Goal: Task Accomplishment & Management: Complete application form

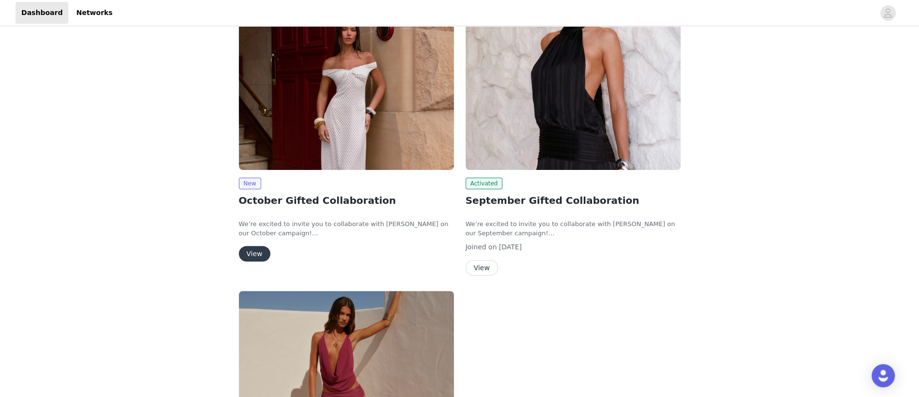
scroll to position [194, 0]
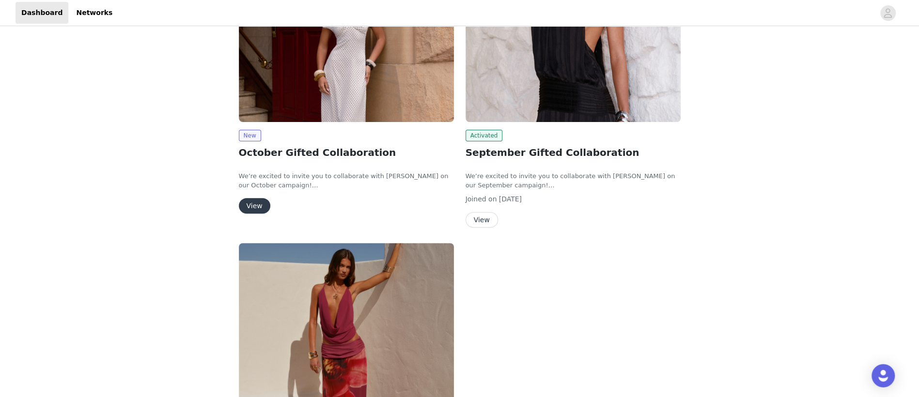
click at [248, 199] on button "View" at bounding box center [254, 205] width 31 height 15
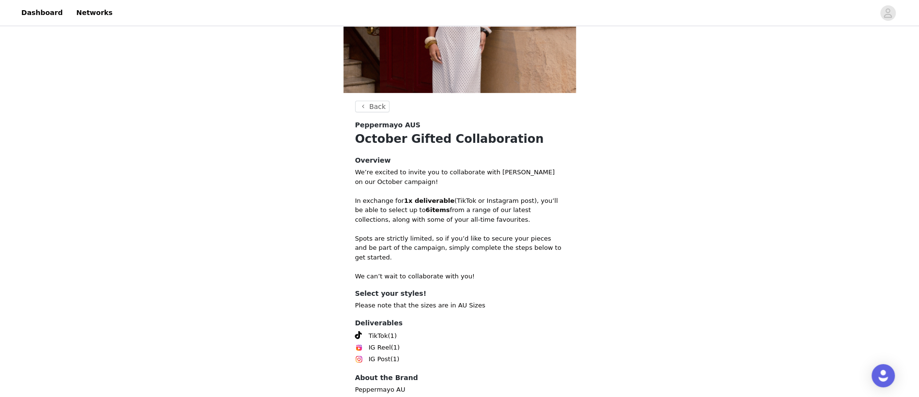
scroll to position [108, 0]
click at [363, 99] on div "Back Peppermayo AUS October Gifted Collaboration Overview We’re excited to invi…" at bounding box center [459, 167] width 919 height 495
click at [377, 111] on button "Back" at bounding box center [372, 108] width 35 height 12
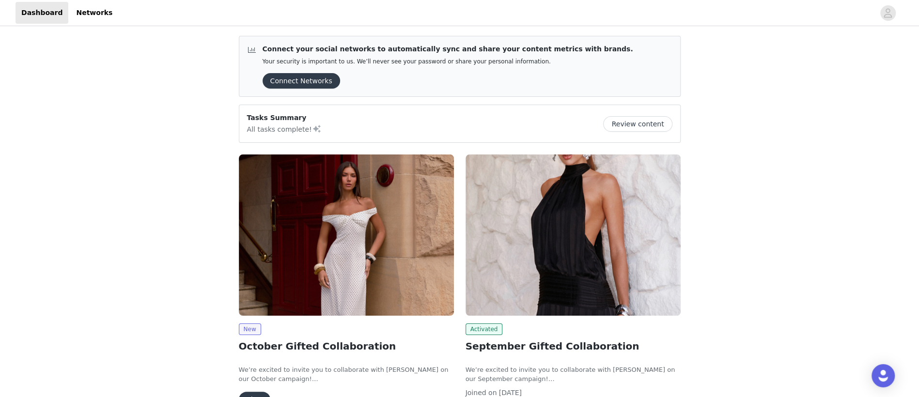
click at [310, 231] on img at bounding box center [346, 234] width 215 height 161
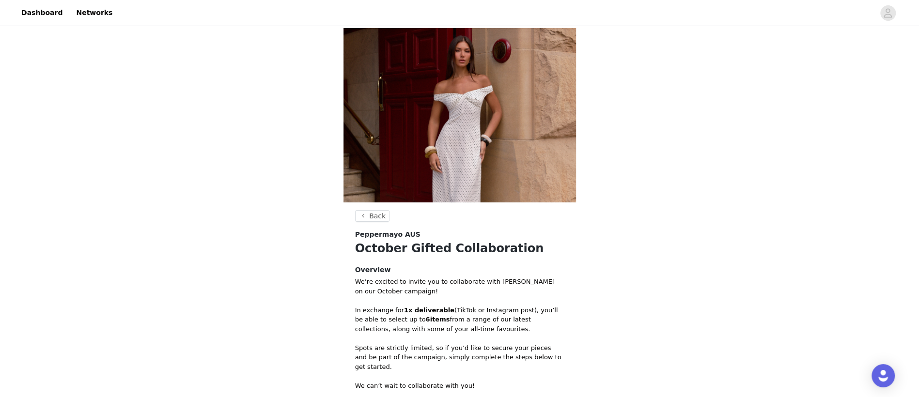
click at [481, 108] on img at bounding box center [459, 115] width 232 height 174
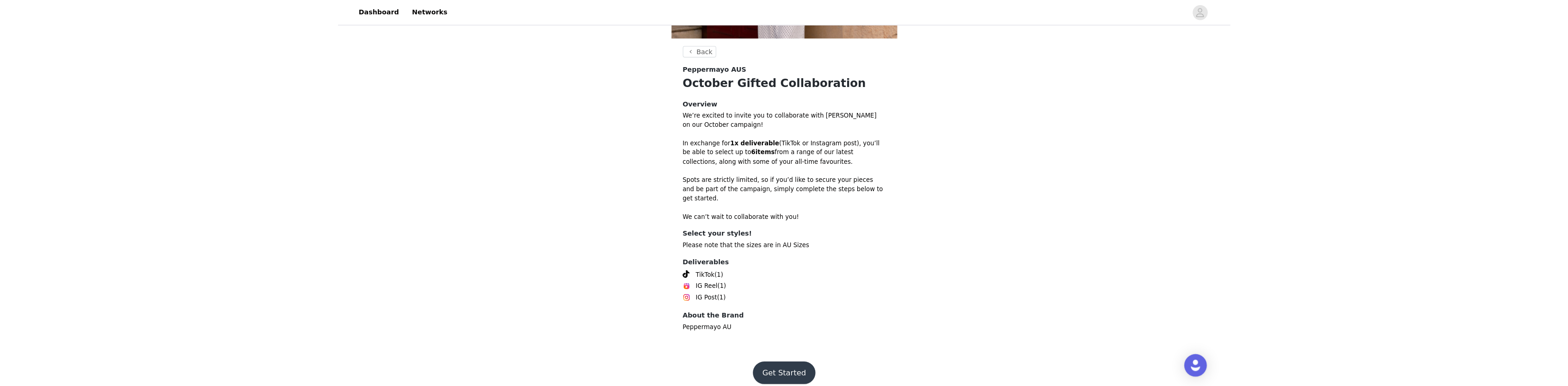
scroll to position [149, 0]
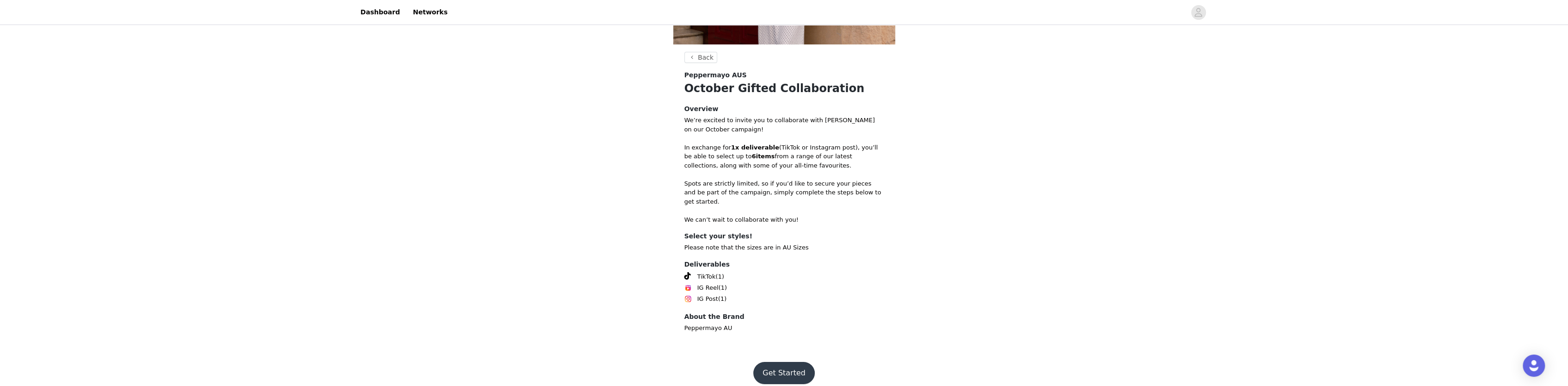
click at [772, 362] on button "Get Started" at bounding box center [784, 373] width 61 height 22
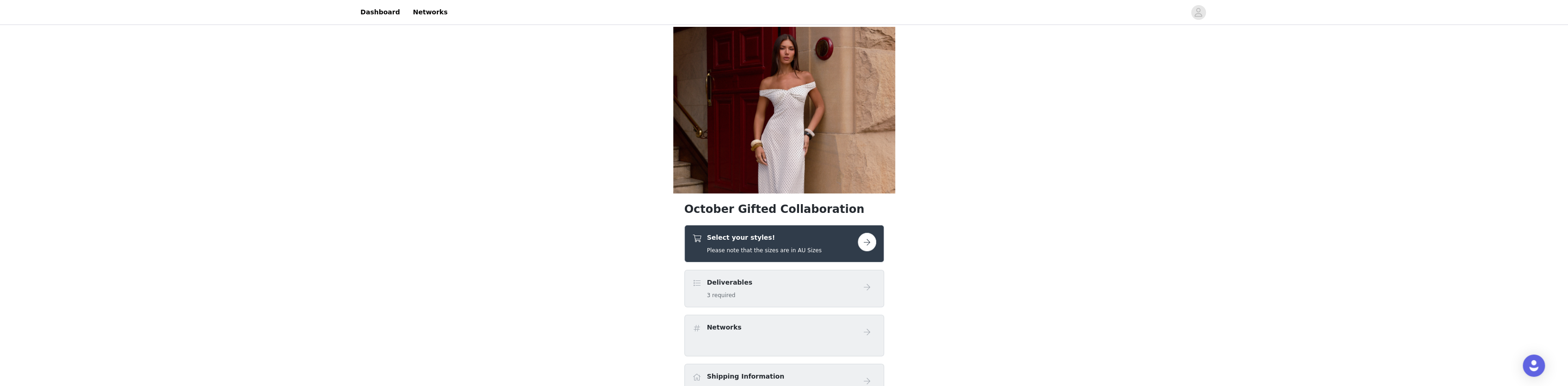
click at [867, 239] on button "button" at bounding box center [866, 242] width 18 height 18
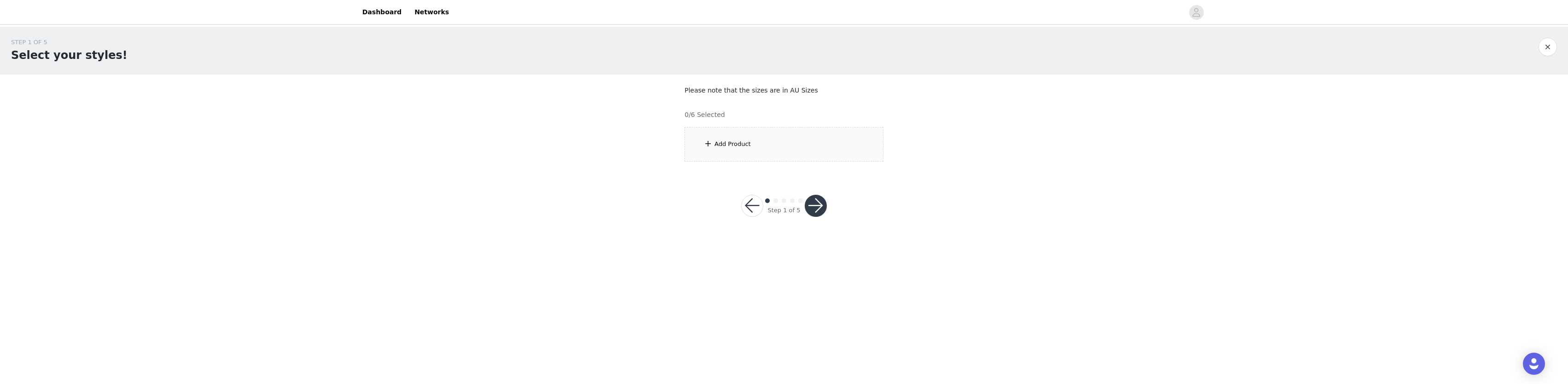
click at [761, 140] on div "Add Product" at bounding box center [784, 144] width 199 height 34
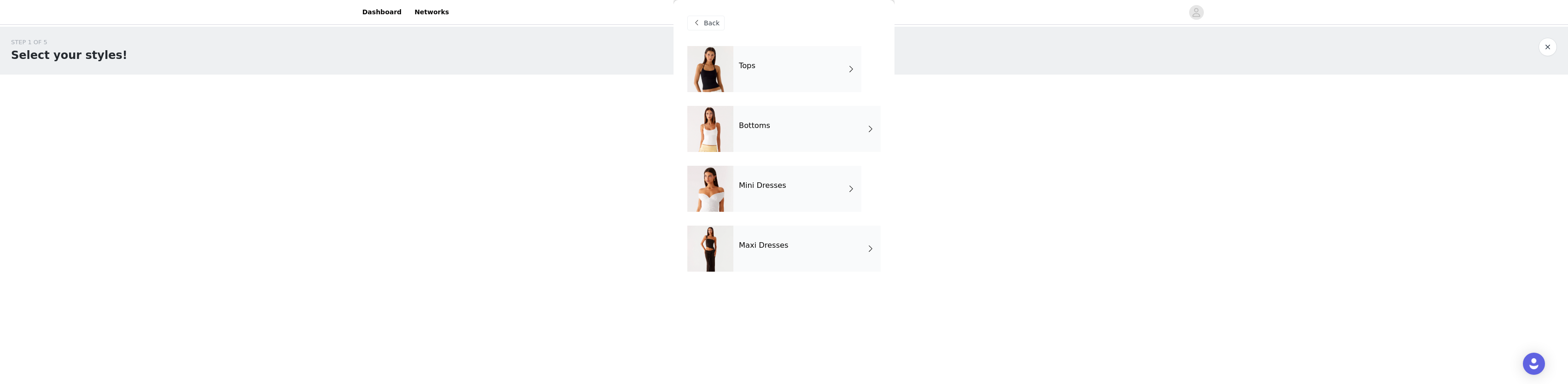
click at [802, 73] on div "Tops" at bounding box center [797, 68] width 128 height 46
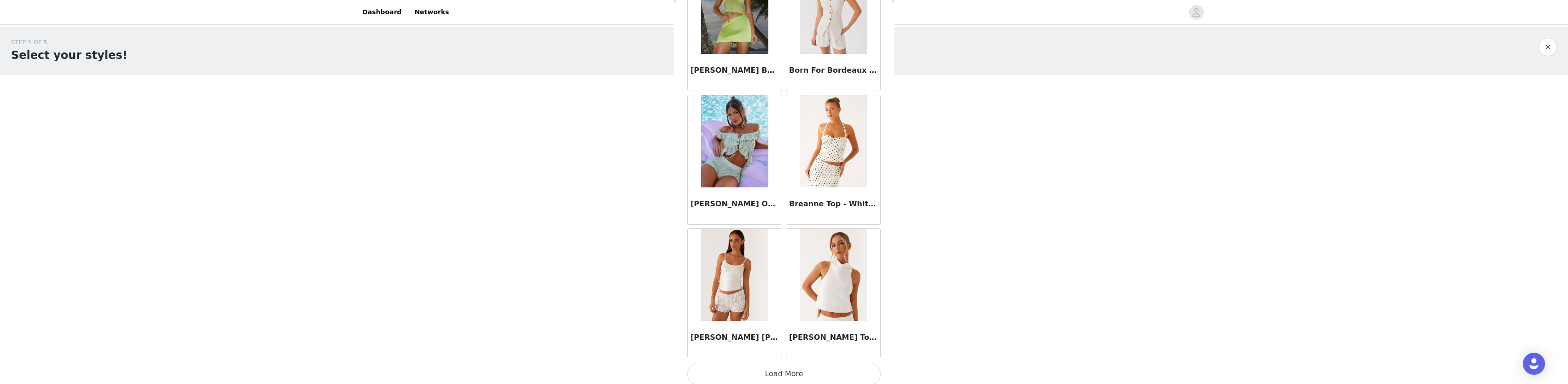
scroll to position [1021, 0]
click at [799, 367] on button "Load More" at bounding box center [784, 371] width 193 height 22
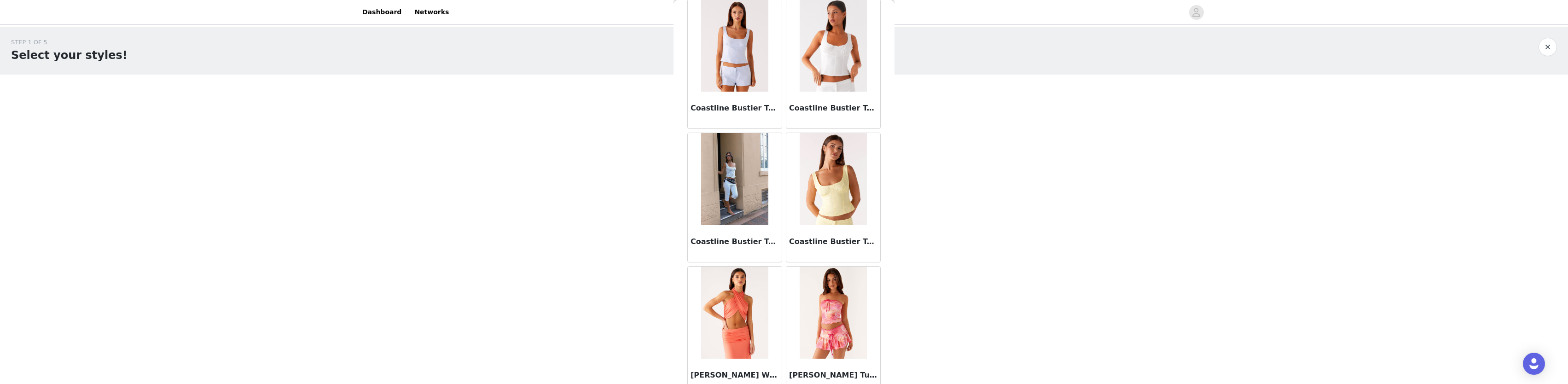
scroll to position [2352, 0]
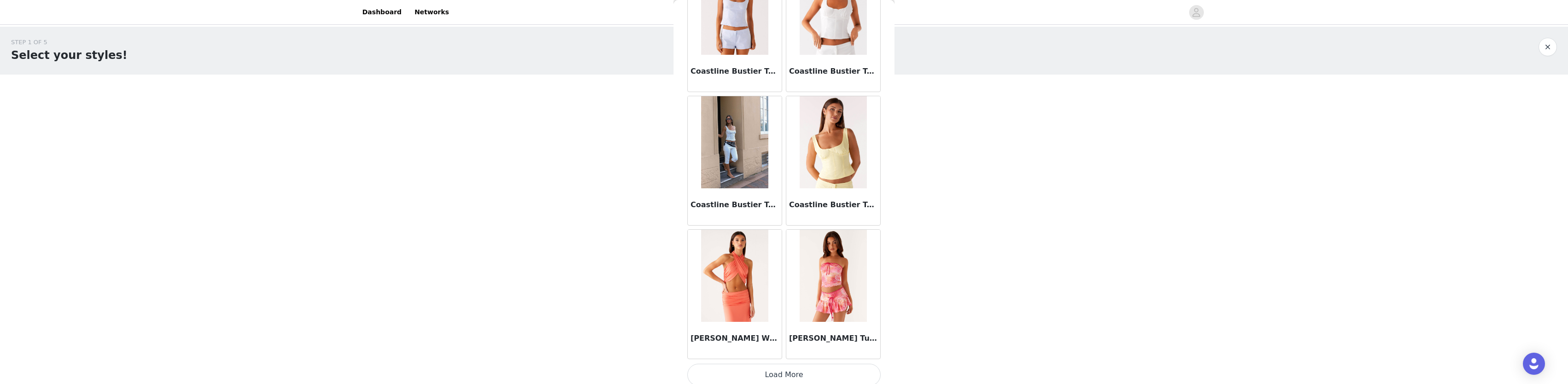
click at [801, 365] on button "Load More" at bounding box center [784, 374] width 193 height 22
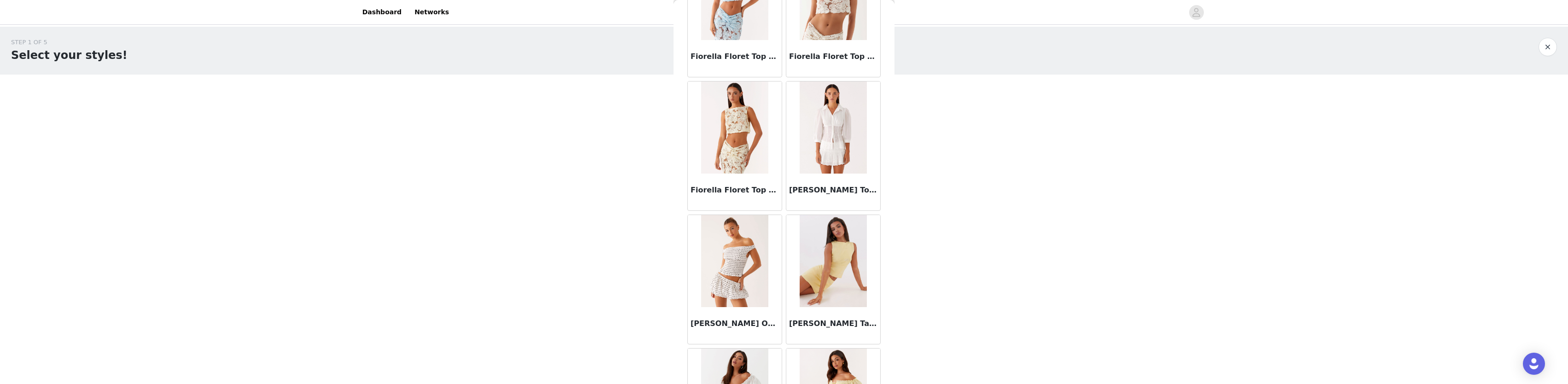
scroll to position [3684, 0]
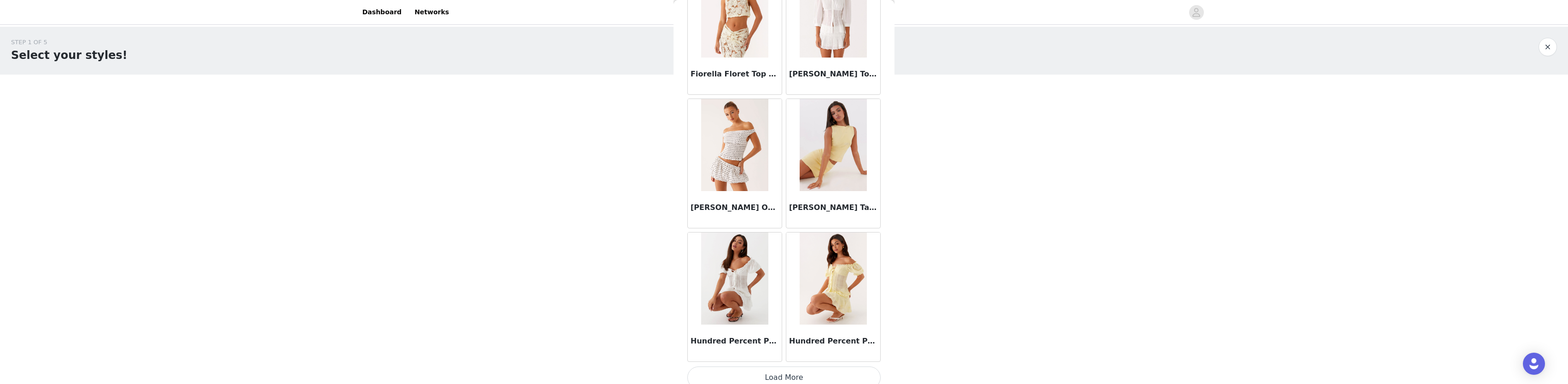
click at [765, 373] on button "Load More" at bounding box center [784, 376] width 193 height 22
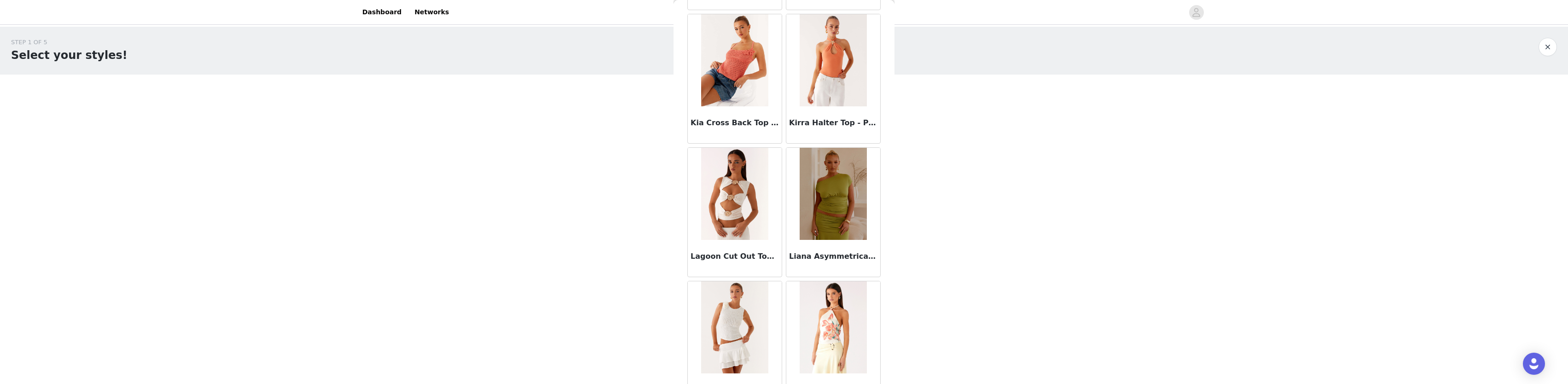
scroll to position [4743, 0]
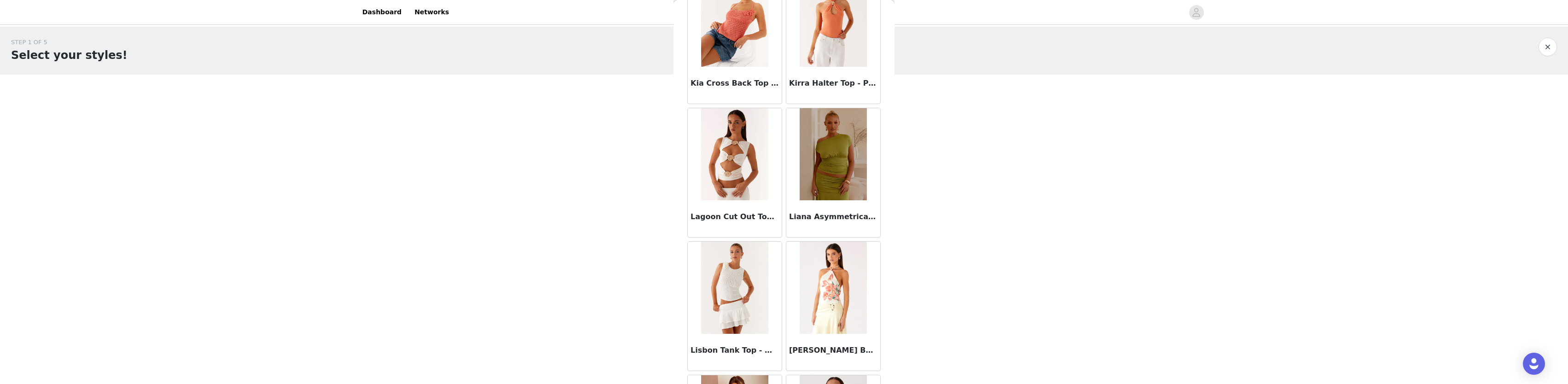
click at [733, 163] on img at bounding box center [734, 154] width 67 height 92
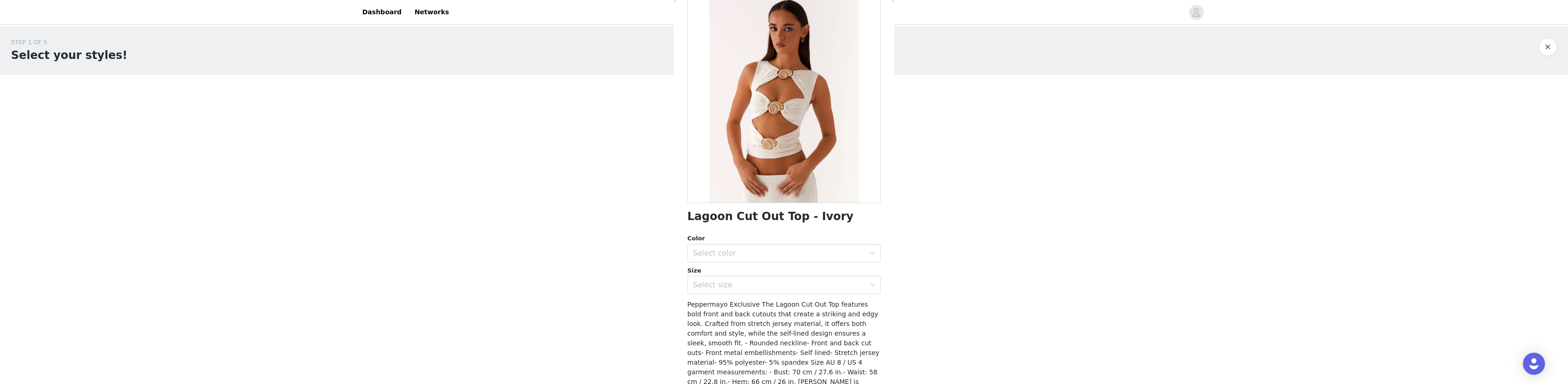
scroll to position [91, 0]
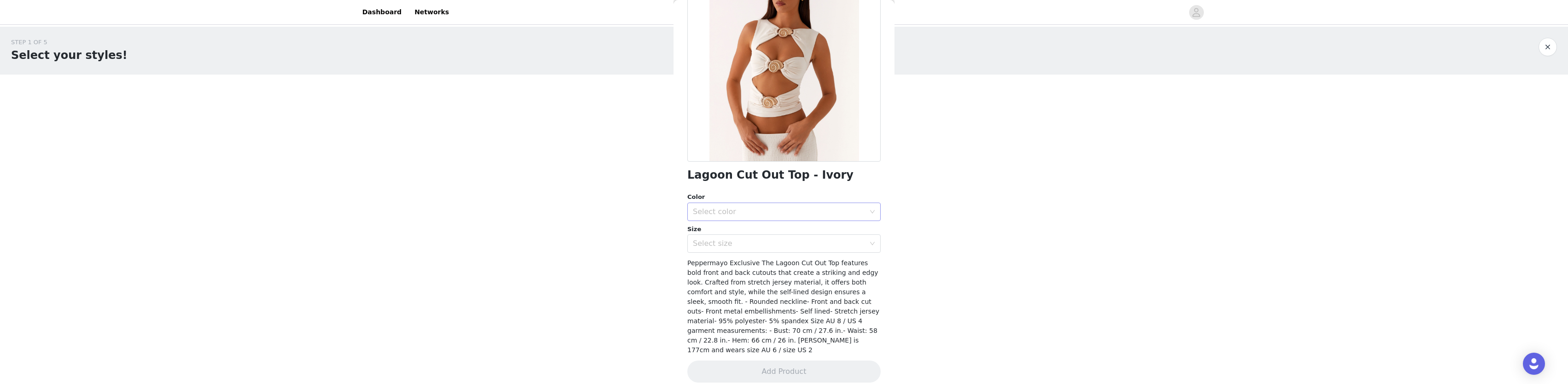
click at [768, 203] on div "Select color" at bounding box center [781, 212] width 176 height 17
click at [756, 237] on li "Ivory" at bounding box center [781, 231] width 186 height 14
click at [769, 248] on div "Select size" at bounding box center [781, 243] width 176 height 17
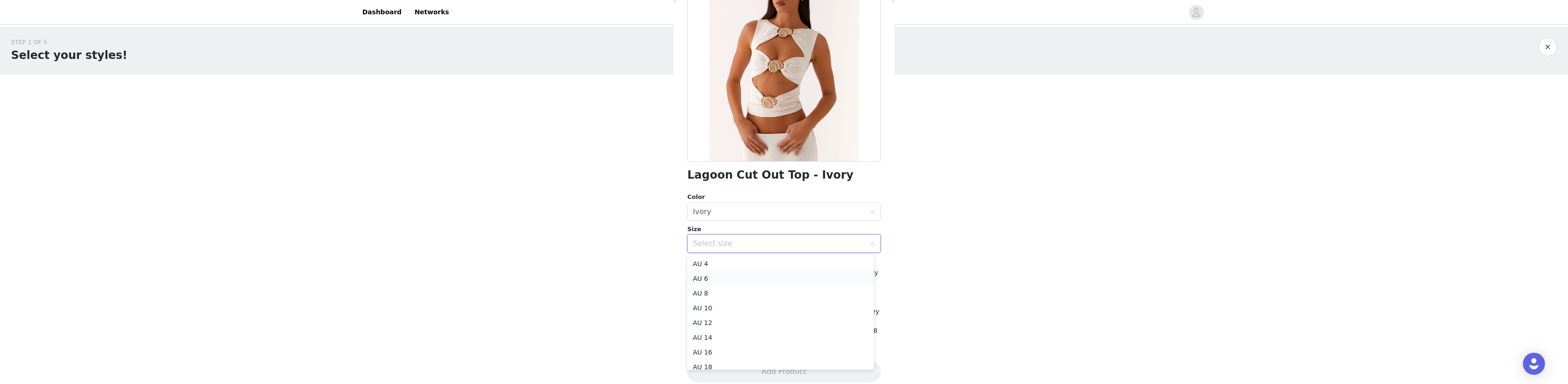
click at [742, 285] on li "AU 6" at bounding box center [781, 278] width 186 height 14
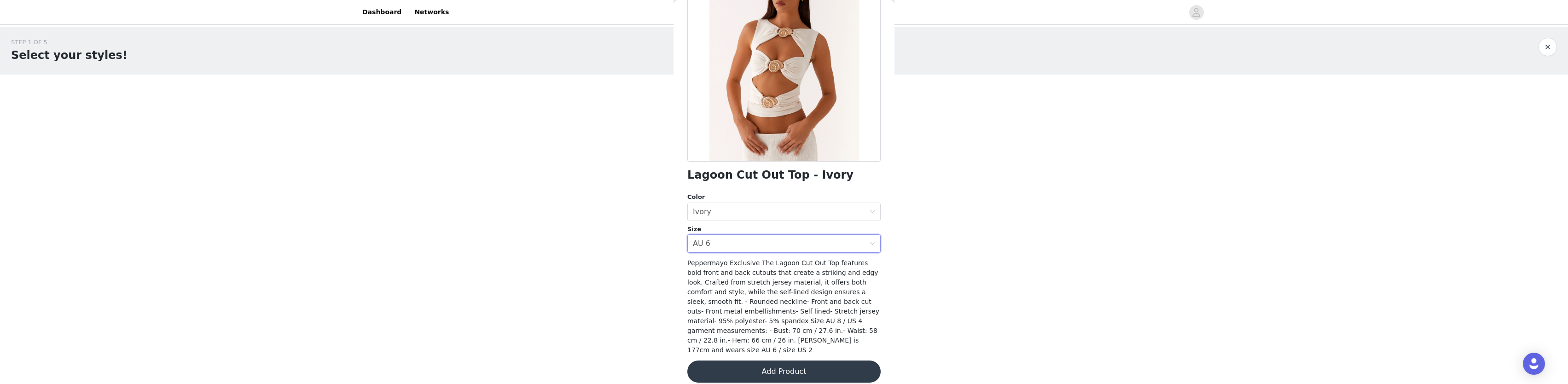
click at [792, 368] on button "Add Product" at bounding box center [784, 371] width 193 height 22
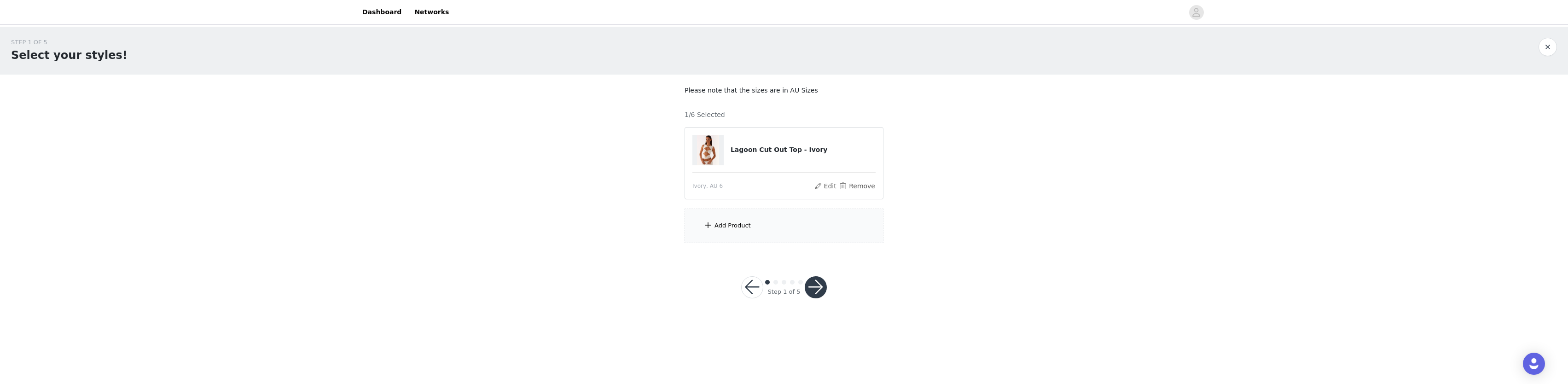
click at [746, 229] on div "Add Product" at bounding box center [732, 225] width 36 height 10
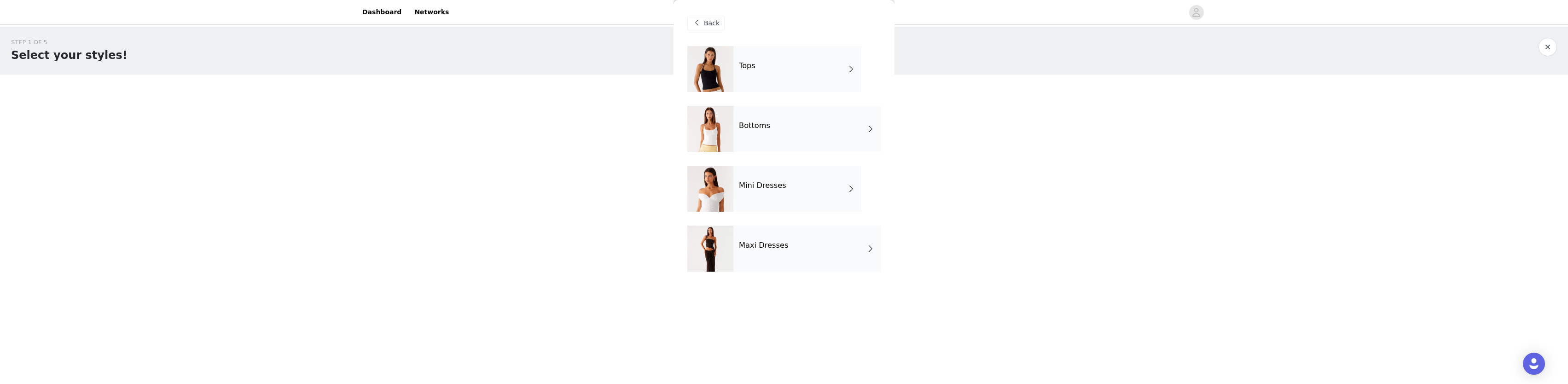
click at [769, 192] on div "Mini Dresses" at bounding box center [797, 188] width 128 height 46
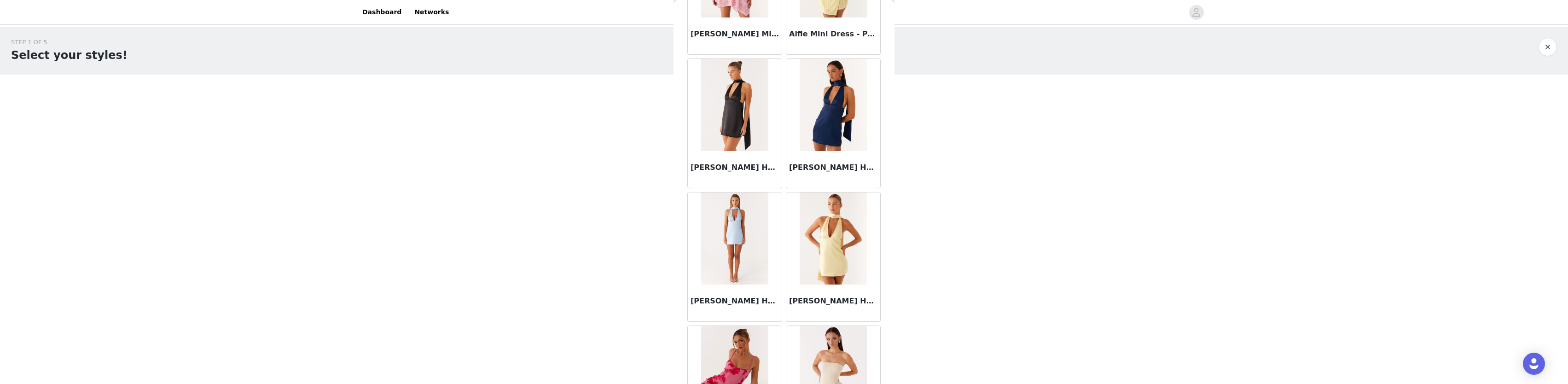
scroll to position [1021, 0]
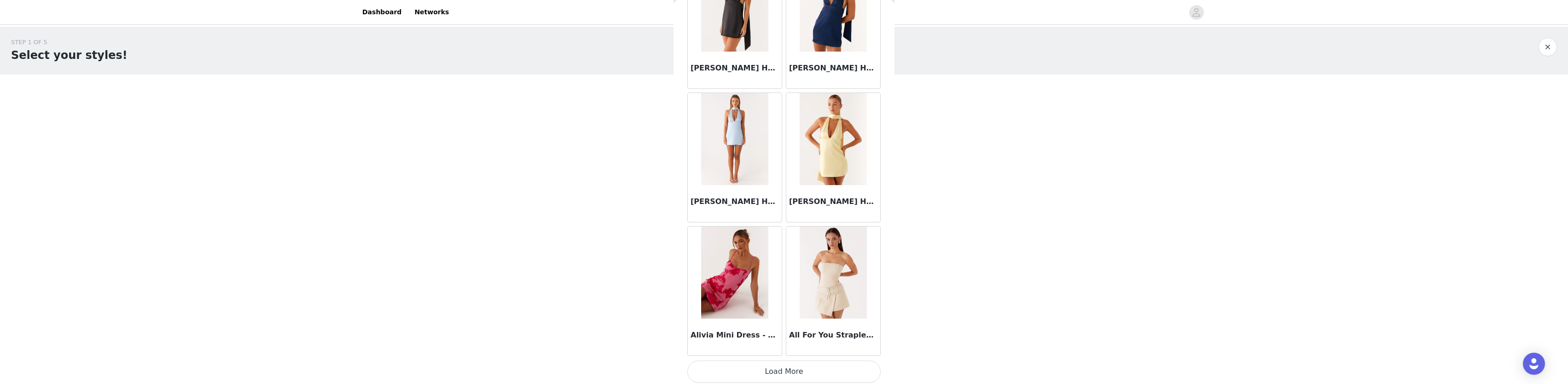
click at [790, 371] on button "Load More" at bounding box center [784, 371] width 193 height 22
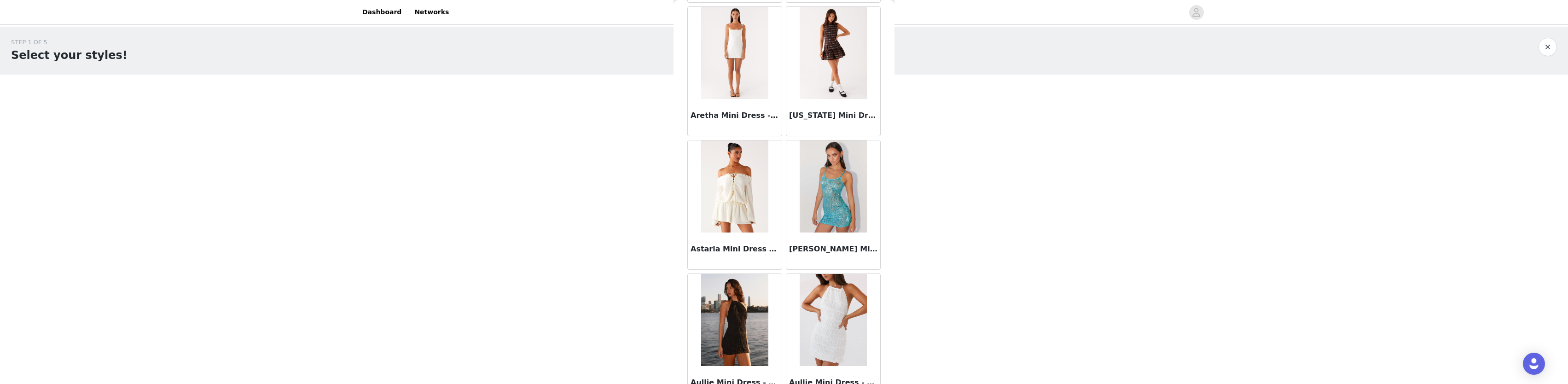
scroll to position [2352, 0]
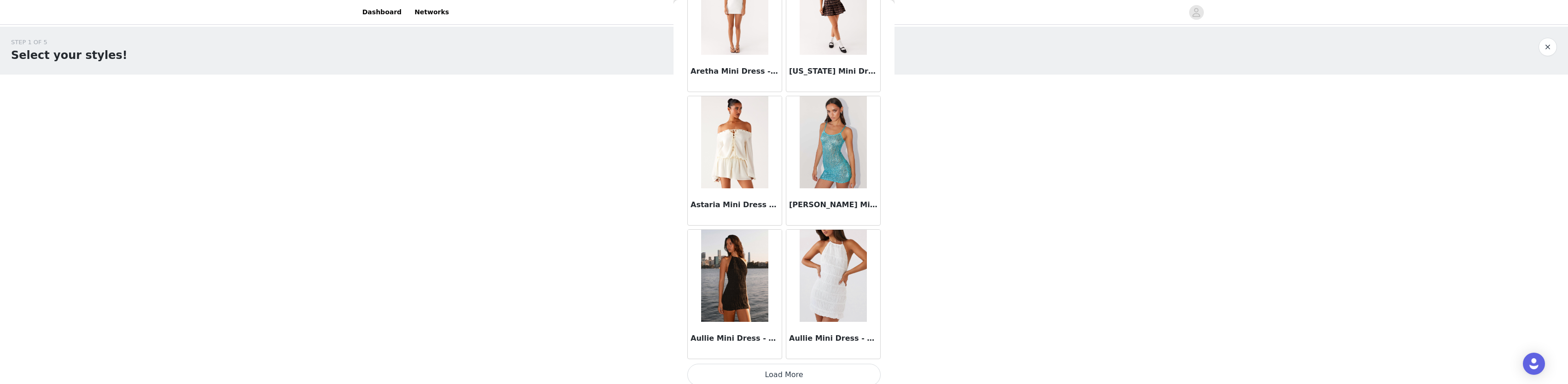
click at [762, 366] on button "Load More" at bounding box center [784, 374] width 193 height 22
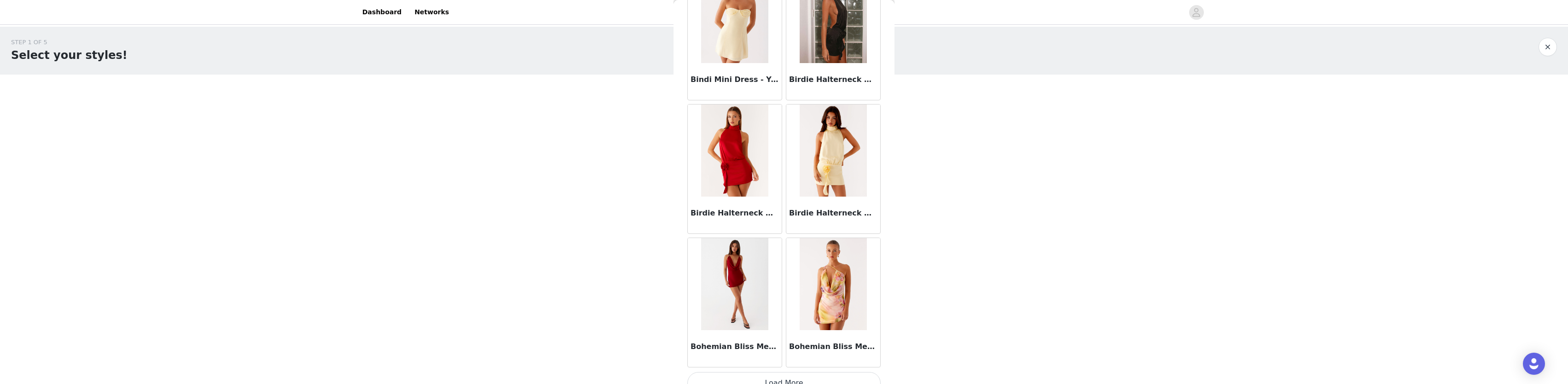
scroll to position [3684, 0]
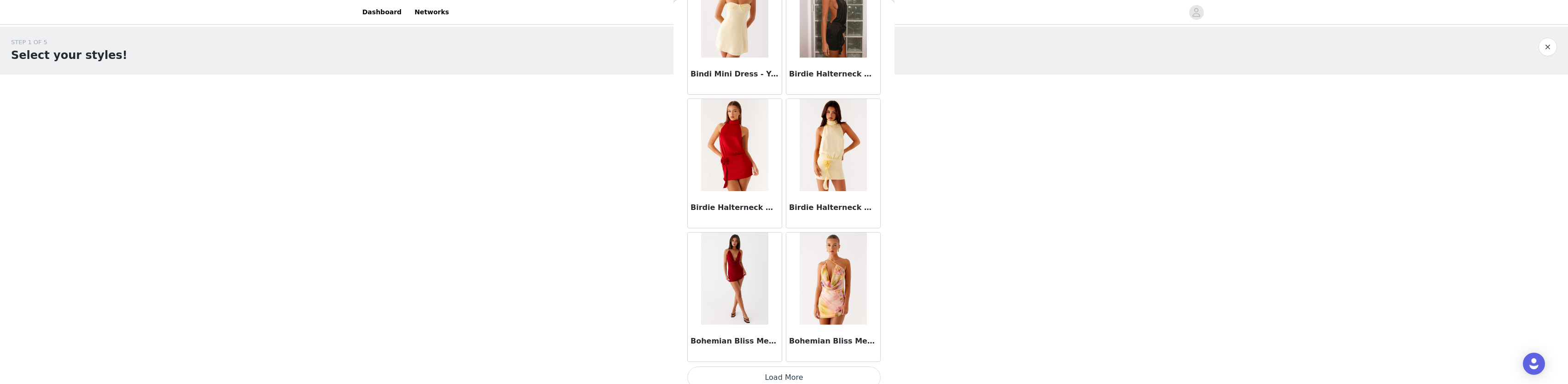
click at [799, 369] on button "Load More" at bounding box center [784, 376] width 193 height 22
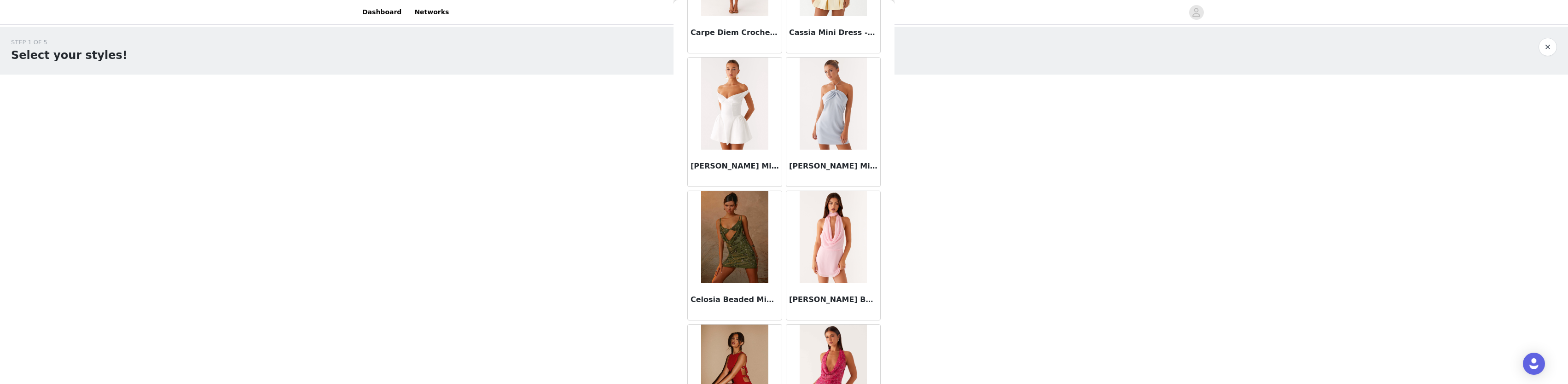
scroll to position [5016, 0]
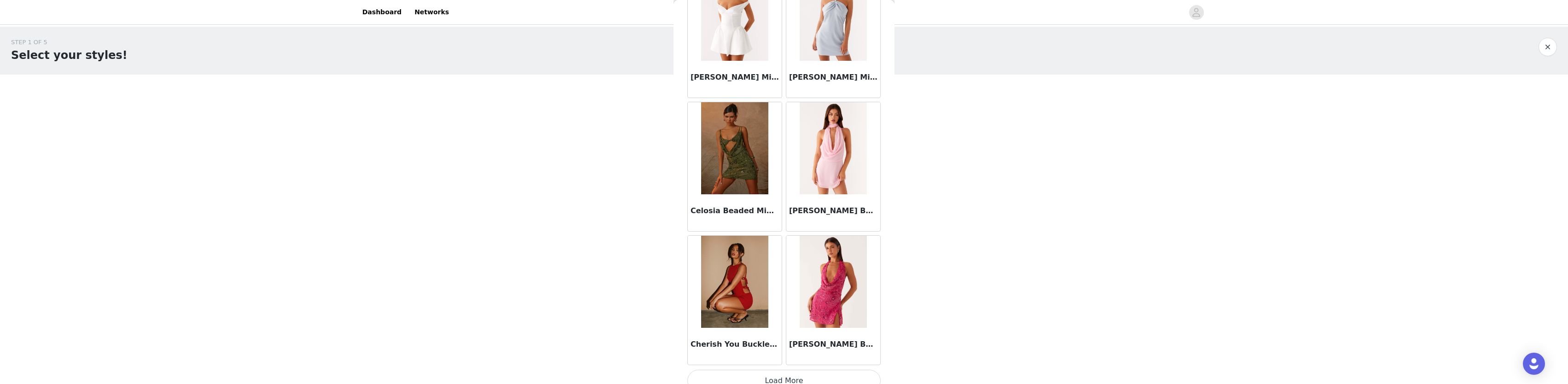
click at [799, 370] on button "Load More" at bounding box center [784, 380] width 193 height 22
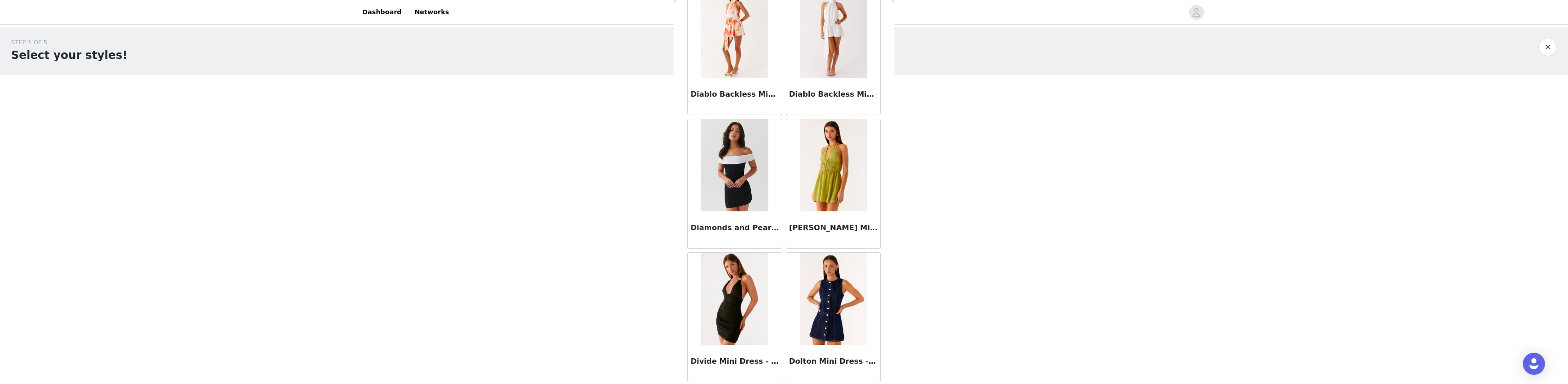
scroll to position [6347, 0]
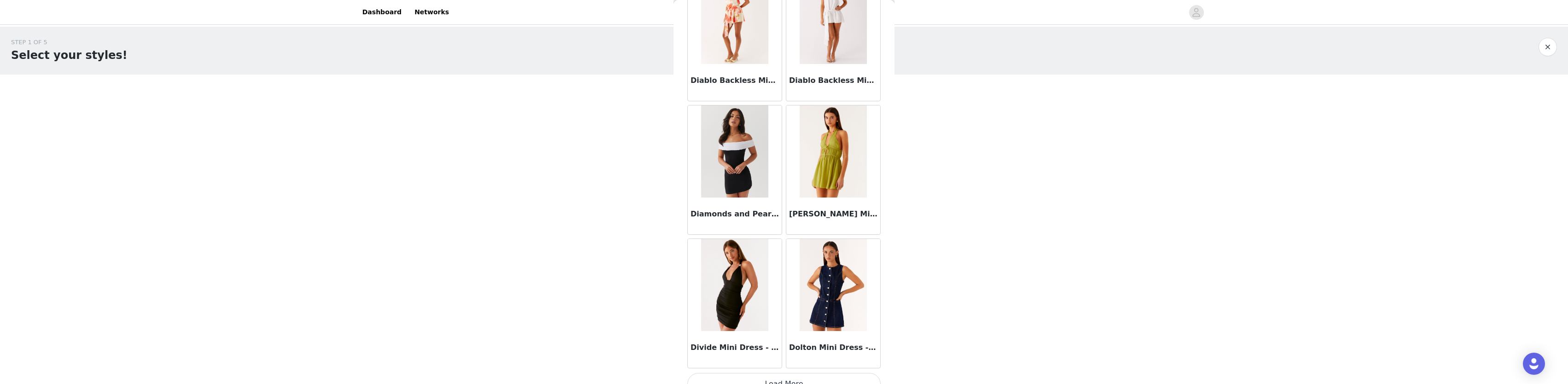
click at [796, 373] on button "Load More" at bounding box center [784, 383] width 193 height 22
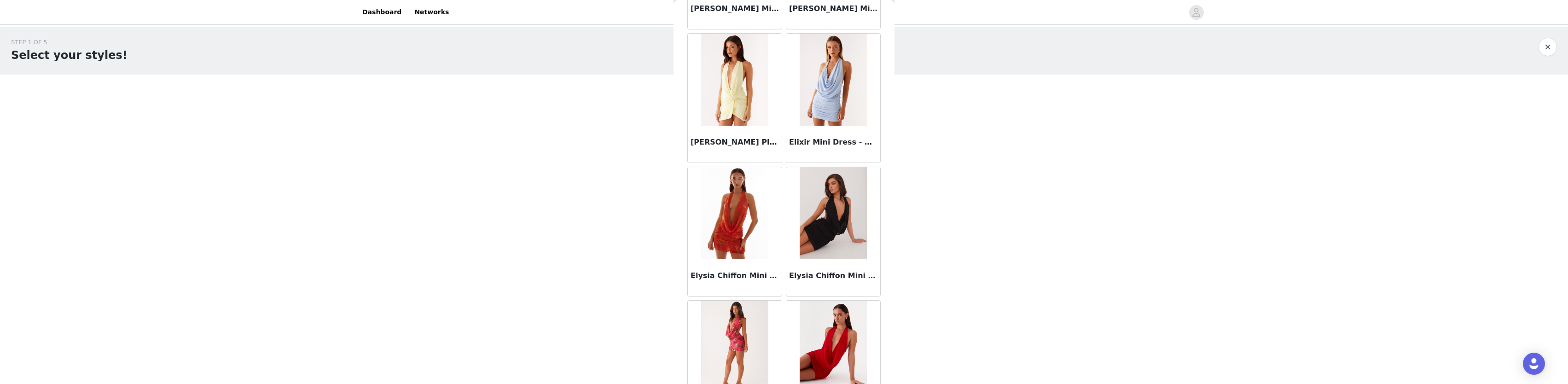
scroll to position [7679, 0]
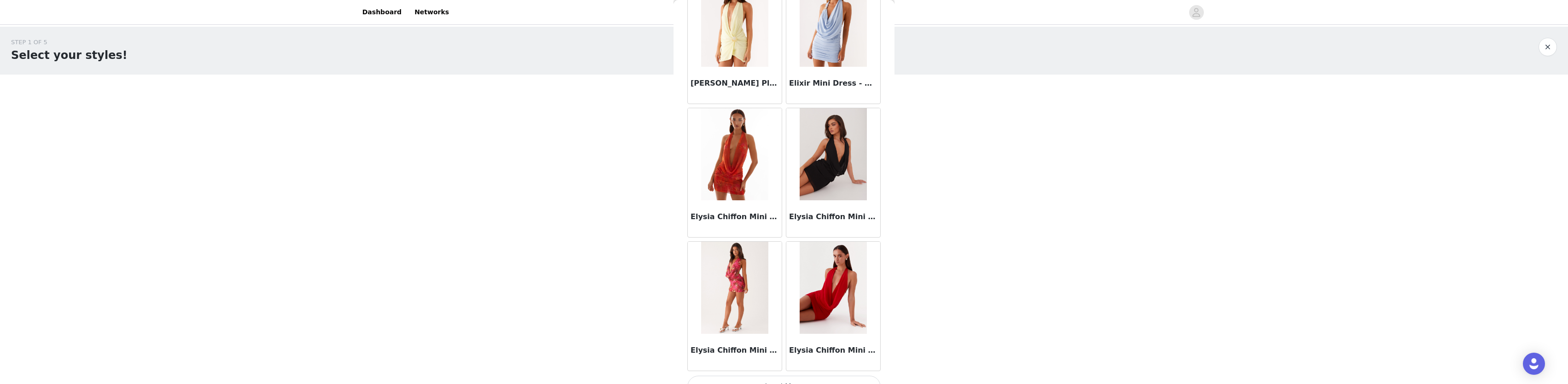
click at [803, 375] on button "Load More" at bounding box center [784, 386] width 193 height 22
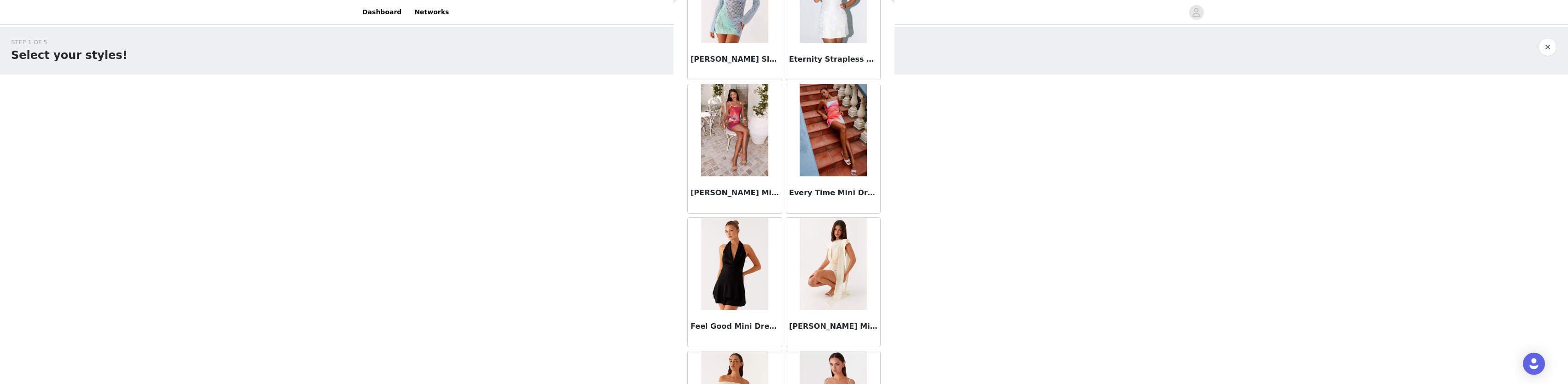
scroll to position [8646, 0]
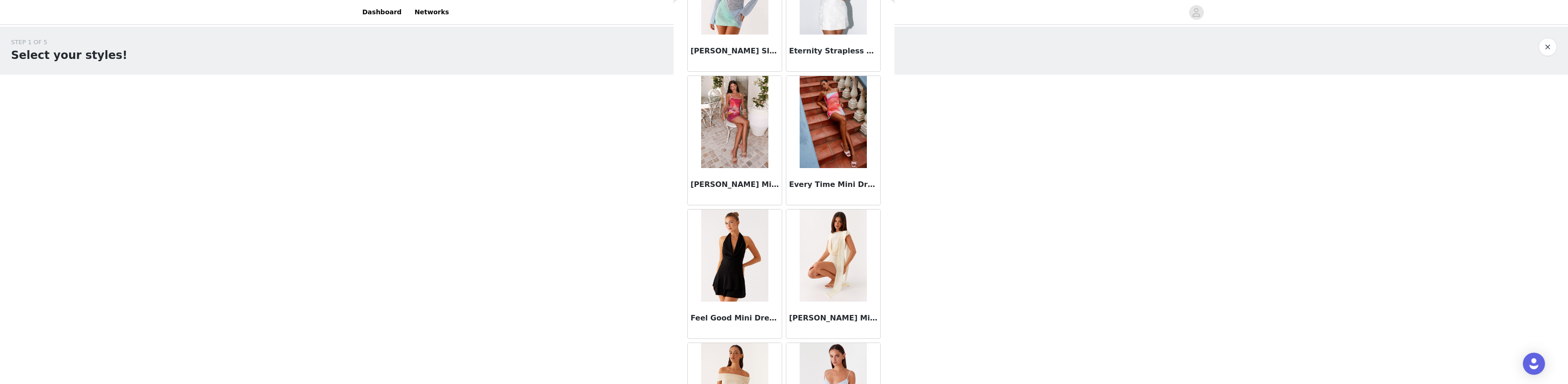
click at [842, 145] on img at bounding box center [833, 122] width 67 height 92
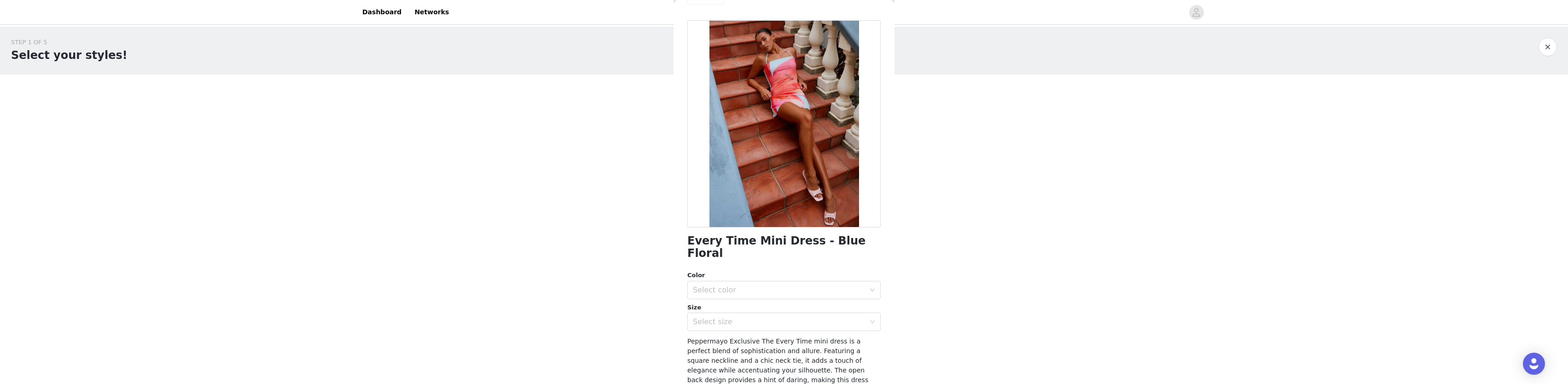
scroll to position [46, 0]
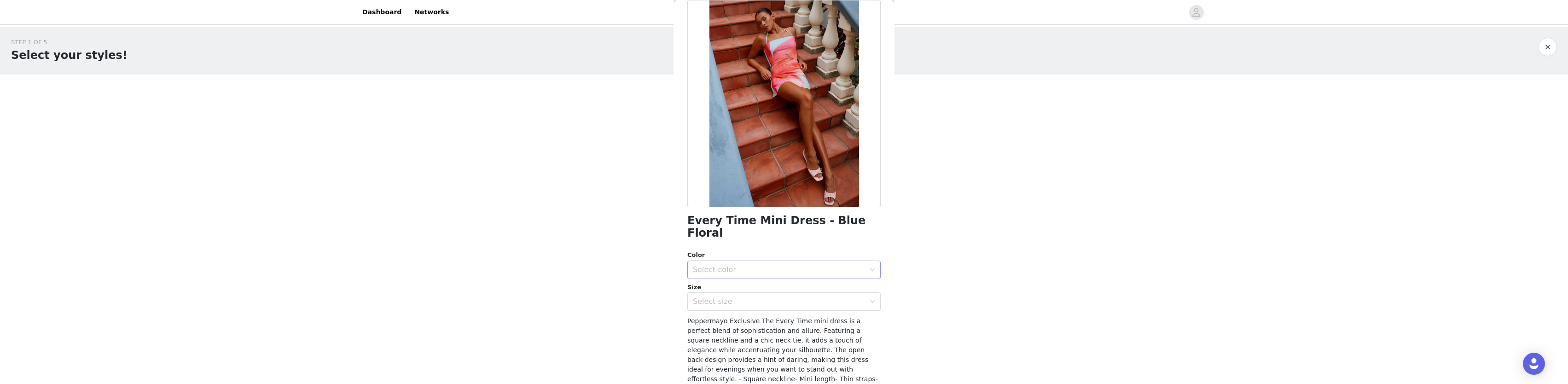
click at [826, 265] on div "Select color" at bounding box center [779, 270] width 172 height 10
click at [745, 278] on li "Blue Floral" at bounding box center [781, 277] width 186 height 14
click at [766, 297] on div "Select size" at bounding box center [779, 301] width 172 height 10
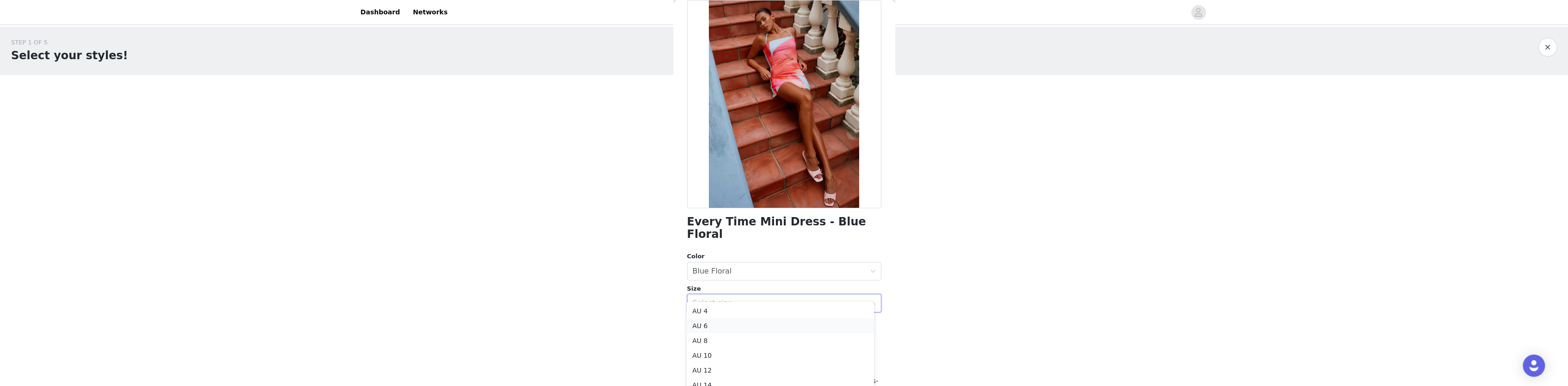
click at [716, 329] on li "AU 6" at bounding box center [780, 325] width 187 height 14
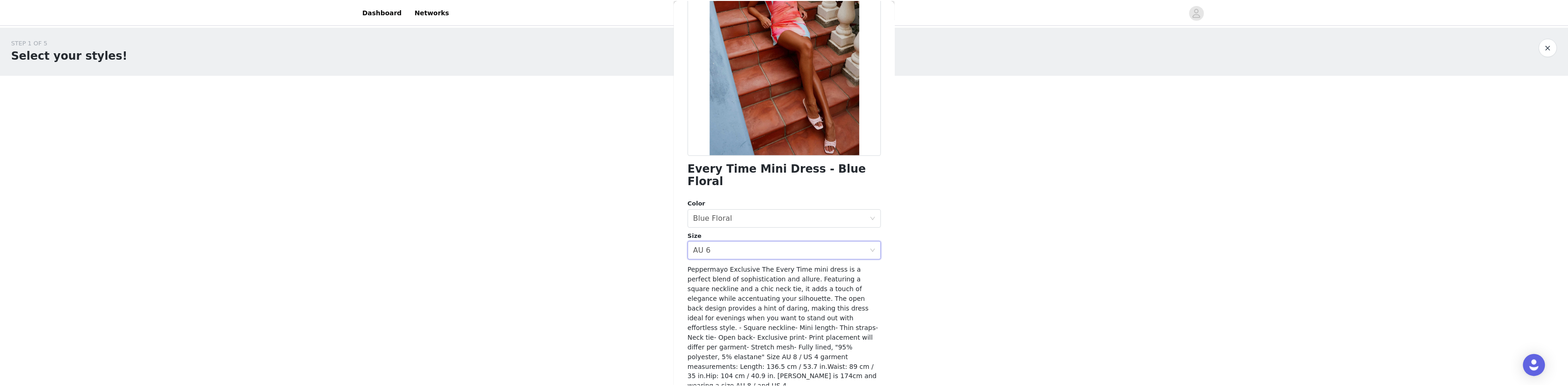
scroll to position [121, 0]
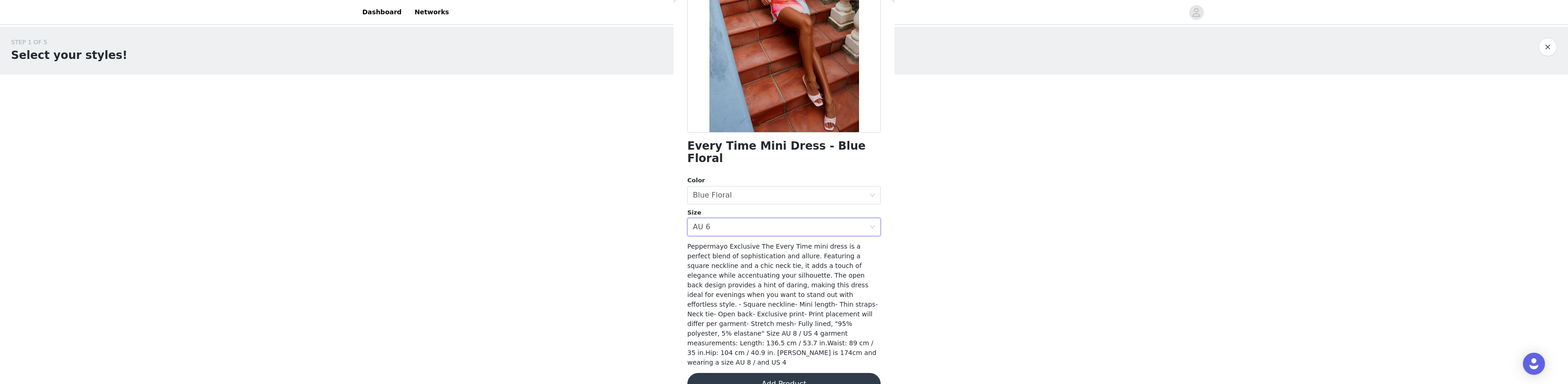
click at [775, 373] on button "Add Product" at bounding box center [784, 383] width 193 height 22
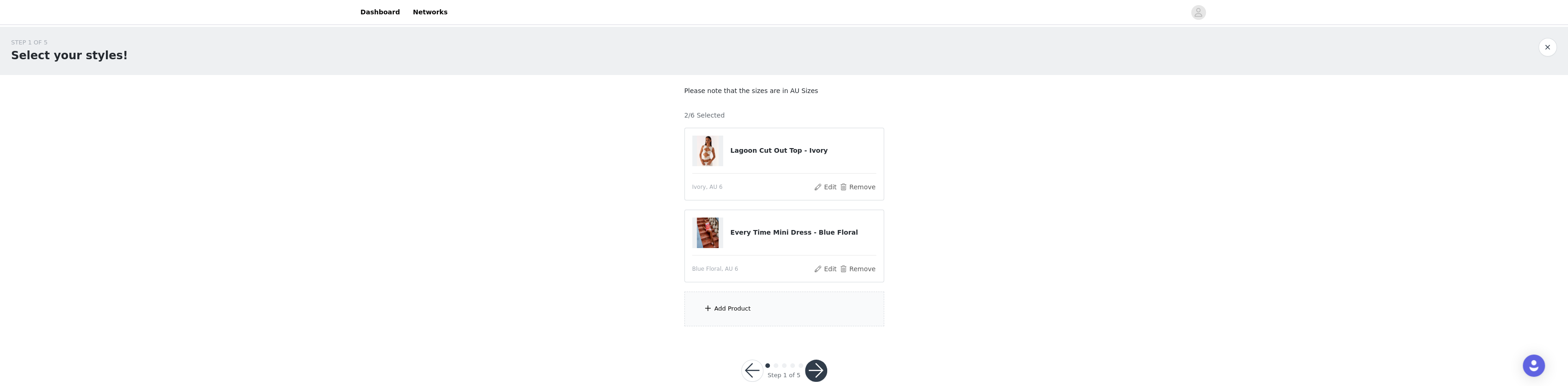
click at [744, 311] on div "Add Product" at bounding box center [732, 309] width 36 height 10
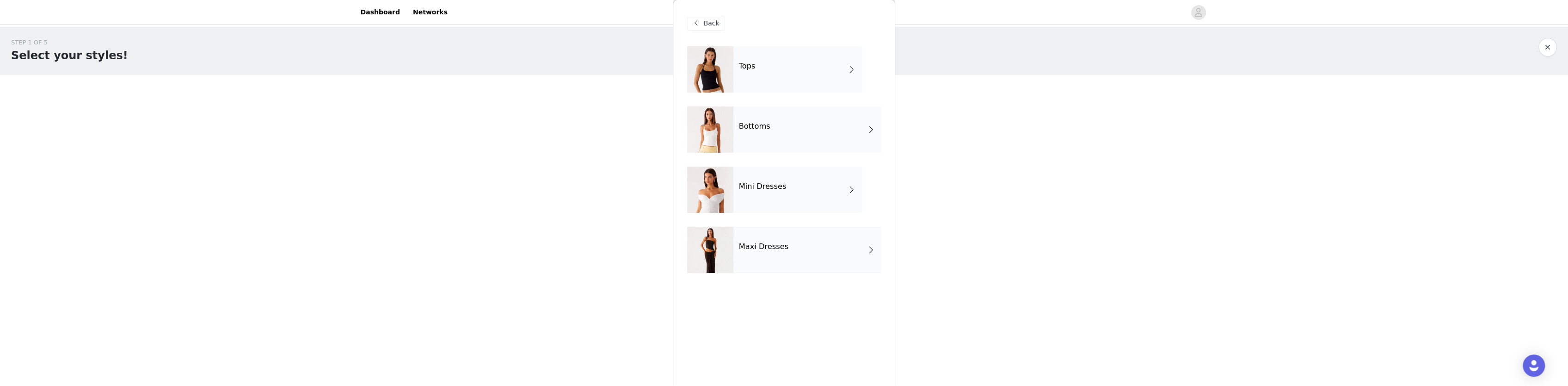
click at [792, 189] on div "Mini Dresses" at bounding box center [797, 189] width 129 height 46
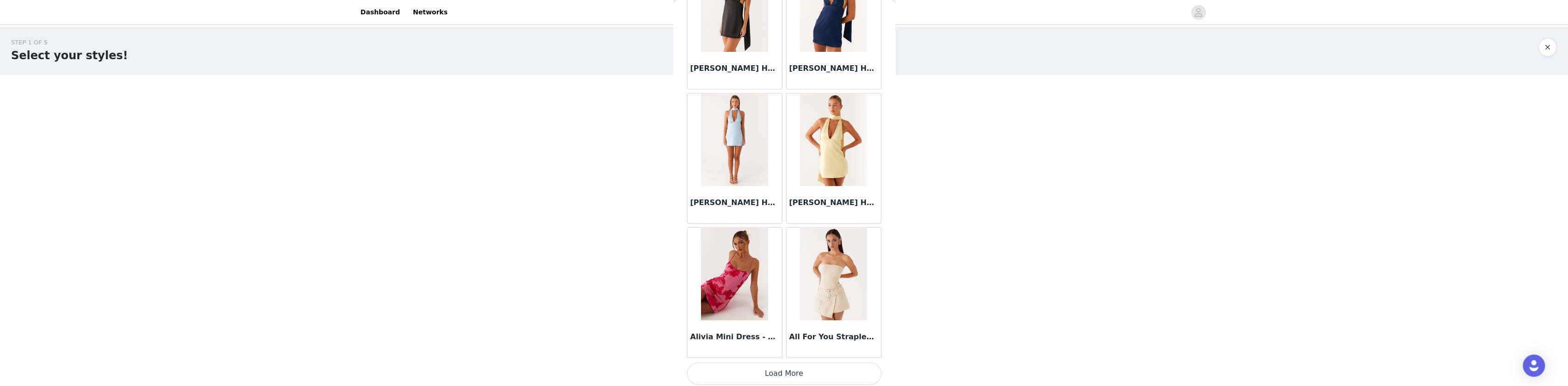
scroll to position [16, 0]
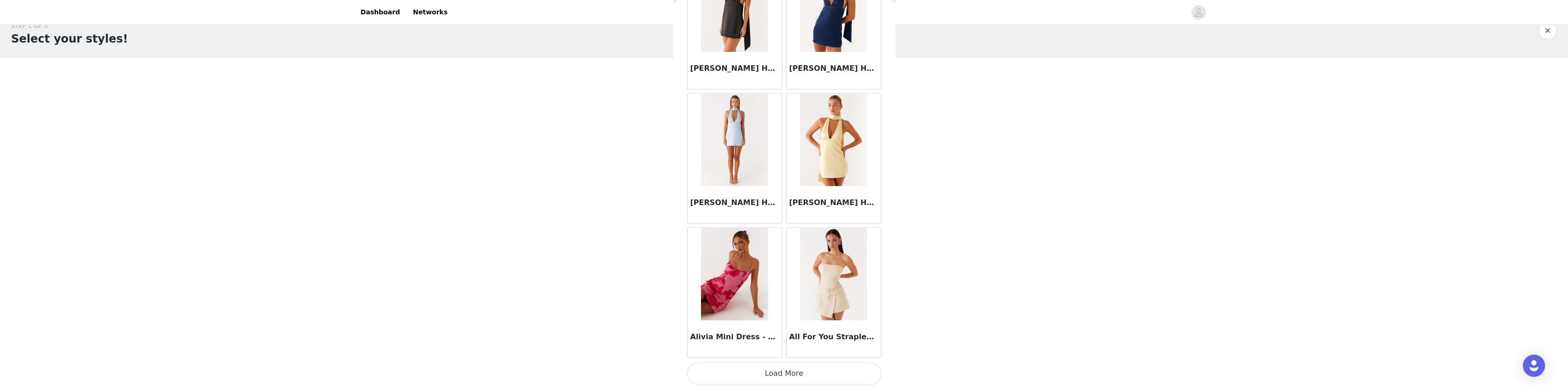
click at [769, 375] on button "Load More" at bounding box center [783, 373] width 194 height 22
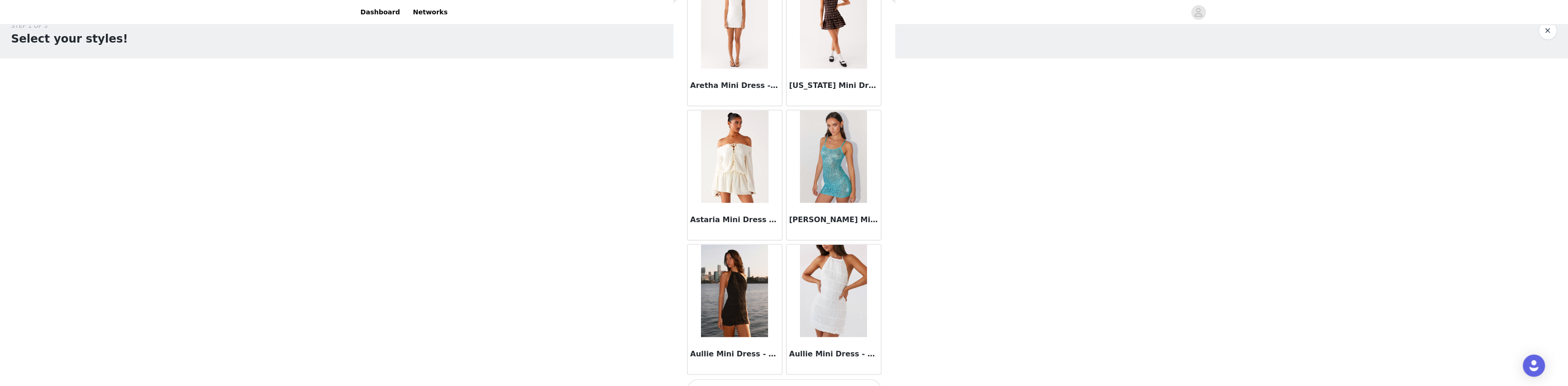
scroll to position [2365, 0]
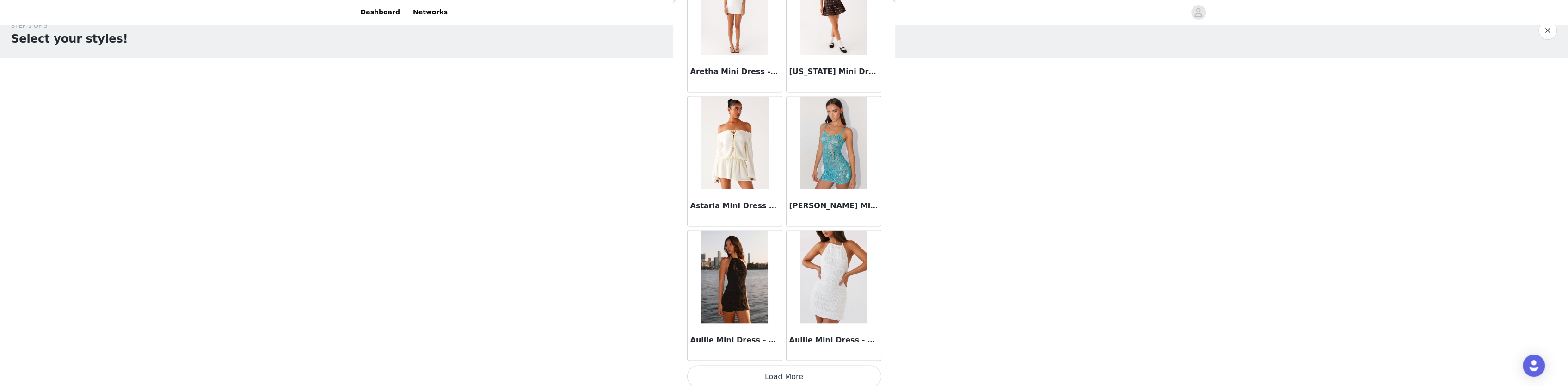
click at [763, 368] on button "Load More" at bounding box center [783, 376] width 194 height 22
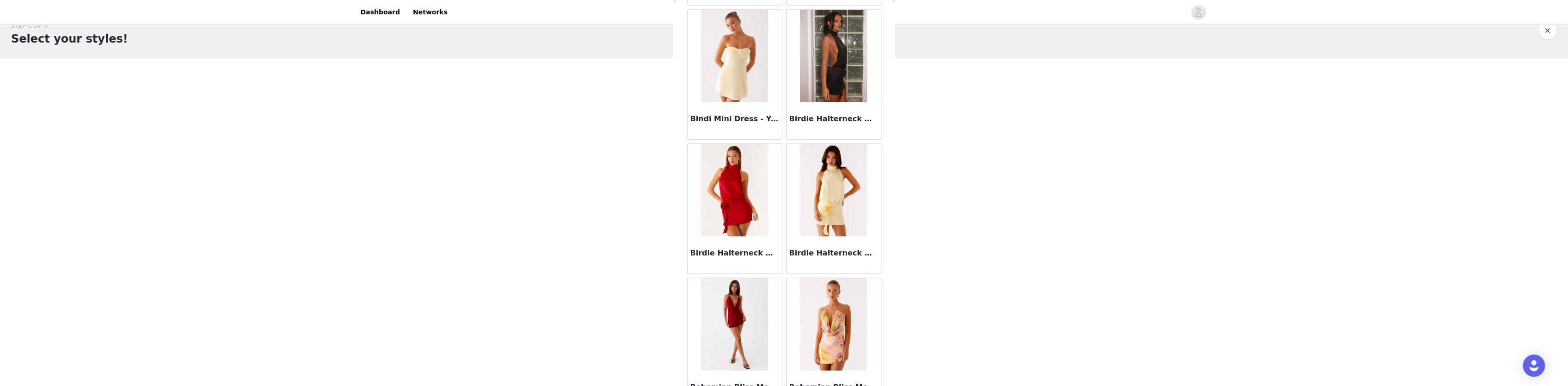
scroll to position [3703, 0]
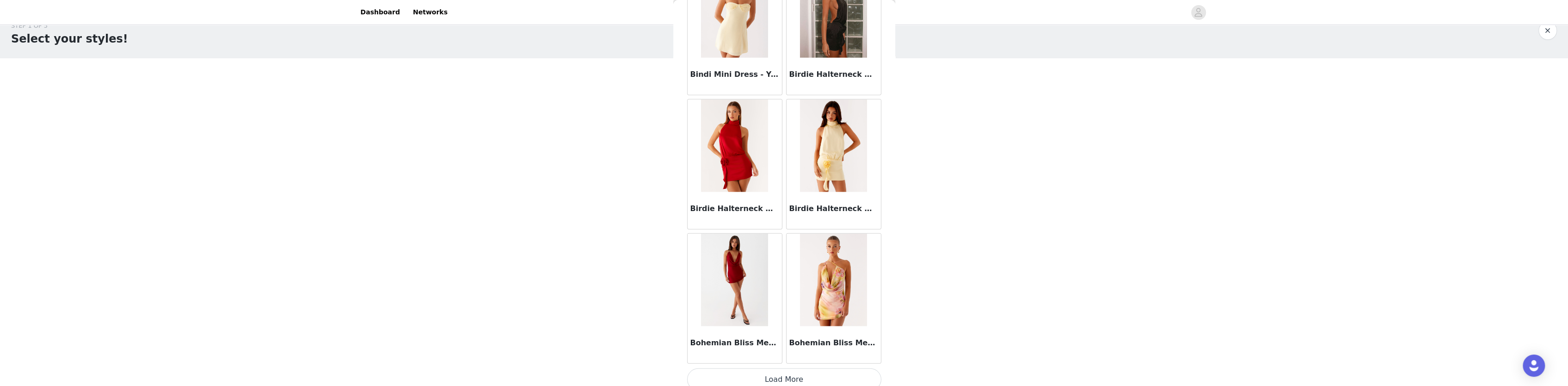
click at [788, 373] on button "Load More" at bounding box center [783, 378] width 194 height 22
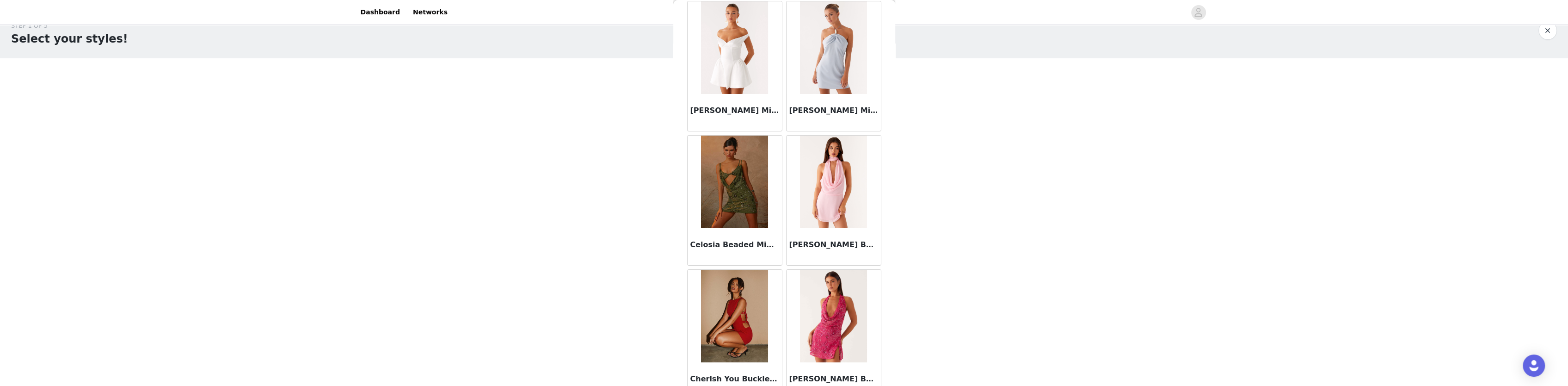
scroll to position [5042, 0]
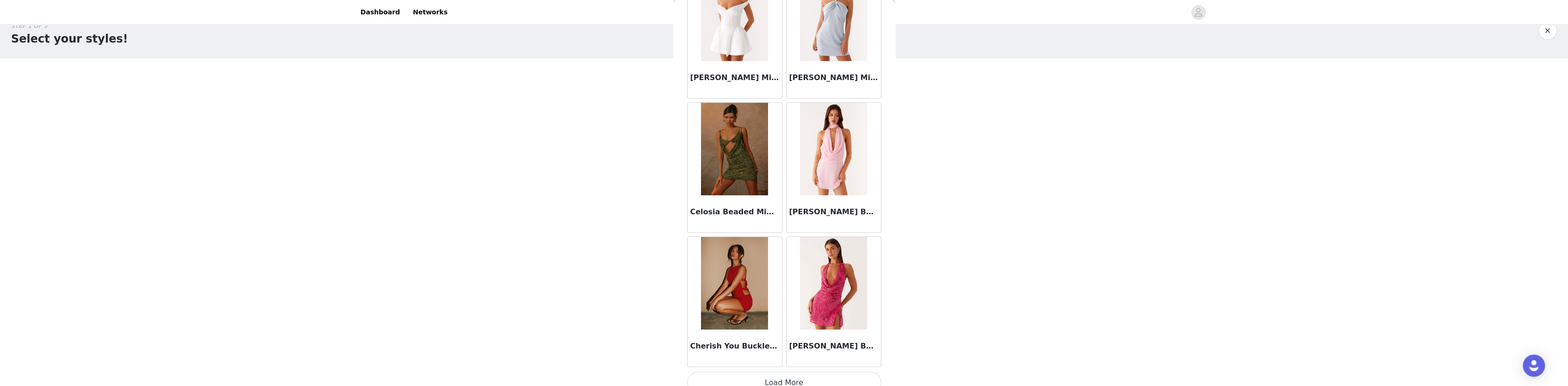
click at [840, 372] on button "Load More" at bounding box center [783, 382] width 194 height 22
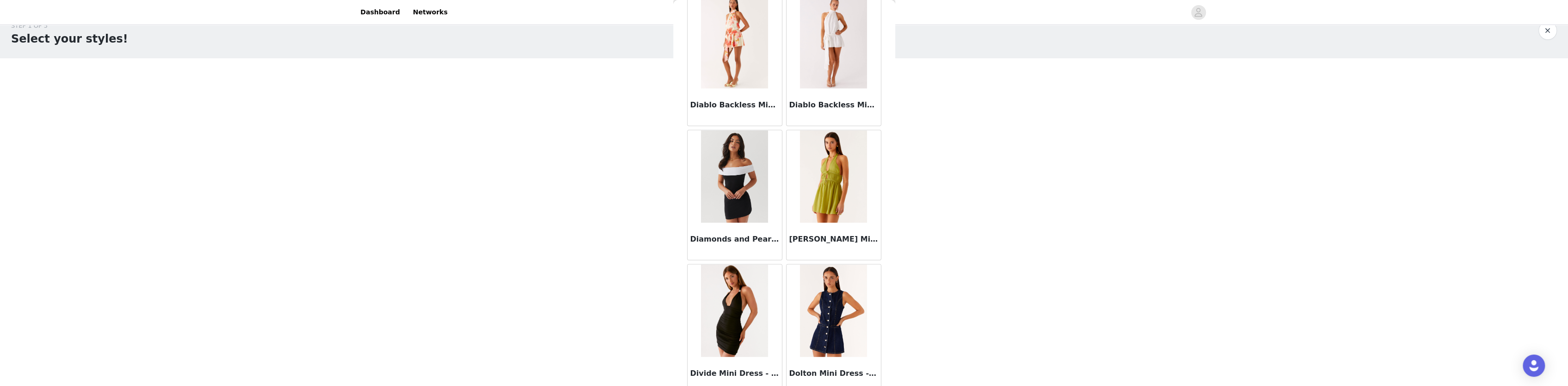
scroll to position [6380, 0]
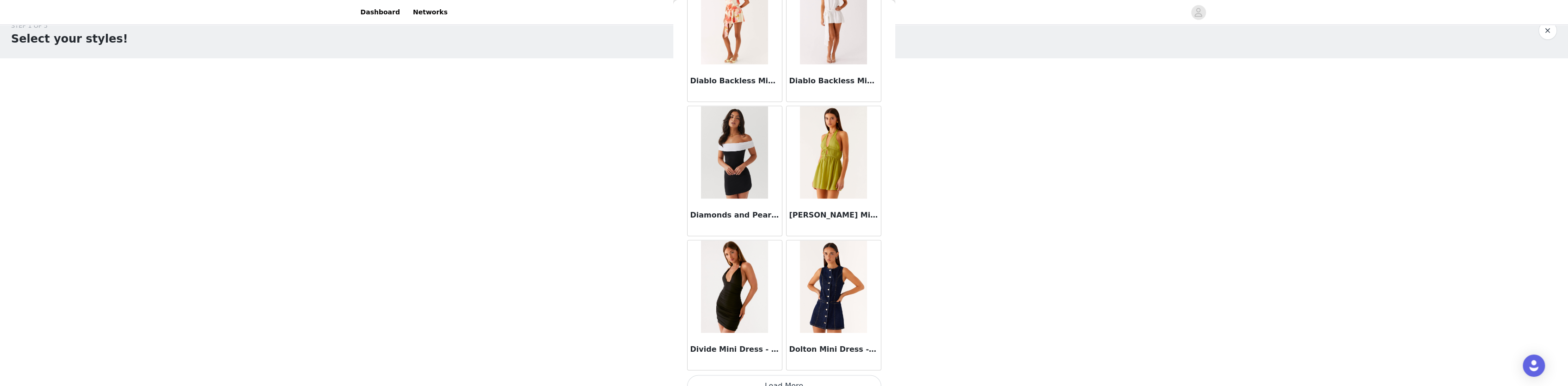
click at [790, 375] on button "Load More" at bounding box center [783, 385] width 194 height 22
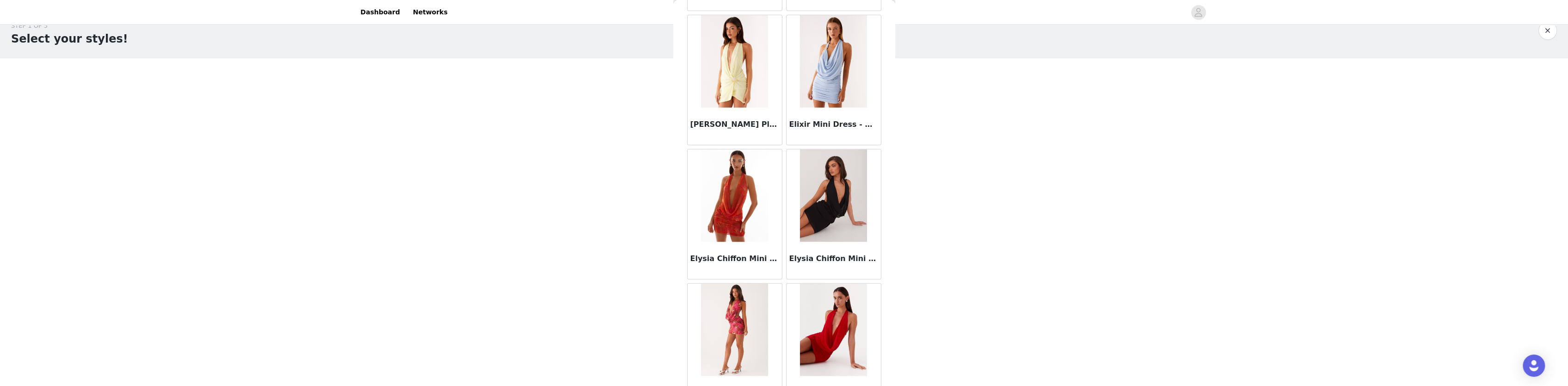
scroll to position [7719, 0]
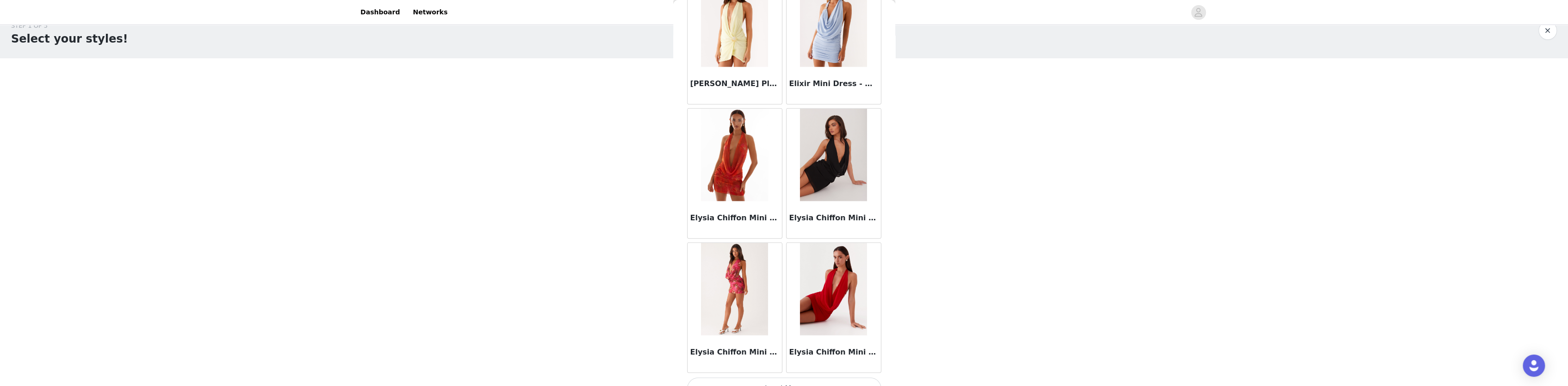
click at [776, 377] on button "Load More" at bounding box center [783, 388] width 194 height 22
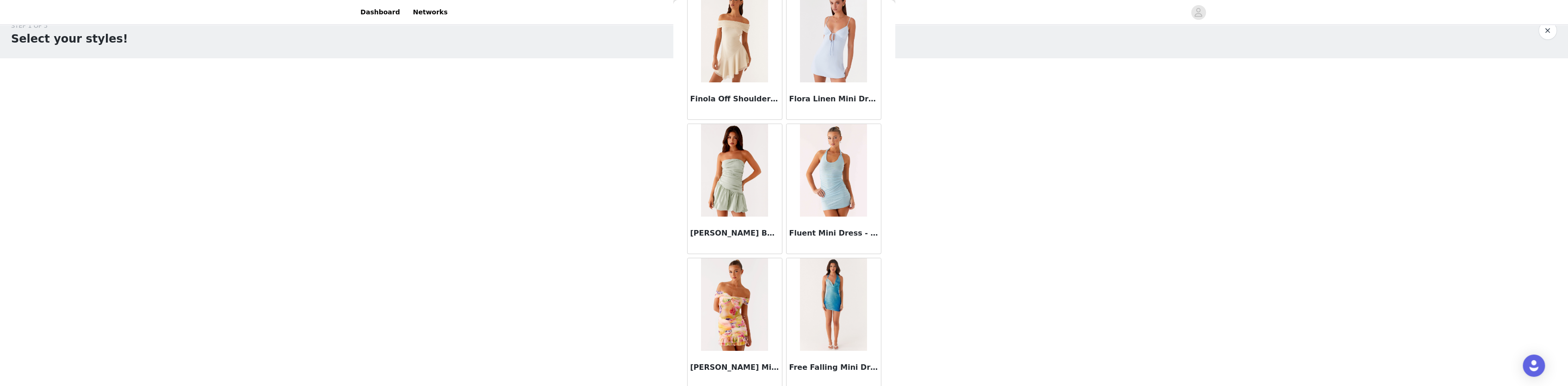
scroll to position [9058, 0]
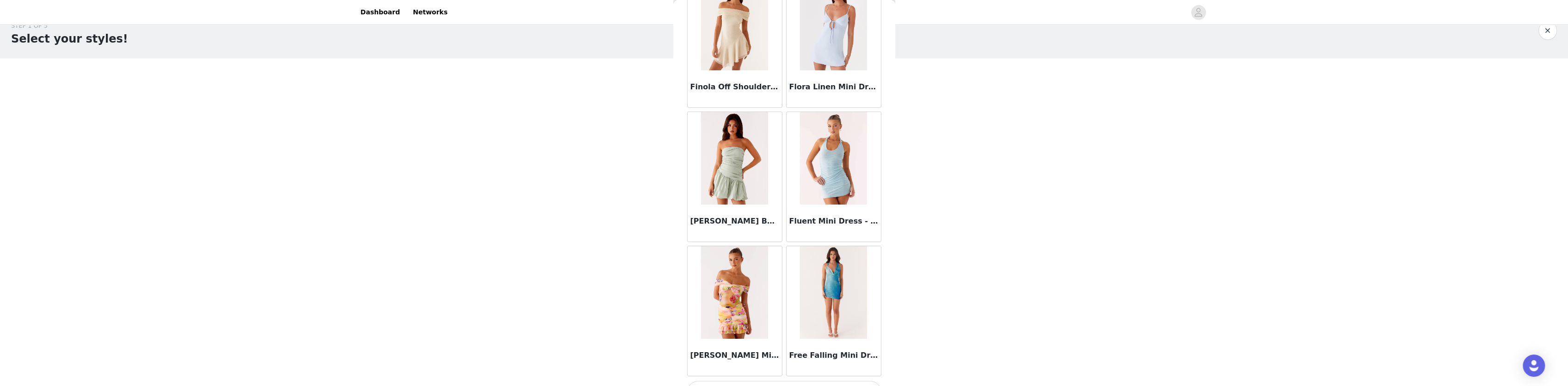
click at [779, 379] on button "Load More" at bounding box center [783, 391] width 194 height 22
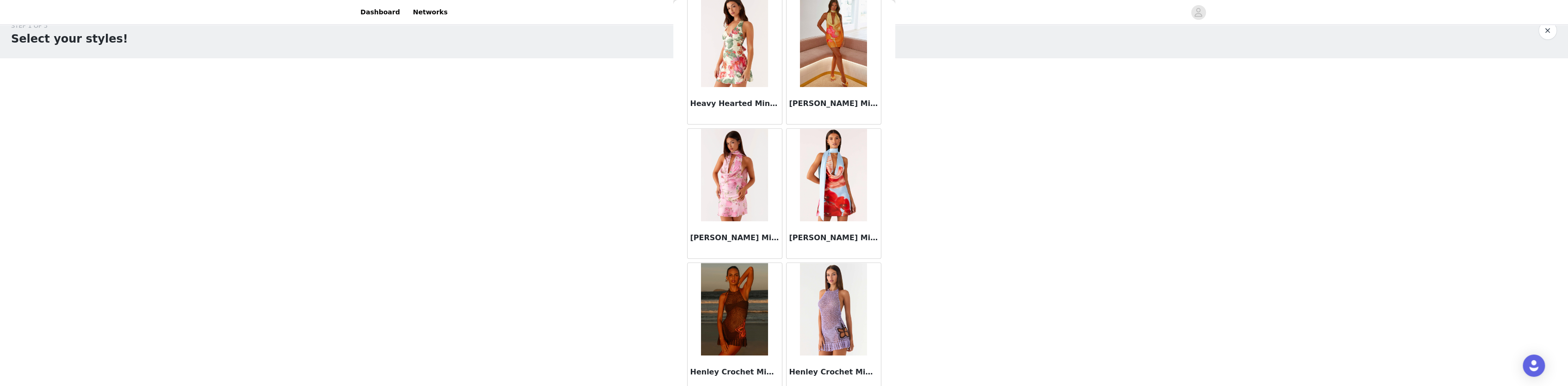
scroll to position [10396, 0]
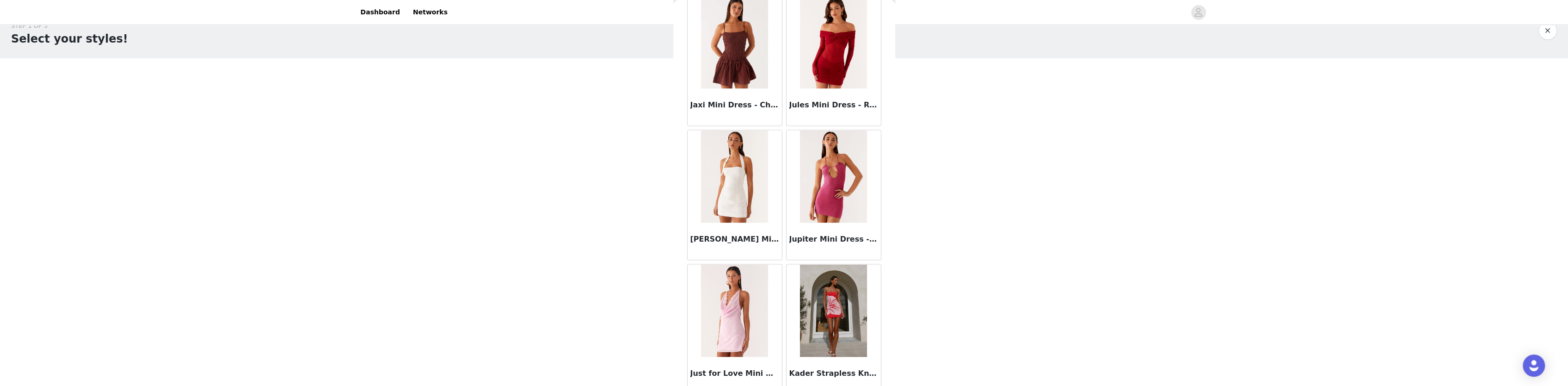
scroll to position [11321, 0]
click at [726, 170] on img at bounding box center [734, 175] width 67 height 93
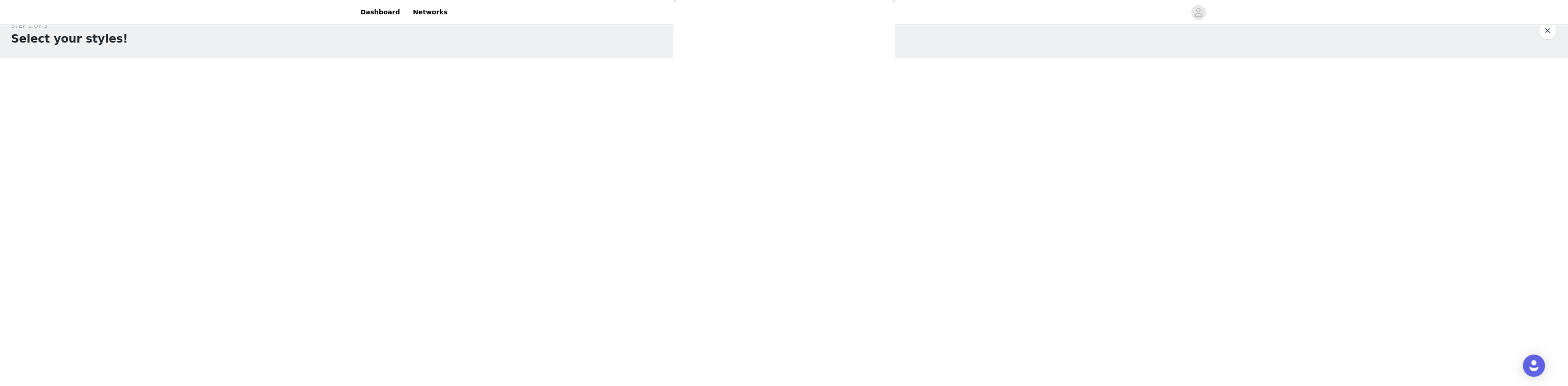
scroll to position [0, 0]
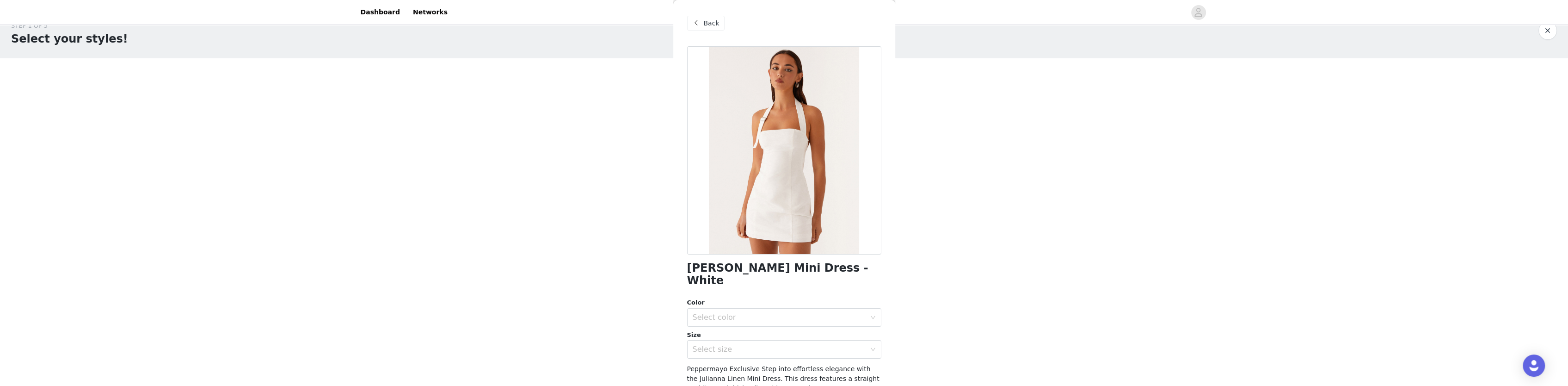
click at [711, 18] on span "Back" at bounding box center [711, 23] width 15 height 10
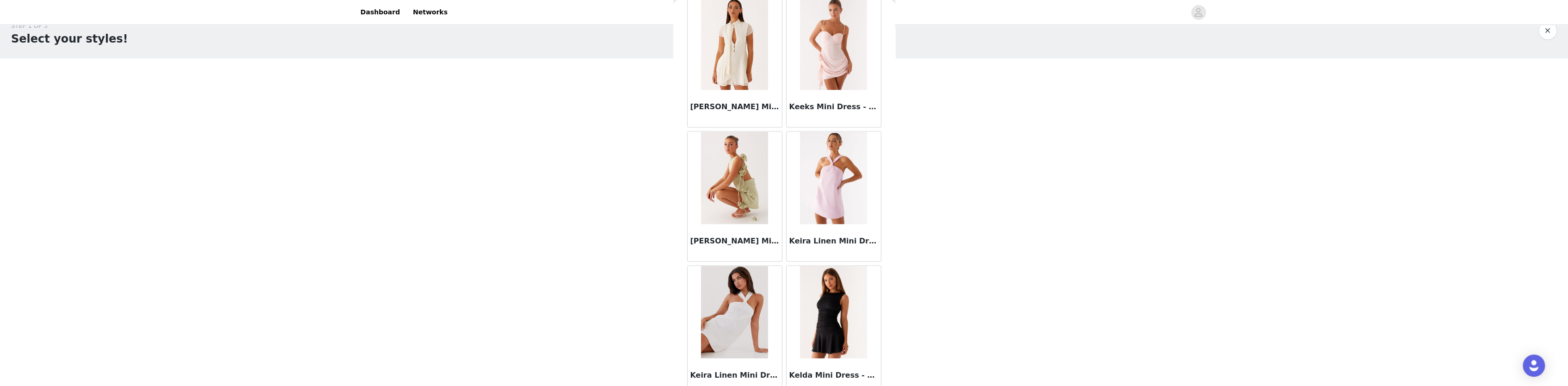
scroll to position [11735, 0]
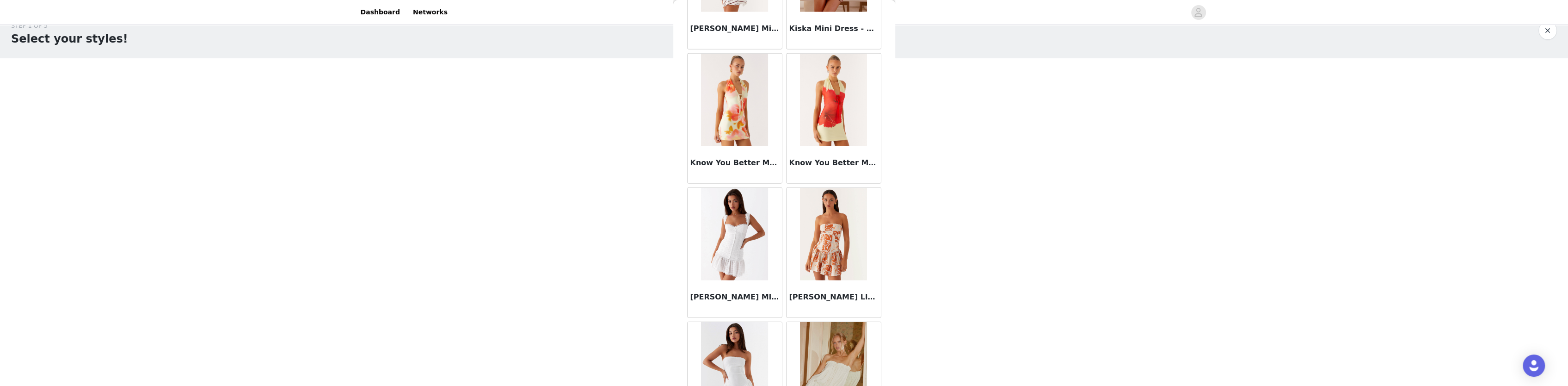
scroll to position [12521, 0]
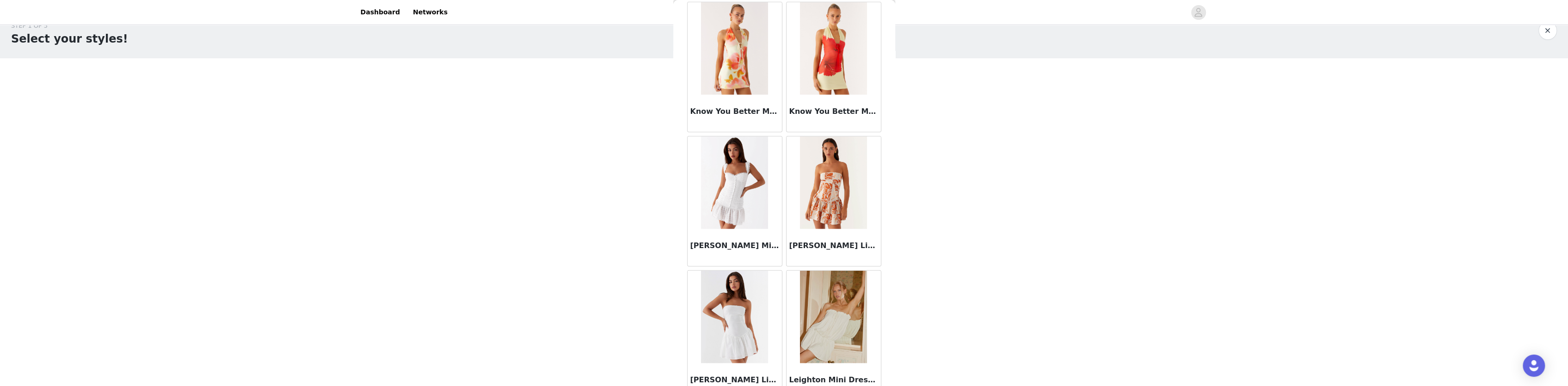
click at [824, 196] on img at bounding box center [834, 182] width 67 height 93
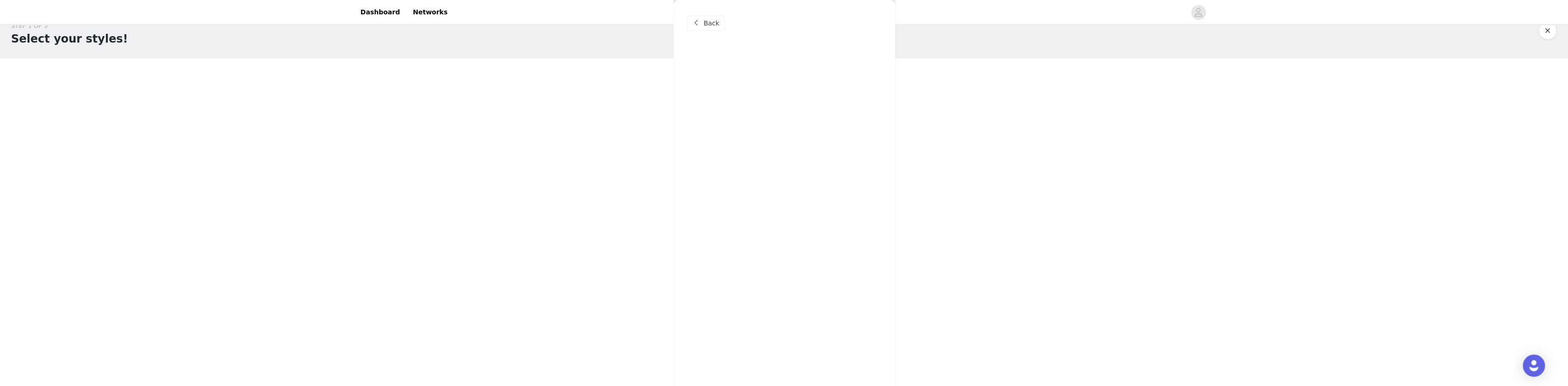
scroll to position [0, 0]
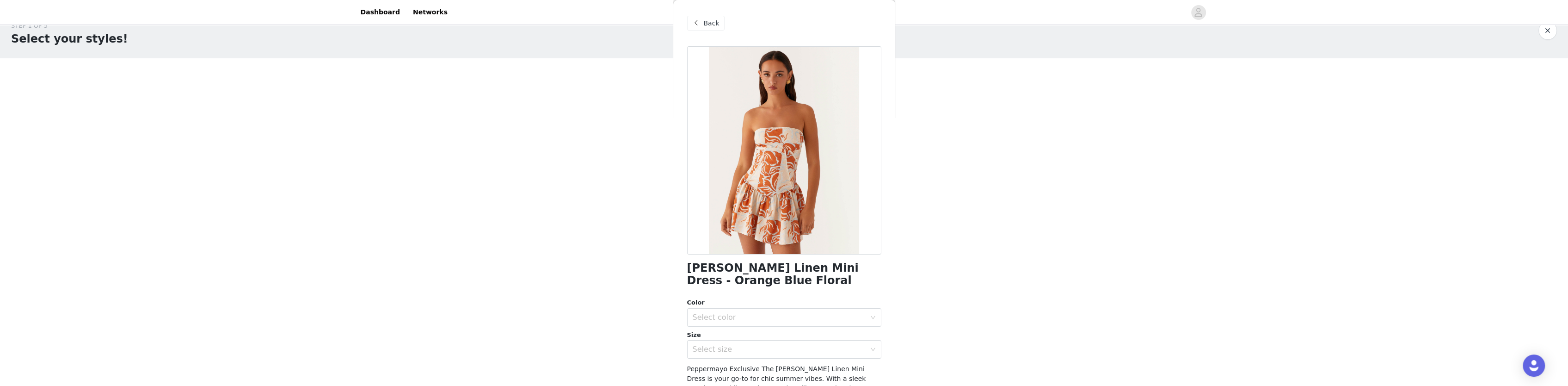
click at [706, 25] on span "Back" at bounding box center [711, 23] width 15 height 10
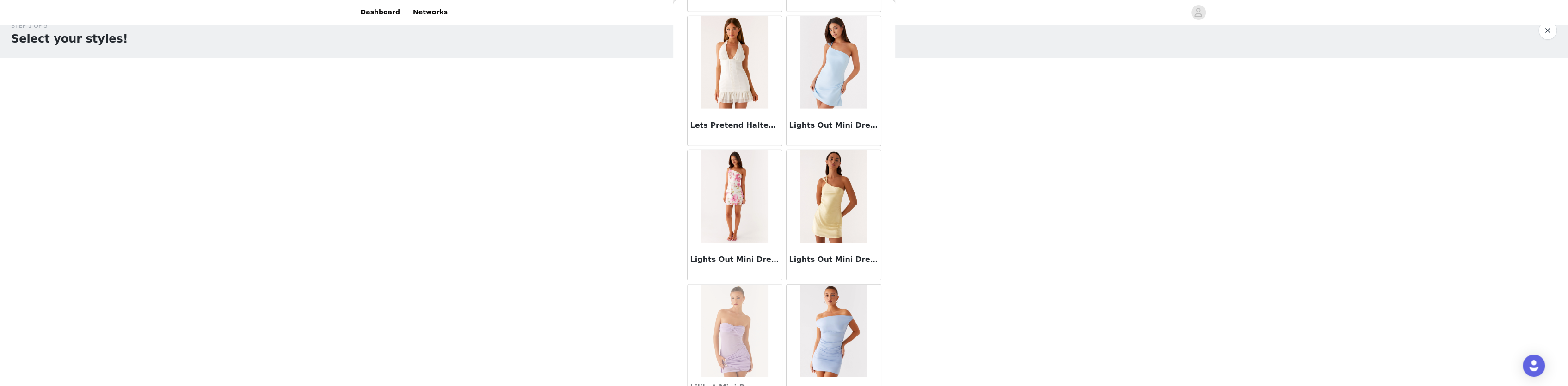
scroll to position [13073, 0]
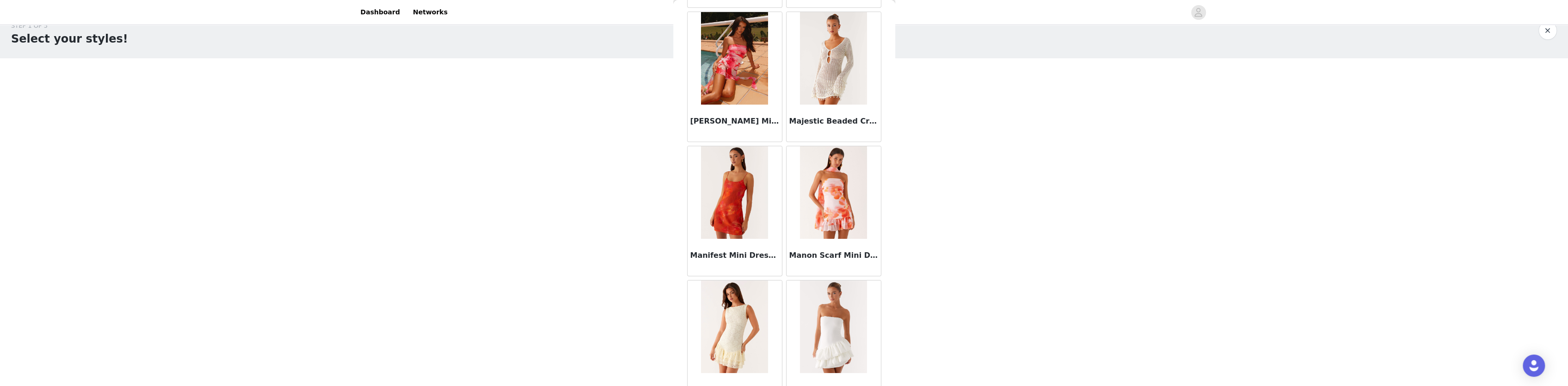
scroll to position [14411, 0]
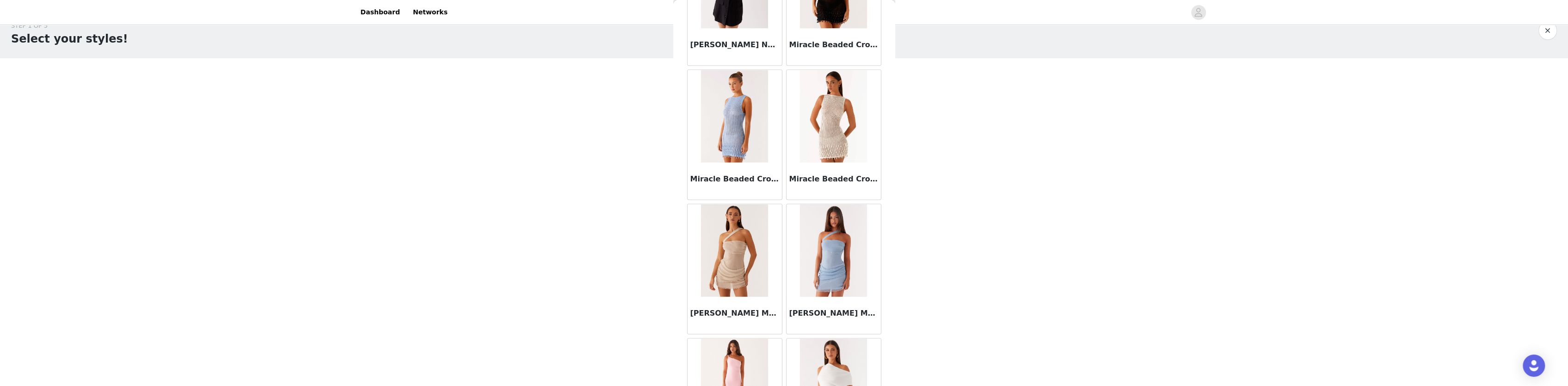
scroll to position [15751, 0]
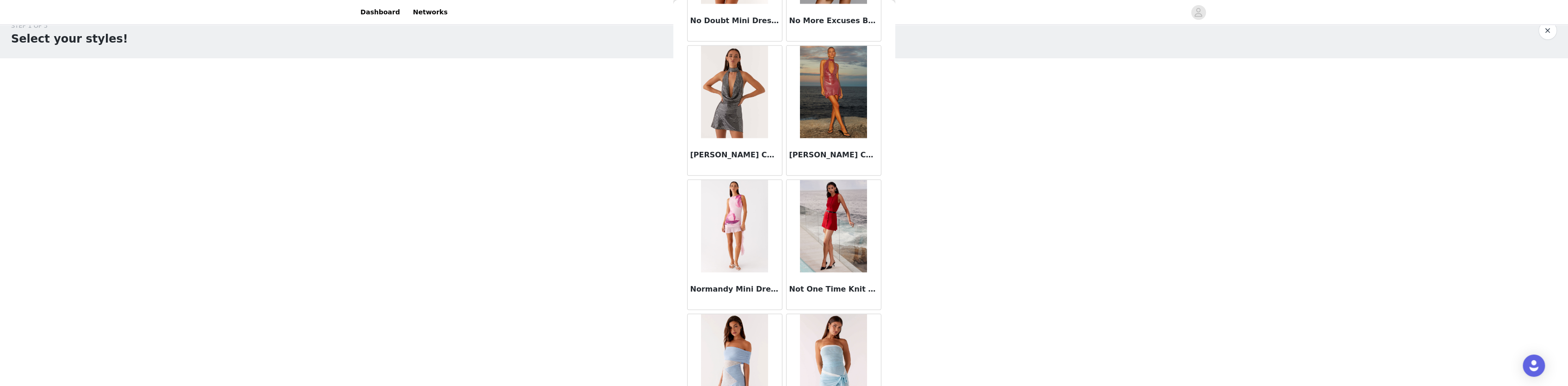
scroll to position [17088, 0]
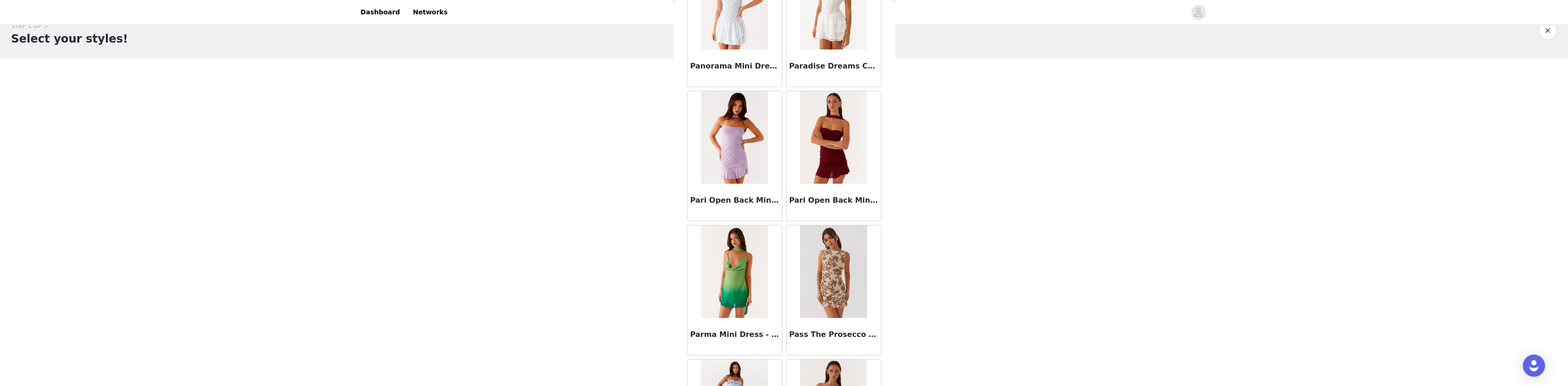
scroll to position [18427, 0]
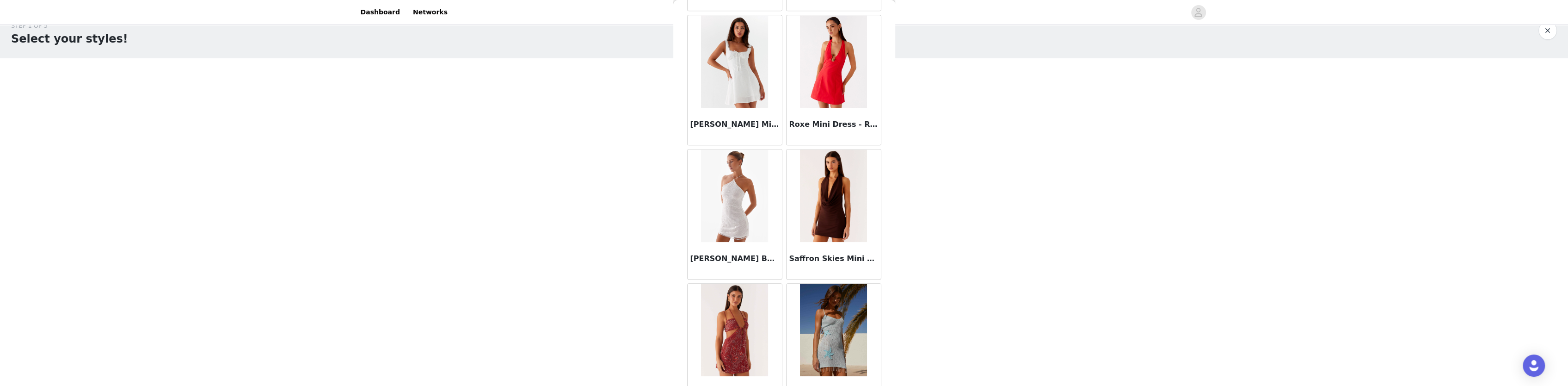
scroll to position [19765, 0]
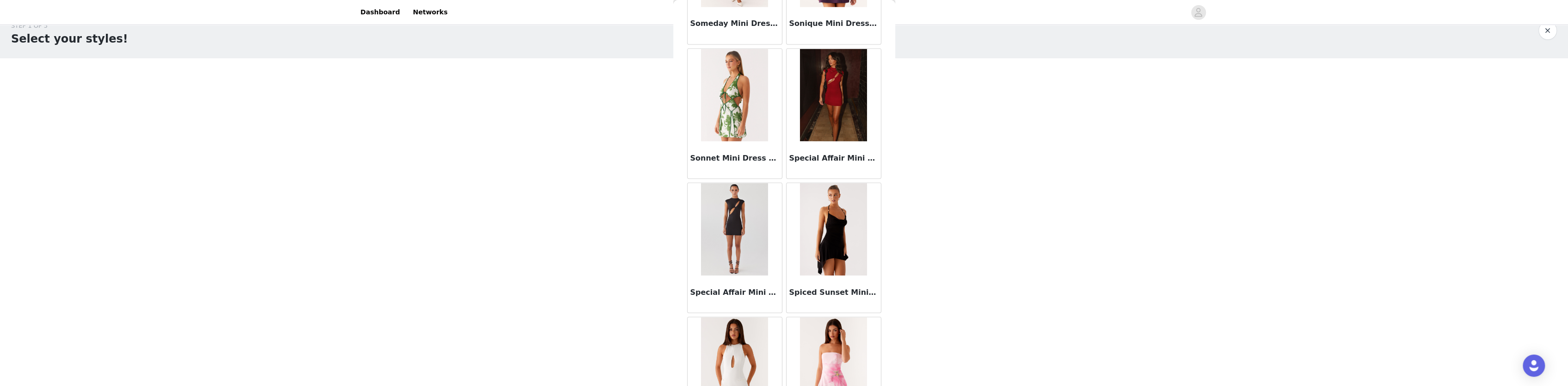
scroll to position [21104, 0]
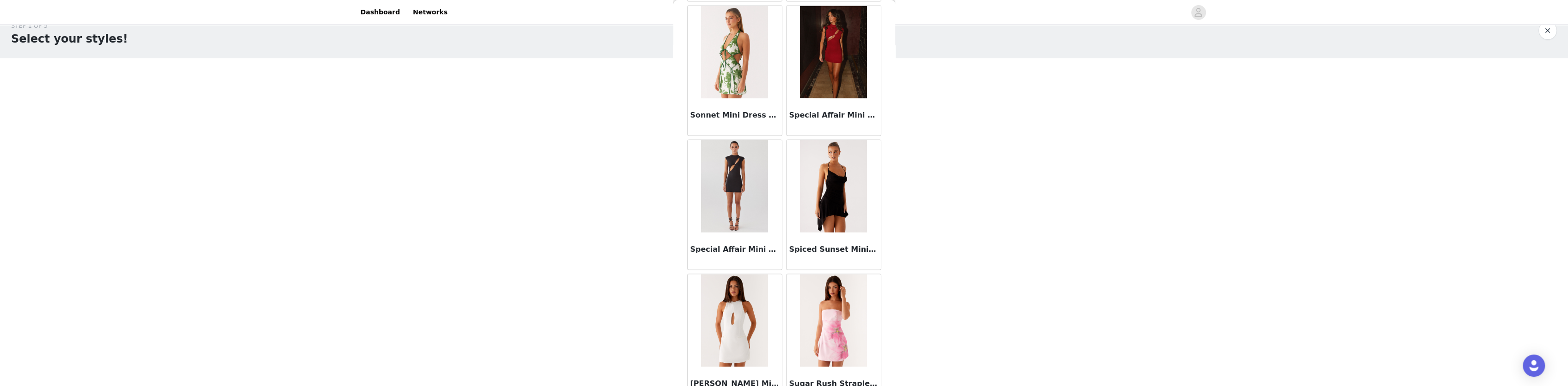
drag, startPoint x: 796, startPoint y: 371, endPoint x: 792, endPoint y: 374, distance: 5.0
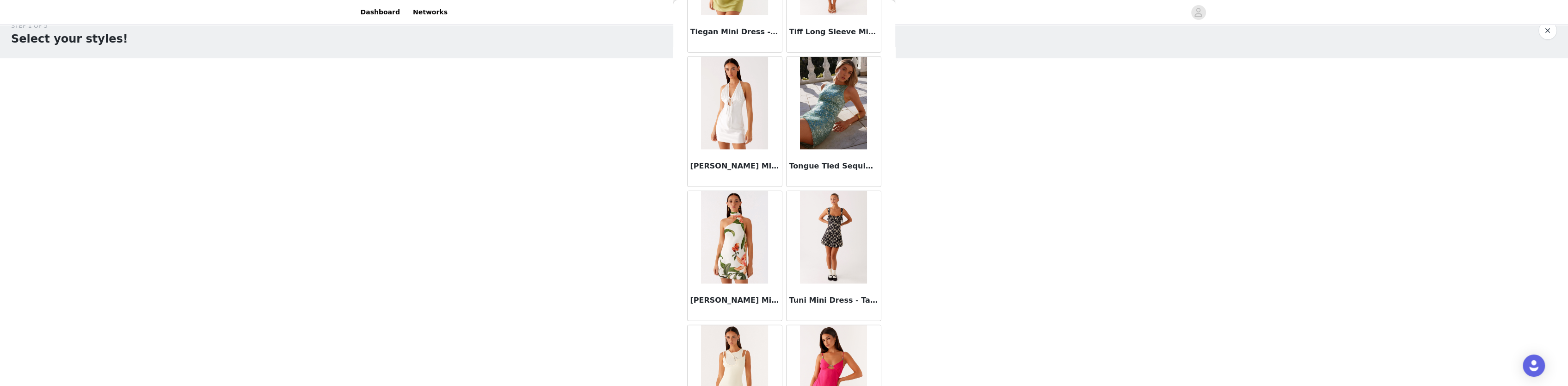
scroll to position [22442, 0]
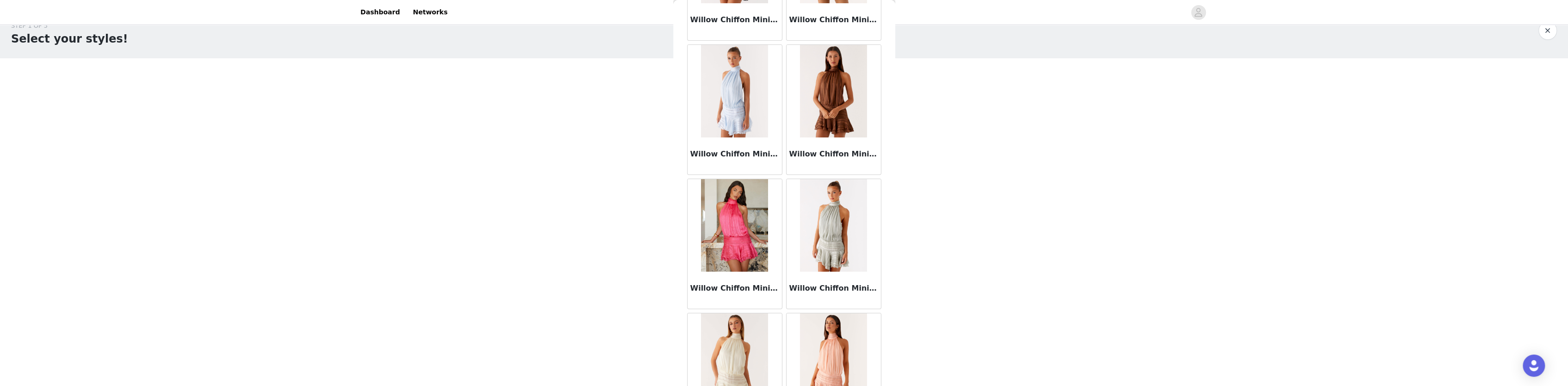
scroll to position [23781, 0]
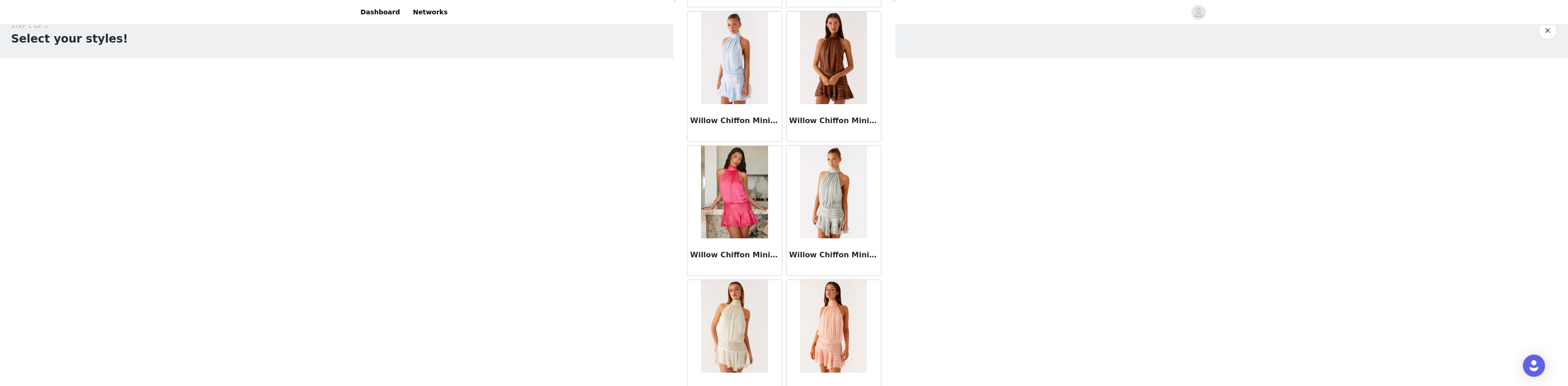
click at [813, 373] on div "Willow Chiffon Mini Dress - Orange" at bounding box center [834, 391] width 95 height 37
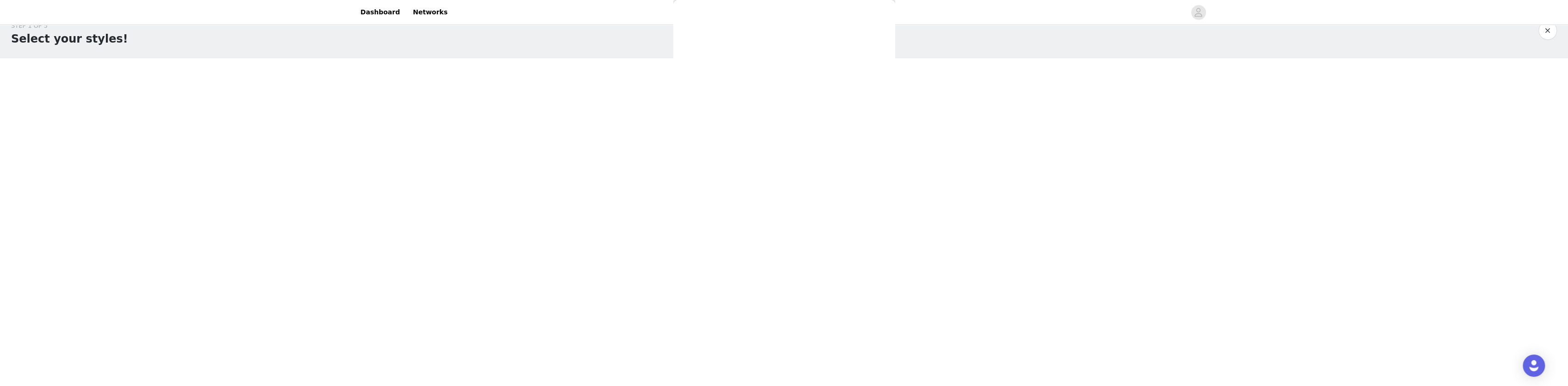
scroll to position [0, 0]
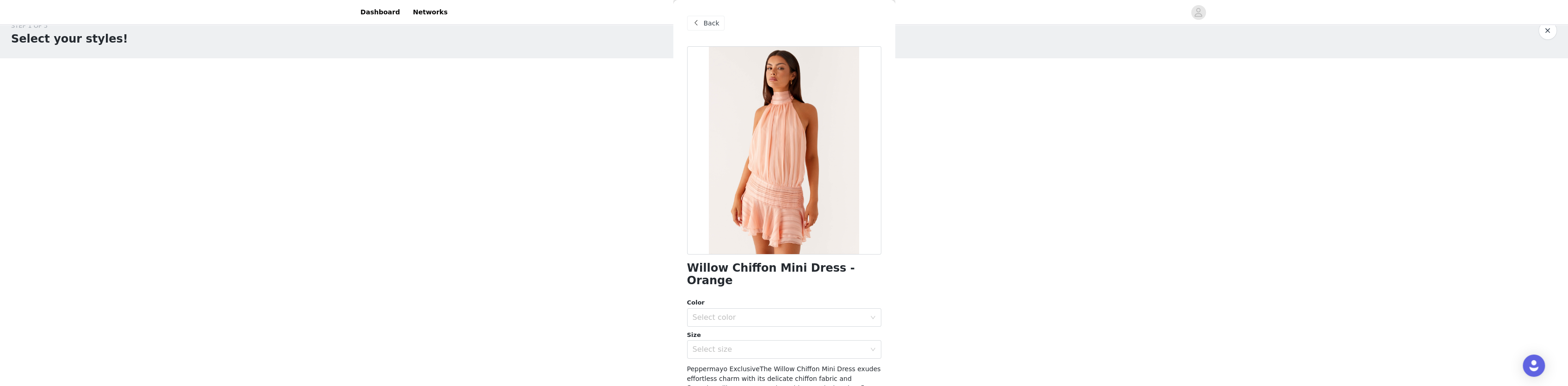
click at [708, 24] on span "Back" at bounding box center [711, 23] width 15 height 10
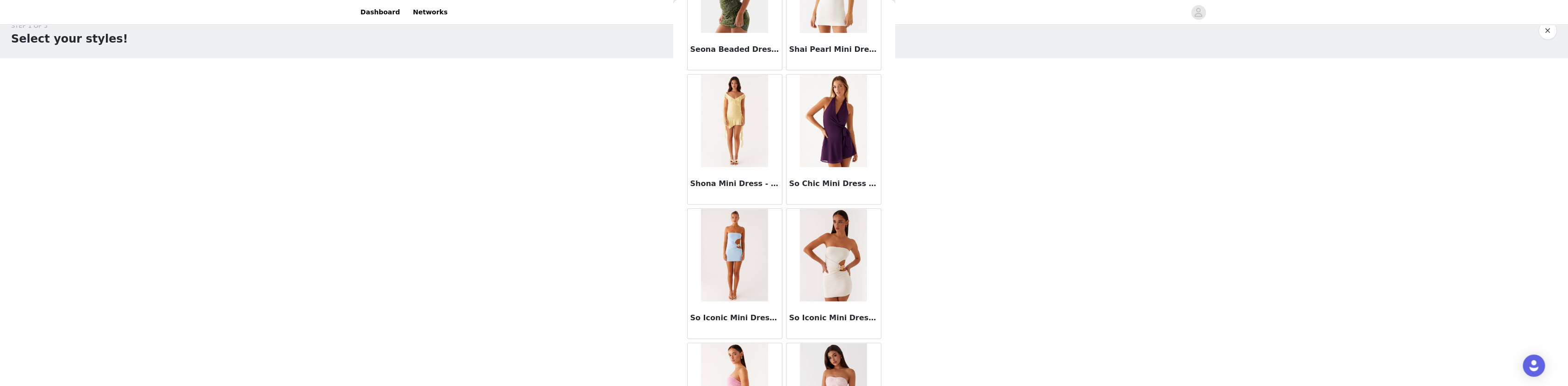
scroll to position [20447, 0]
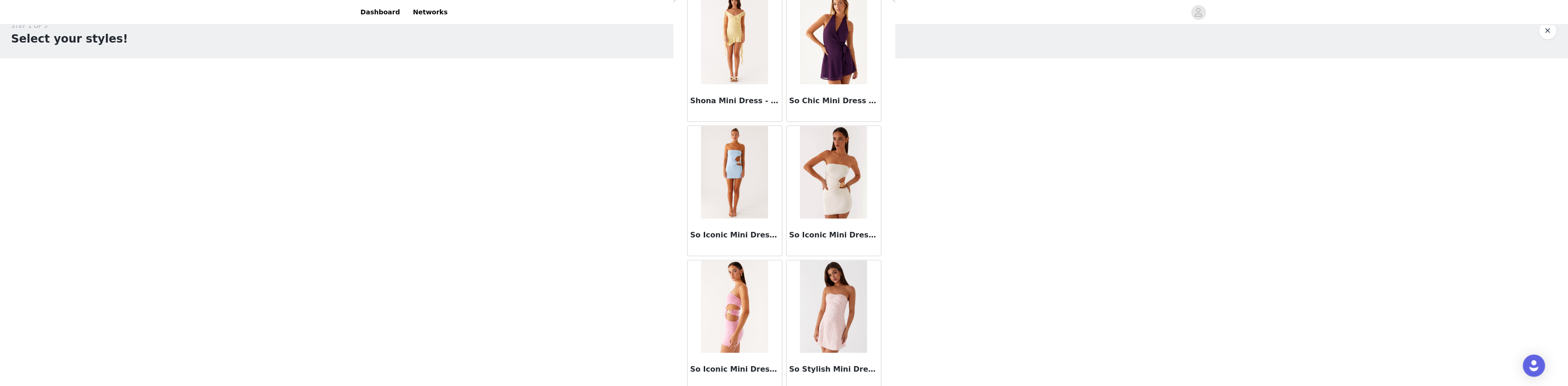
click at [730, 126] on img at bounding box center [734, 172] width 67 height 93
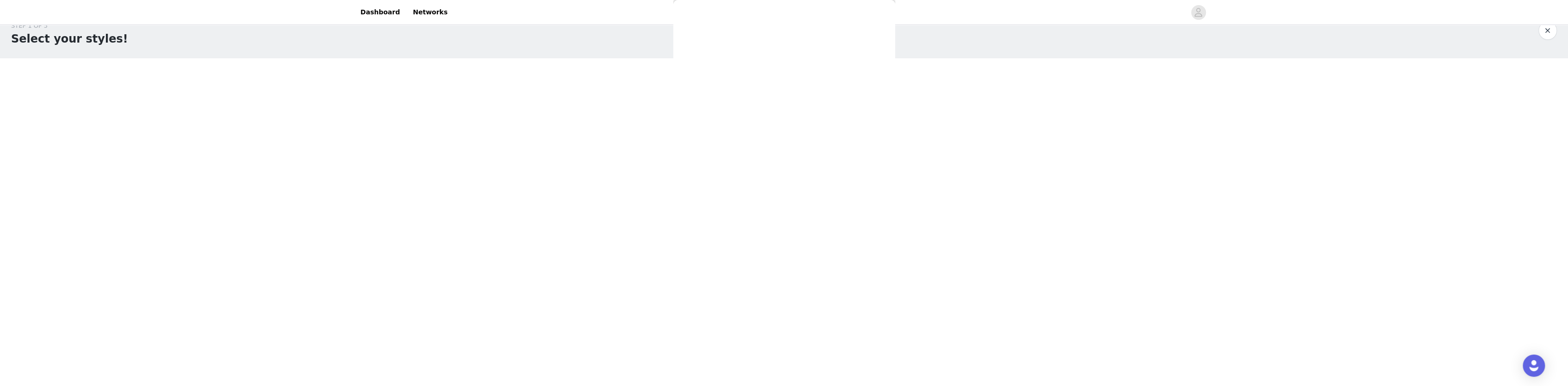
scroll to position [0, 0]
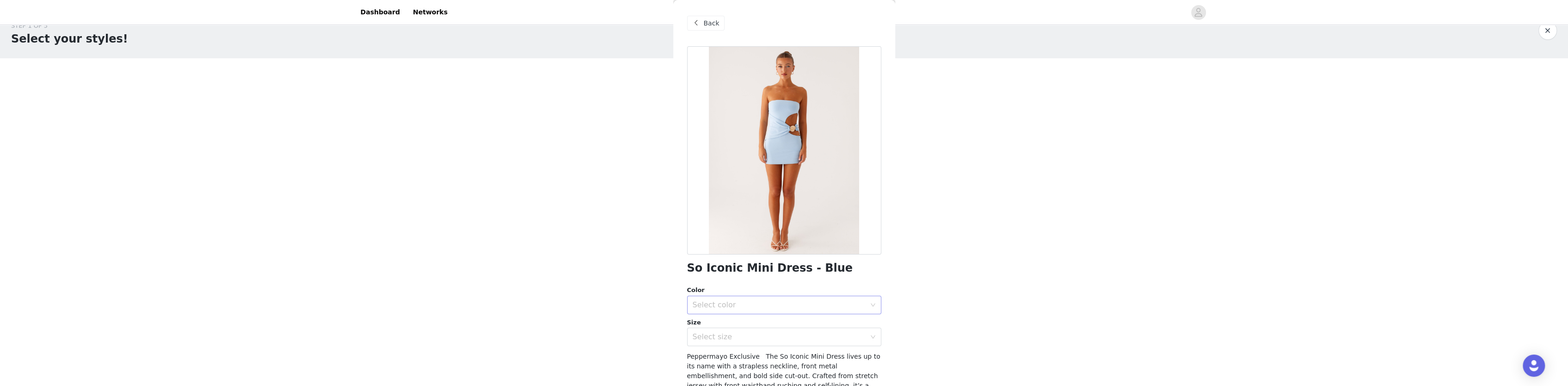
click at [777, 303] on div "Select color" at bounding box center [778, 305] width 173 height 10
click at [731, 326] on li "Blue" at bounding box center [780, 325] width 187 height 14
click at [726, 341] on div "Select size" at bounding box center [780, 336] width 177 height 17
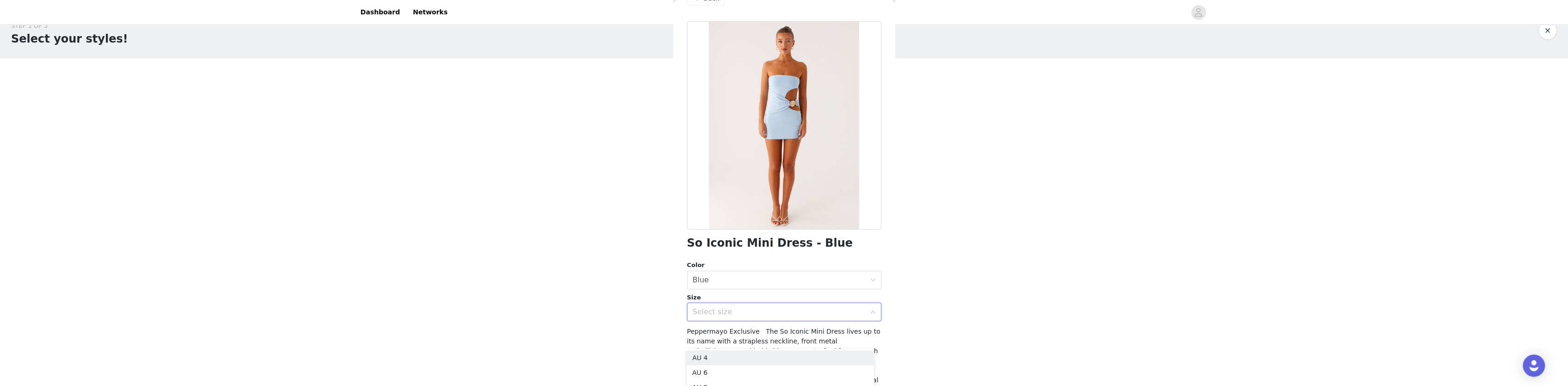
scroll to position [46, 0]
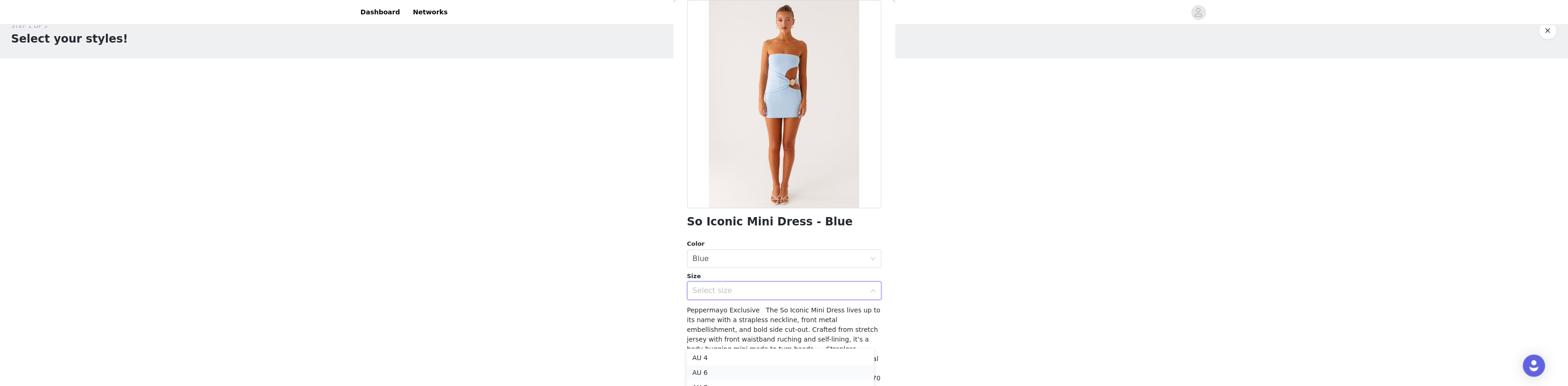
click at [698, 372] on li "AU 6" at bounding box center [780, 372] width 187 height 14
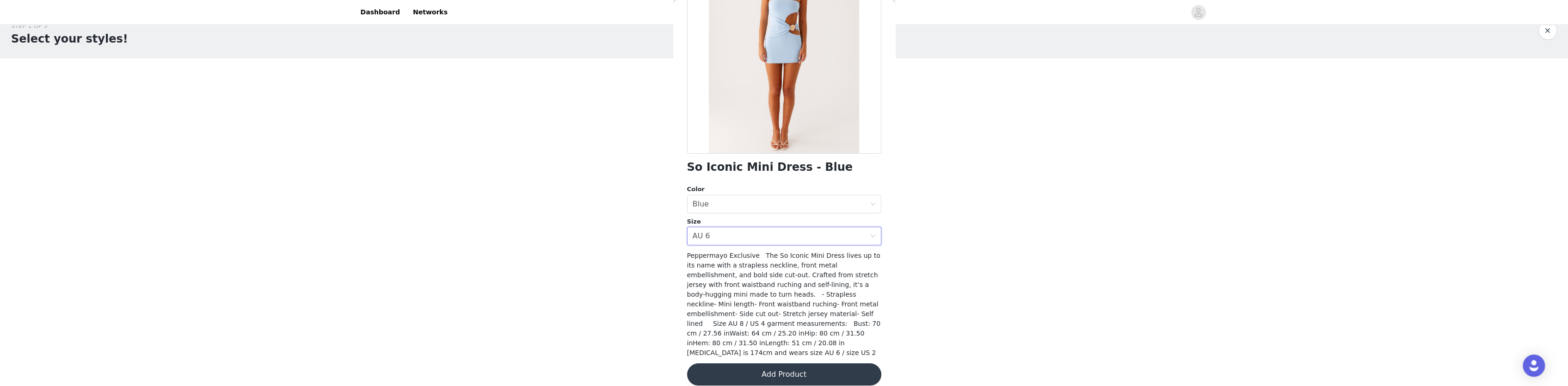
scroll to position [102, 0]
click at [787, 366] on button "Add Product" at bounding box center [783, 373] width 194 height 22
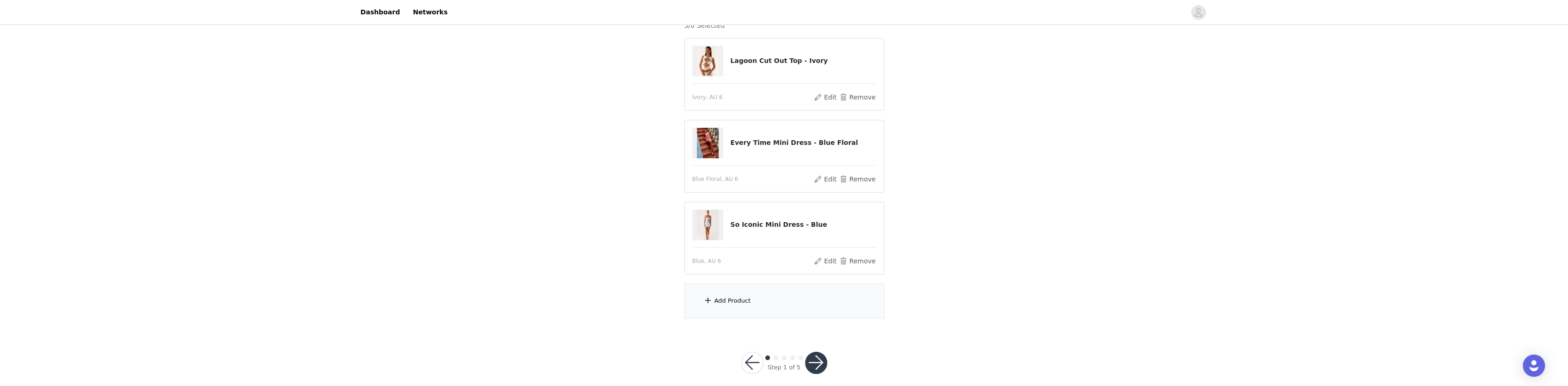
scroll to position [98, 0]
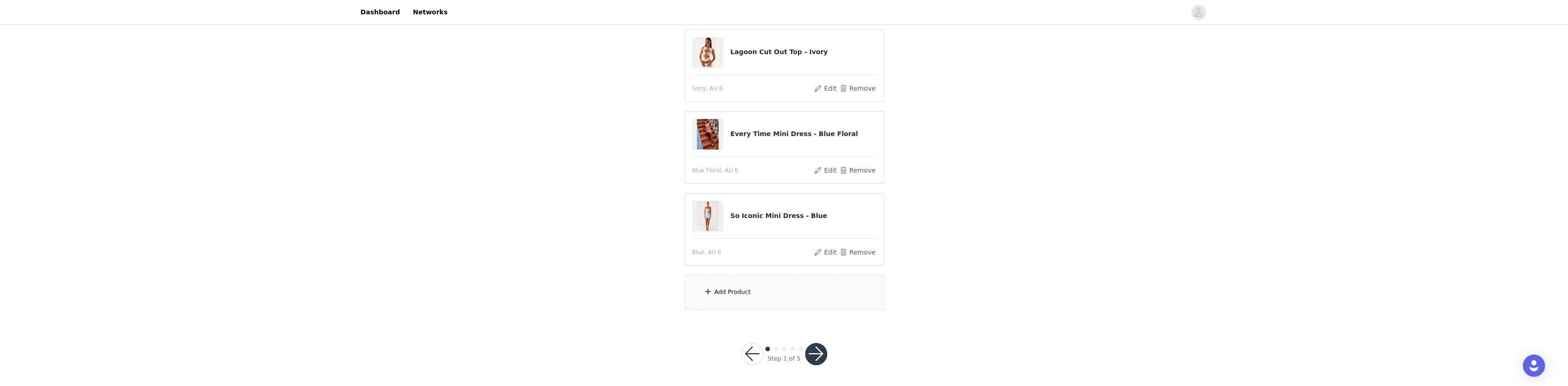
click at [758, 294] on div "Add Product" at bounding box center [784, 292] width 200 height 34
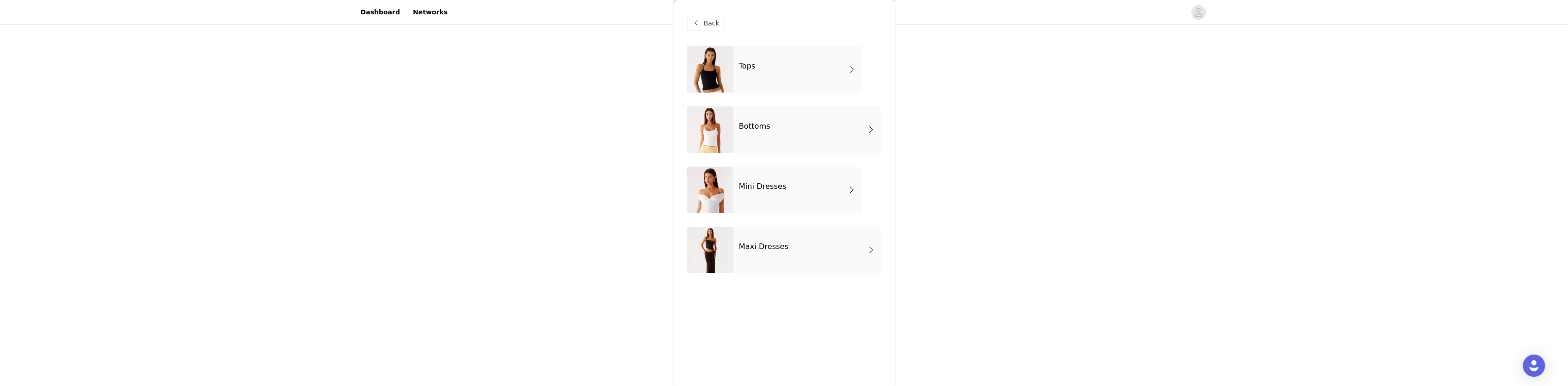
click at [793, 260] on div "Maxi Dresses" at bounding box center [807, 249] width 148 height 46
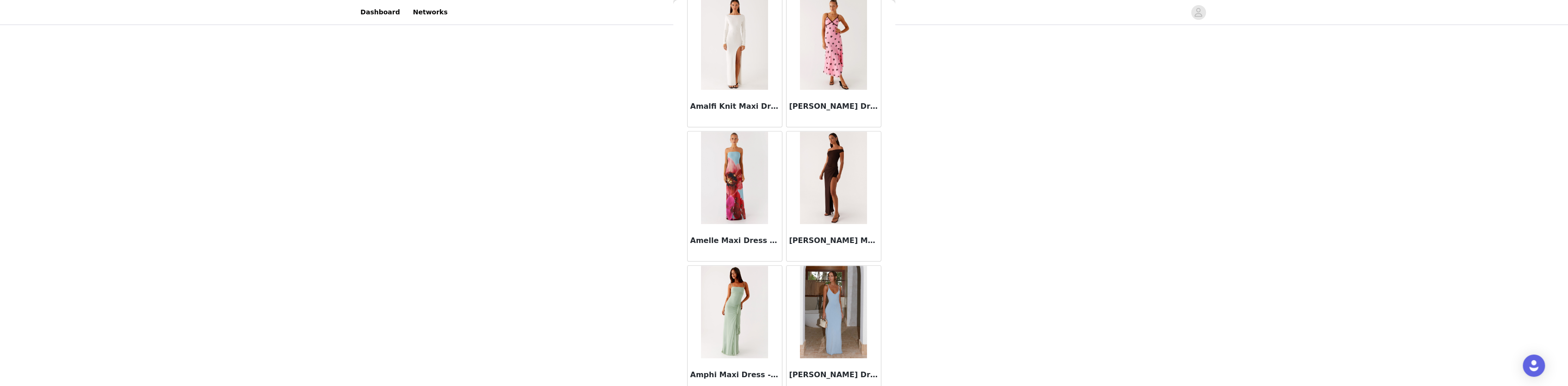
scroll to position [1026, 0]
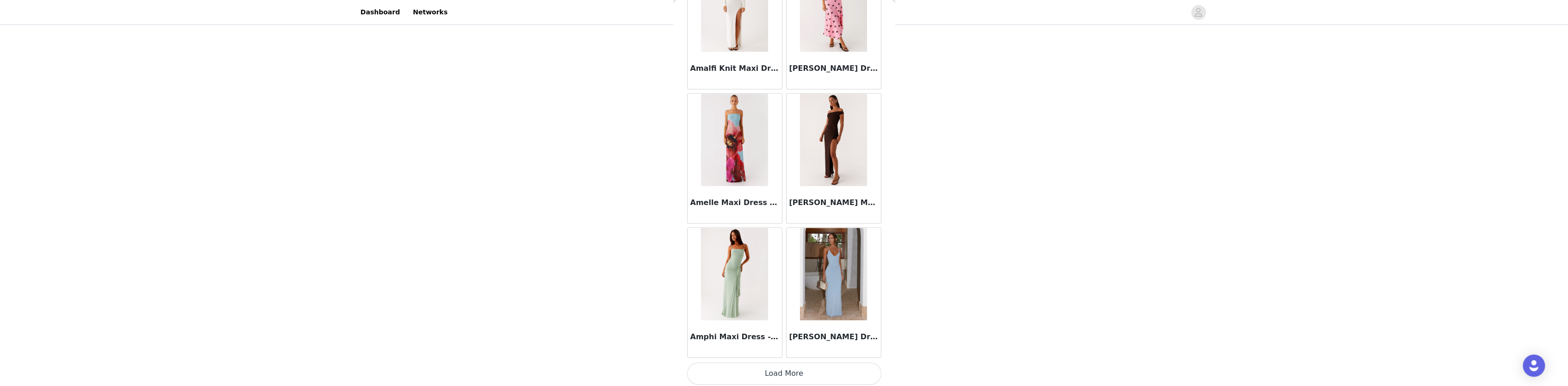
click at [786, 373] on button "Load More" at bounding box center [783, 373] width 194 height 22
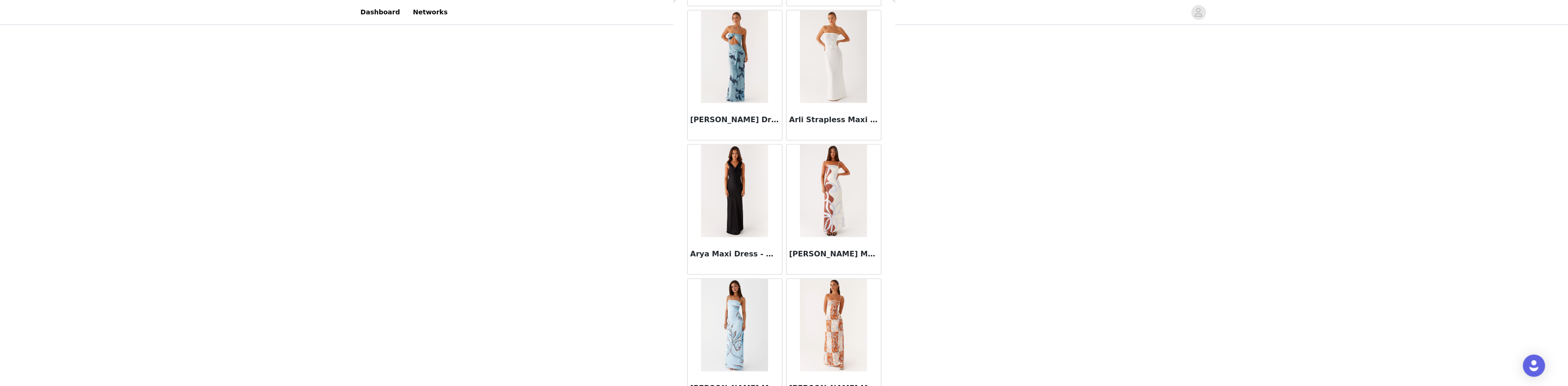
scroll to position [2365, 0]
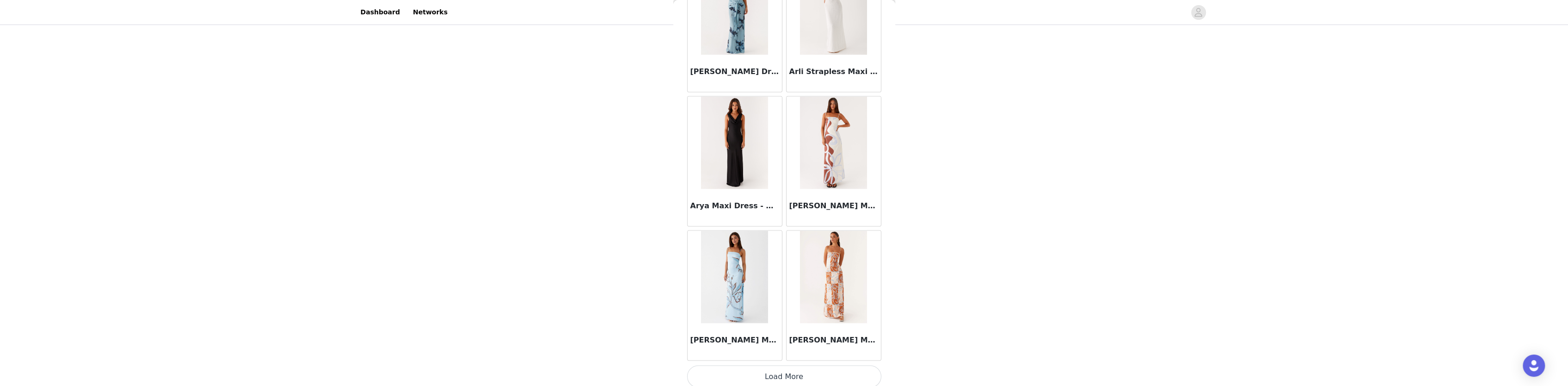
click at [811, 375] on button "Load More" at bounding box center [783, 376] width 194 height 22
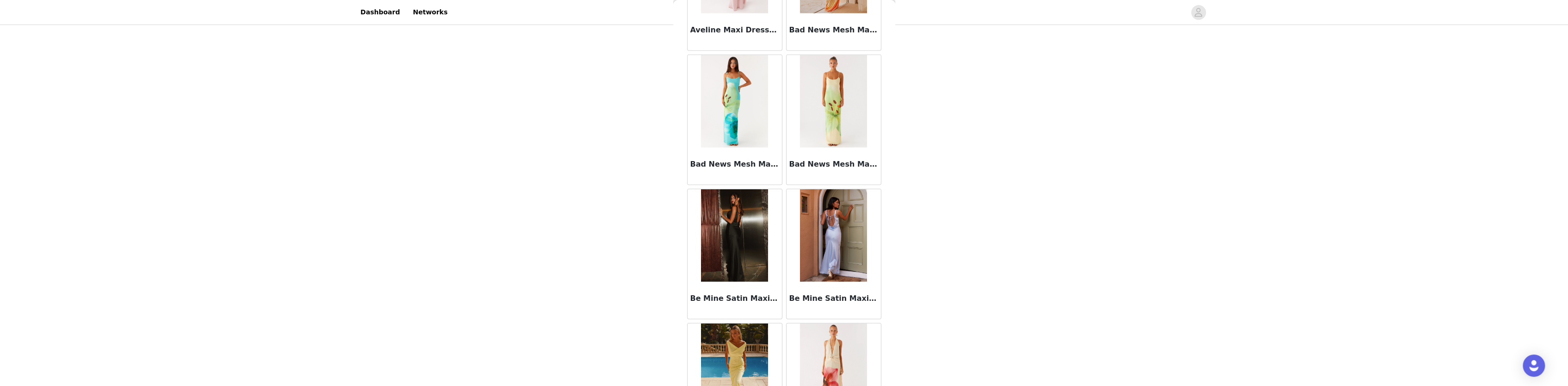
scroll to position [3703, 0]
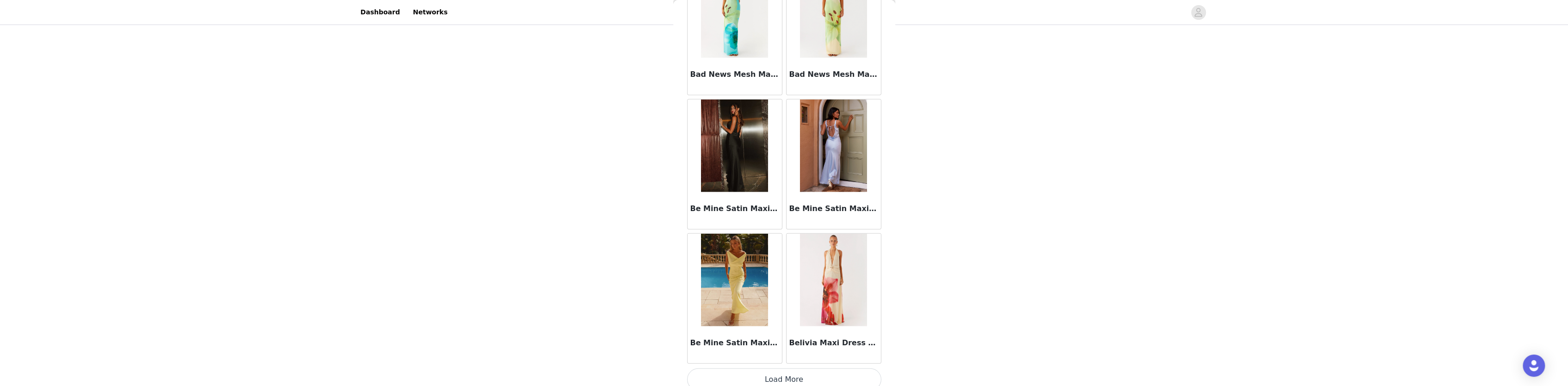
click at [771, 368] on button "Load More" at bounding box center [783, 378] width 194 height 22
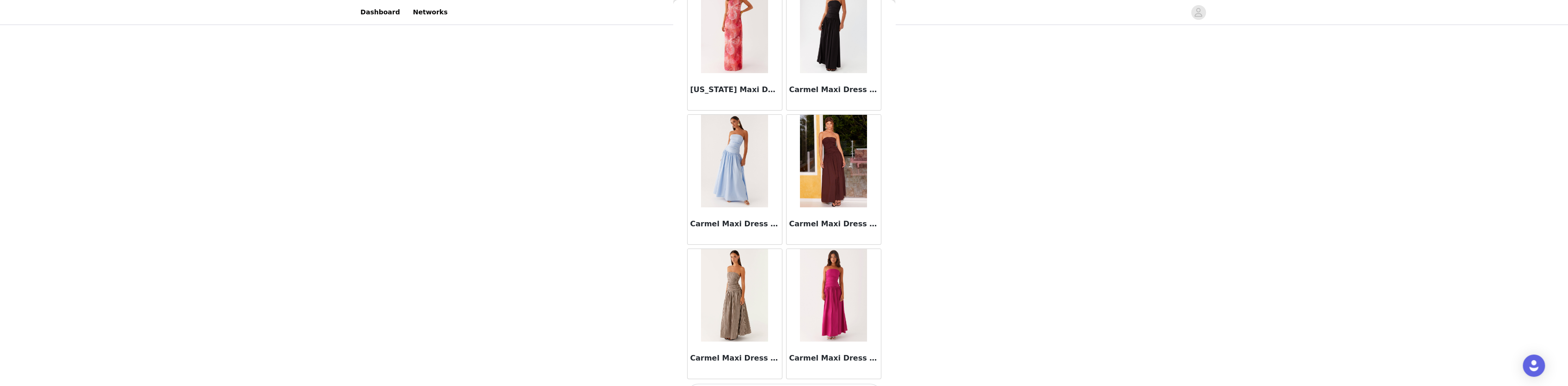
scroll to position [5042, 0]
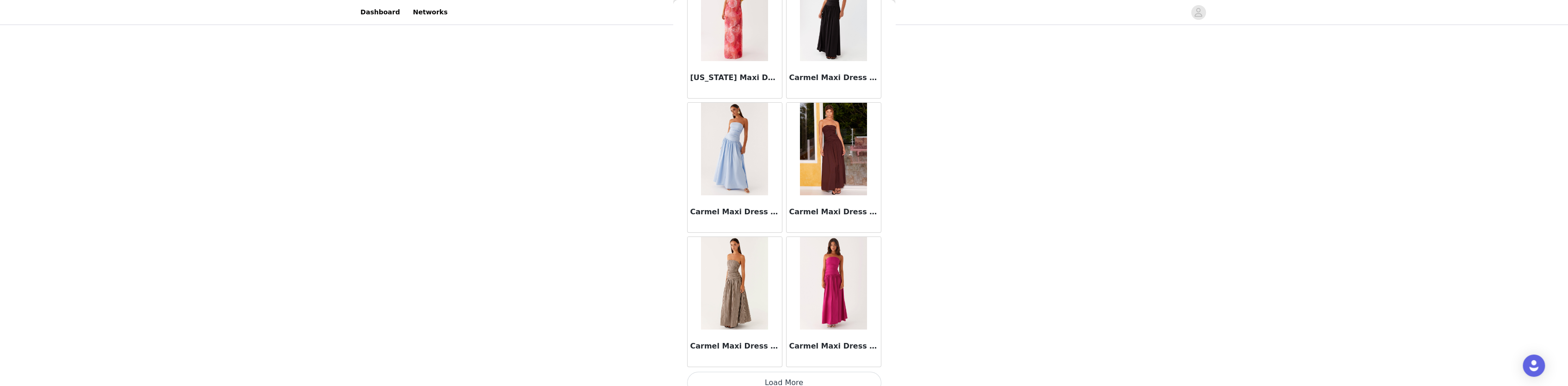
click at [793, 375] on button "Load More" at bounding box center [783, 382] width 194 height 22
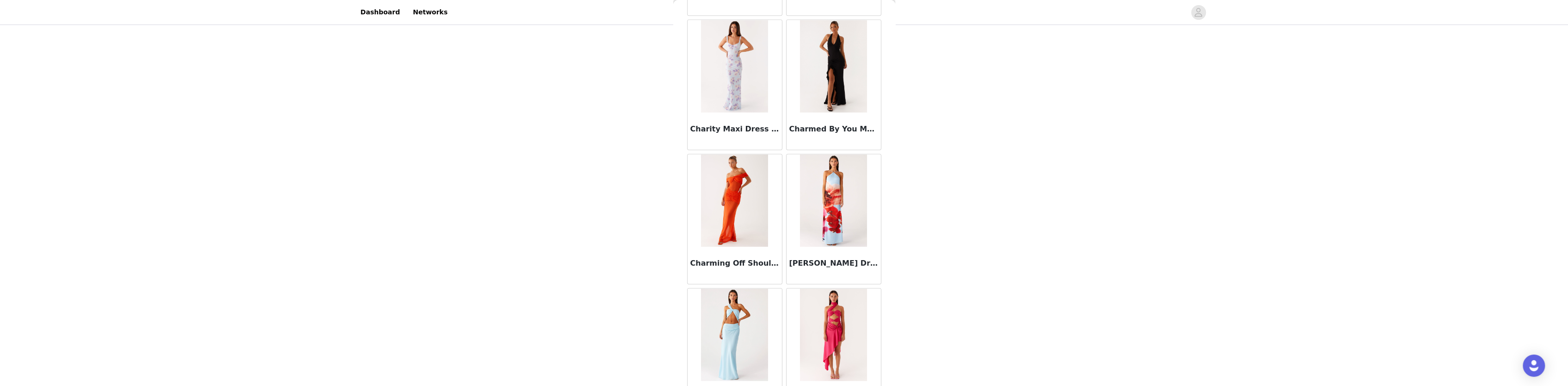
scroll to position [6380, 0]
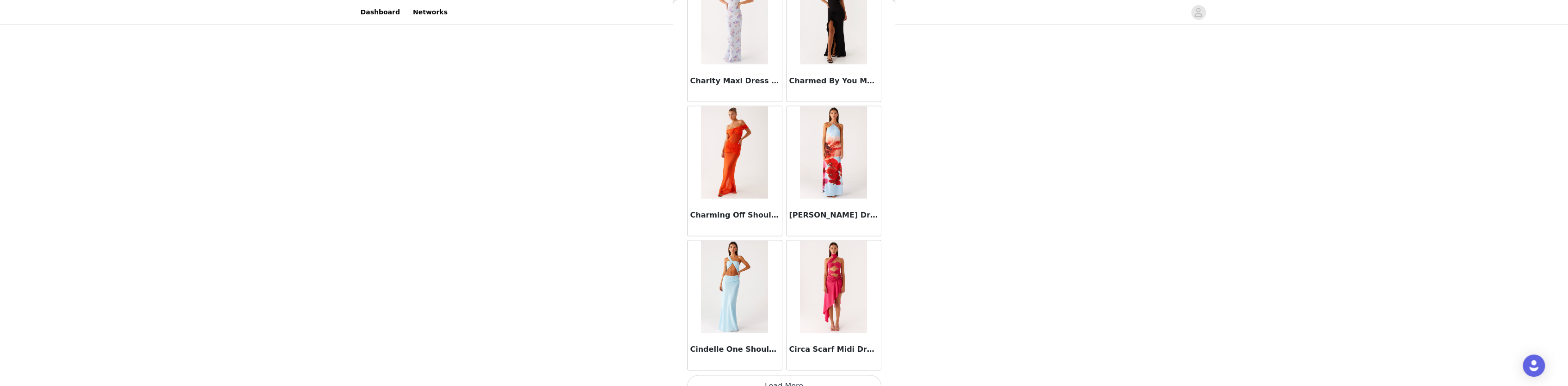
click at [762, 375] on button "Load More" at bounding box center [783, 385] width 194 height 22
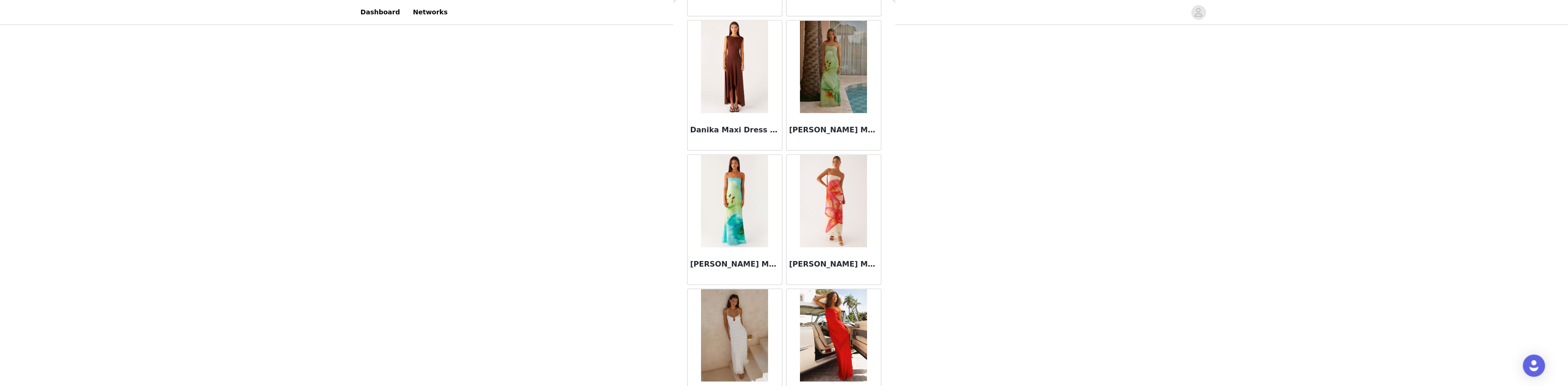
scroll to position [7213, 0]
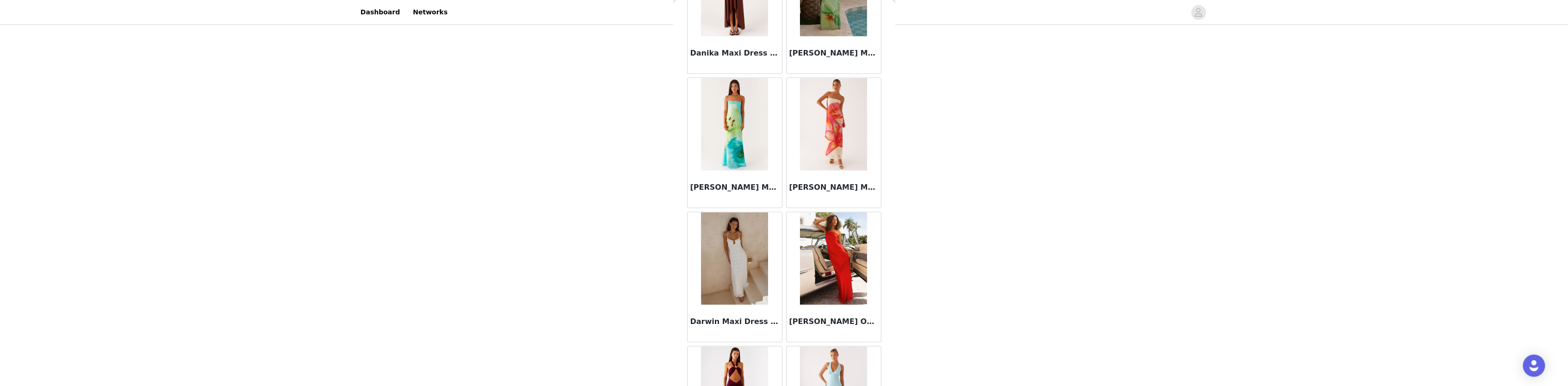
click at [746, 225] on img at bounding box center [734, 258] width 67 height 93
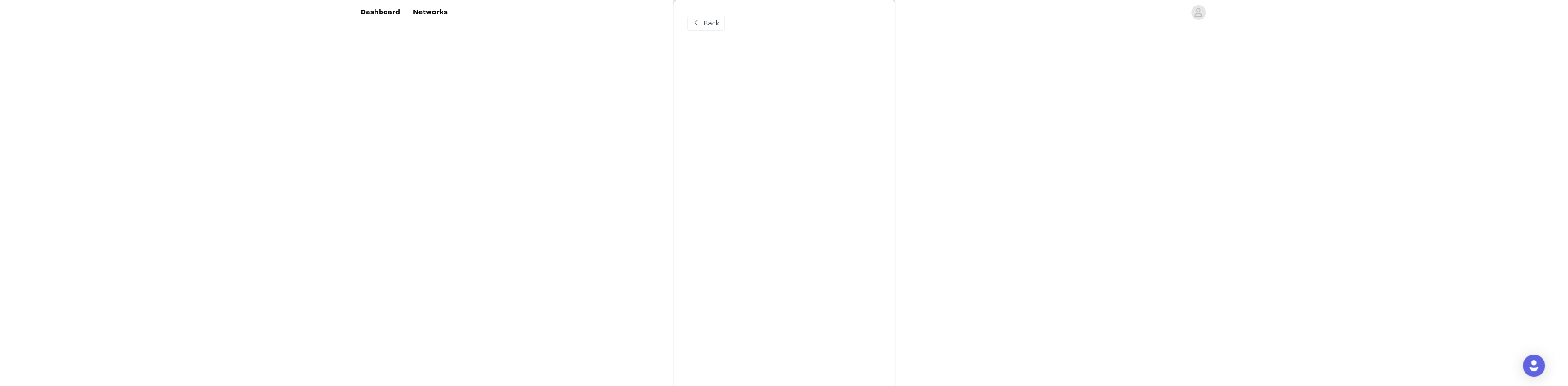
scroll to position [0, 0]
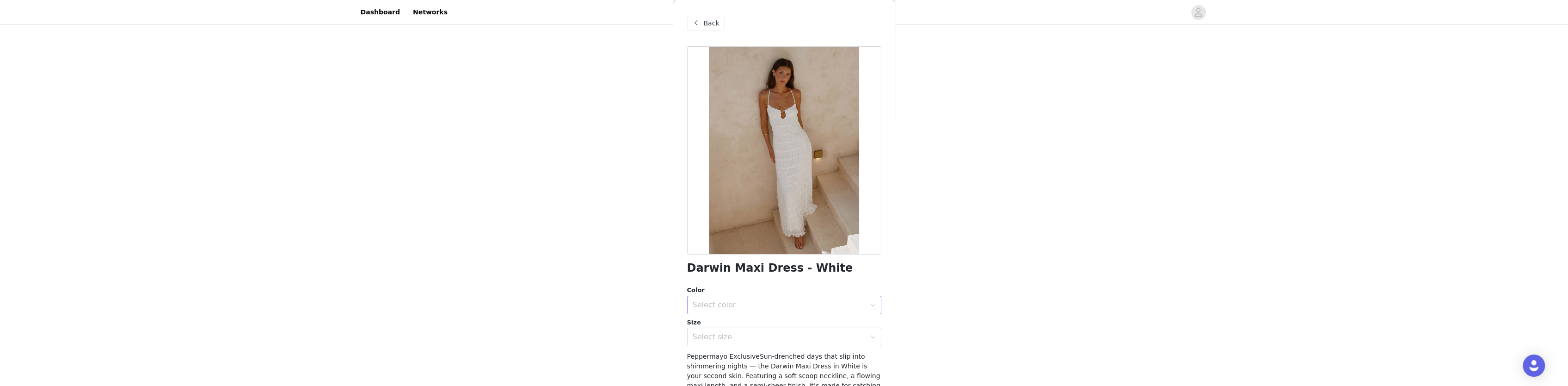
click at [813, 307] on div "Select color" at bounding box center [778, 305] width 173 height 10
click at [792, 324] on li "White" at bounding box center [780, 325] width 187 height 14
click at [786, 339] on div "Select size" at bounding box center [778, 337] width 173 height 10
click at [720, 371] on li "AU 6" at bounding box center [780, 372] width 187 height 14
click at [883, 305] on div "STEP 1 OF 5 Select your styles! Please note that the sizes are in AU Sizes 3/6 …" at bounding box center [784, 124] width 1568 height 393
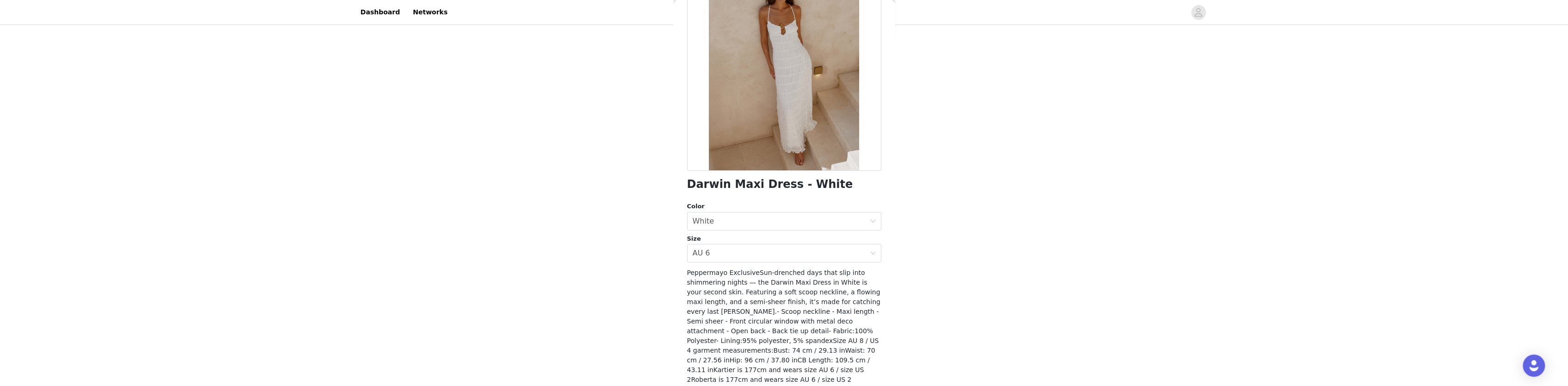
scroll to position [112, 0]
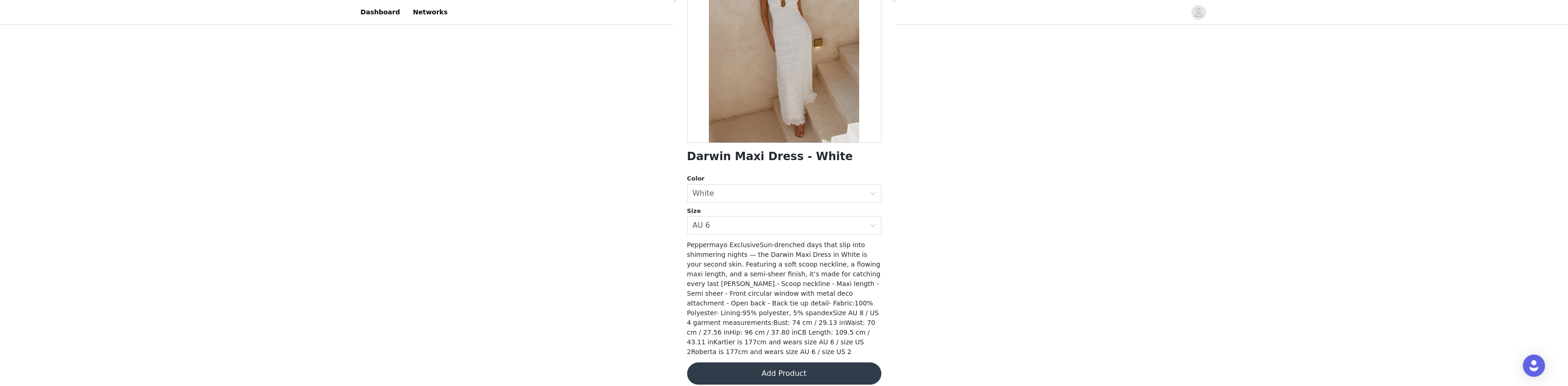
click at [782, 362] on button "Add Product" at bounding box center [783, 373] width 194 height 22
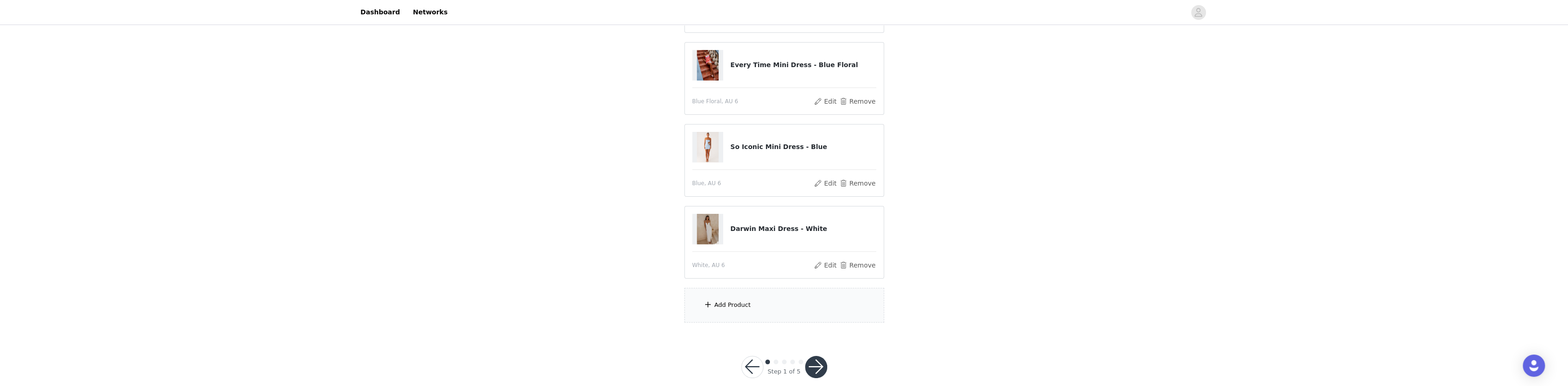
scroll to position [180, 0]
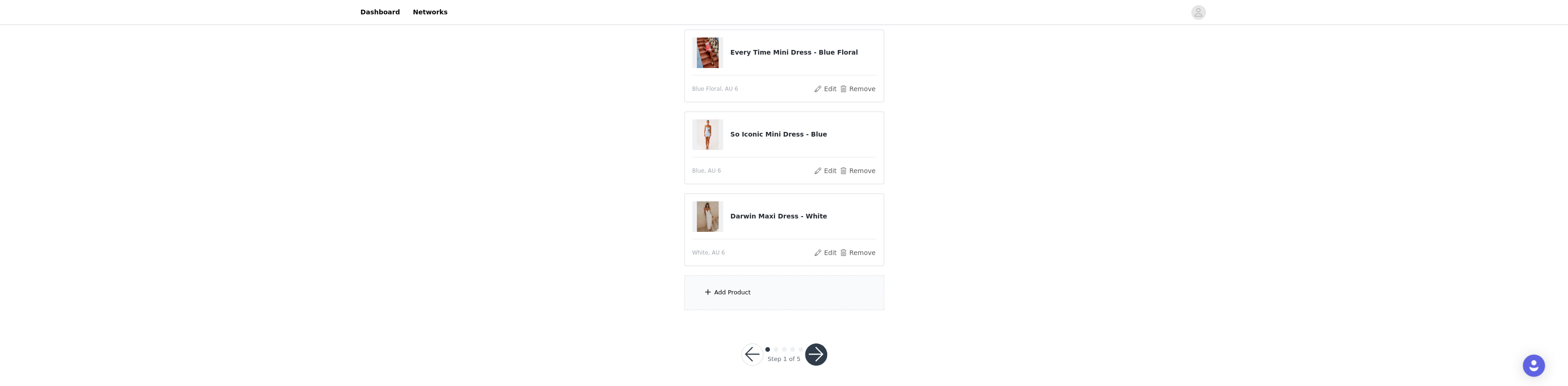
click at [739, 295] on div "Add Product" at bounding box center [732, 292] width 36 height 10
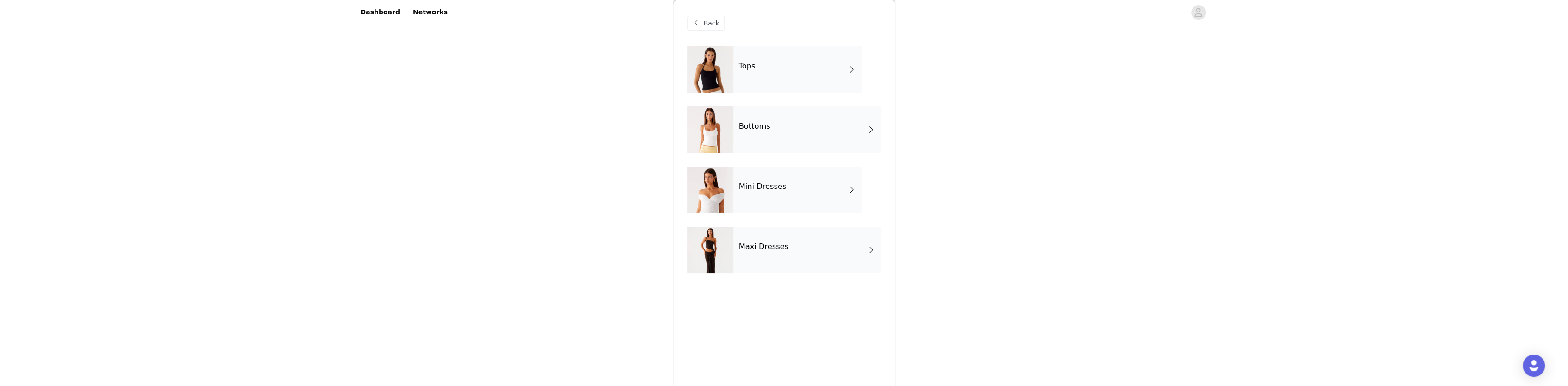
click at [779, 263] on div "Maxi Dresses" at bounding box center [807, 249] width 148 height 46
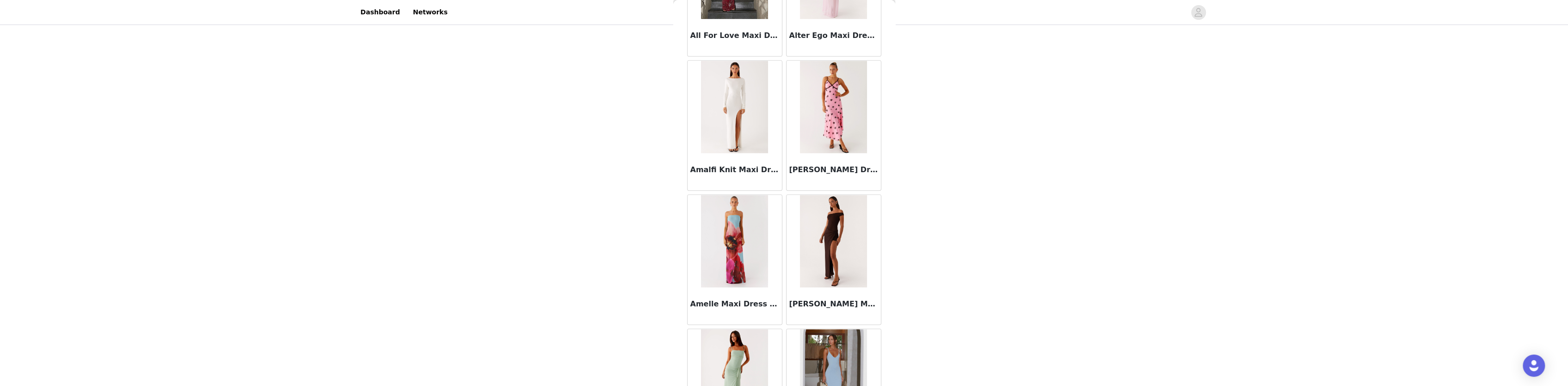
scroll to position [1026, 0]
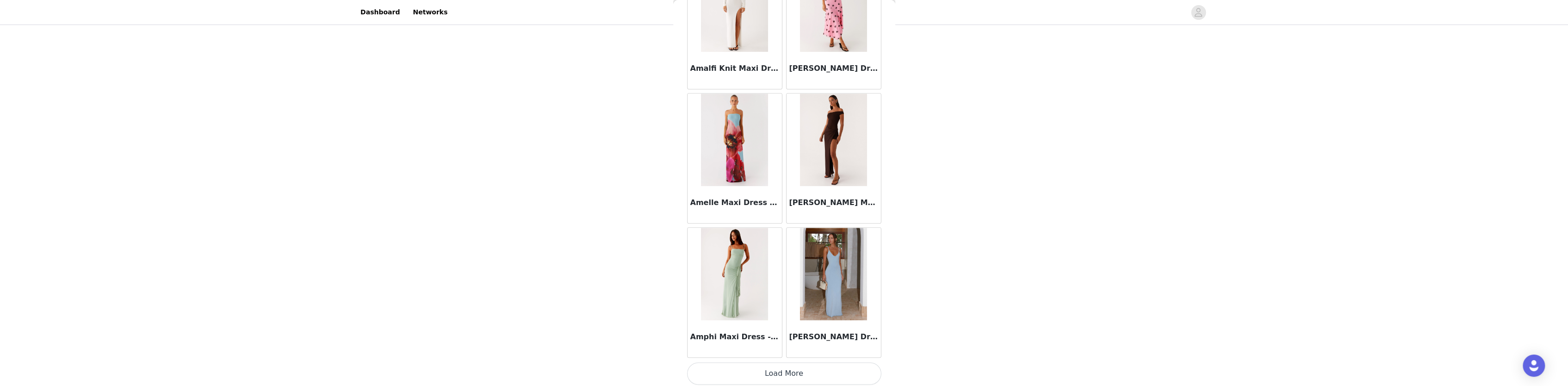
click at [806, 368] on button "Load More" at bounding box center [783, 373] width 194 height 22
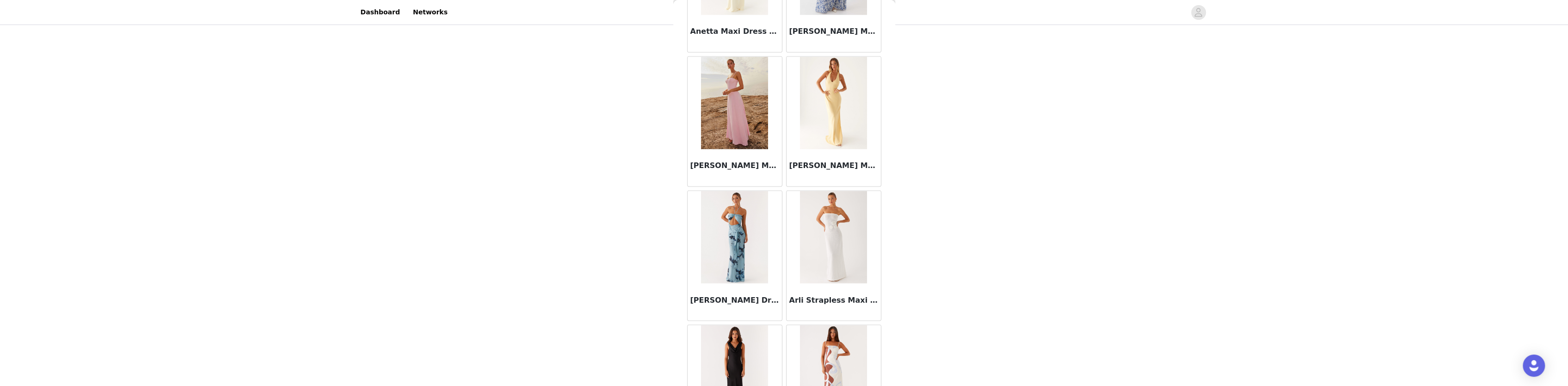
scroll to position [2365, 0]
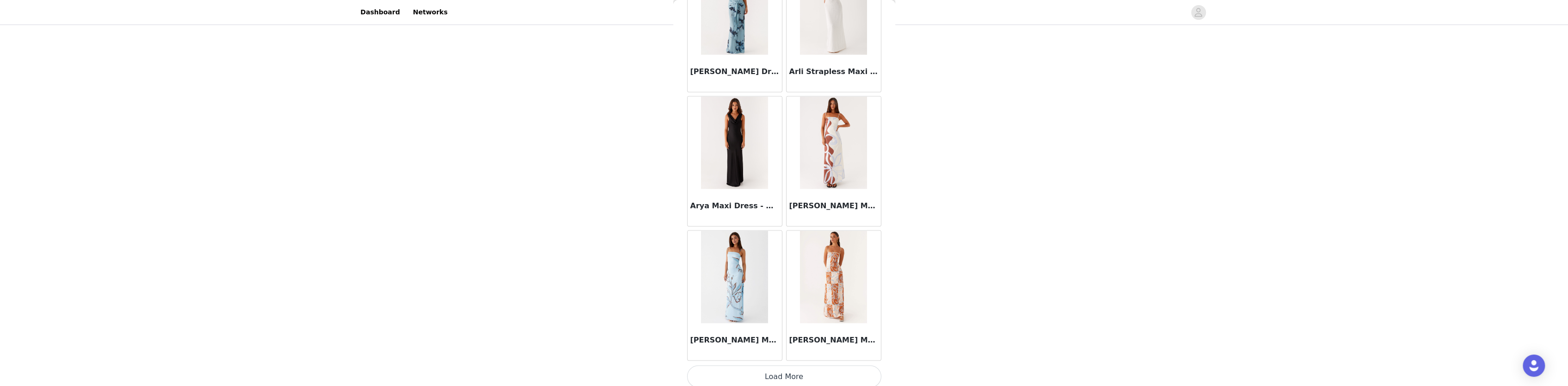
click at [789, 372] on button "Load More" at bounding box center [783, 376] width 194 height 22
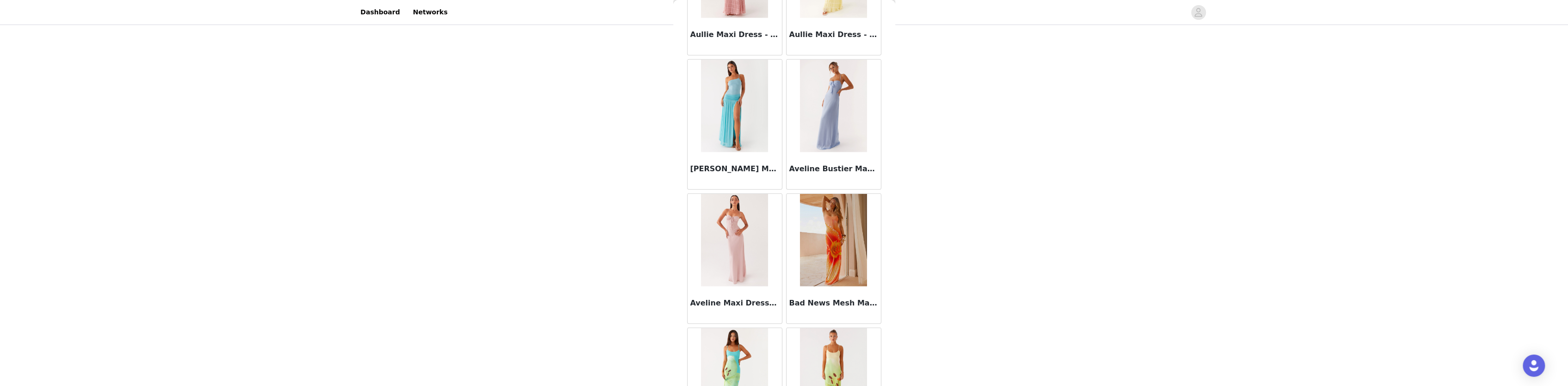
scroll to position [3475, 0]
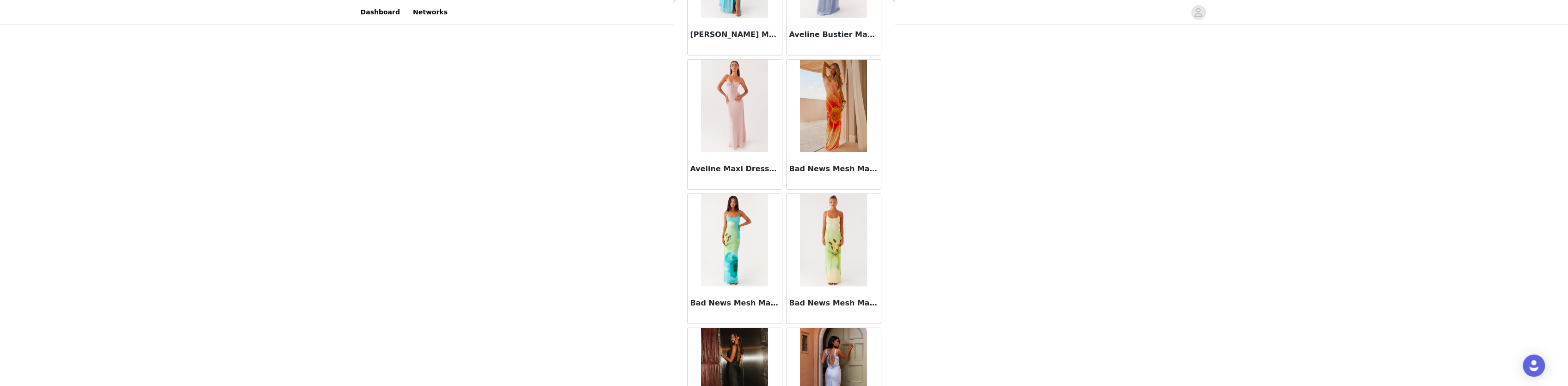
click at [720, 227] on img at bounding box center [734, 240] width 67 height 93
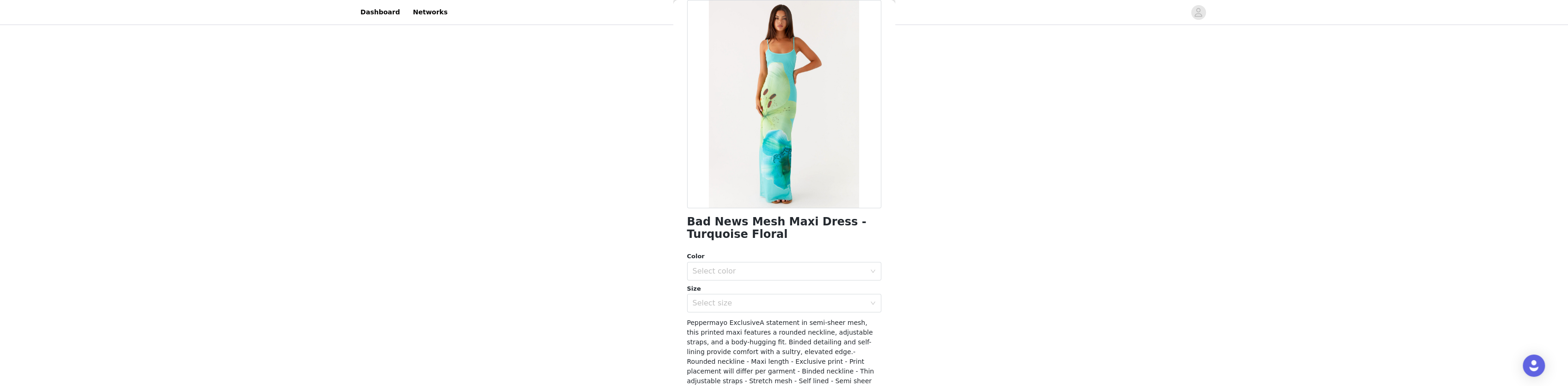
scroll to position [124, 0]
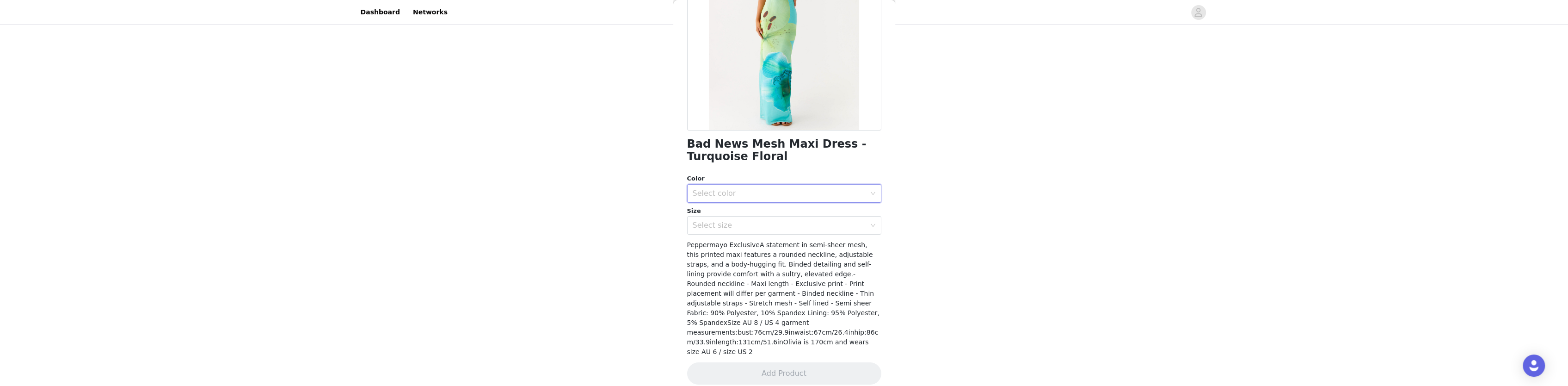
click at [773, 187] on div "Select color" at bounding box center [780, 193] width 177 height 17
click at [757, 210] on li "Turquoise Floral" at bounding box center [780, 213] width 187 height 14
click at [749, 227] on div "Select size" at bounding box center [778, 225] width 173 height 10
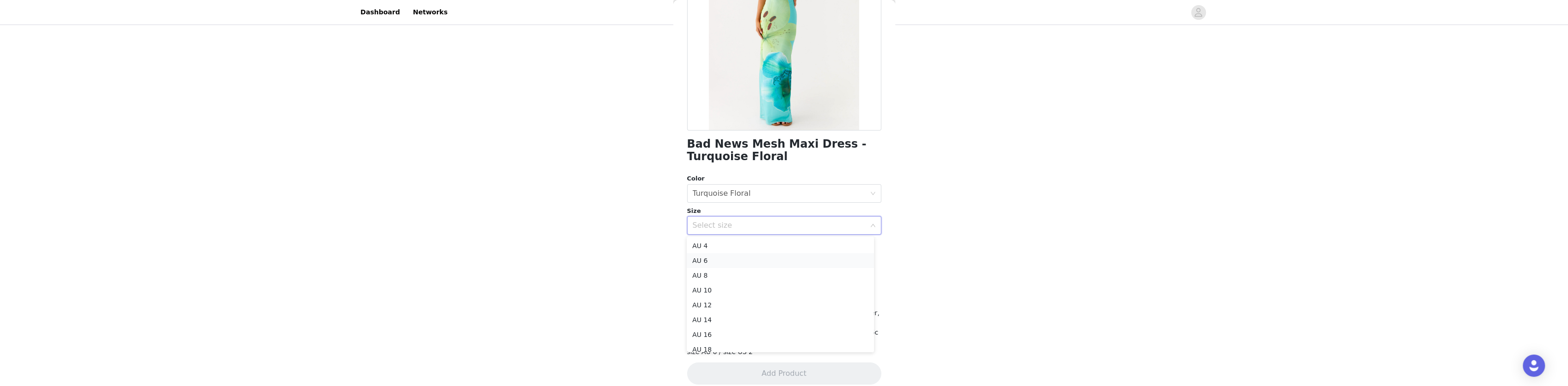
click at [704, 264] on li "AU 6" at bounding box center [780, 260] width 187 height 14
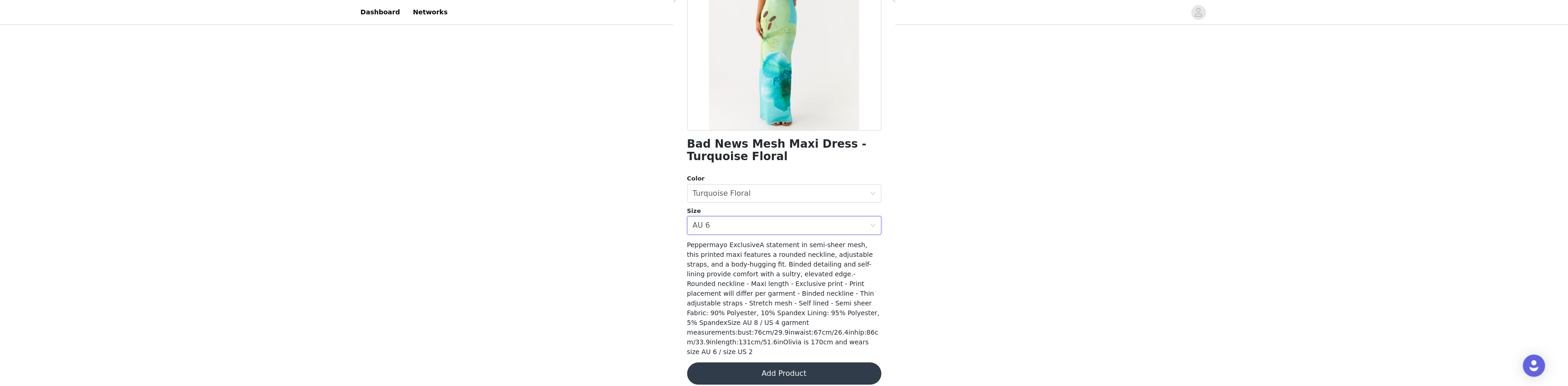
click at [764, 365] on button "Add Product" at bounding box center [783, 373] width 194 height 22
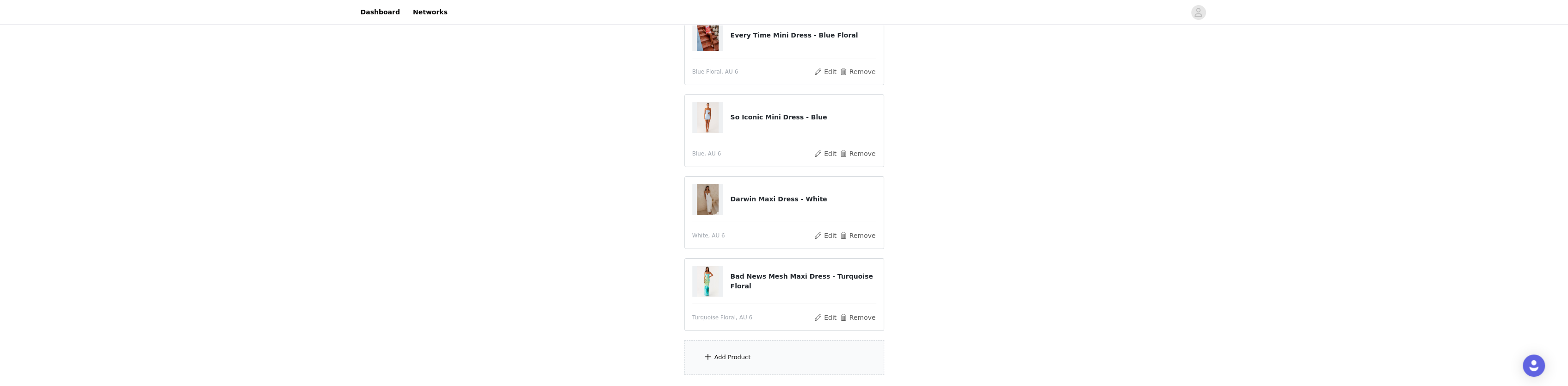
scroll to position [262, 0]
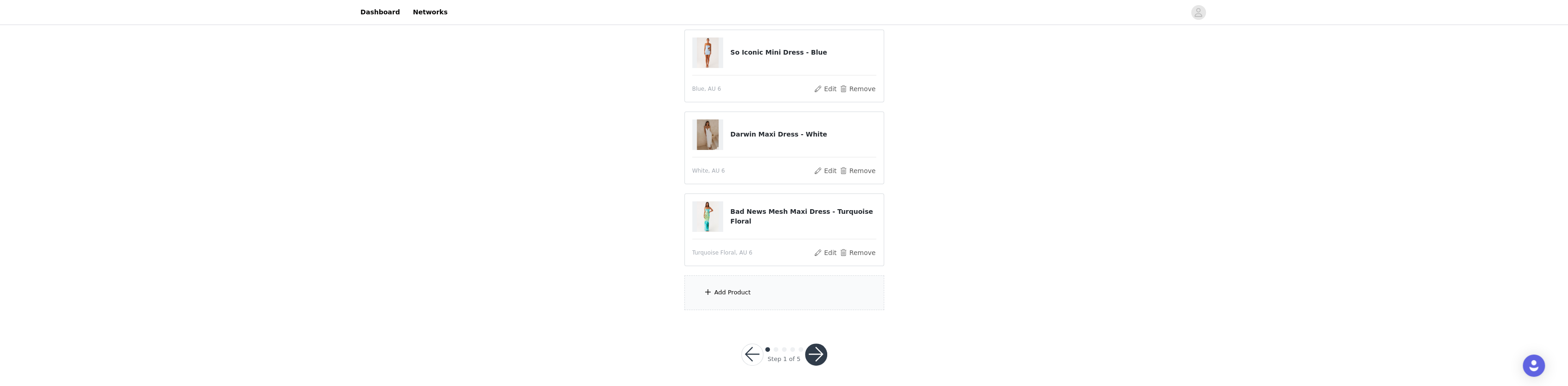
click at [721, 292] on div "Add Product" at bounding box center [732, 292] width 36 height 10
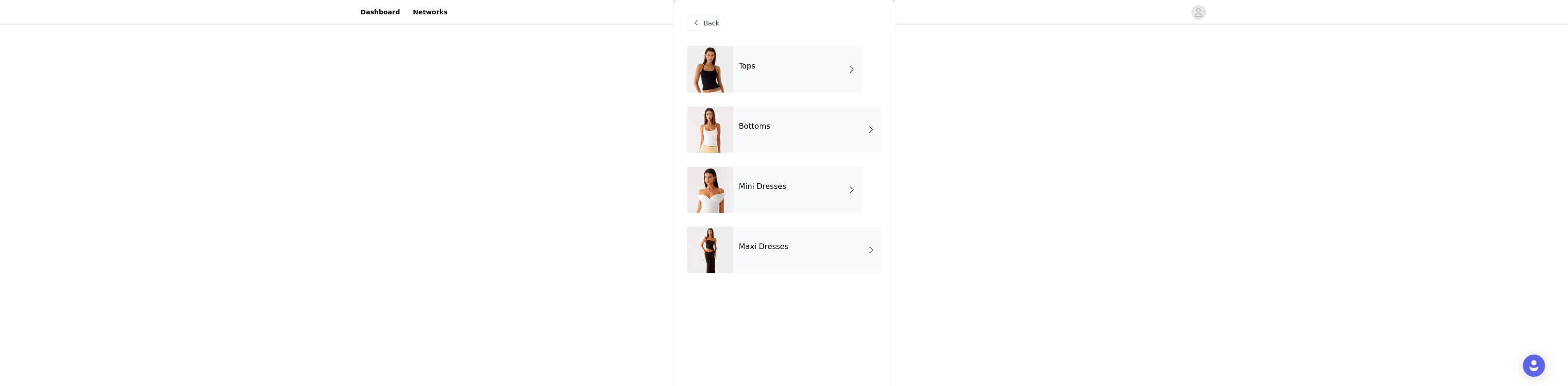
click at [745, 254] on div "Maxi Dresses" at bounding box center [807, 249] width 148 height 46
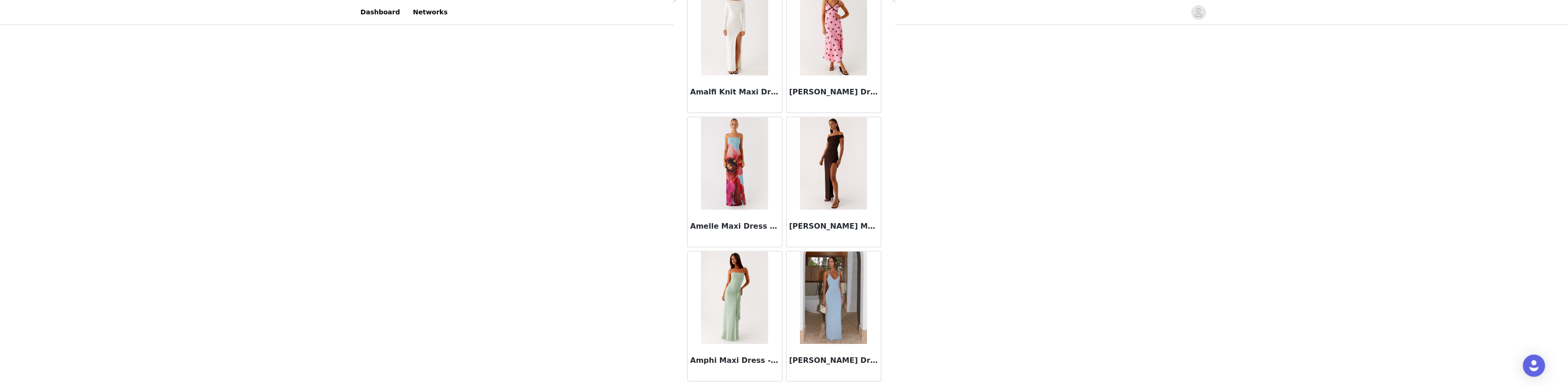
scroll to position [1026, 0]
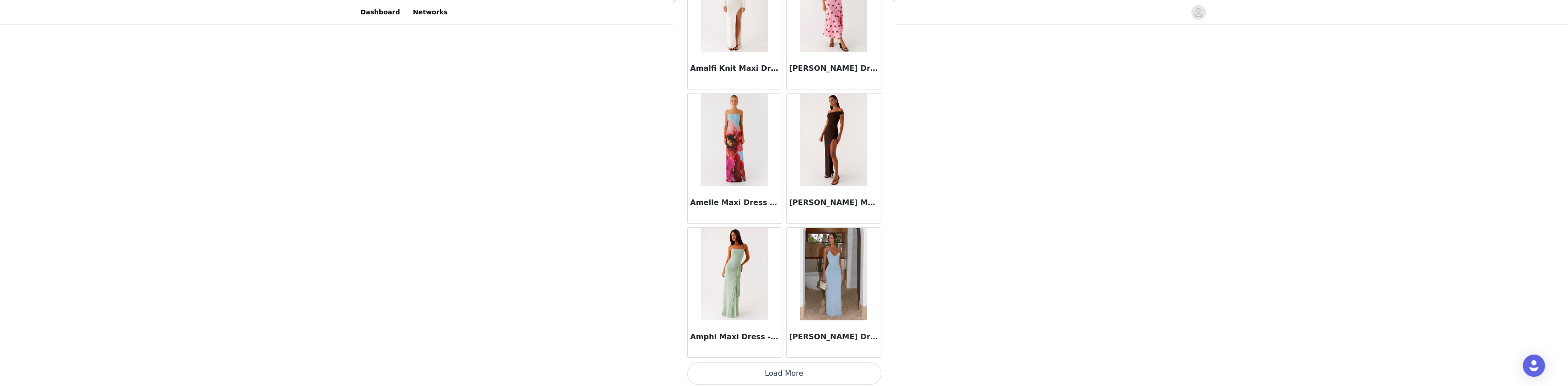
click at [779, 372] on button "Load More" at bounding box center [783, 373] width 194 height 22
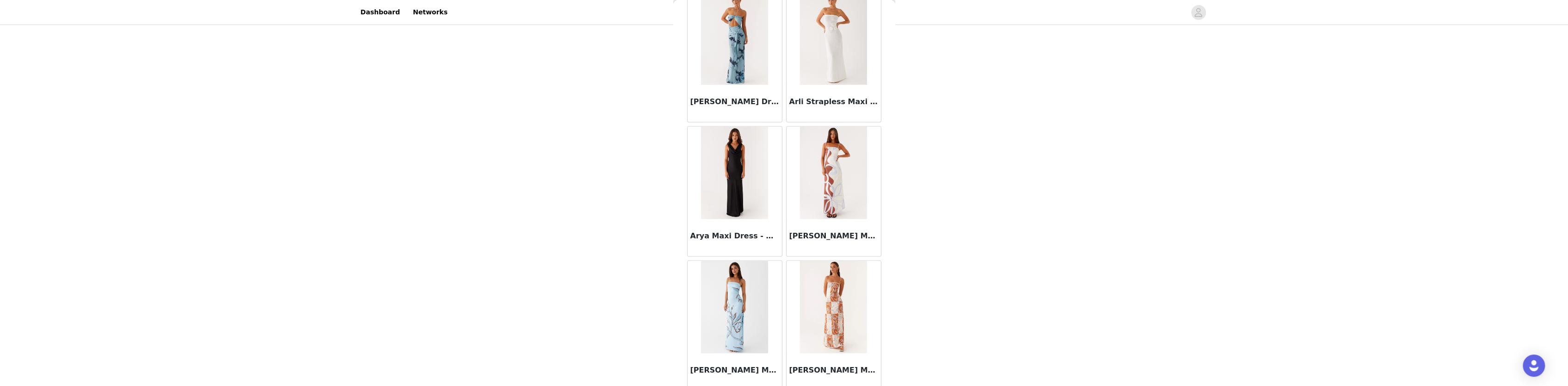
scroll to position [2365, 0]
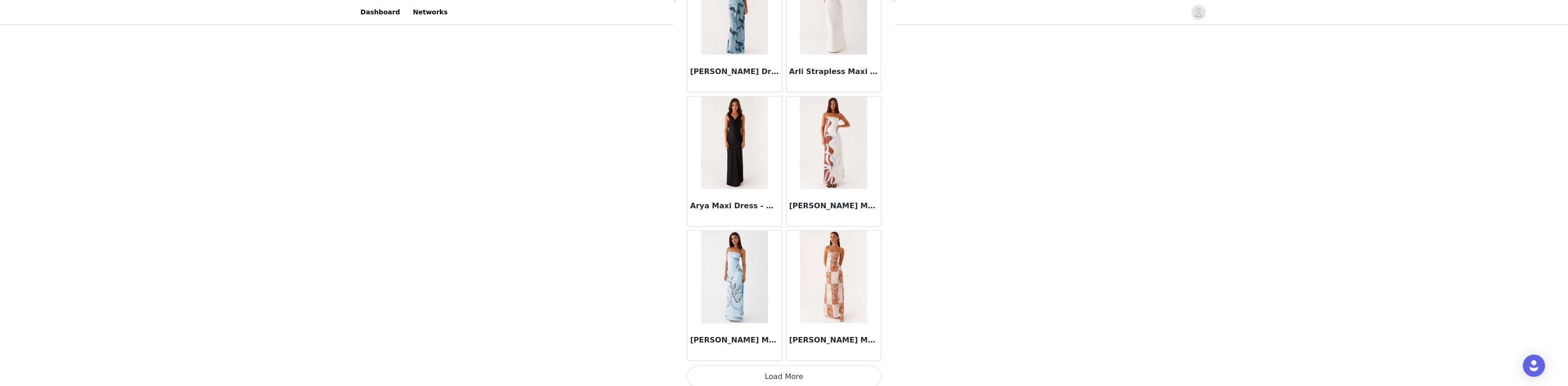
click at [795, 366] on button "Load More" at bounding box center [783, 376] width 194 height 22
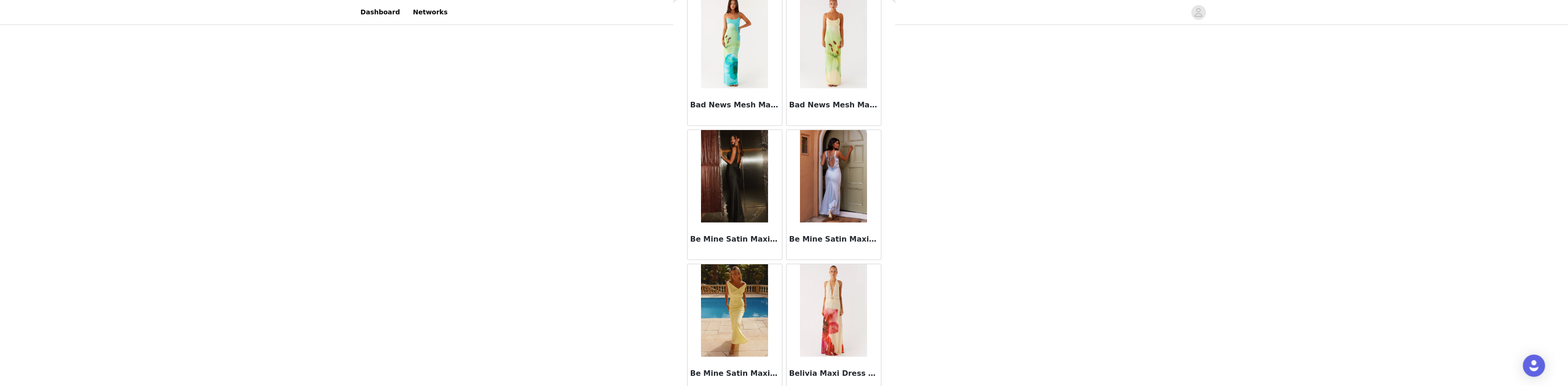
scroll to position [3703, 0]
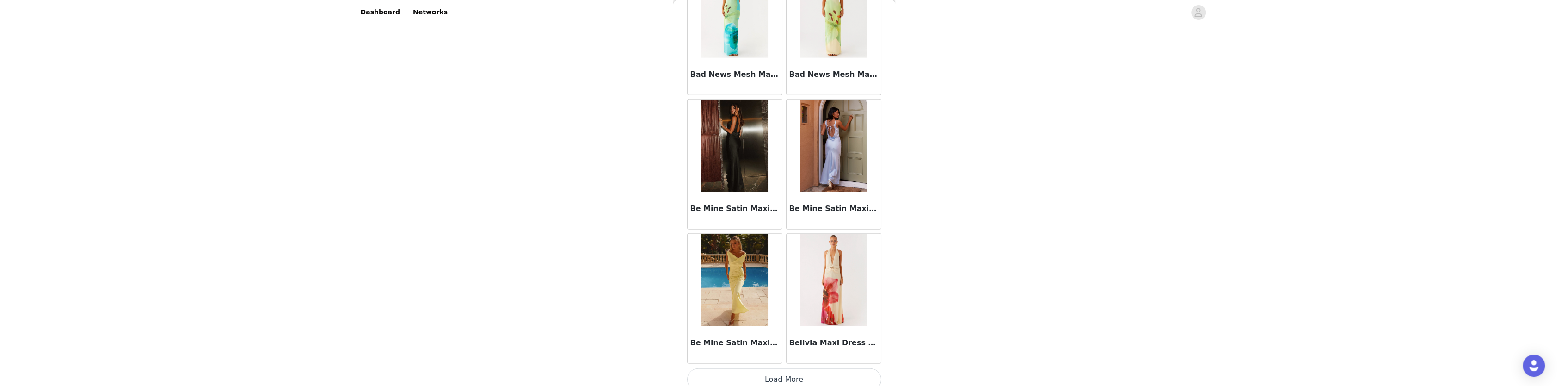
click at [812, 368] on button "Load More" at bounding box center [783, 378] width 194 height 22
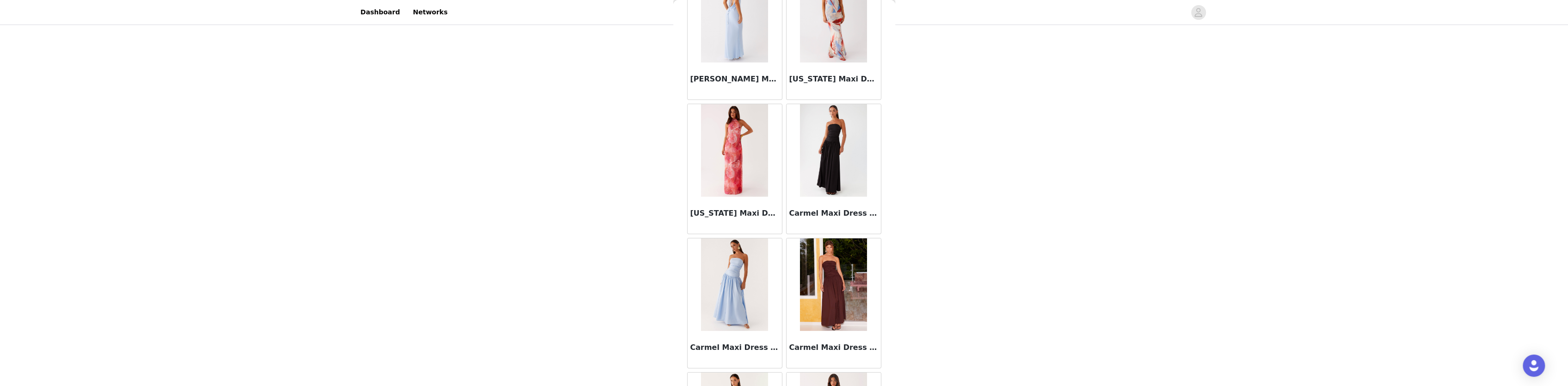
scroll to position [5042, 0]
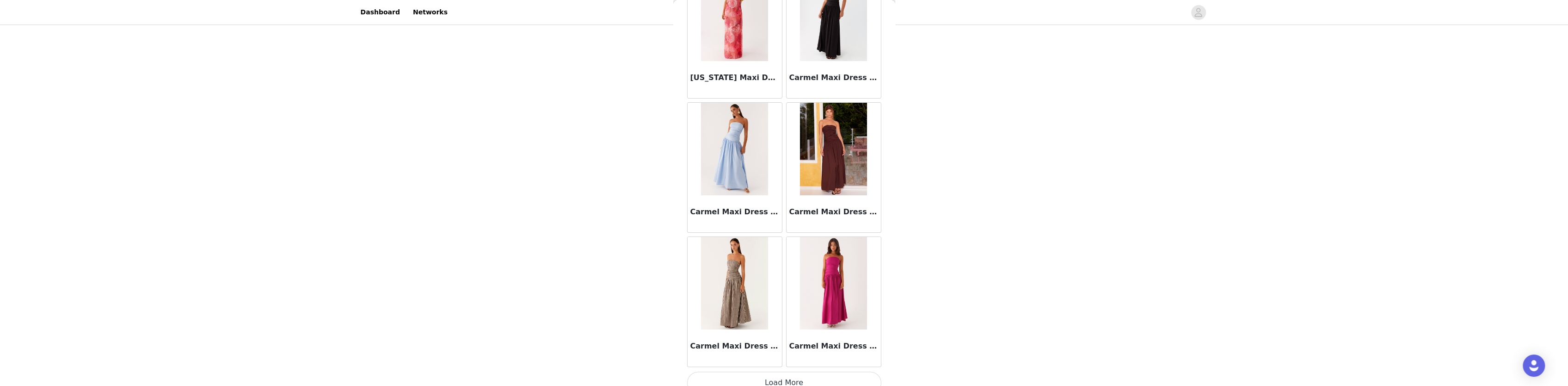
click at [794, 372] on button "Load More" at bounding box center [783, 382] width 194 height 22
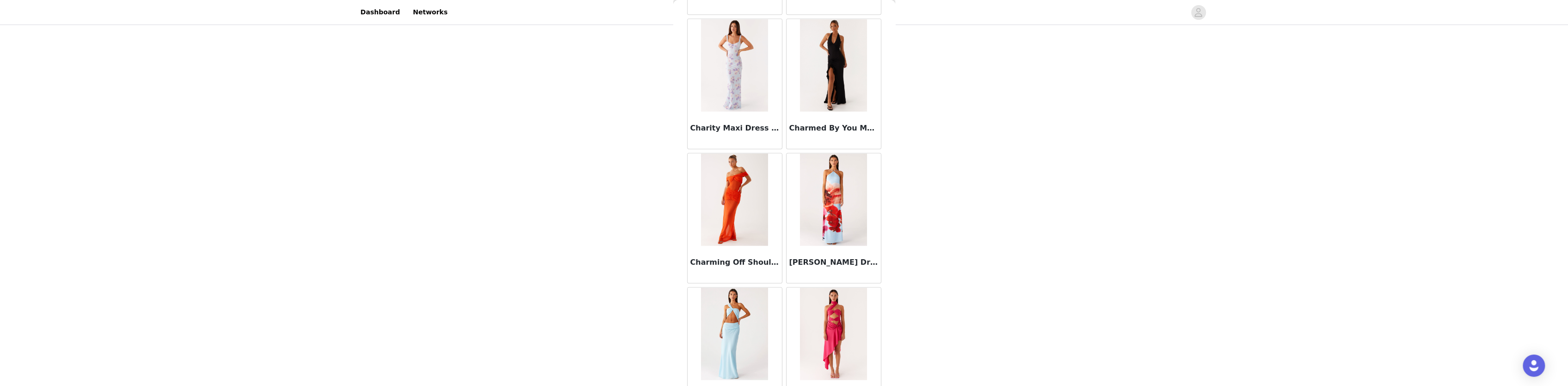
scroll to position [6380, 0]
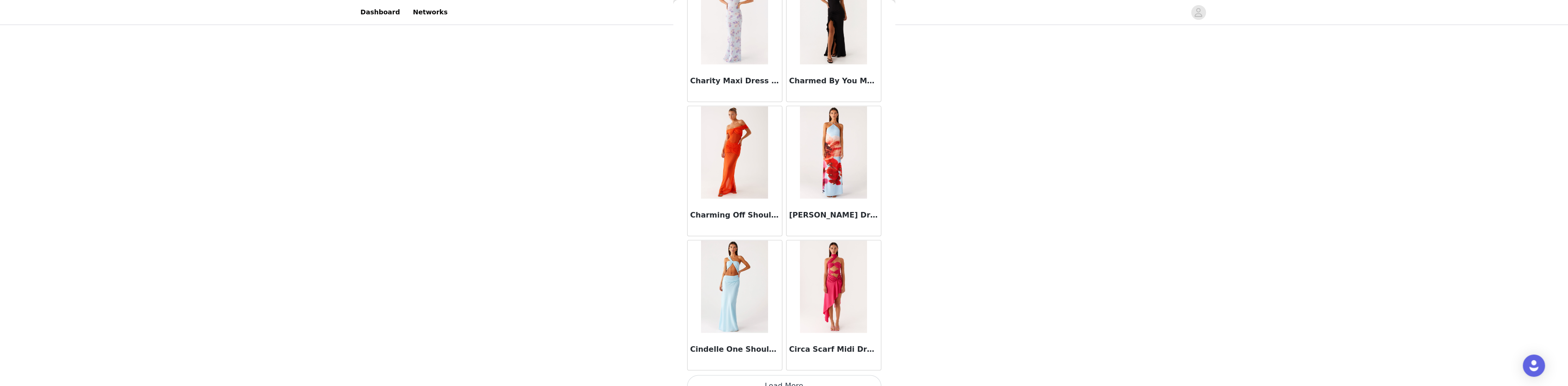
click at [797, 375] on button "Load More" at bounding box center [783, 385] width 194 height 22
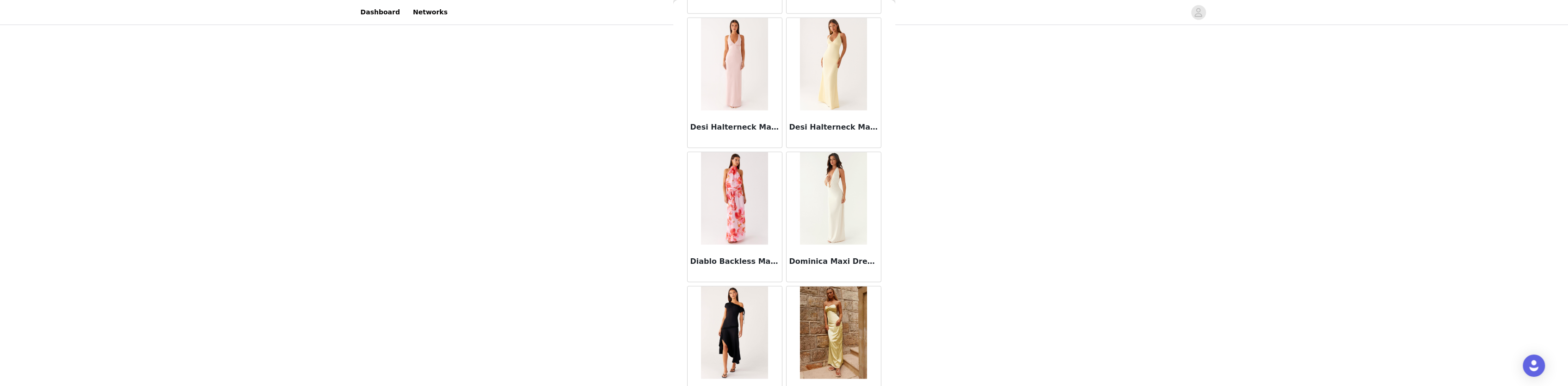
scroll to position [7719, 0]
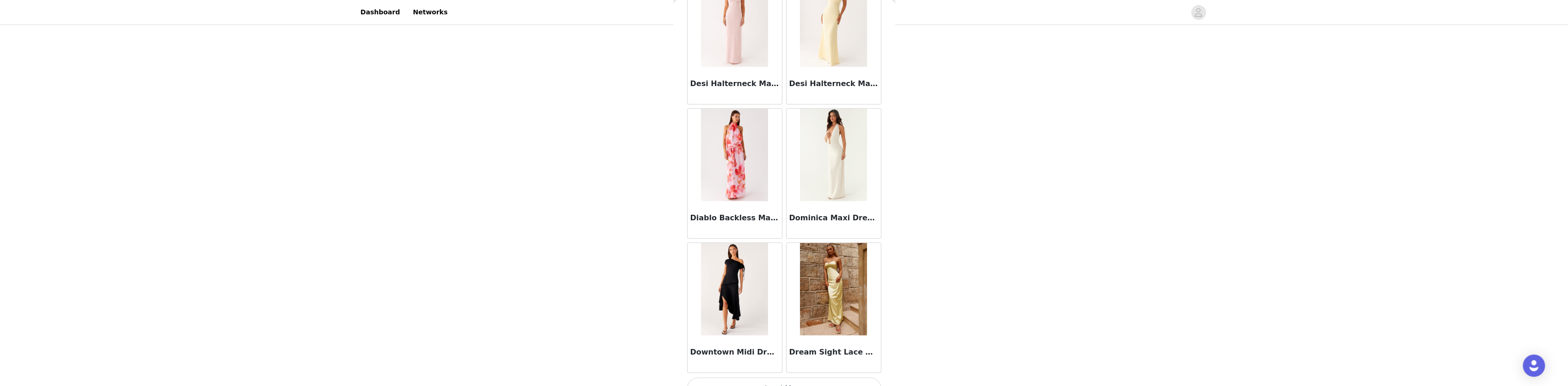
click at [805, 377] on button "Load More" at bounding box center [783, 388] width 194 height 22
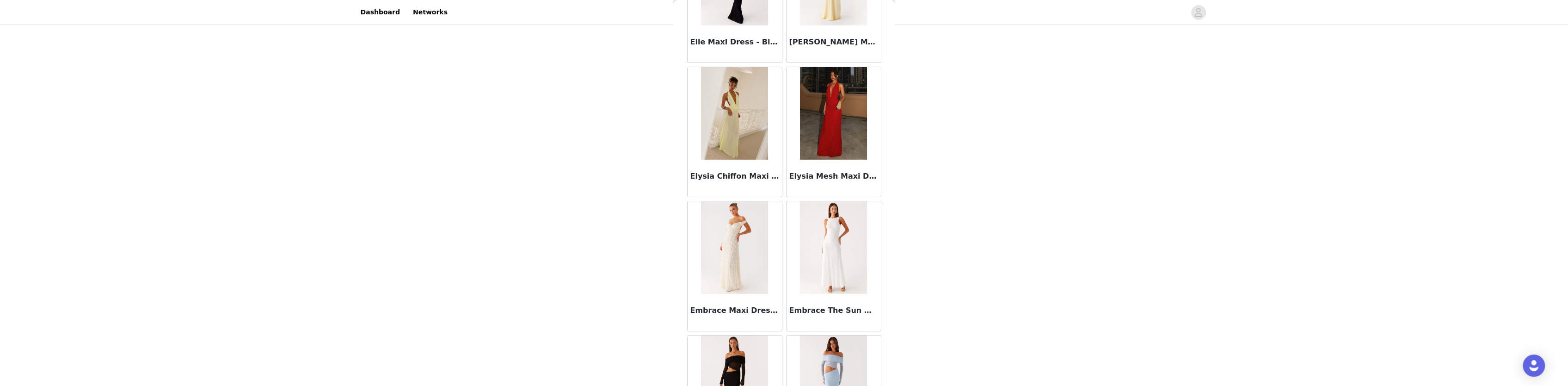
scroll to position [9058, 0]
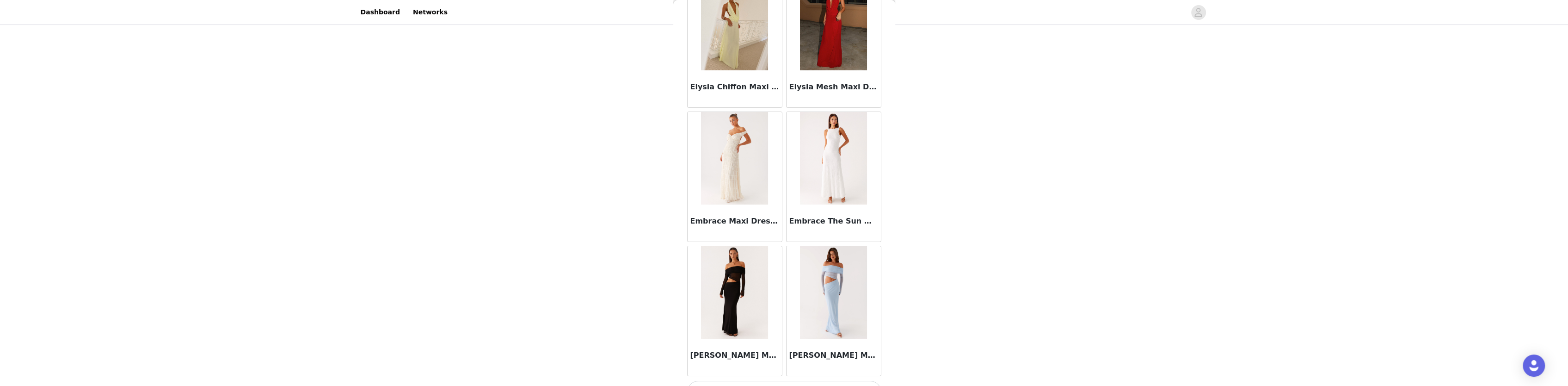
click at [807, 379] on button "Load More" at bounding box center [783, 391] width 194 height 22
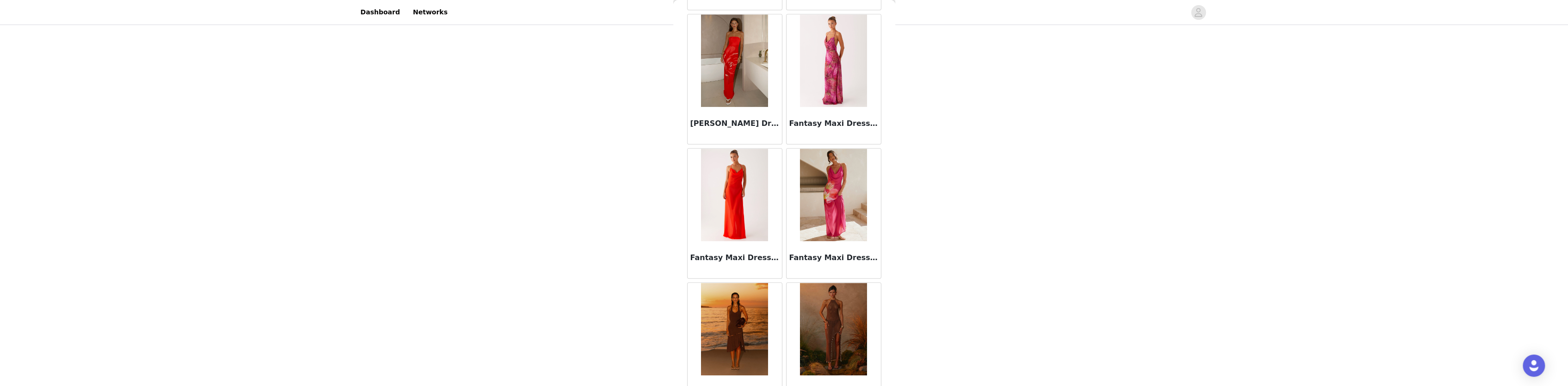
scroll to position [10396, 0]
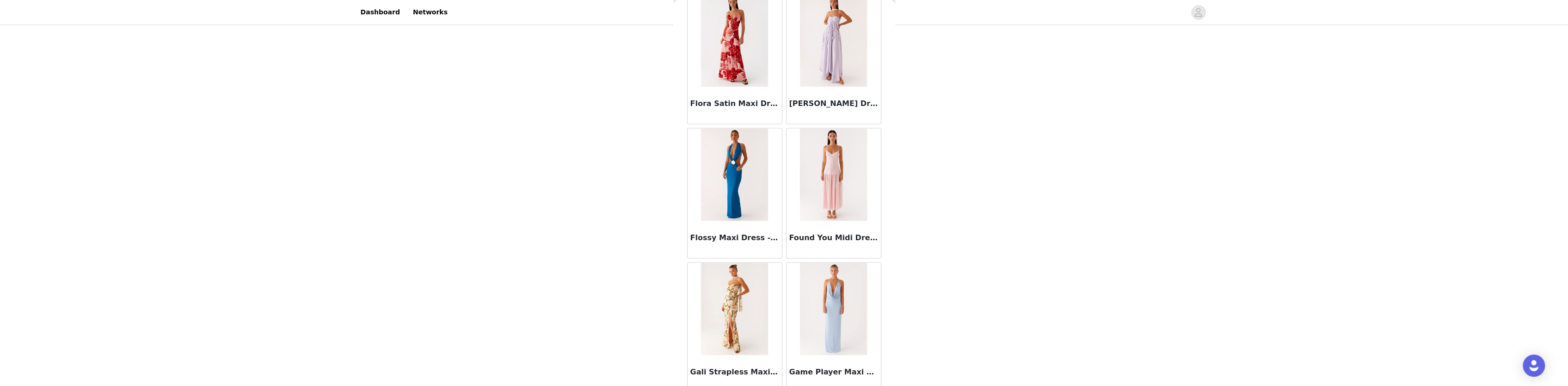
scroll to position [11735, 0]
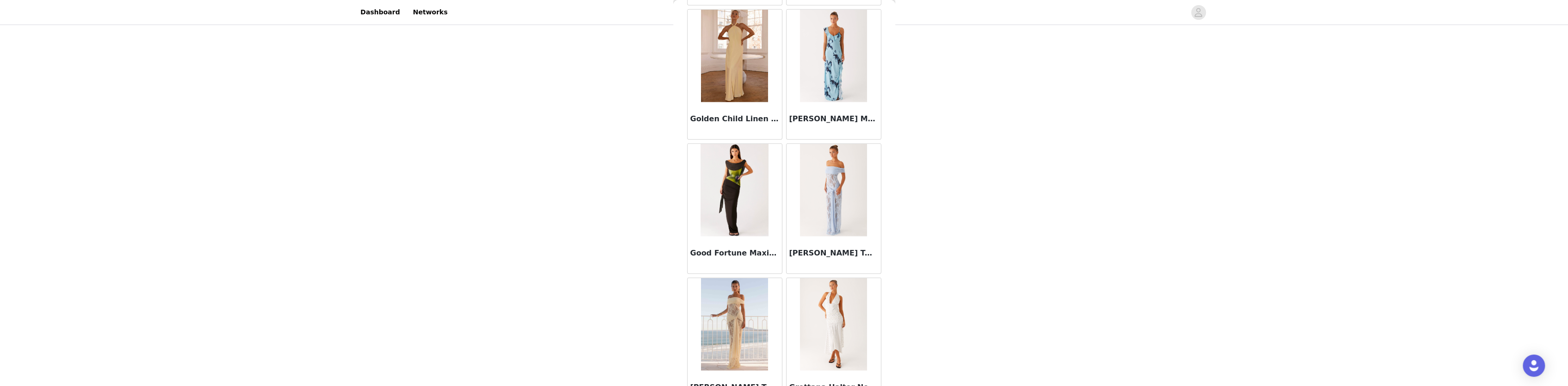
scroll to position [12383, 0]
click at [736, 299] on img at bounding box center [734, 321] width 67 height 93
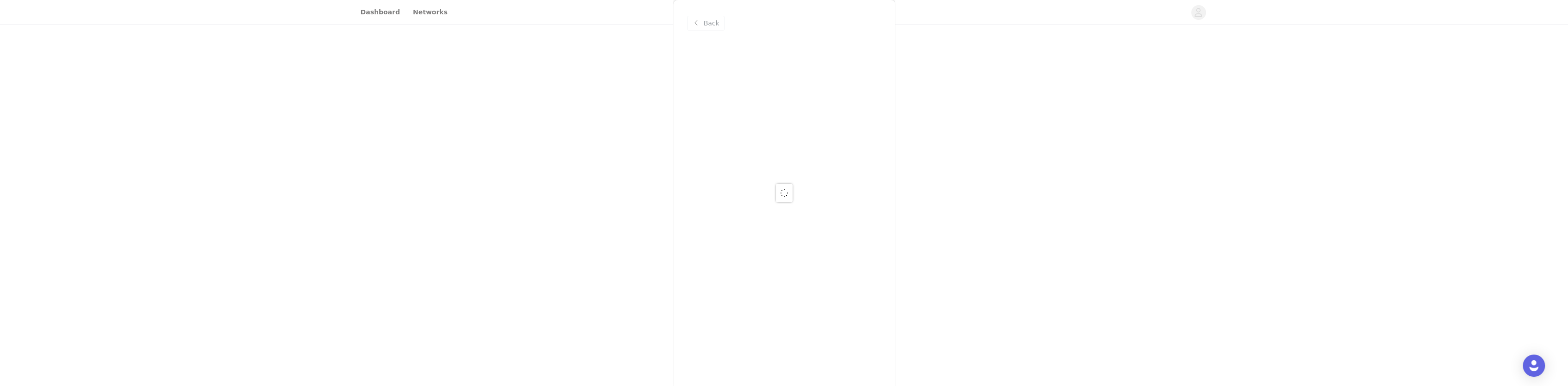
scroll to position [0, 0]
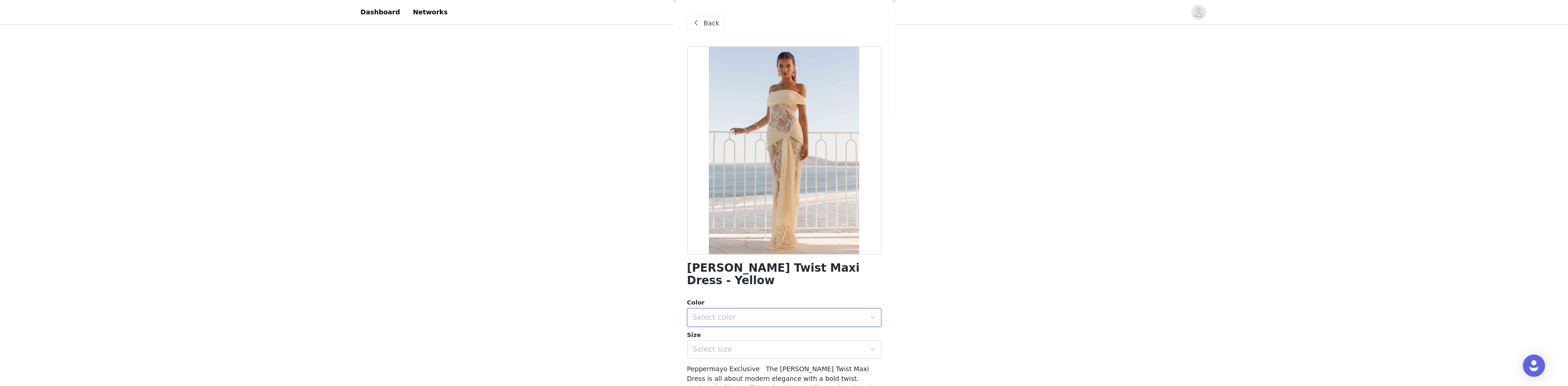
click at [739, 308] on div "Select color" at bounding box center [783, 316] width 194 height 18
click at [731, 323] on li "Yellow" at bounding box center [780, 325] width 187 height 14
click at [727, 341] on div "Select size" at bounding box center [780, 349] width 177 height 17
click at [711, 372] on li "AU 6" at bounding box center [780, 372] width 187 height 14
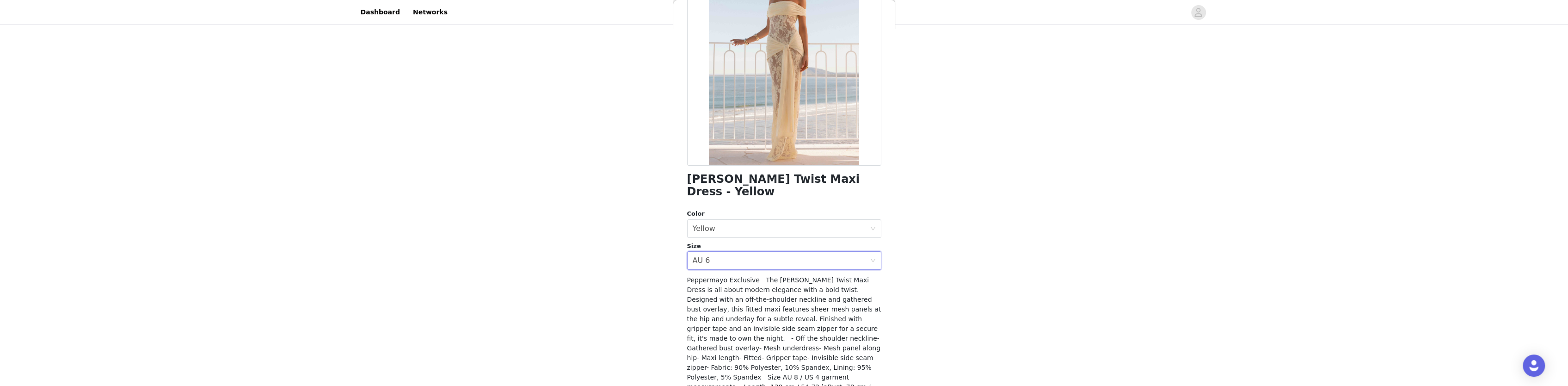
scroll to position [131, 0]
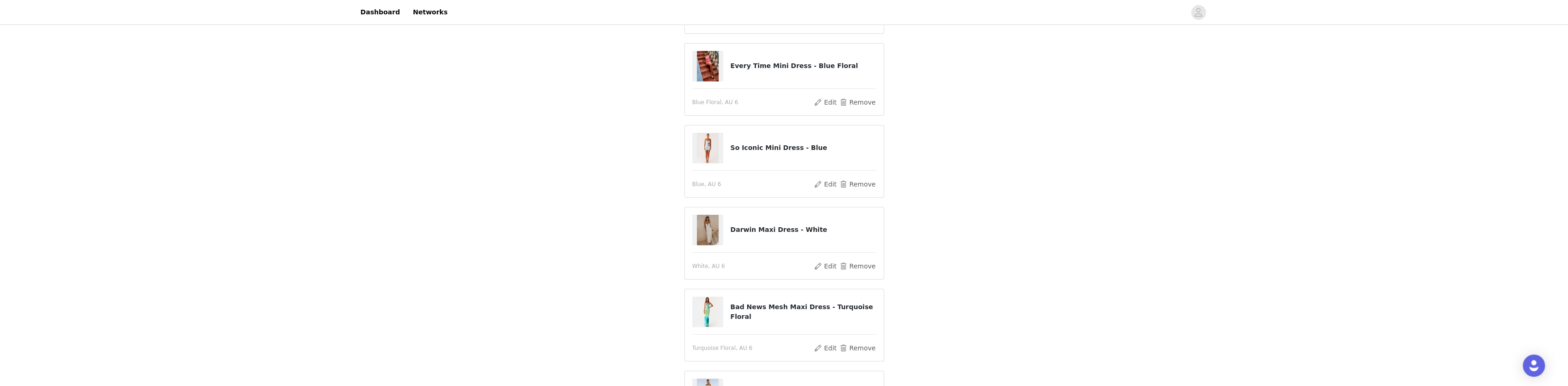
scroll to position [191, 0]
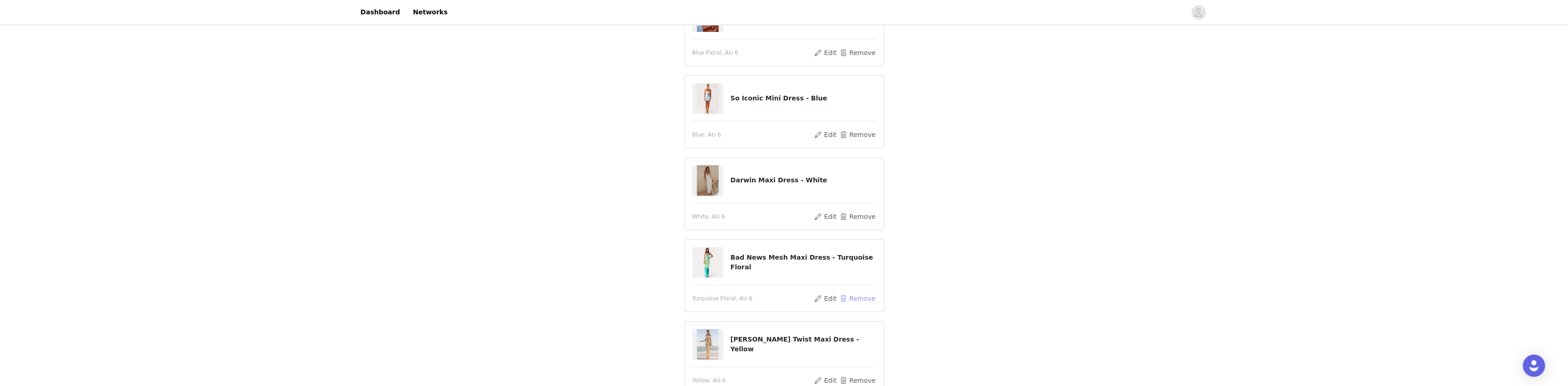
click at [868, 297] on button "Remove" at bounding box center [857, 298] width 37 height 11
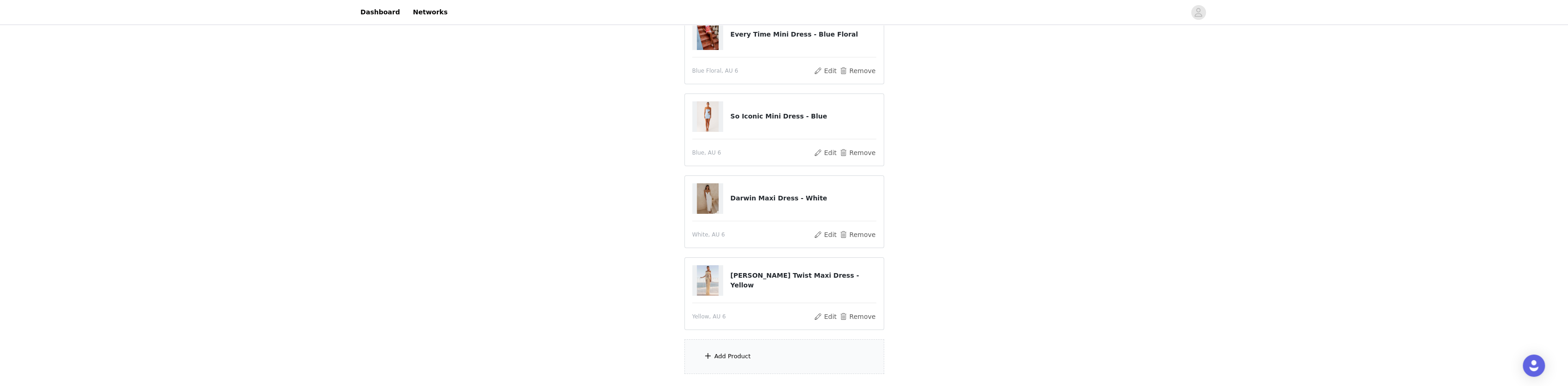
scroll to position [262, 0]
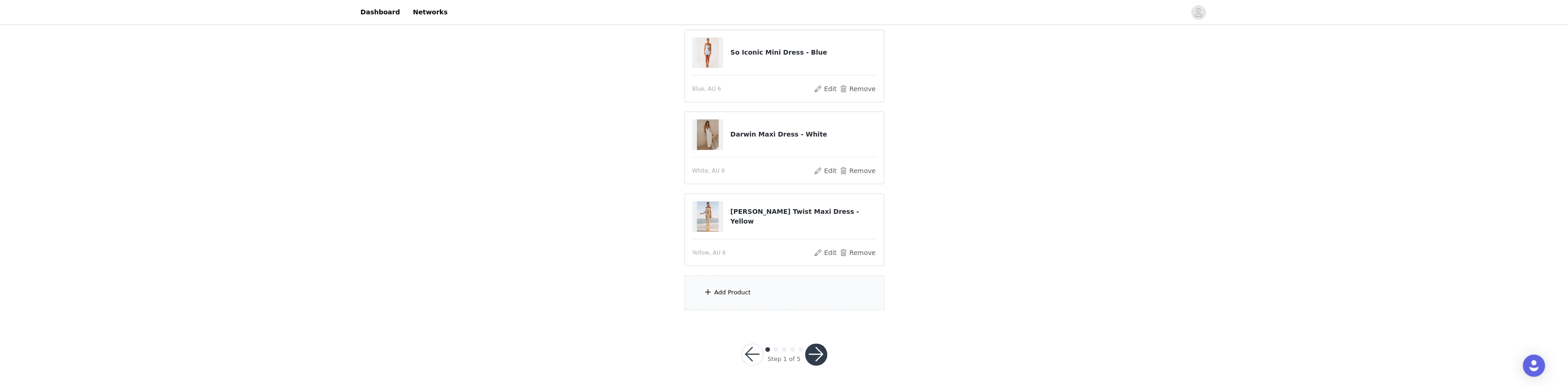
click at [747, 288] on div "Add Product" at bounding box center [732, 292] width 36 height 10
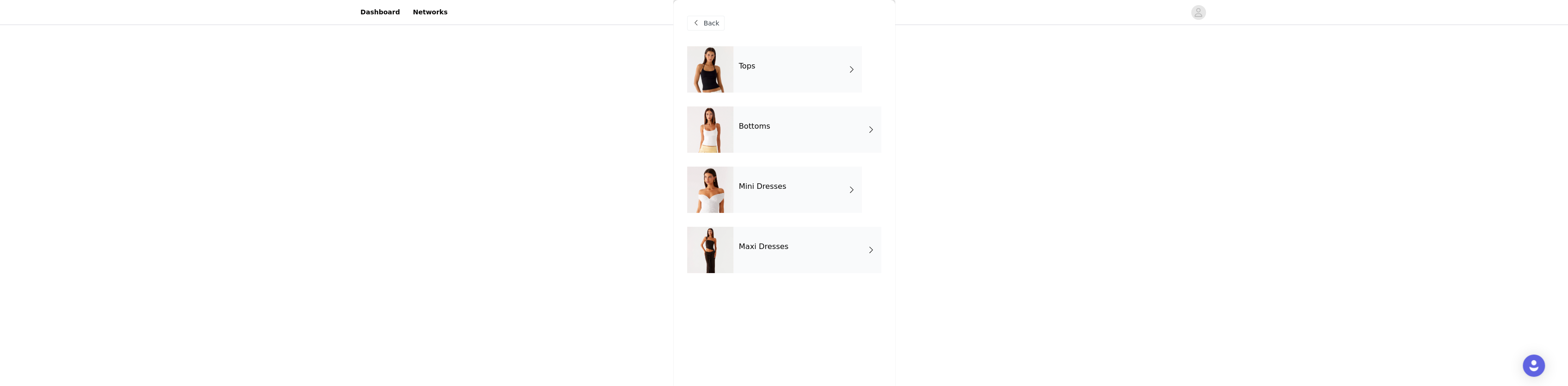
click at [771, 246] on h4 "Maxi Dresses" at bounding box center [764, 247] width 50 height 9
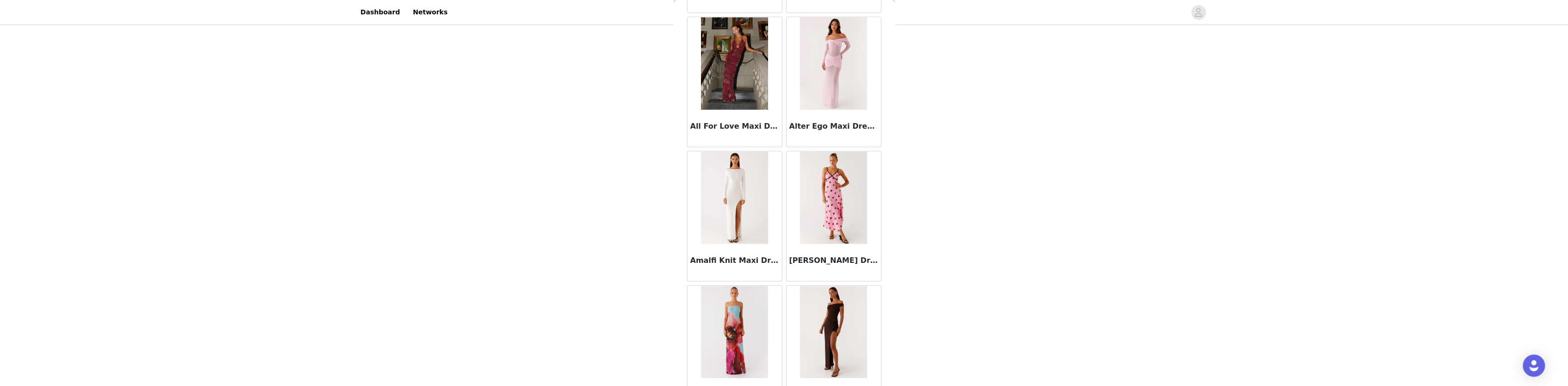
scroll to position [1026, 0]
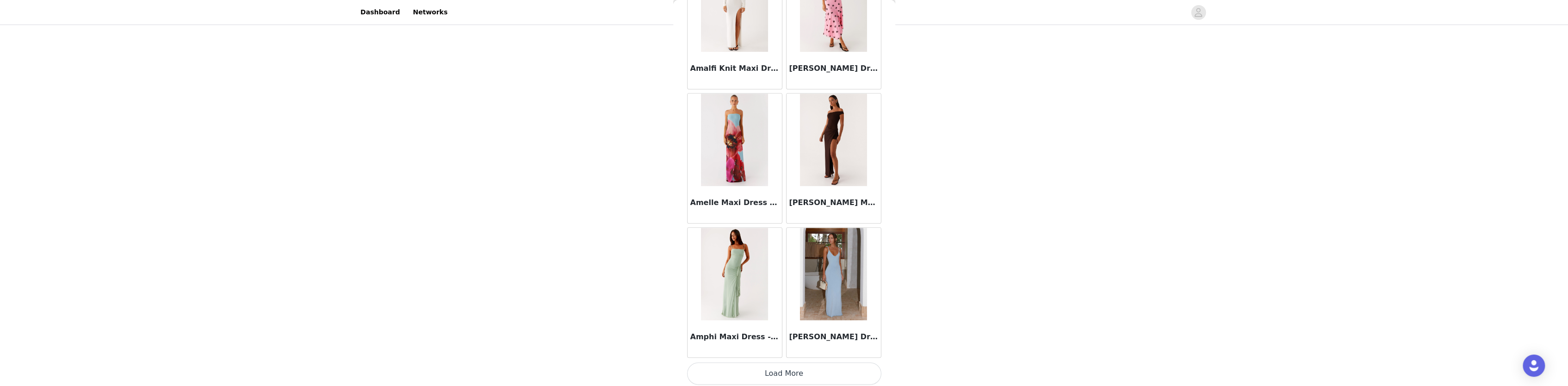
click at [771, 371] on button "Load More" at bounding box center [783, 373] width 194 height 22
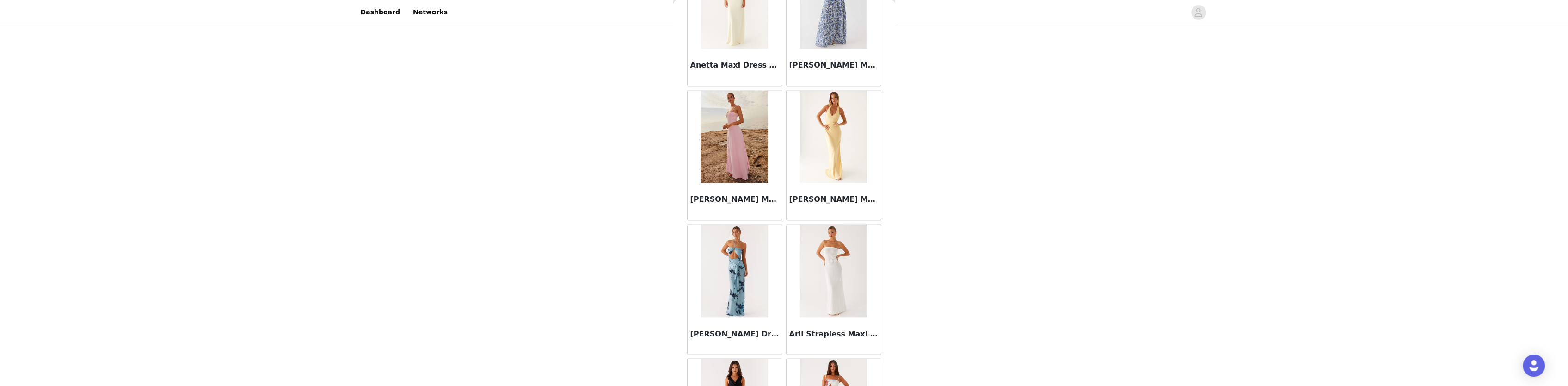
scroll to position [2365, 0]
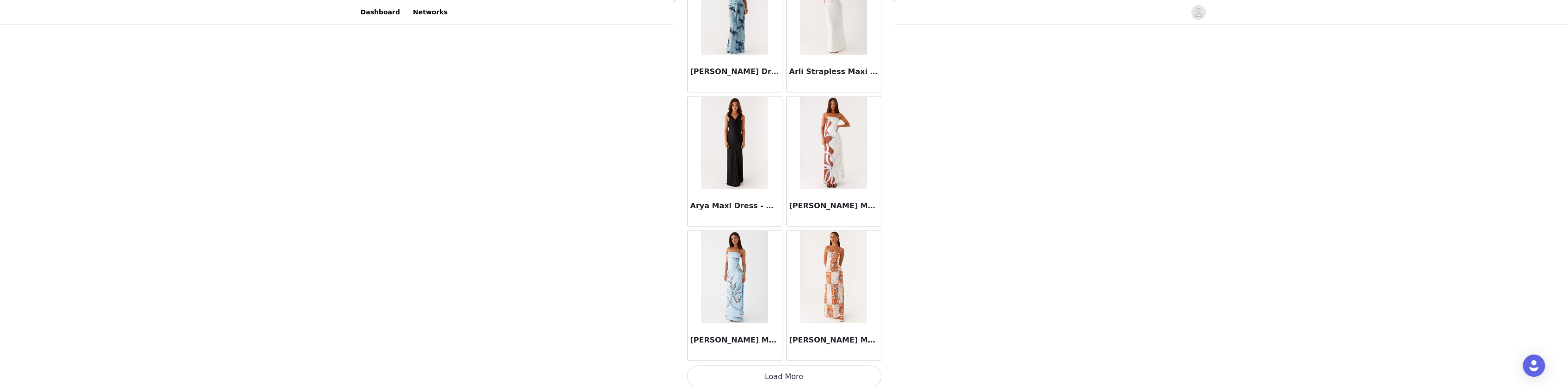
click at [822, 376] on button "Load More" at bounding box center [783, 376] width 194 height 22
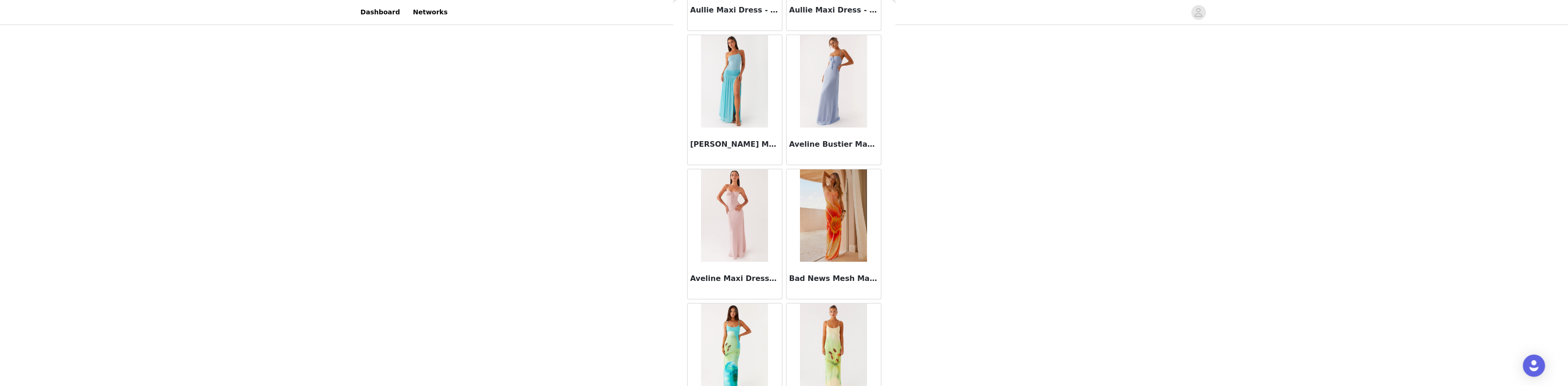
scroll to position [3703, 0]
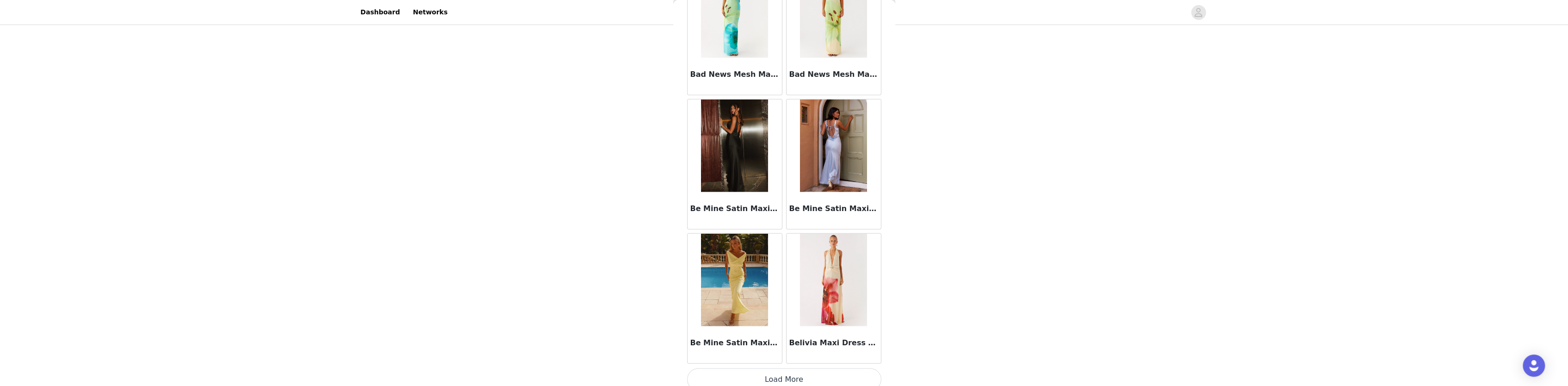
click at [804, 370] on button "Load More" at bounding box center [783, 378] width 194 height 22
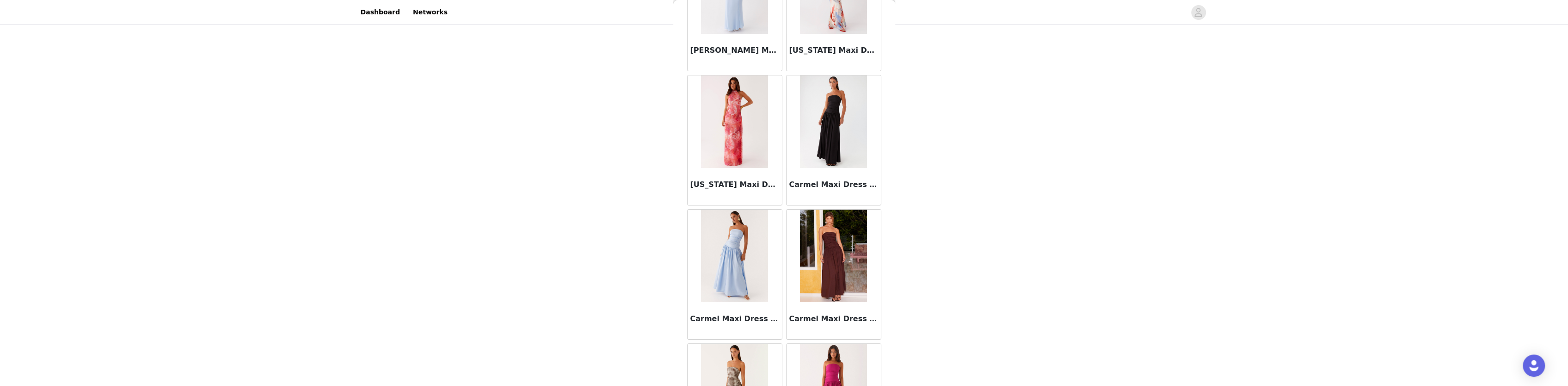
scroll to position [5042, 0]
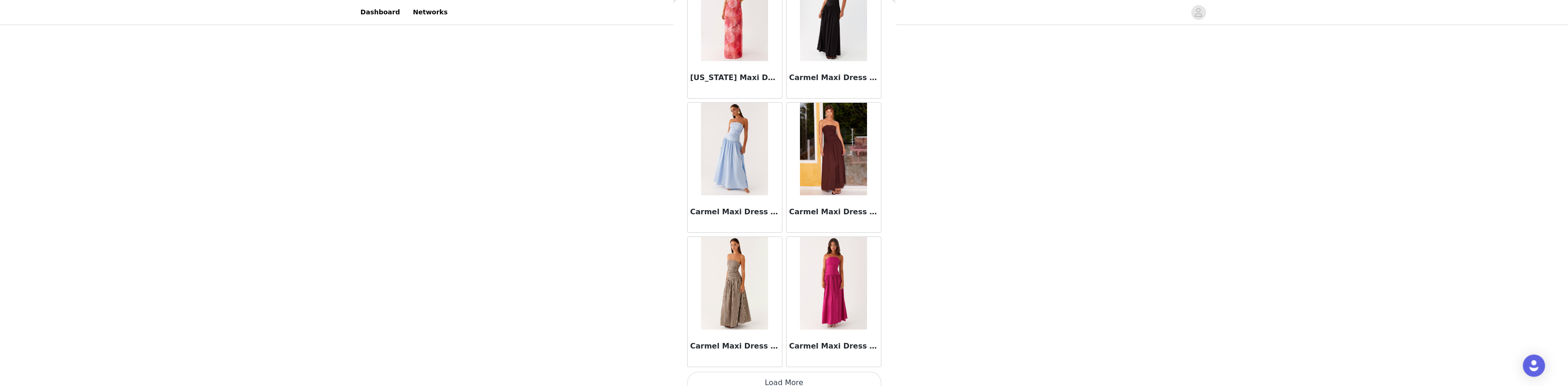
click at [804, 372] on button "Load More" at bounding box center [783, 382] width 194 height 22
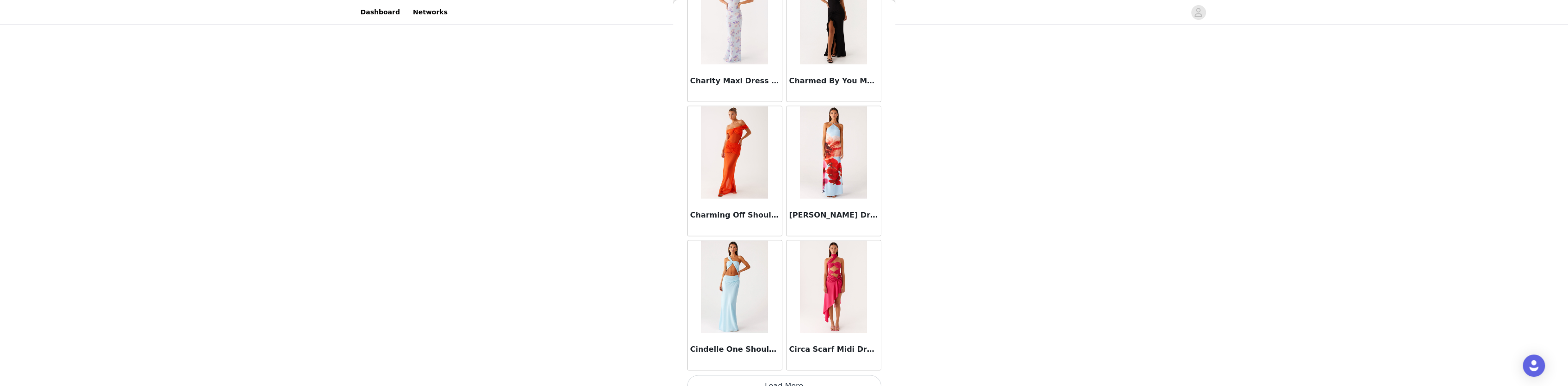
click at [772, 375] on button "Load More" at bounding box center [783, 385] width 194 height 22
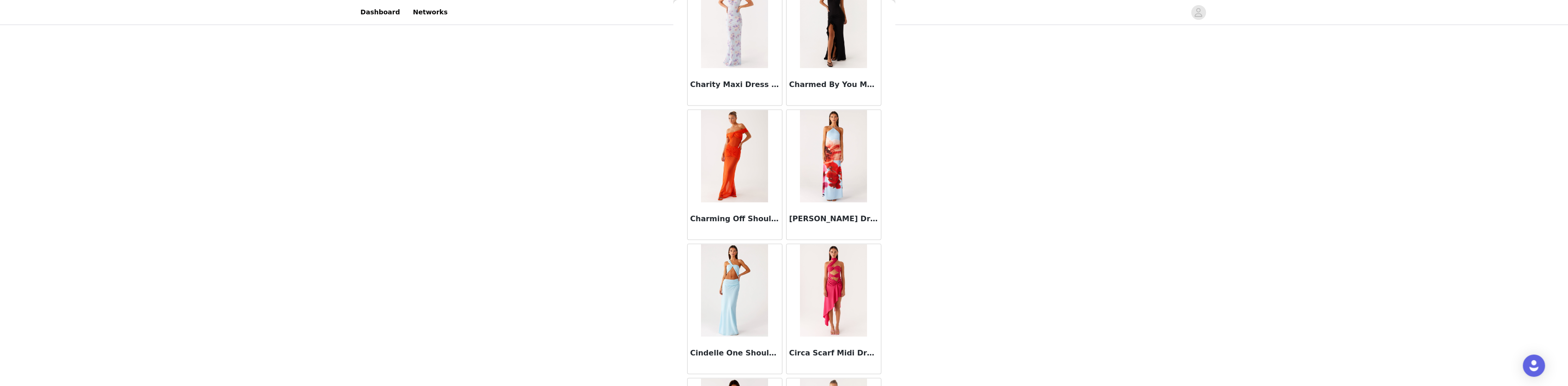
scroll to position [6380, 0]
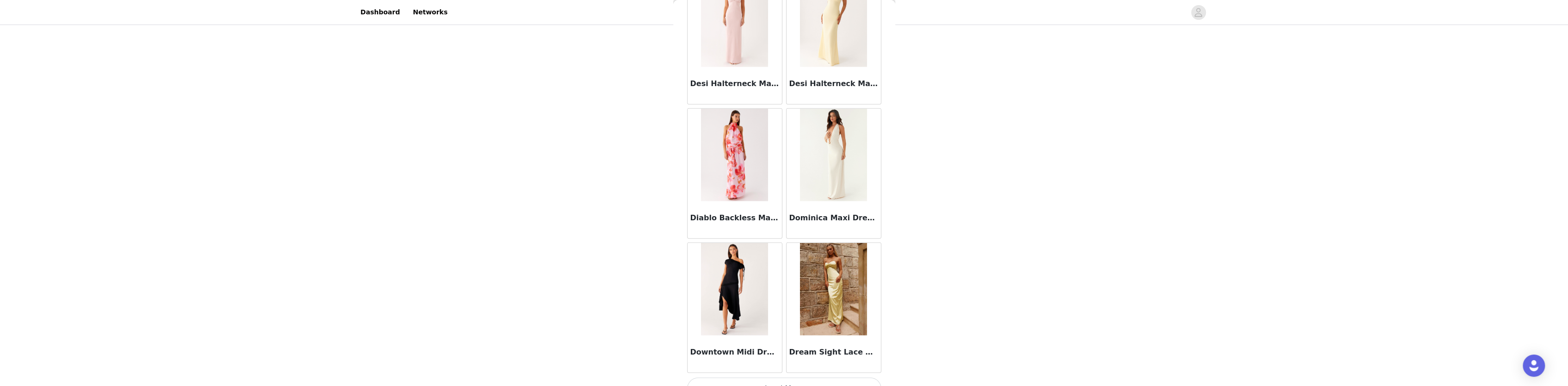
click at [794, 377] on button "Load More" at bounding box center [783, 388] width 194 height 22
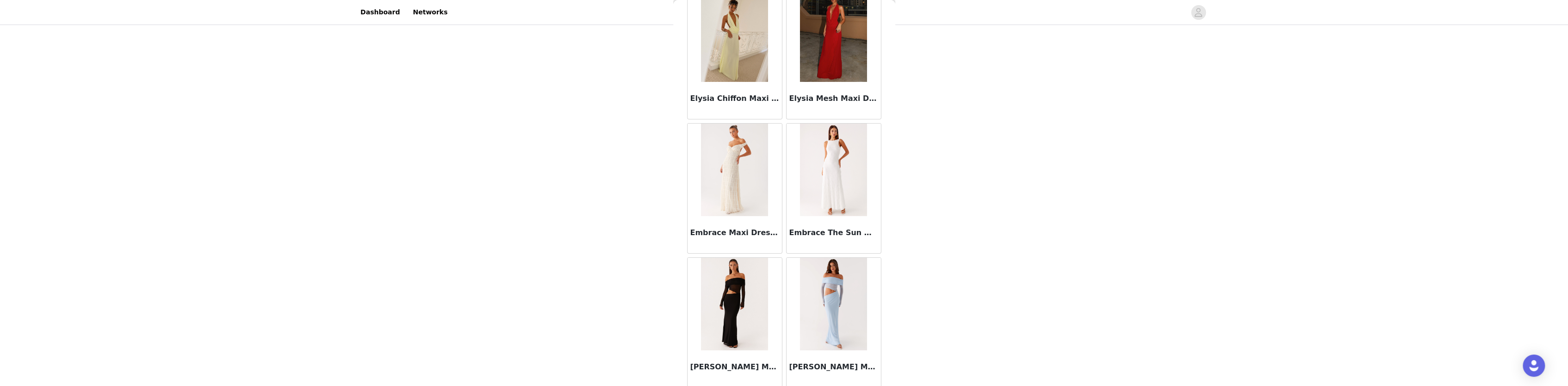
scroll to position [9058, 0]
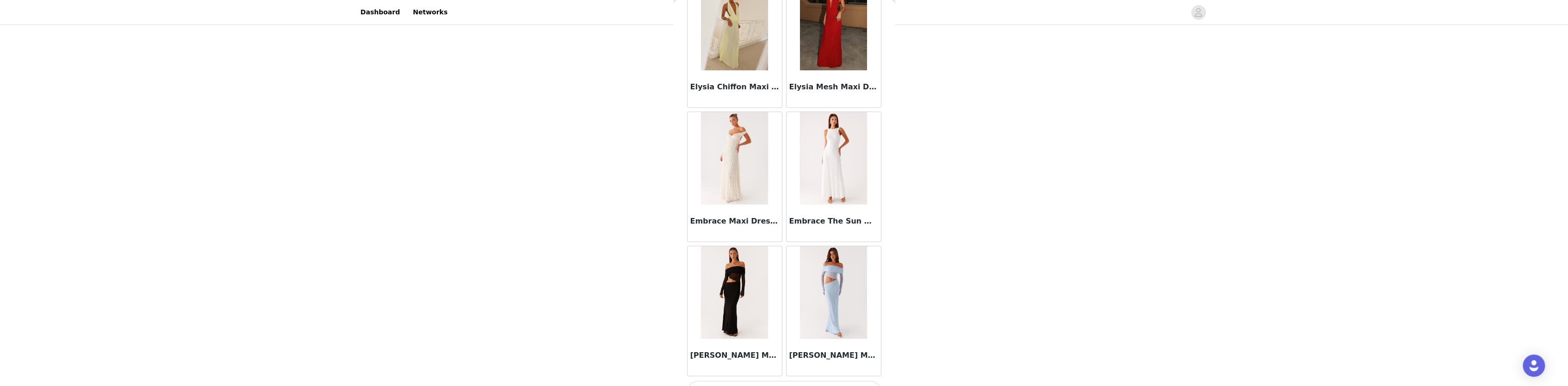
click at [793, 379] on button "Load More" at bounding box center [783, 391] width 194 height 22
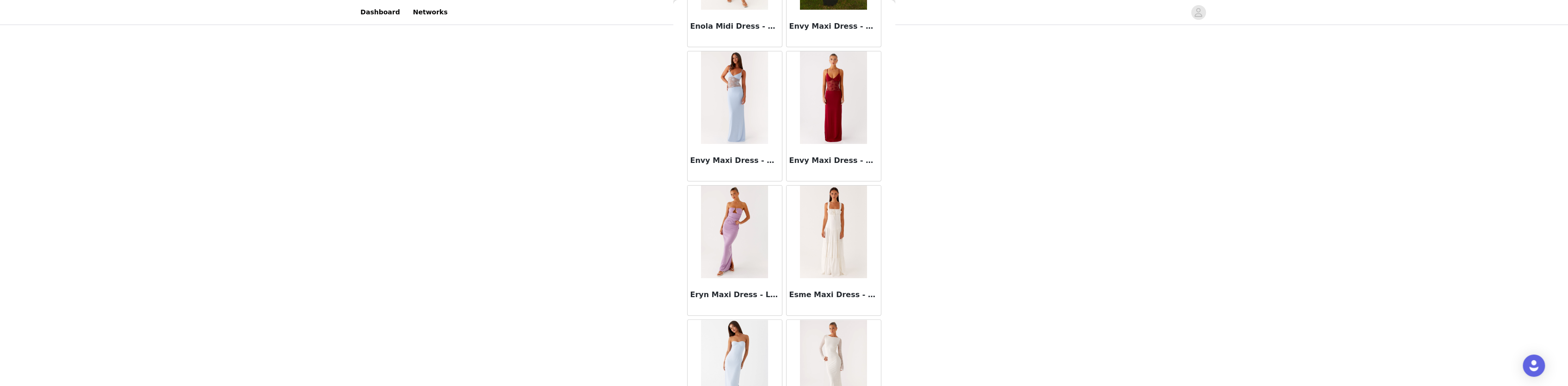
scroll to position [9777, 0]
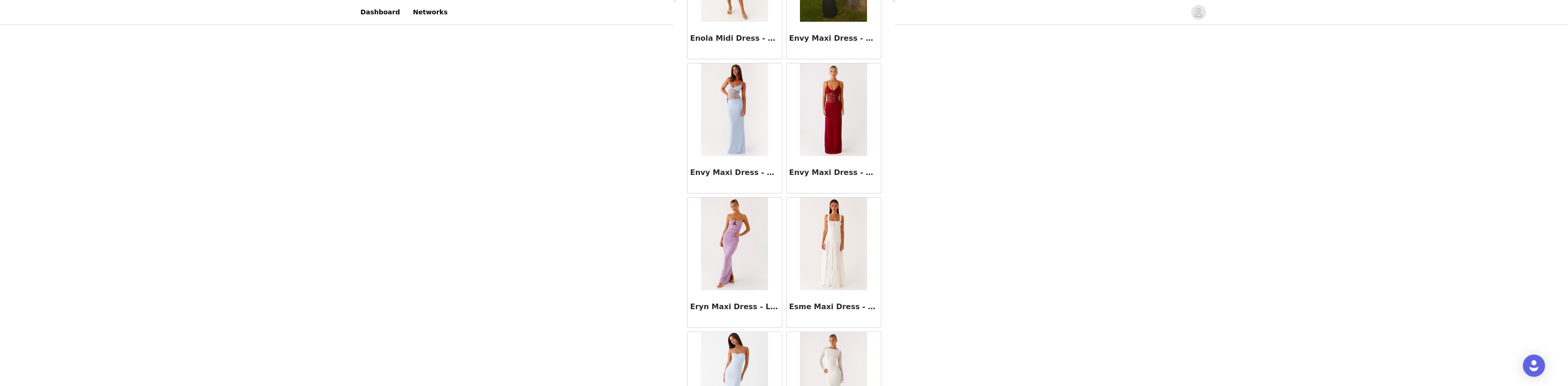
click at [816, 218] on img at bounding box center [834, 244] width 67 height 93
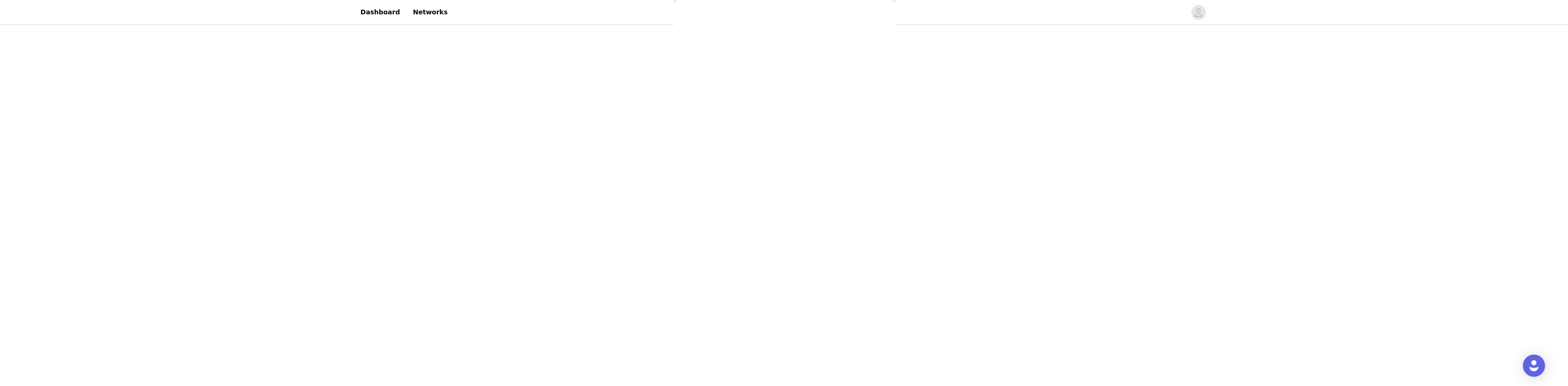
scroll to position [0, 0]
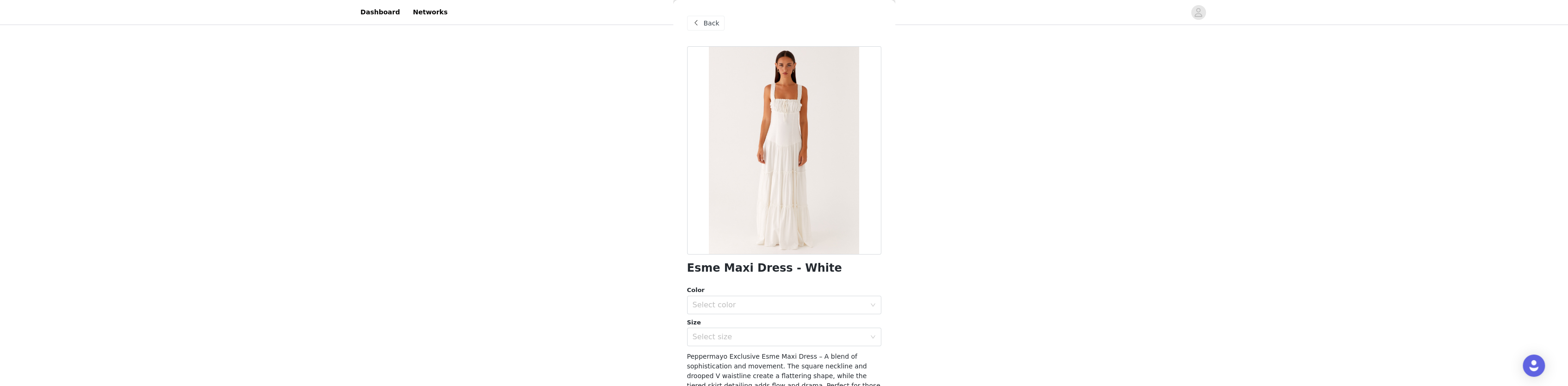
click at [709, 24] on span "Back" at bounding box center [711, 23] width 15 height 10
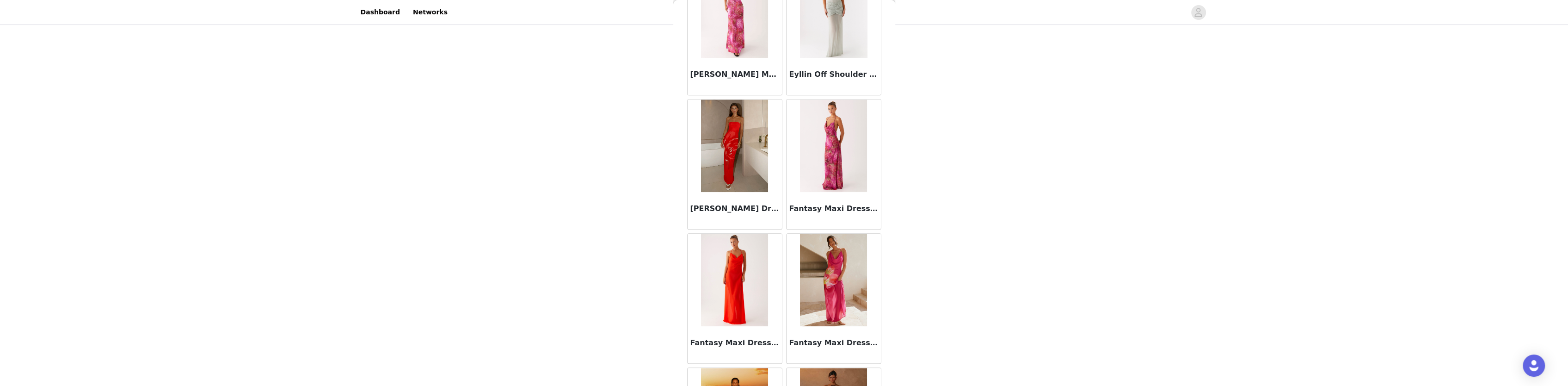
scroll to position [10396, 0]
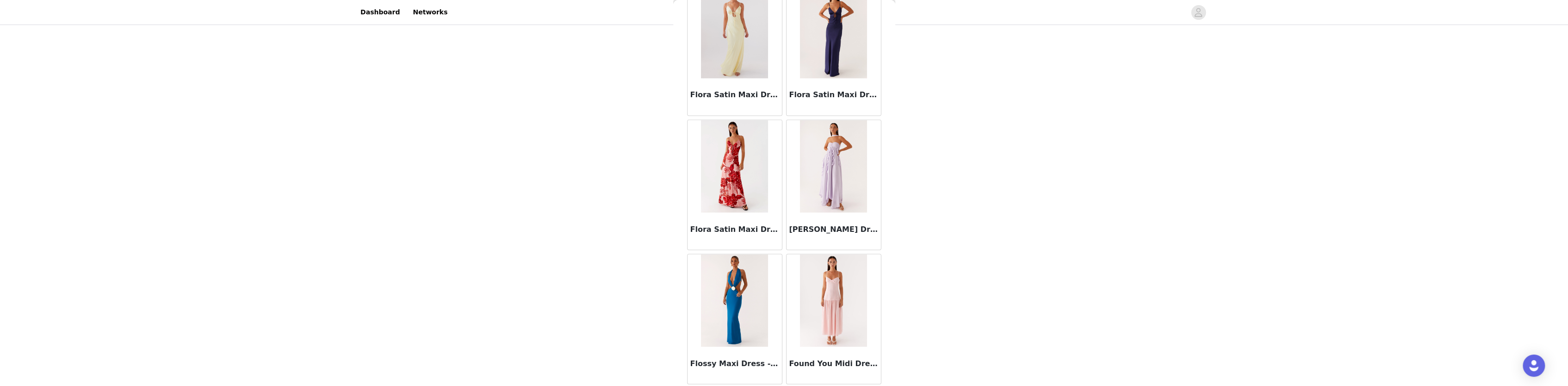
scroll to position [11735, 0]
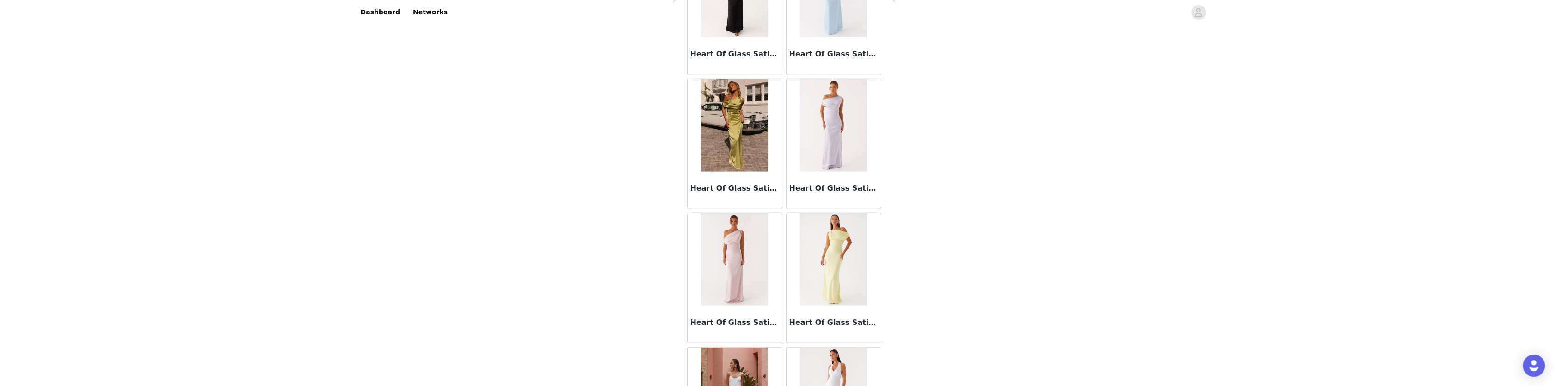
scroll to position [13073, 0]
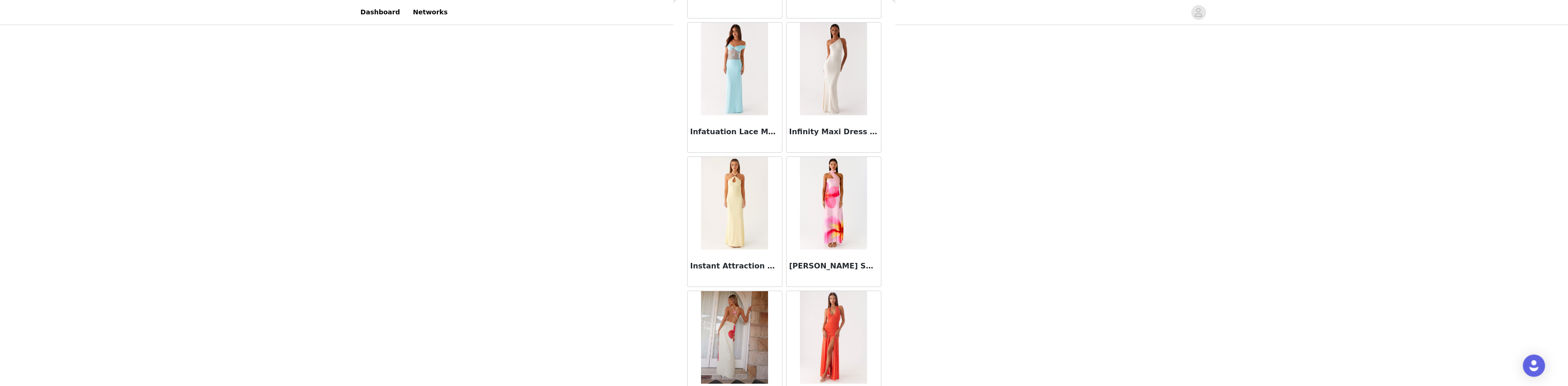
scroll to position [14411, 0]
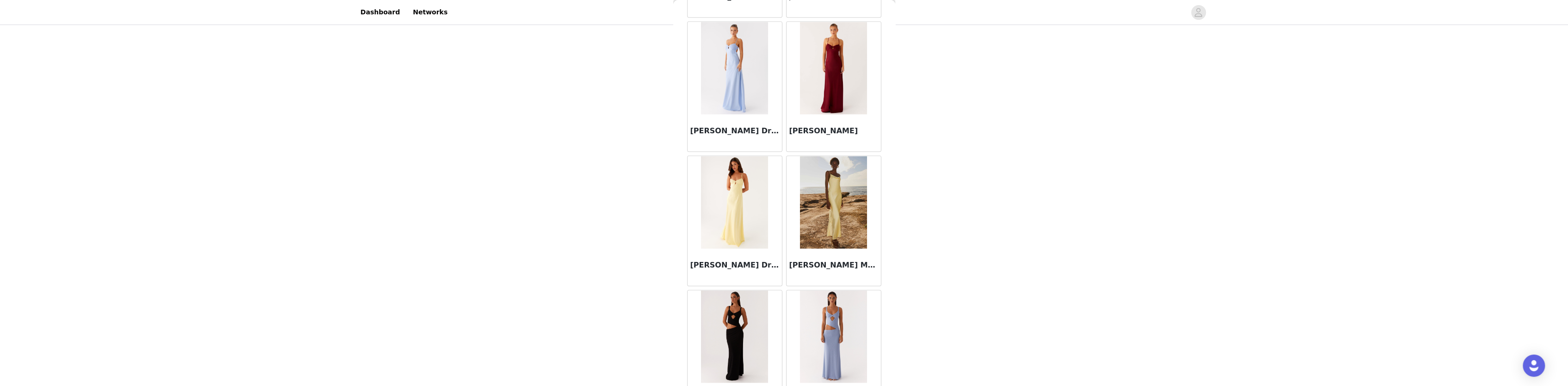
scroll to position [15751, 0]
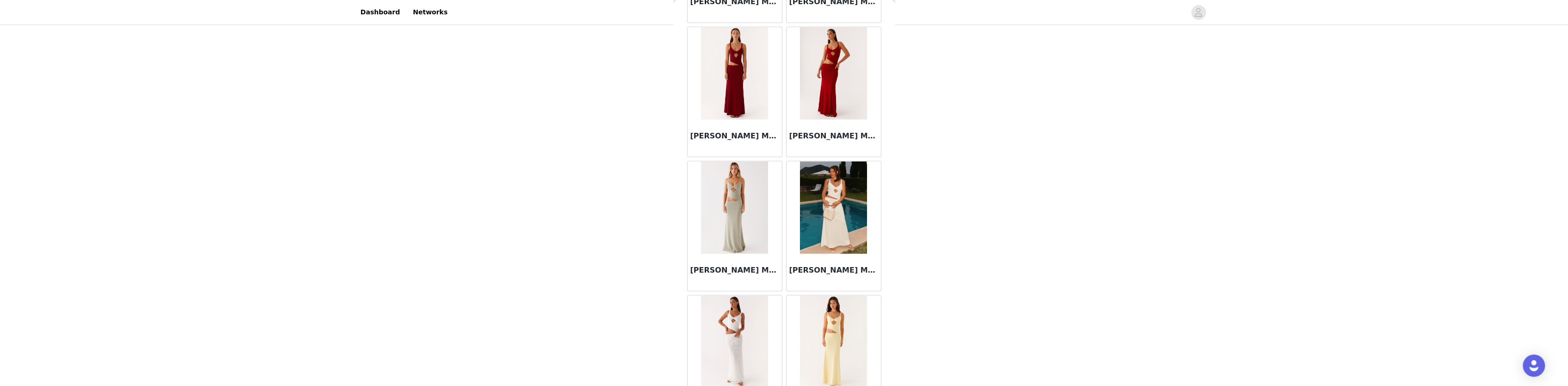
scroll to position [16120, 0]
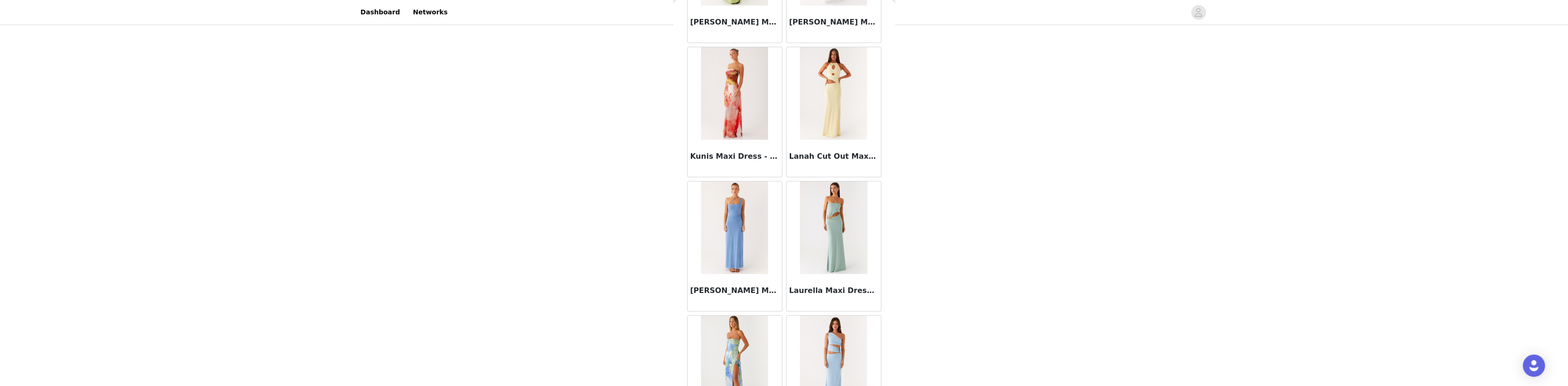
scroll to position [18427, 0]
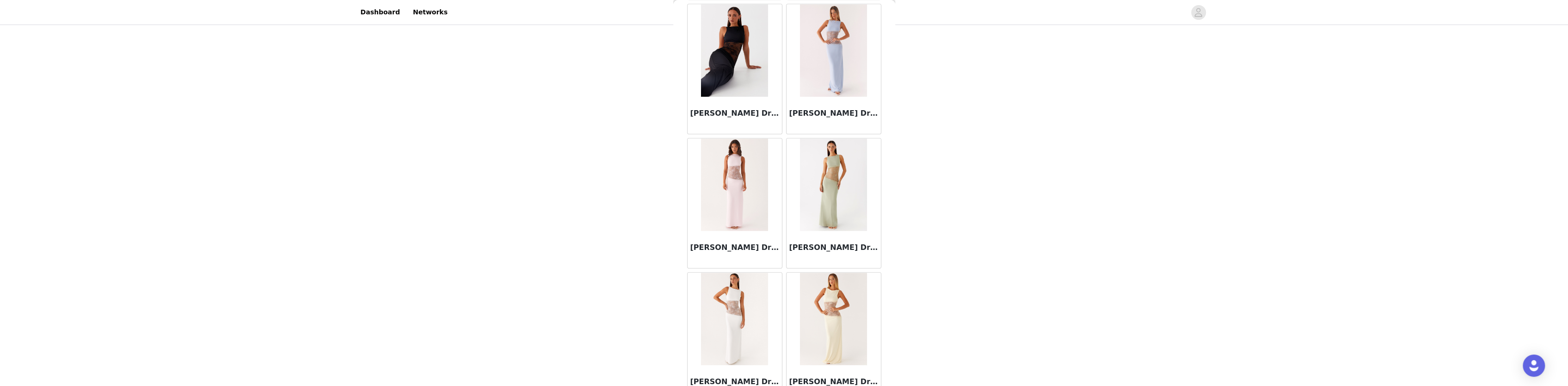
scroll to position [19765, 0]
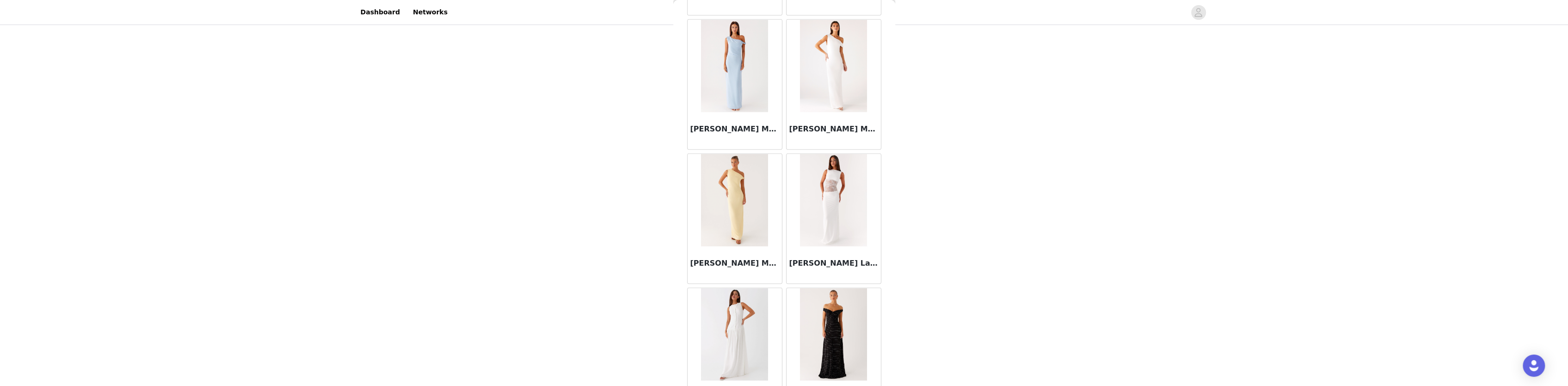
scroll to position [21104, 0]
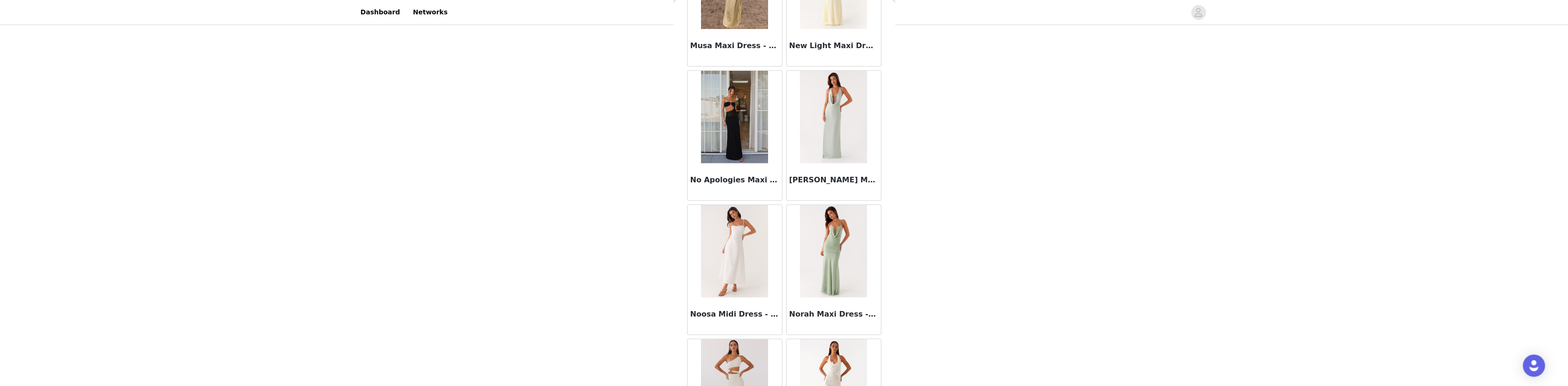
scroll to position [22442, 0]
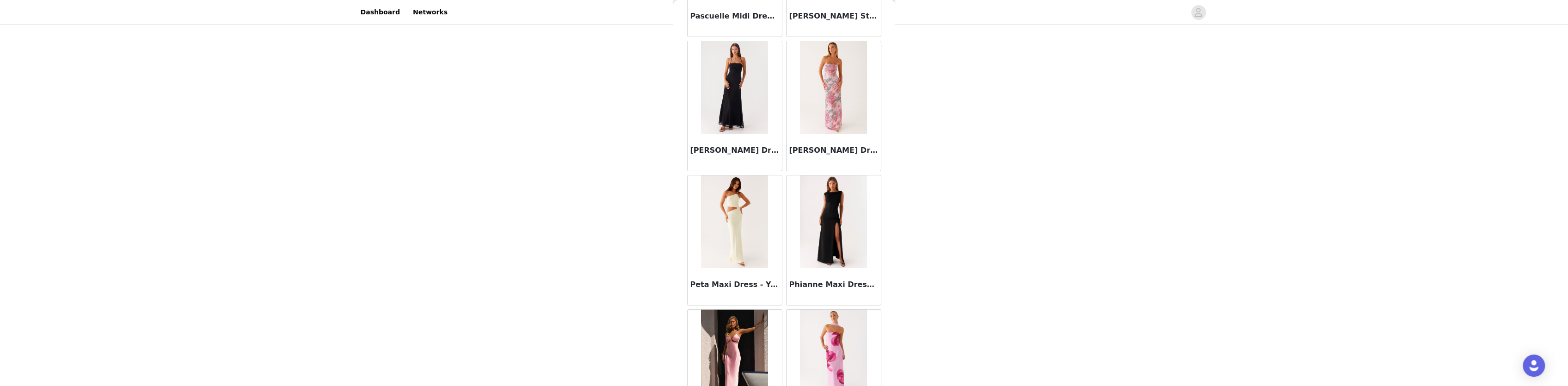
scroll to position [23781, 0]
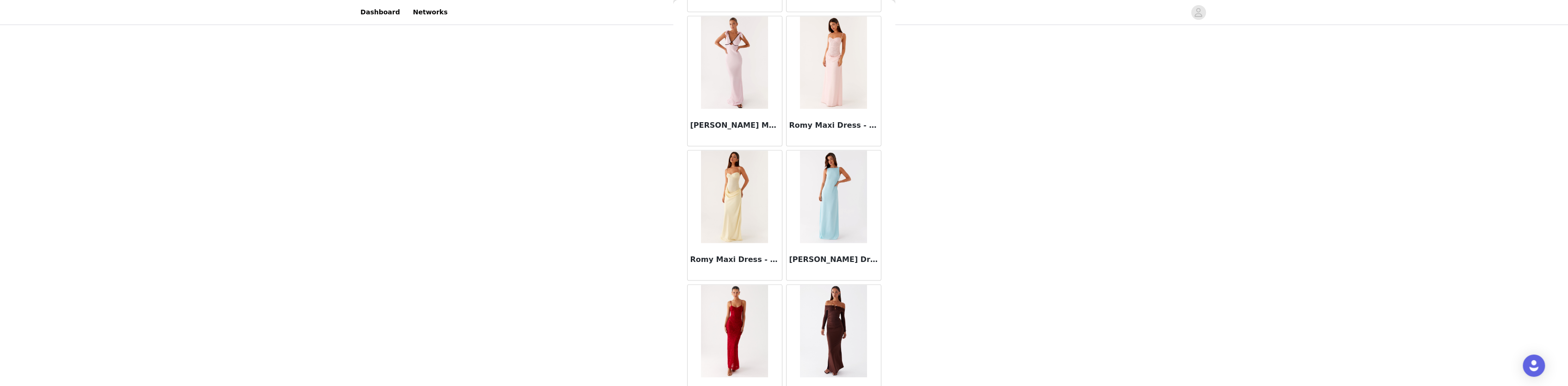
scroll to position [25120, 0]
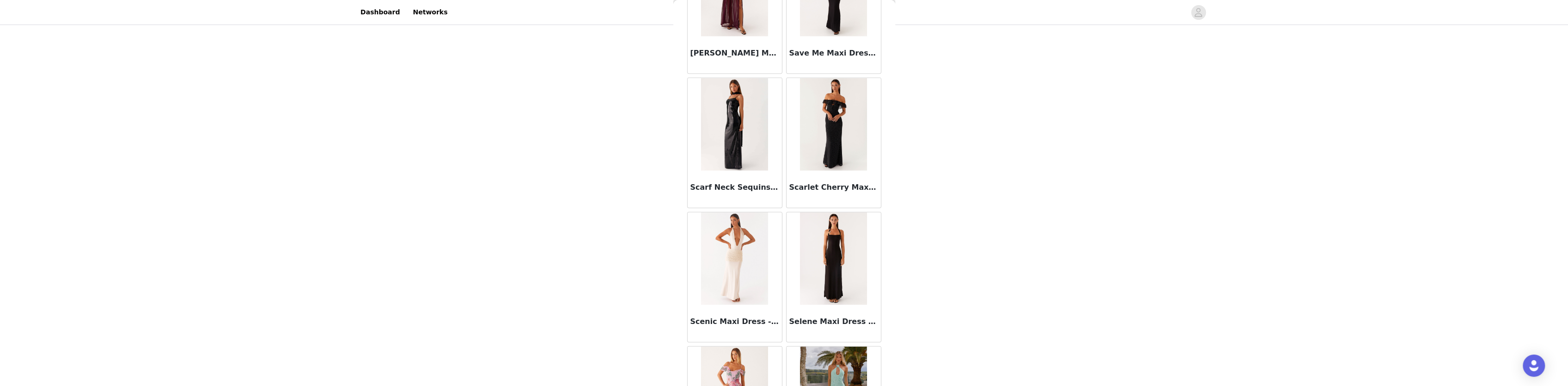
scroll to position [26458, 0]
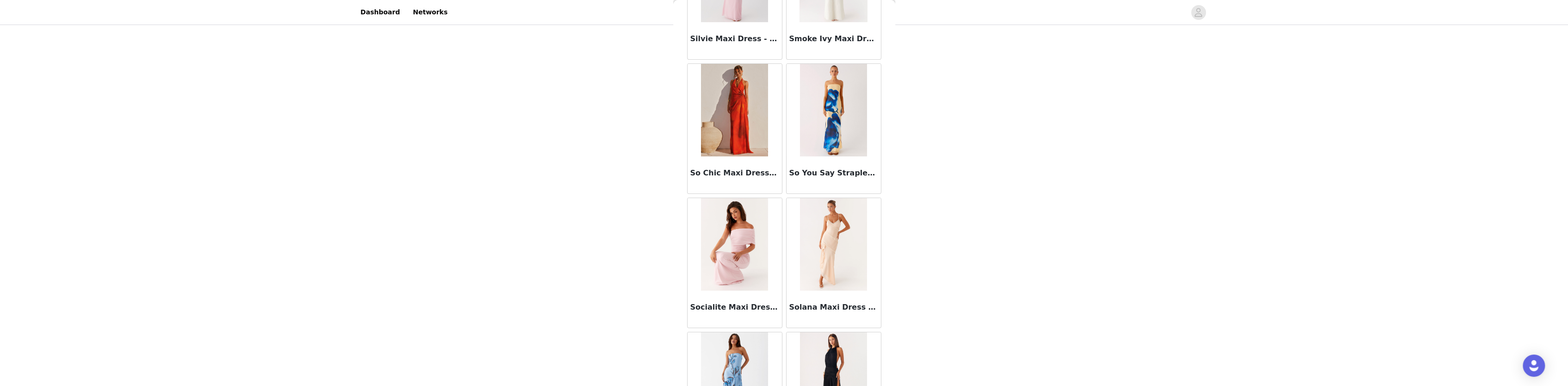
scroll to position [27797, 0]
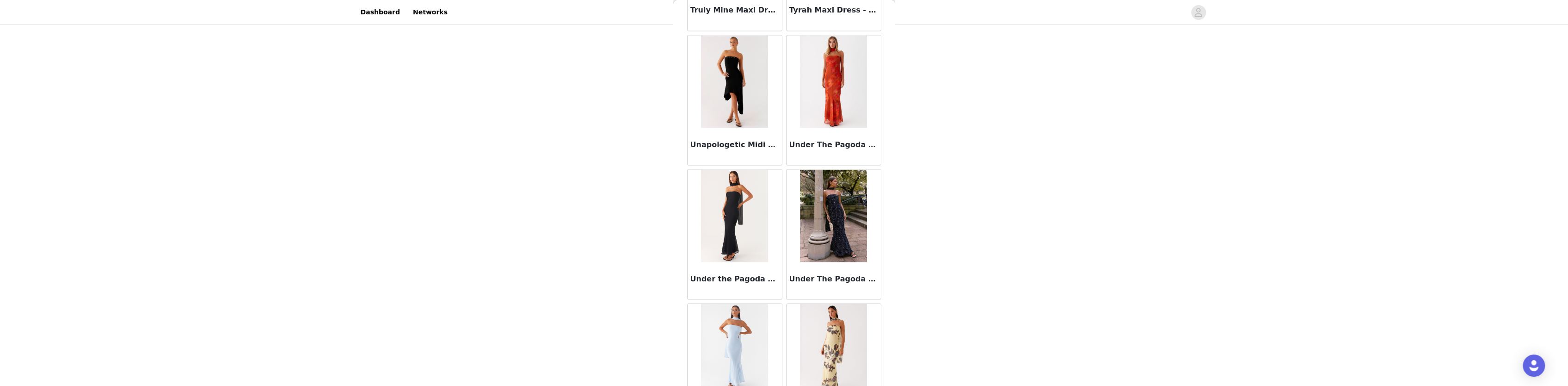
scroll to position [30473, 0]
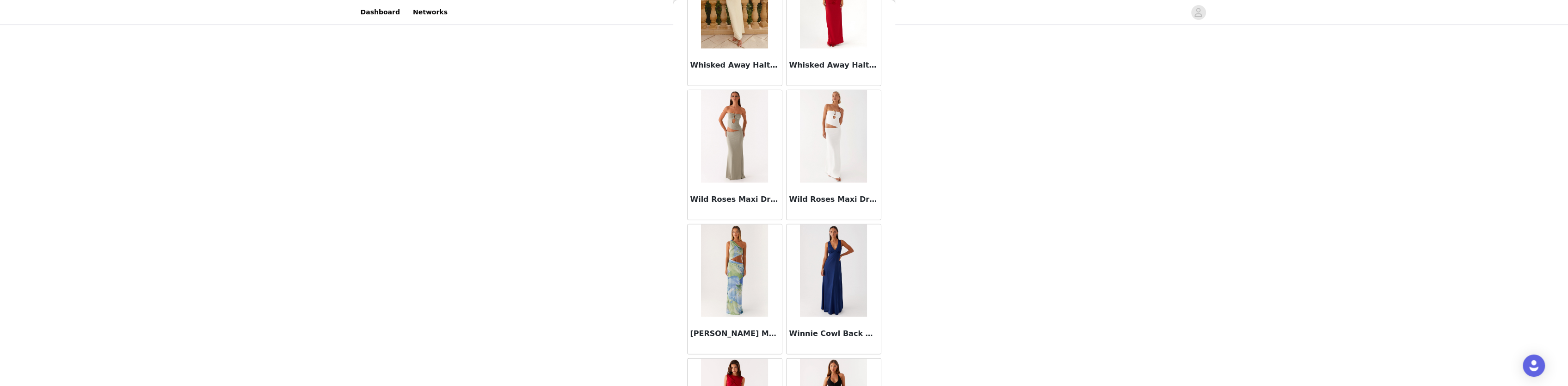
scroll to position [31813, 0]
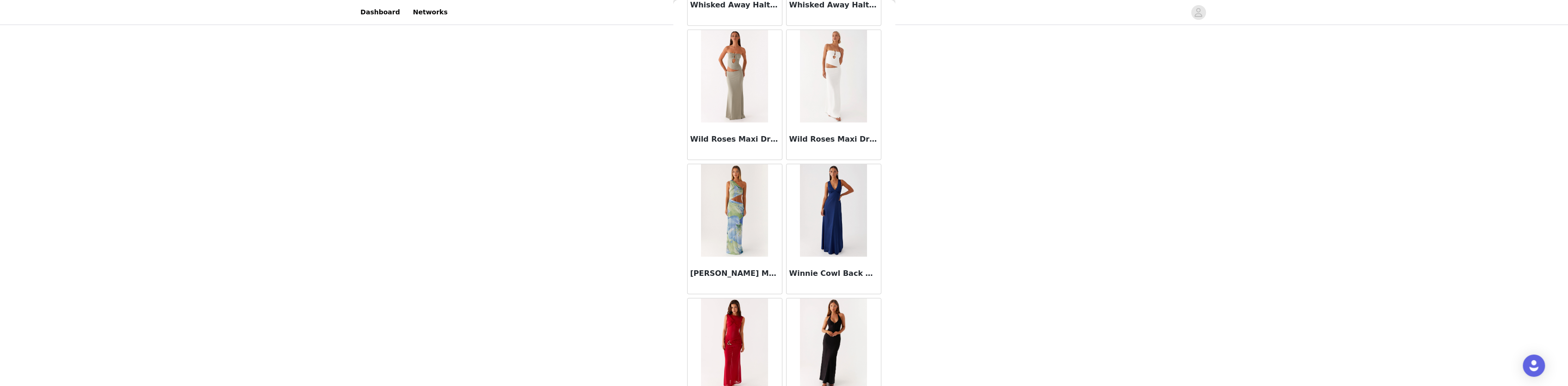
click at [726, 166] on img at bounding box center [734, 210] width 67 height 93
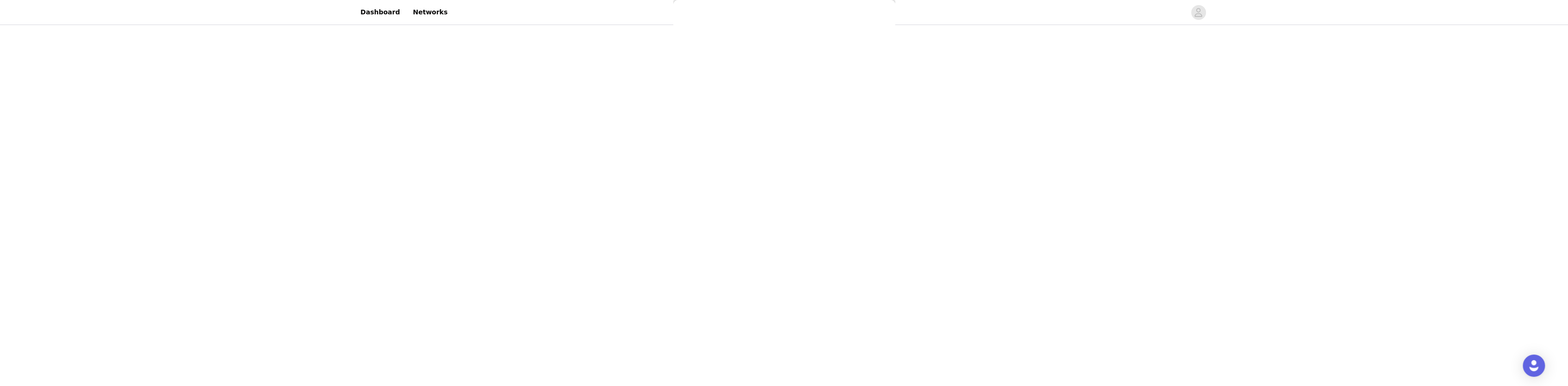
scroll to position [0, 0]
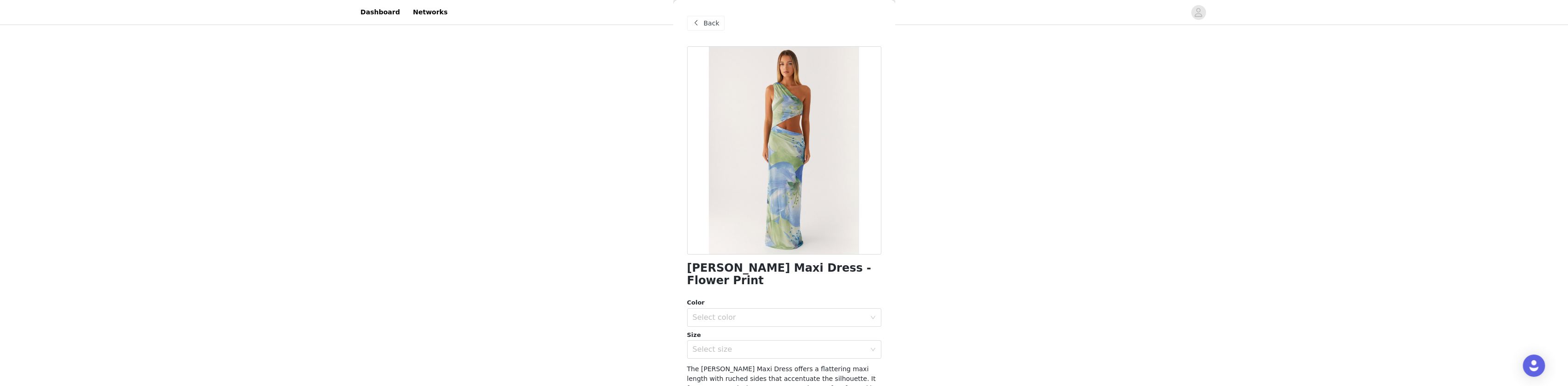
click at [710, 20] on span "Back" at bounding box center [711, 23] width 15 height 10
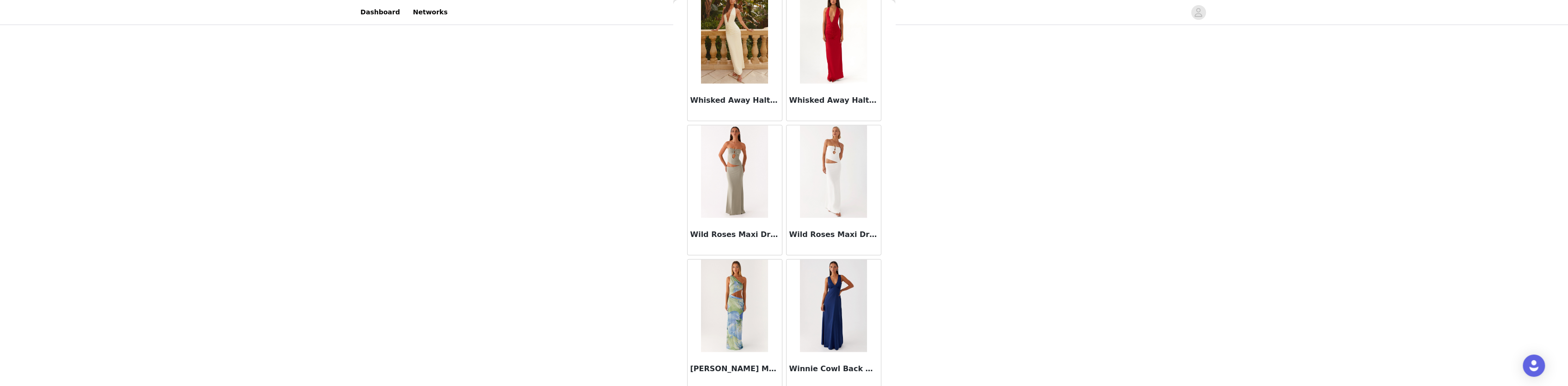
scroll to position [31716, 0]
click at [746, 260] on img at bounding box center [734, 306] width 67 height 93
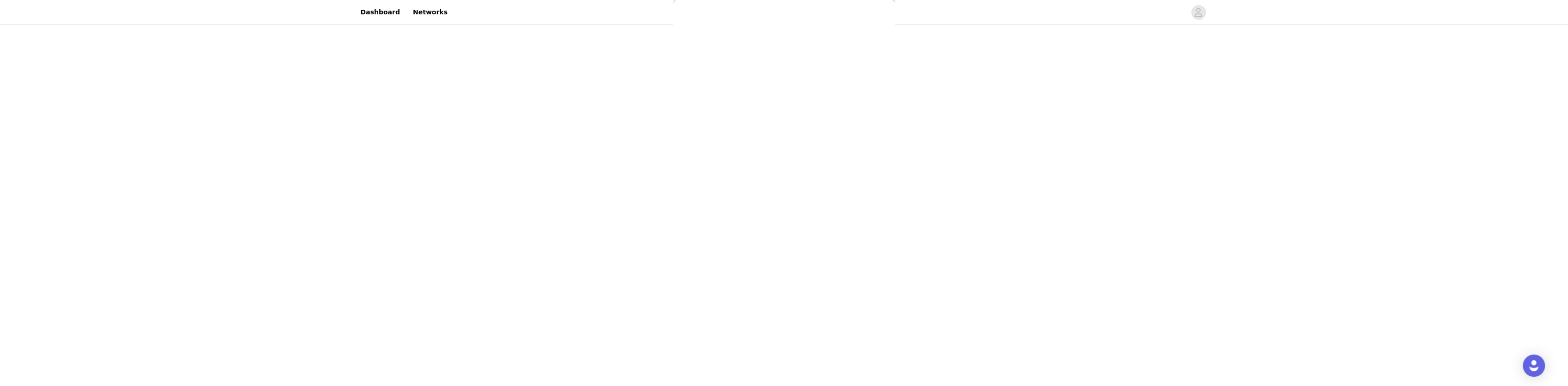
scroll to position [112, 0]
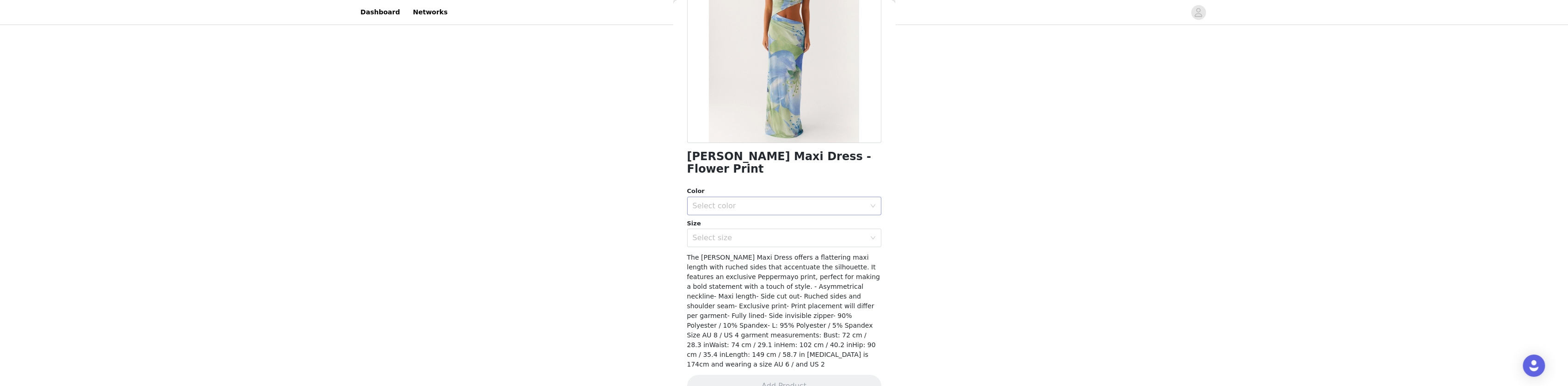
click at [793, 202] on div "Select color" at bounding box center [778, 206] width 173 height 10
click at [765, 220] on li "Flower Print" at bounding box center [780, 212] width 187 height 14
click at [760, 233] on div "Select size" at bounding box center [778, 238] width 173 height 10
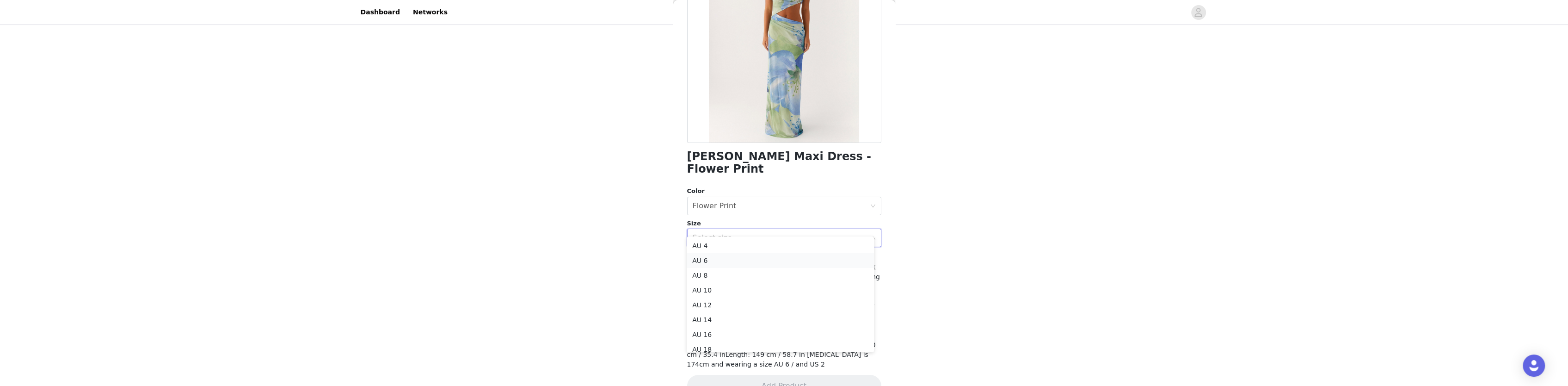
click at [735, 263] on li "AU 6" at bounding box center [780, 260] width 187 height 14
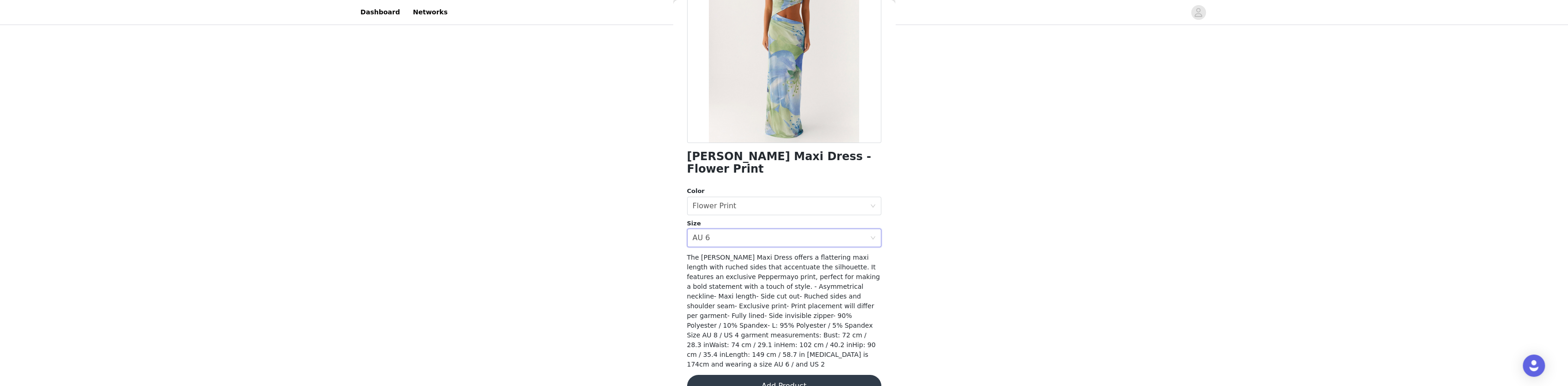
click at [774, 375] on button "Add Product" at bounding box center [783, 385] width 194 height 22
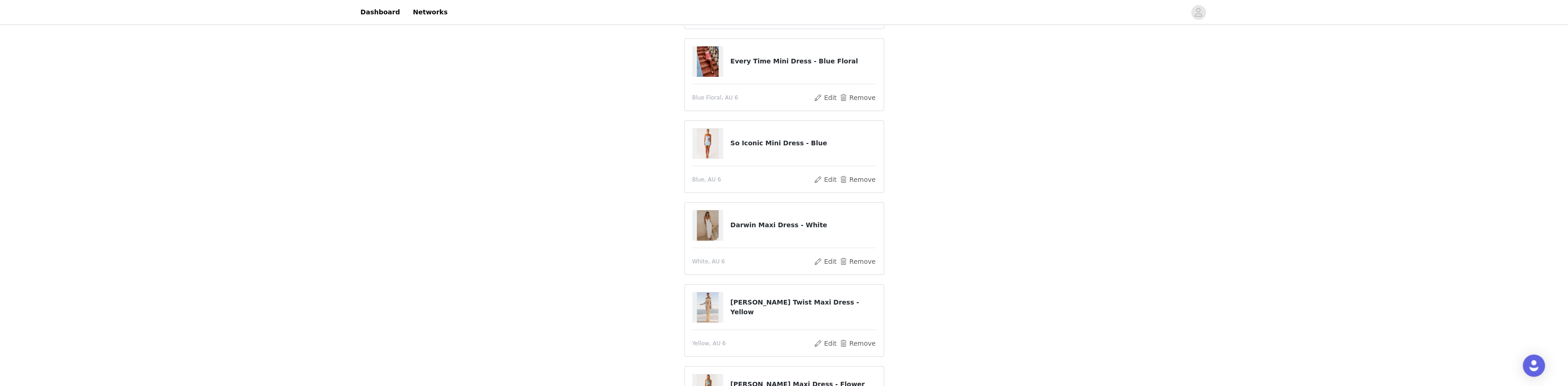
scroll to position [139, 0]
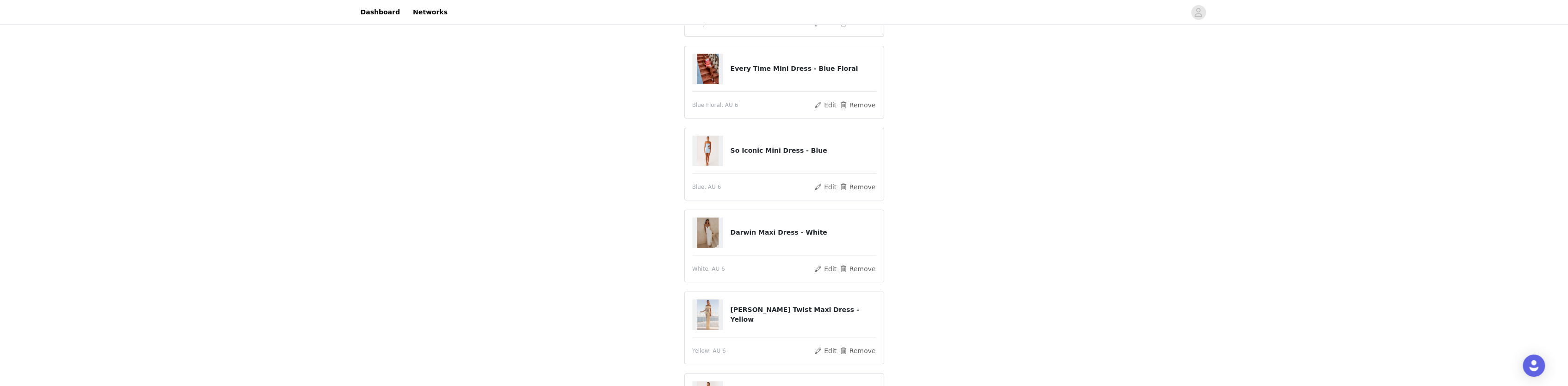
click at [708, 149] on img at bounding box center [708, 151] width 22 height 31
click at [781, 147] on h4 "So Iconic Mini Dress - Blue" at bounding box center [803, 151] width 146 height 10
click at [775, 152] on h4 "So Iconic Mini Dress - Blue" at bounding box center [803, 151] width 146 height 10
click at [831, 188] on button "Edit" at bounding box center [825, 187] width 24 height 11
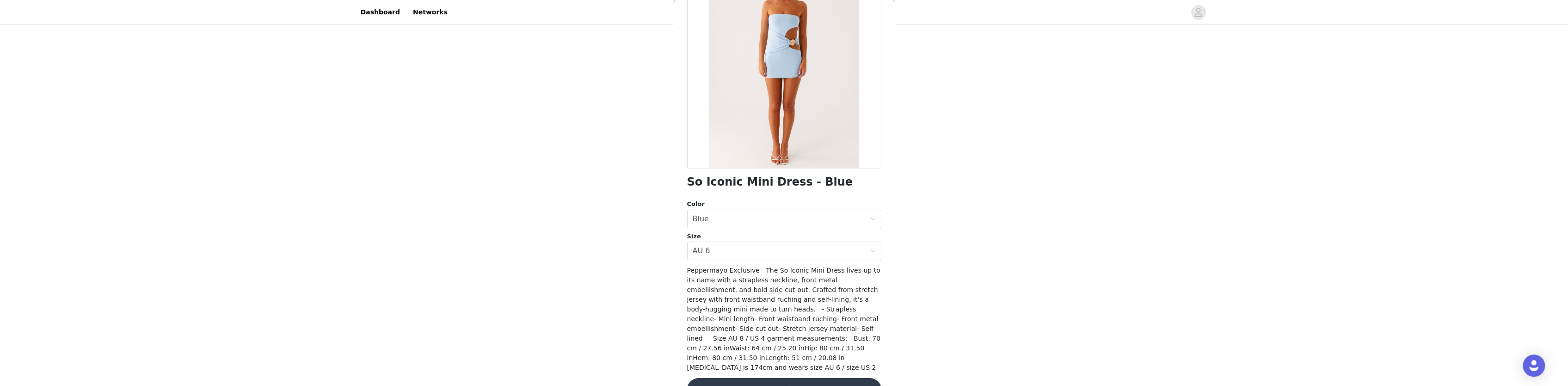
scroll to position [102, 0]
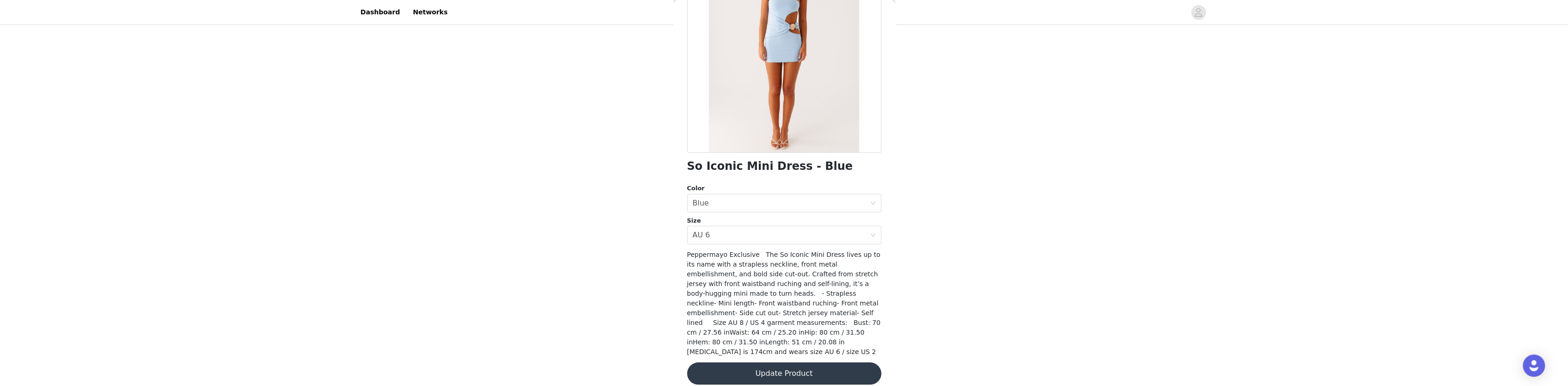
click at [776, 366] on button "Update Product" at bounding box center [783, 373] width 194 height 22
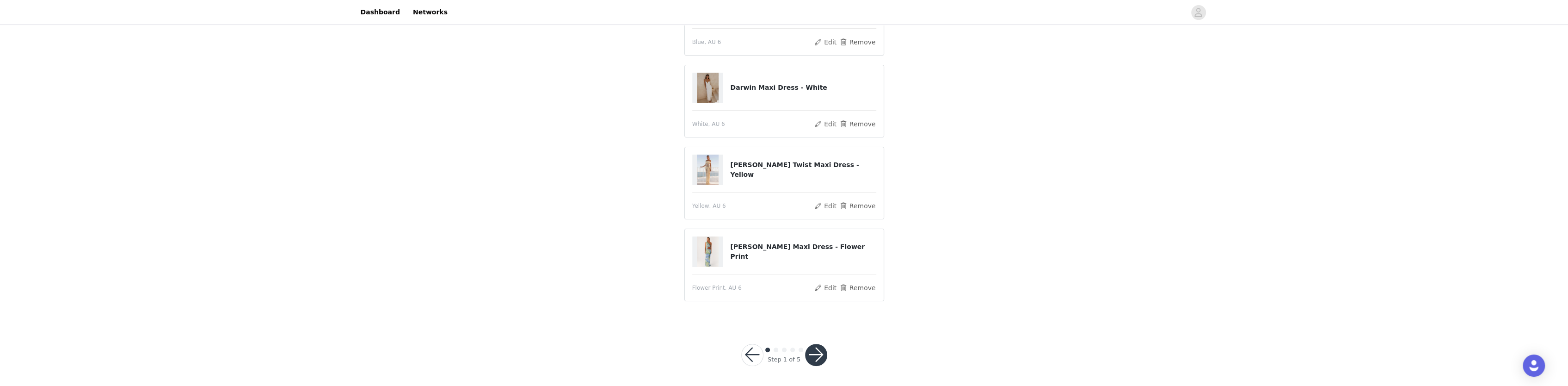
scroll to position [145, 0]
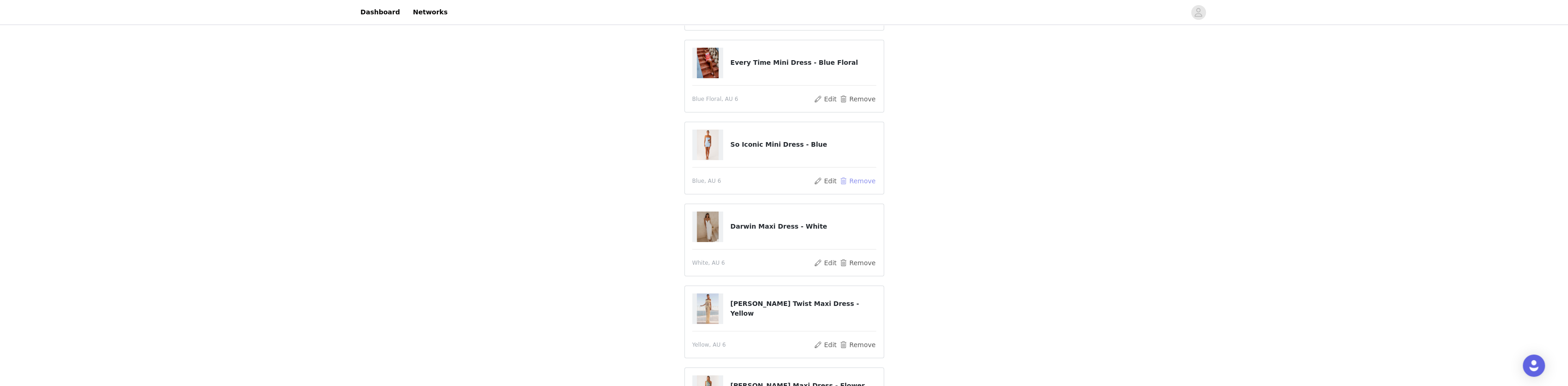
click at [864, 182] on button "Remove" at bounding box center [857, 182] width 37 height 11
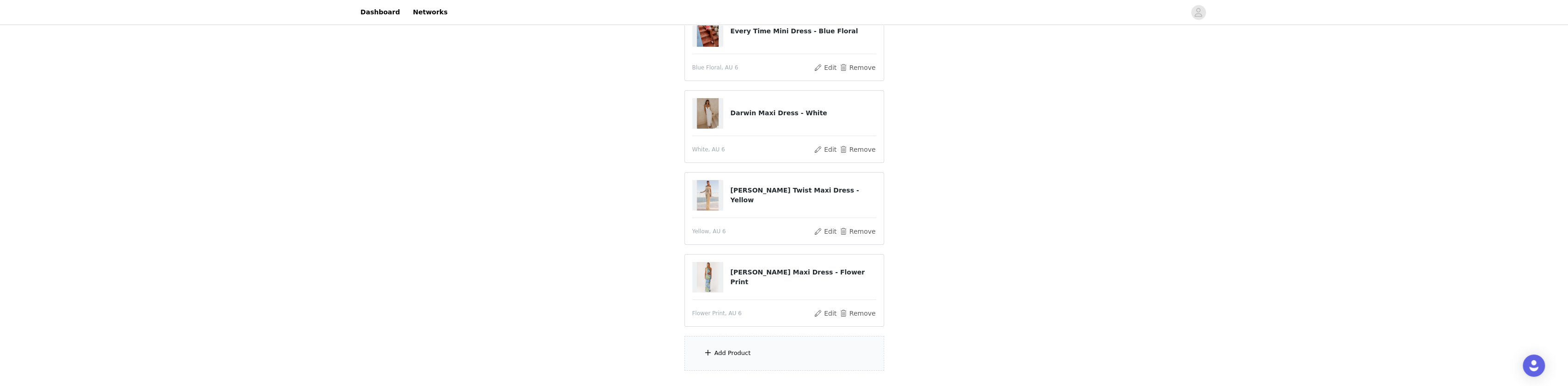
scroll to position [216, 0]
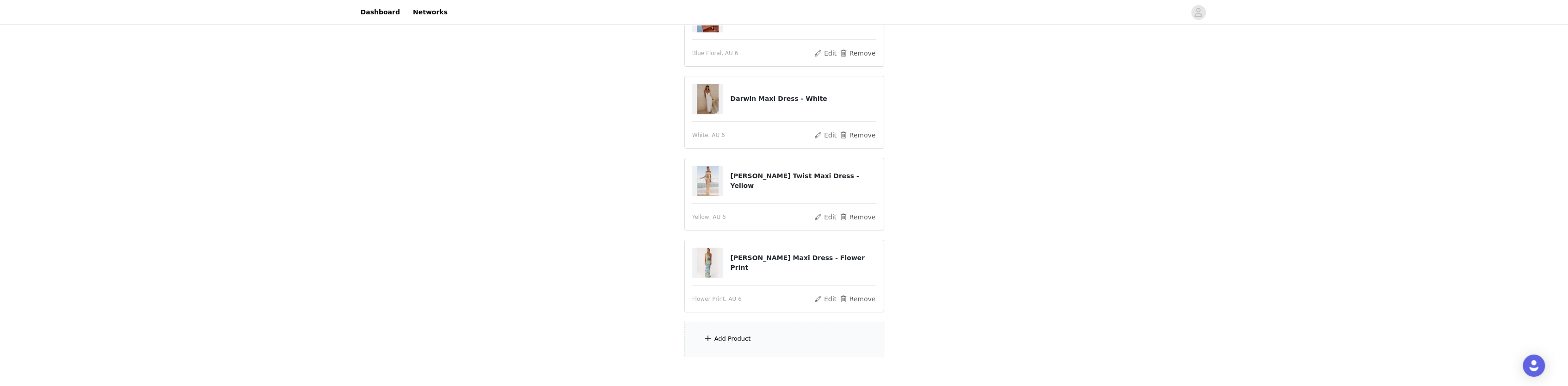
click at [740, 334] on div "Add Product" at bounding box center [732, 339] width 36 height 10
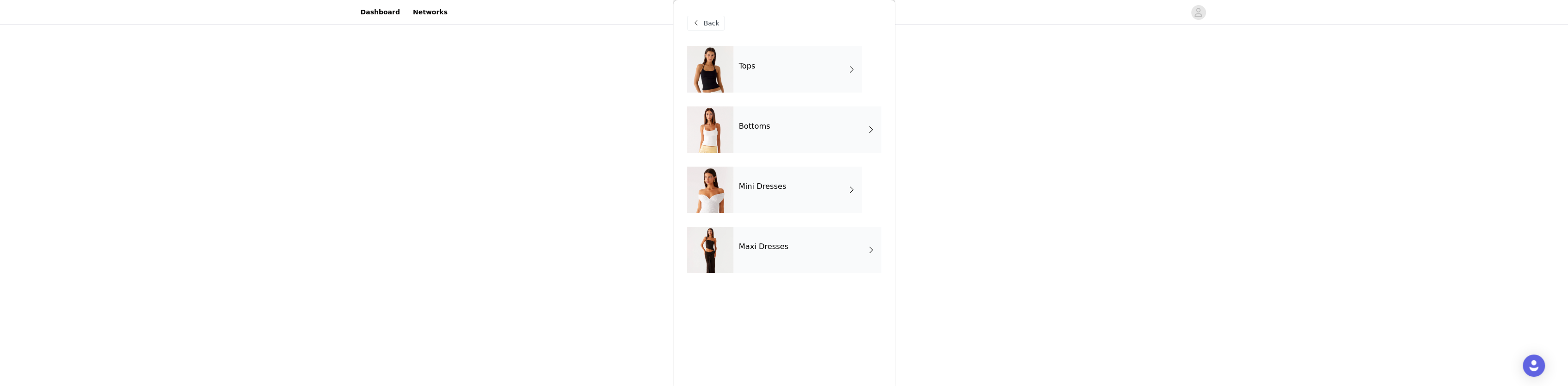
click at [805, 137] on div "Bottoms" at bounding box center [807, 129] width 148 height 46
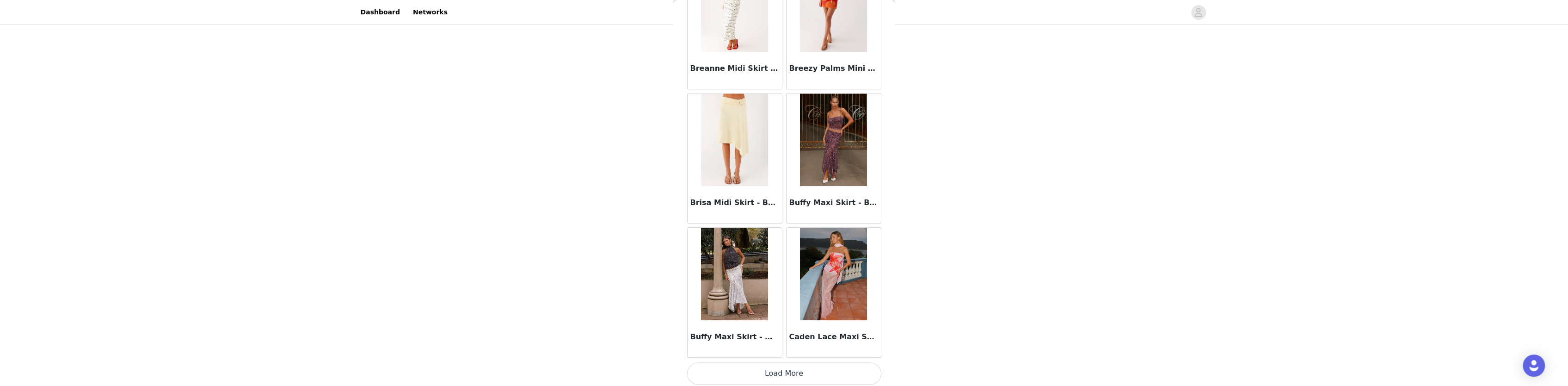
scroll to position [262, 0]
click at [810, 366] on button "Load More" at bounding box center [783, 373] width 194 height 22
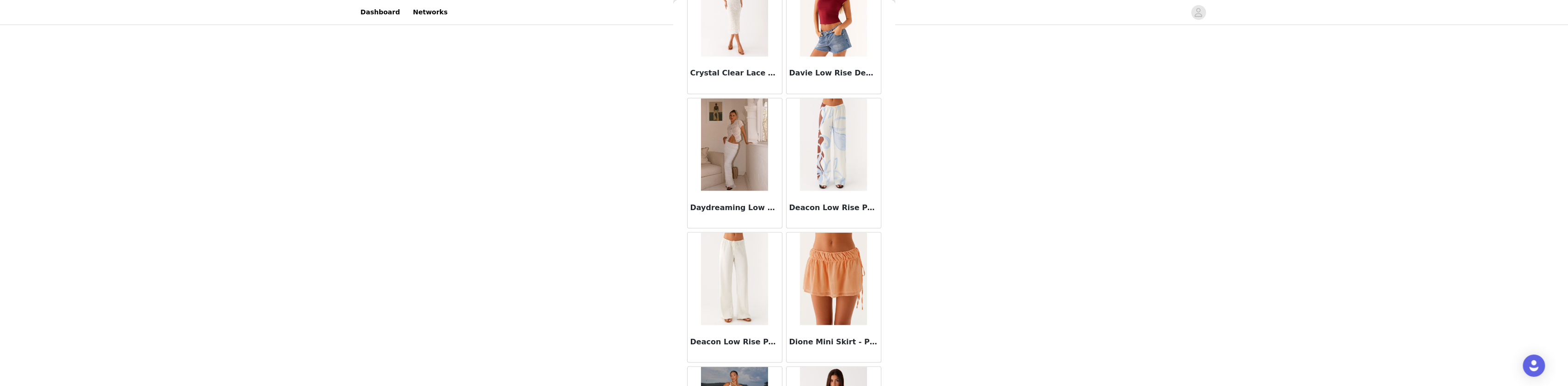
scroll to position [2365, 0]
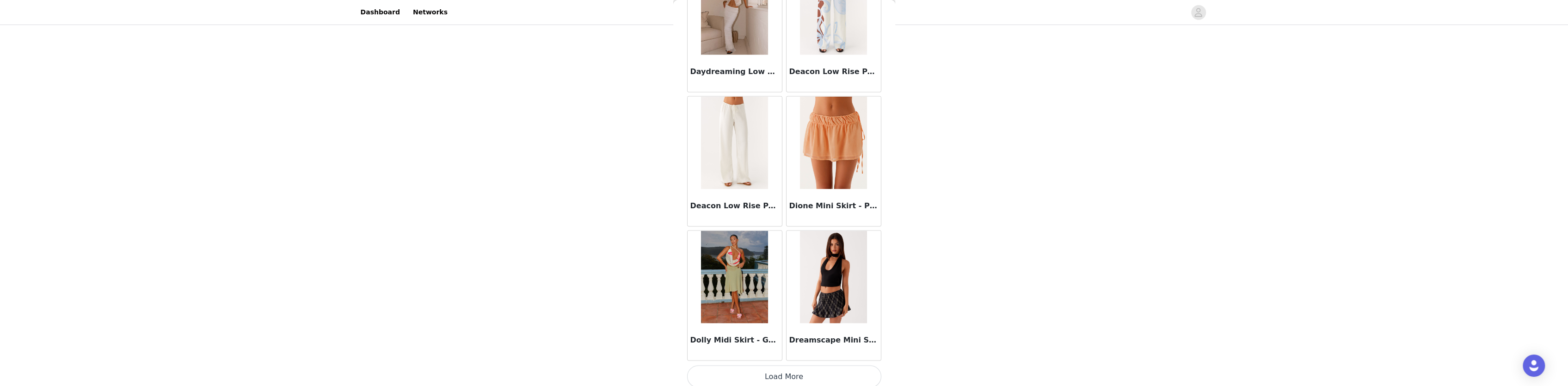
click at [794, 371] on button "Load More" at bounding box center [783, 376] width 194 height 22
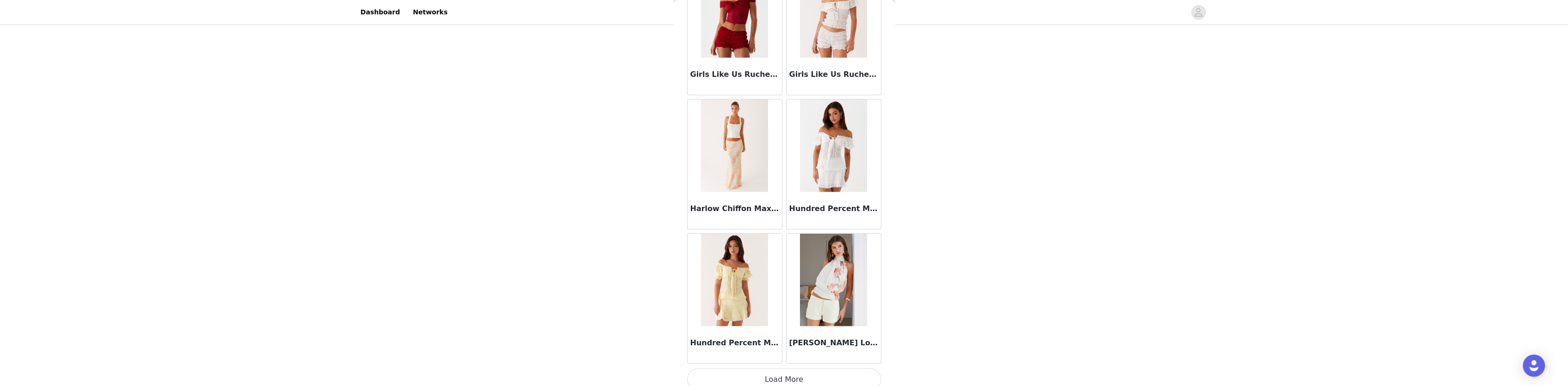
scroll to position [262, 0]
click at [814, 369] on button "Load More" at bounding box center [783, 378] width 194 height 22
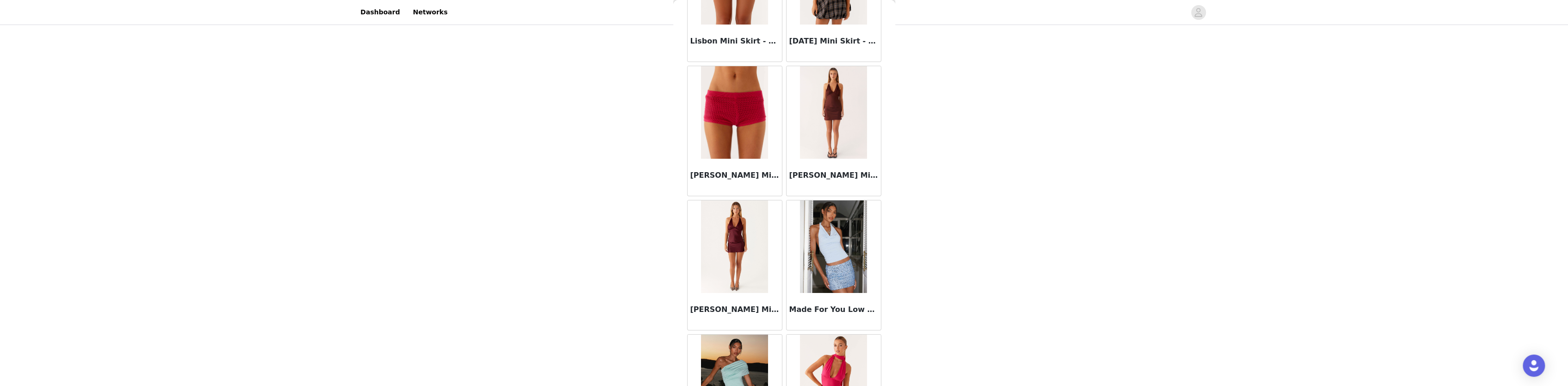
scroll to position [5042, 0]
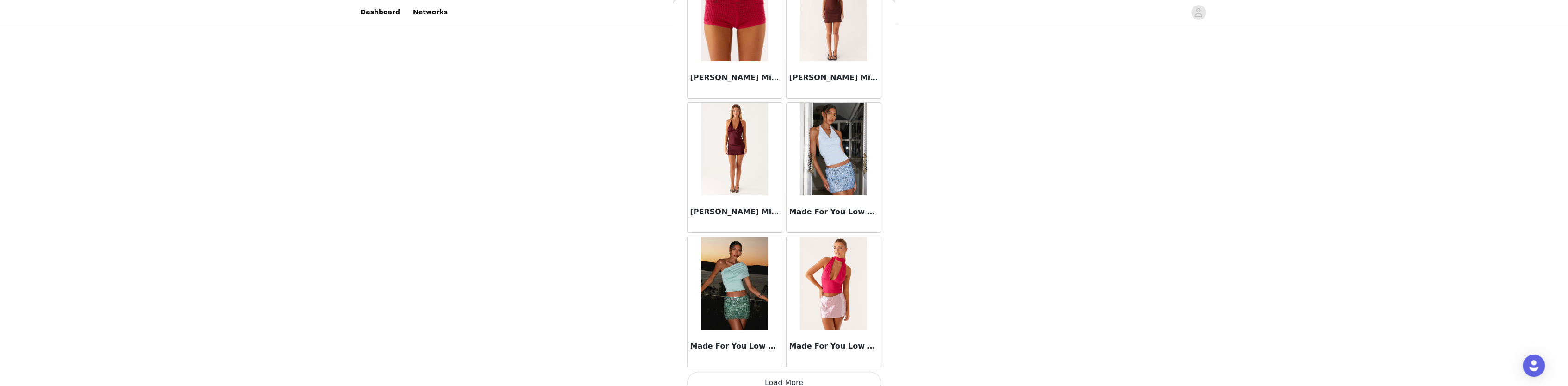
click at [791, 372] on button "Load More" at bounding box center [783, 382] width 194 height 22
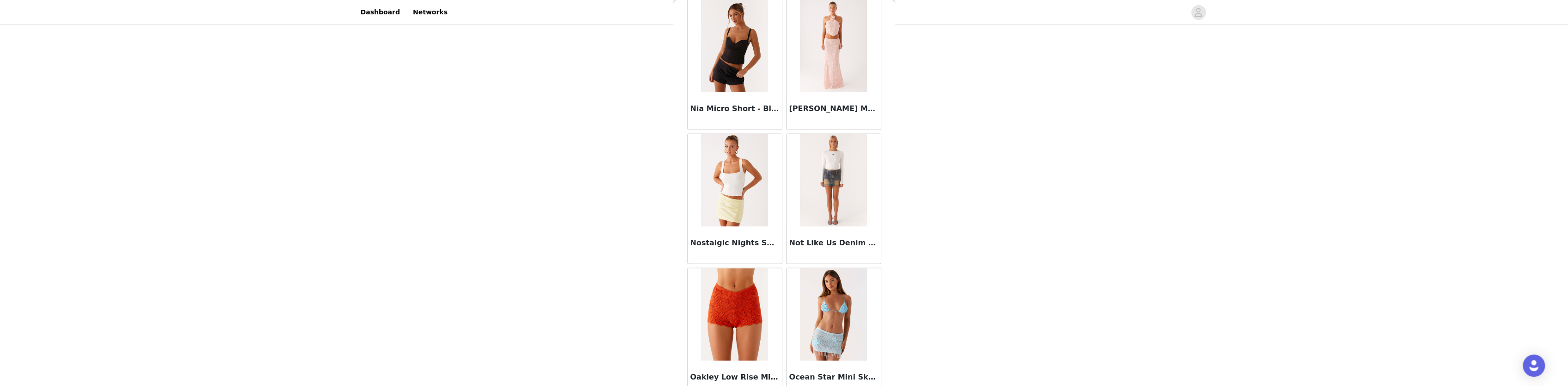
scroll to position [6380, 0]
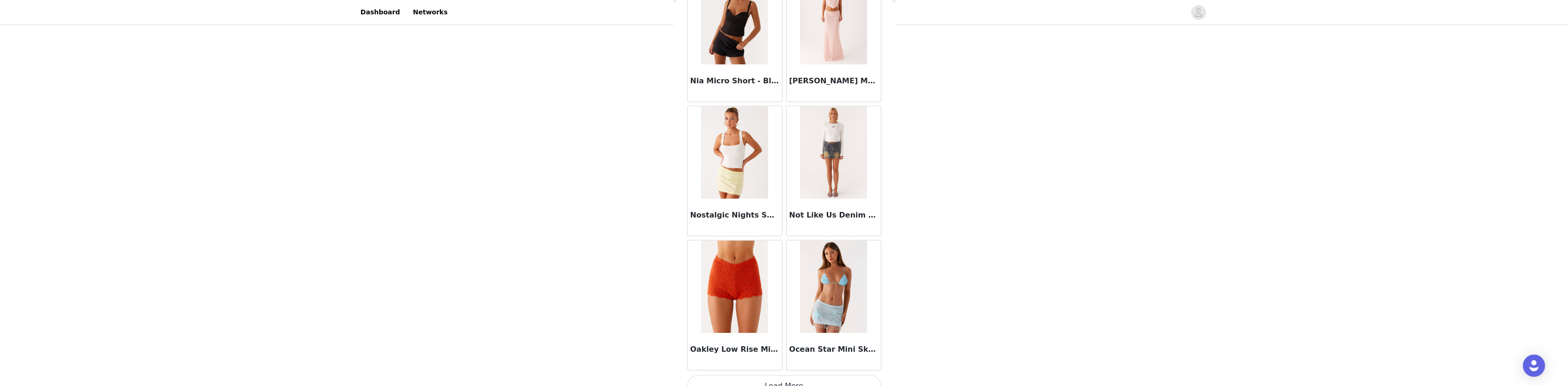
click at [799, 375] on button "Load More" at bounding box center [783, 385] width 194 height 22
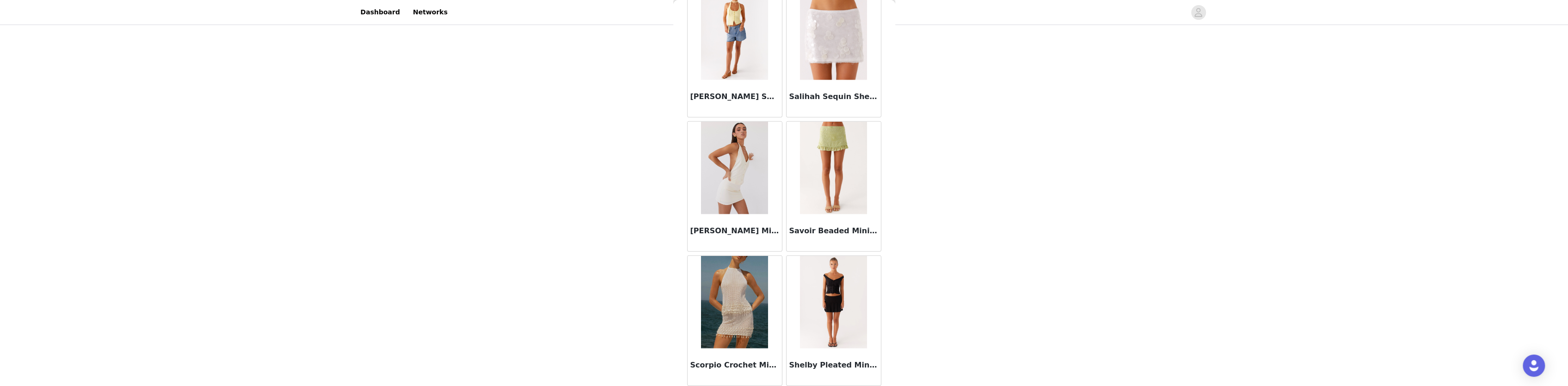
scroll to position [7719, 0]
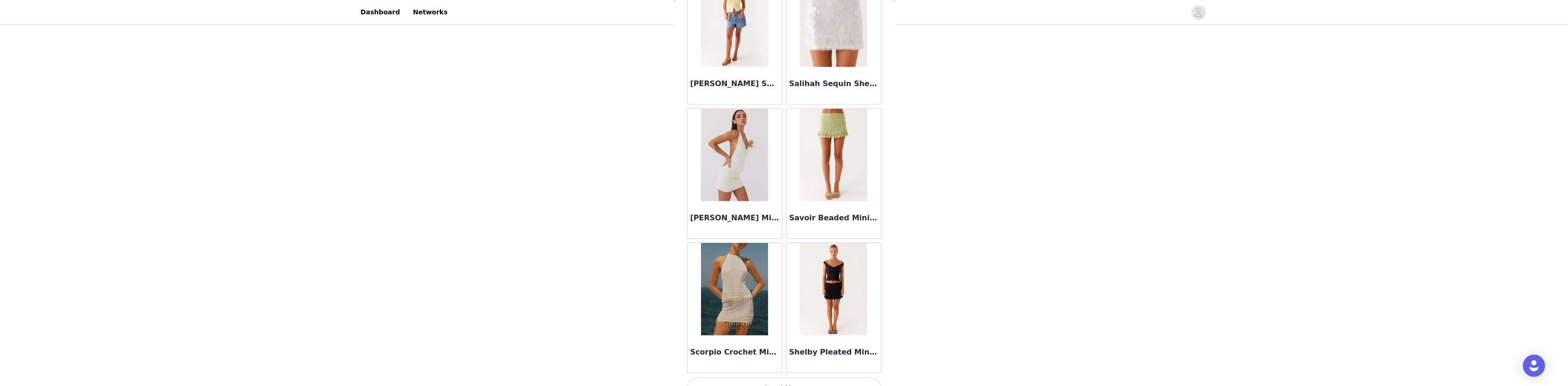
click at [801, 377] on button "Load More" at bounding box center [783, 388] width 194 height 22
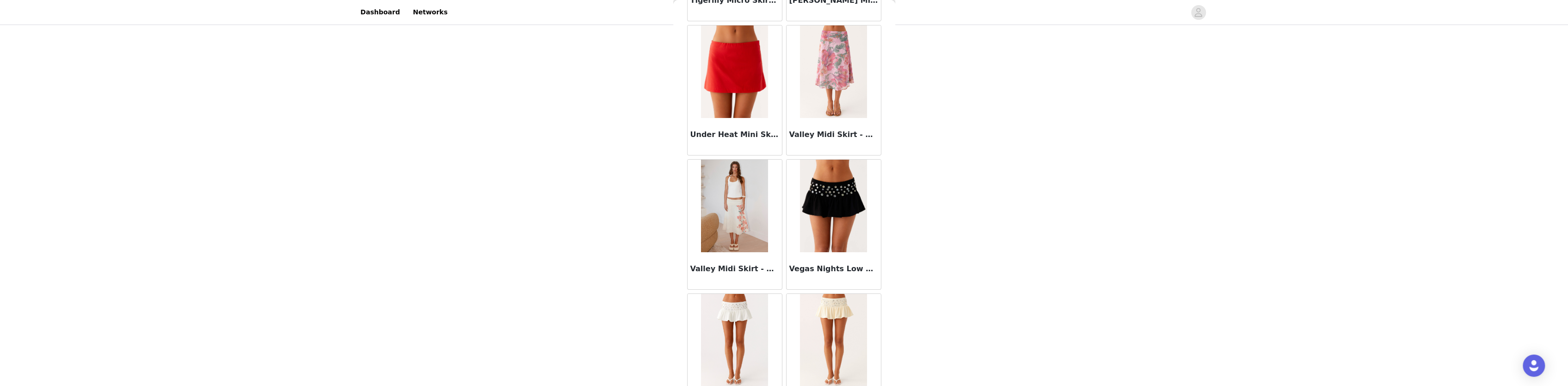
scroll to position [9058, 0]
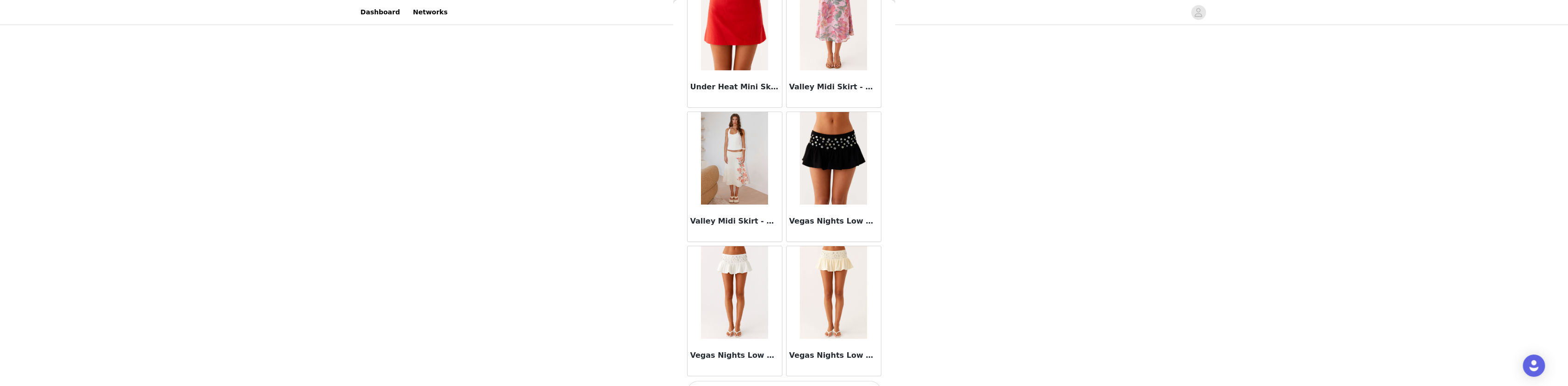
click at [807, 379] on button "Load More" at bounding box center [783, 391] width 194 height 22
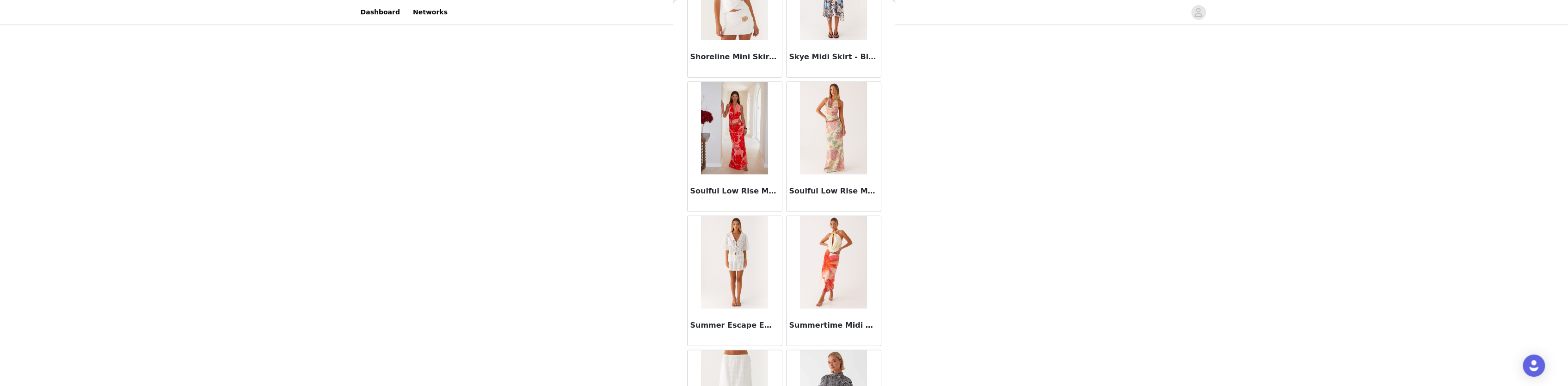
scroll to position [0, 0]
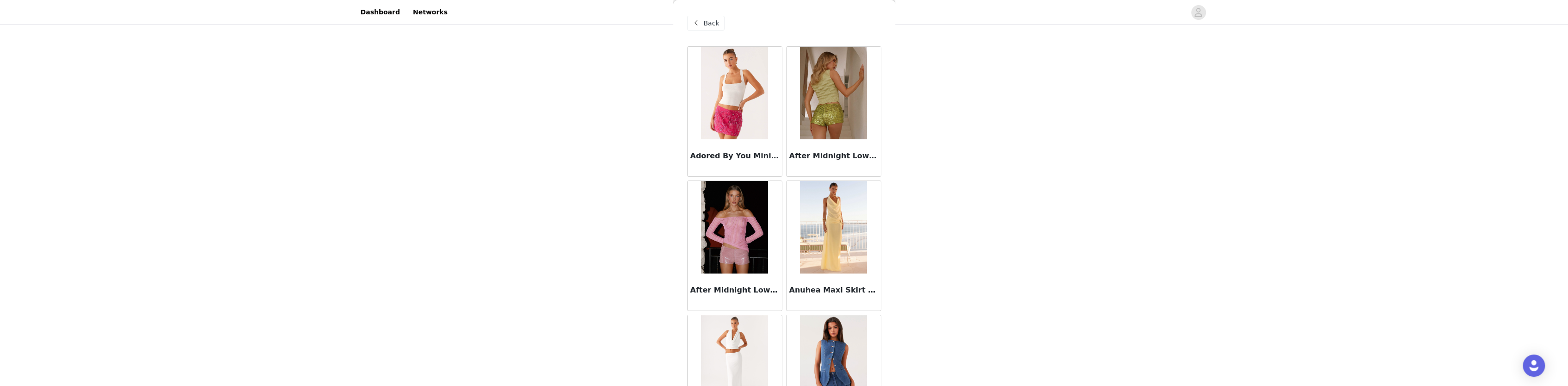
click at [715, 28] on span "Back" at bounding box center [711, 23] width 15 height 10
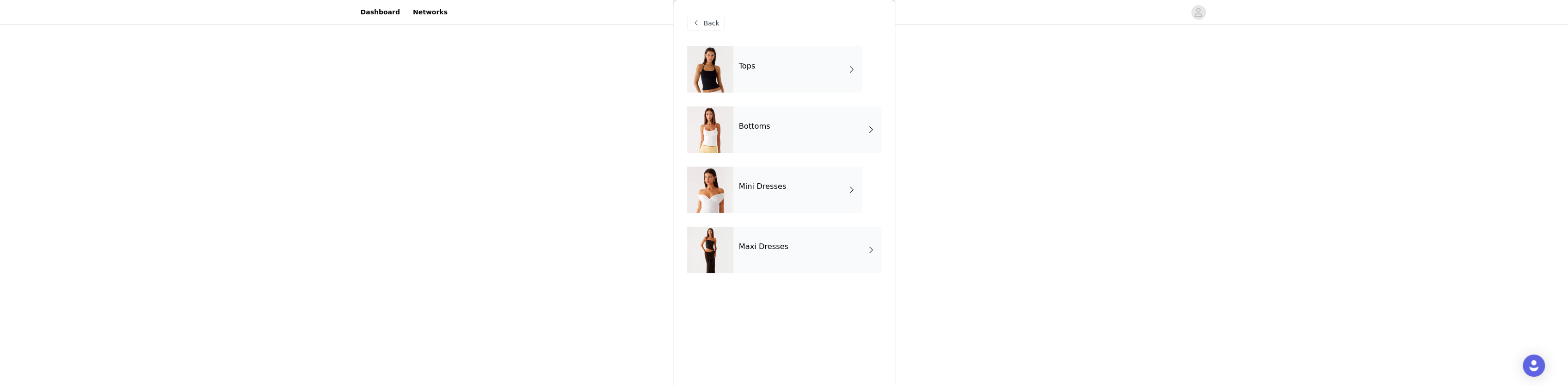
click at [774, 67] on div "Tops" at bounding box center [797, 69] width 129 height 46
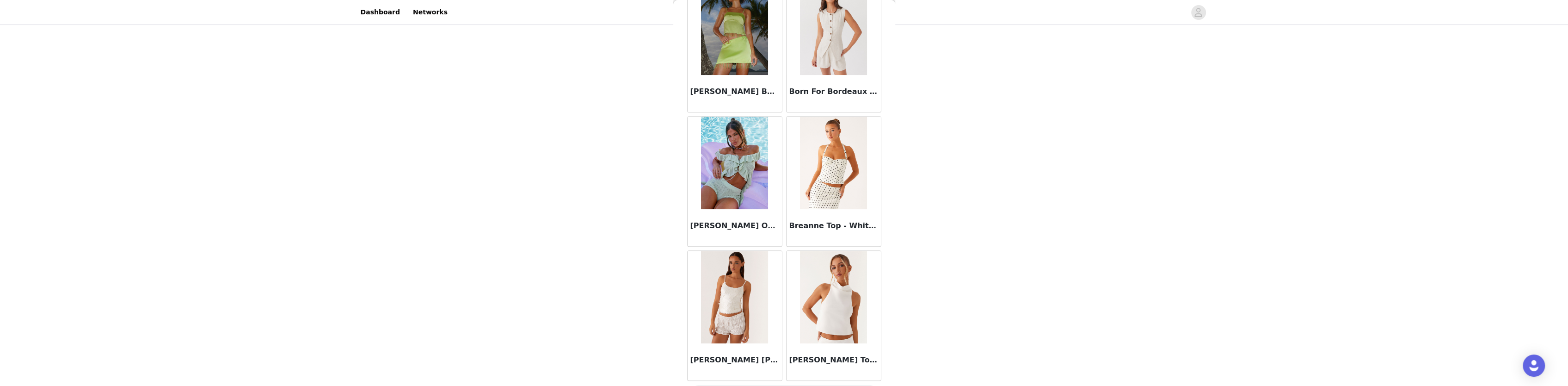
scroll to position [1026, 0]
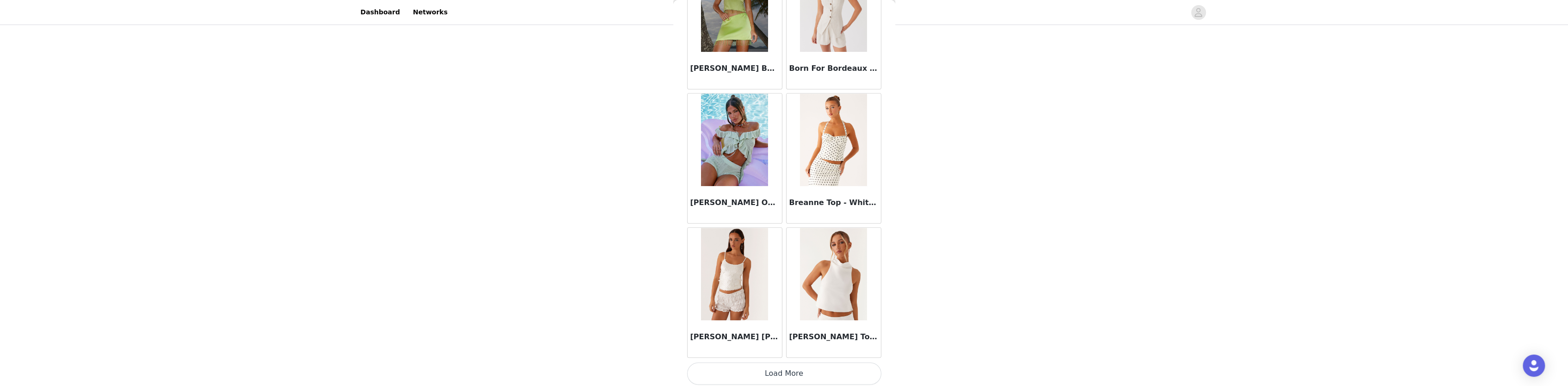
click at [788, 373] on button "Load More" at bounding box center [783, 373] width 194 height 22
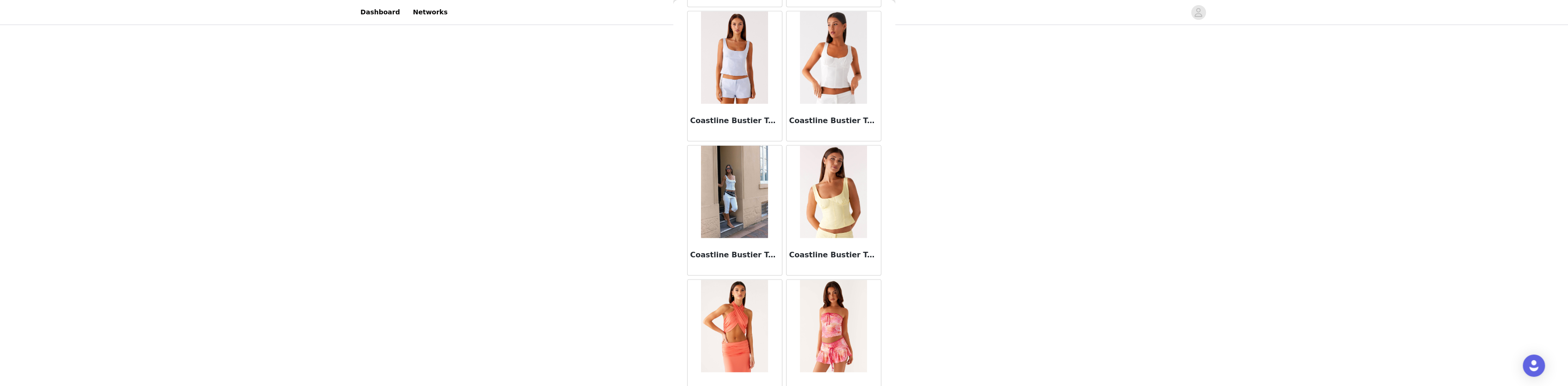
scroll to position [2365, 0]
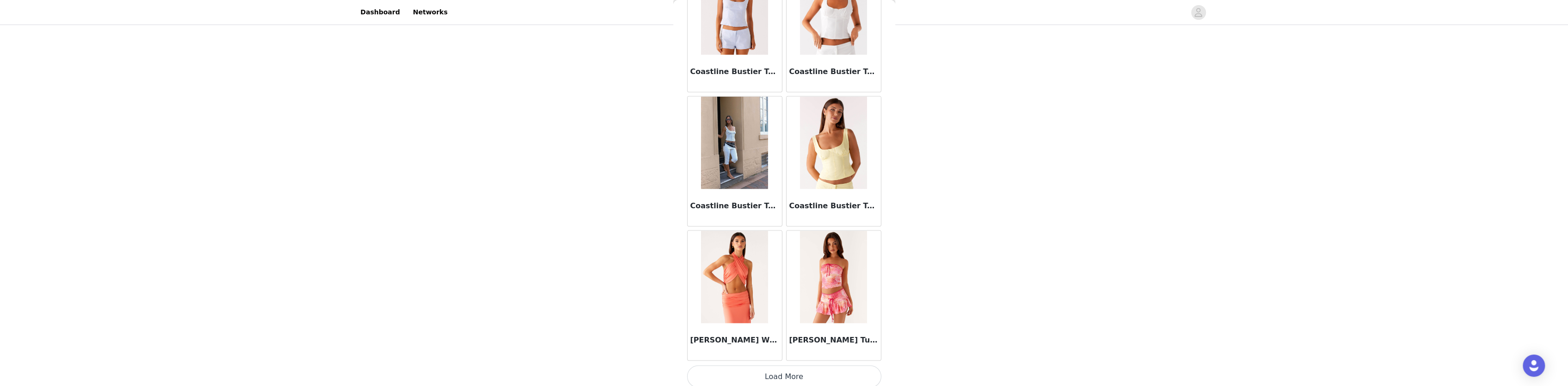
click at [782, 366] on button "Load More" at bounding box center [783, 376] width 194 height 22
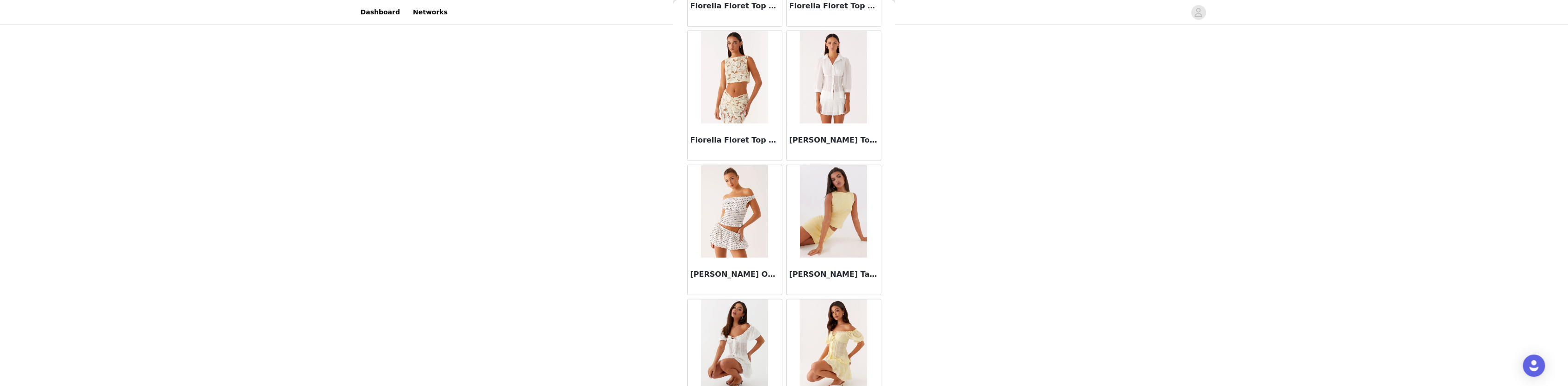
scroll to position [3703, 0]
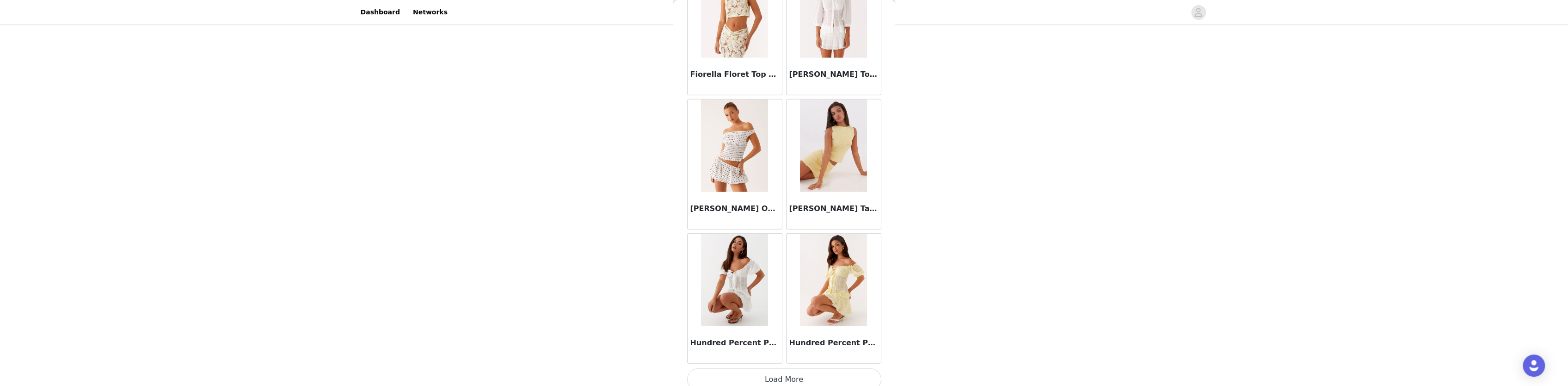
click at [785, 368] on button "Load More" at bounding box center [783, 378] width 194 height 22
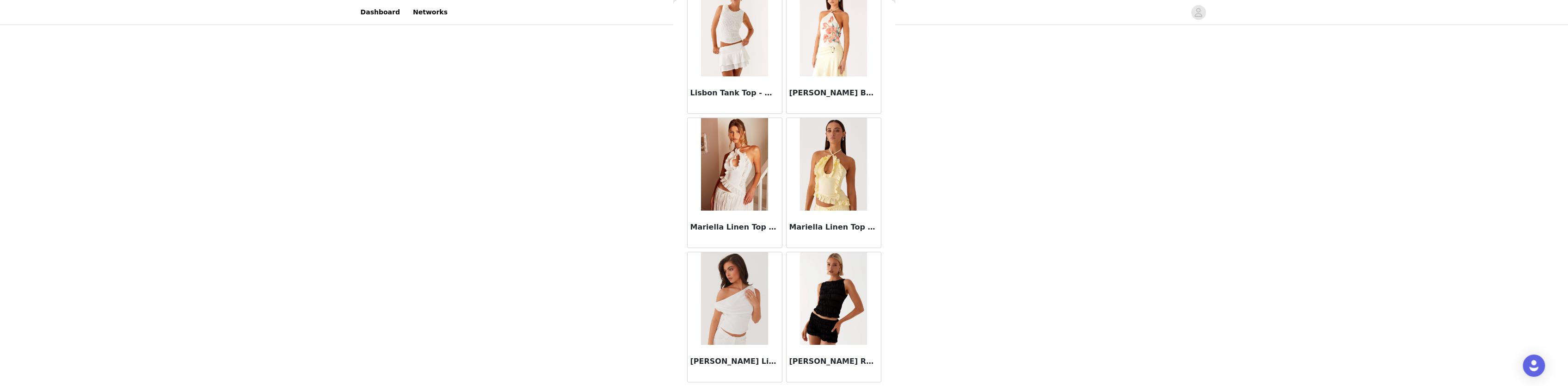
scroll to position [5042, 0]
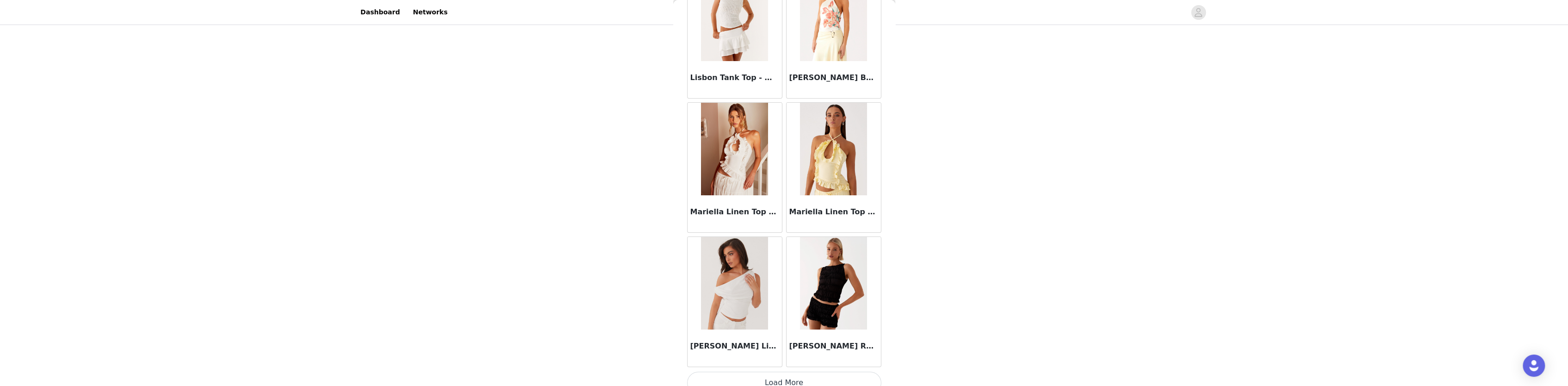
click at [796, 372] on button "Load More" at bounding box center [783, 382] width 194 height 22
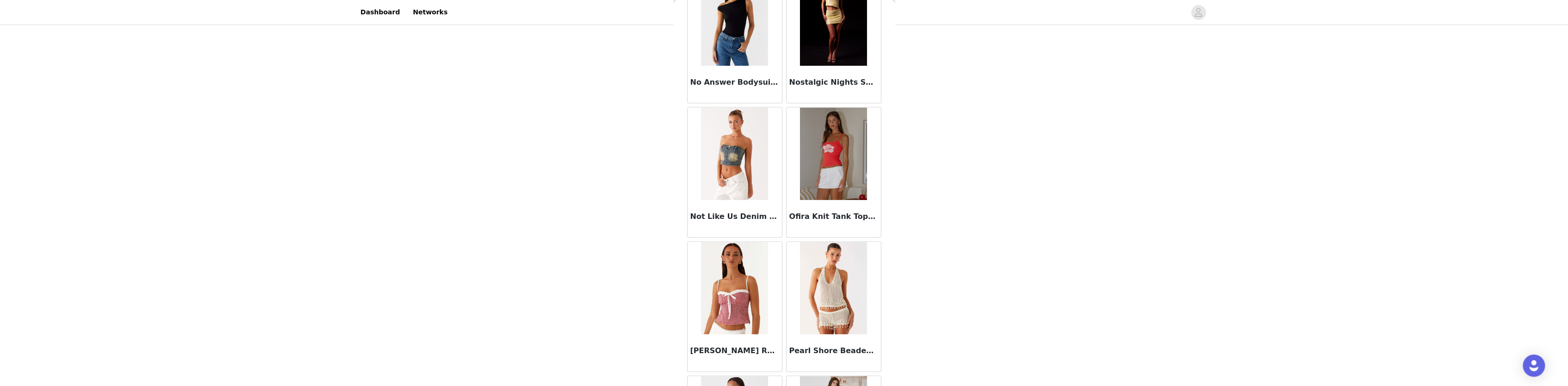
scroll to position [6380, 0]
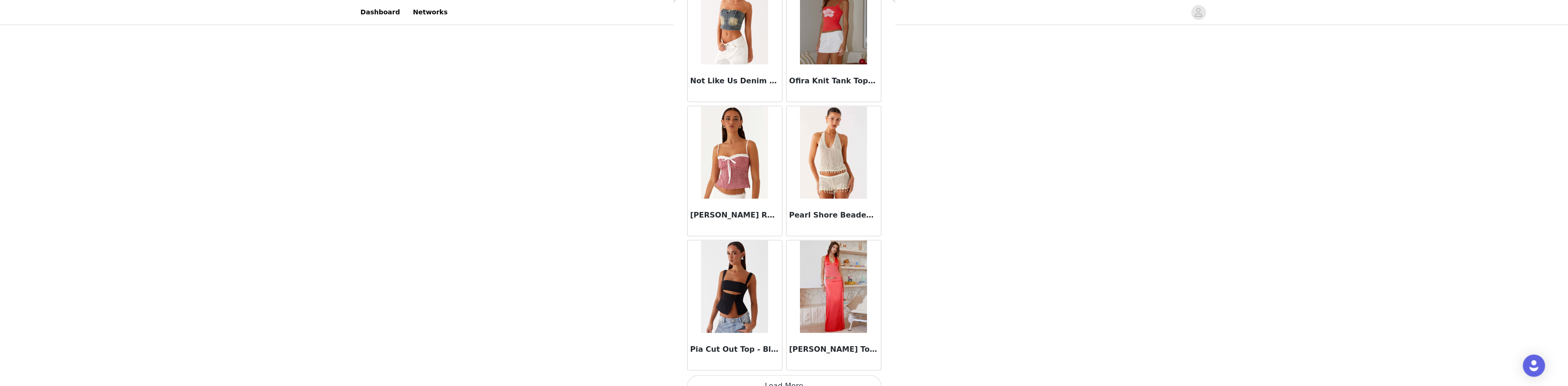
click at [803, 375] on button "Load More" at bounding box center [783, 385] width 194 height 22
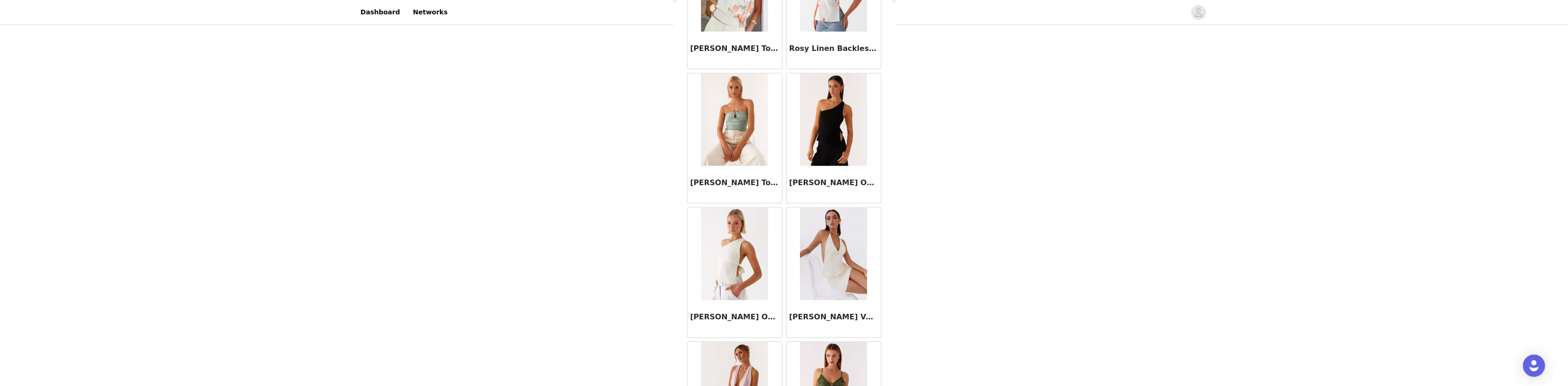
scroll to position [7398, 0]
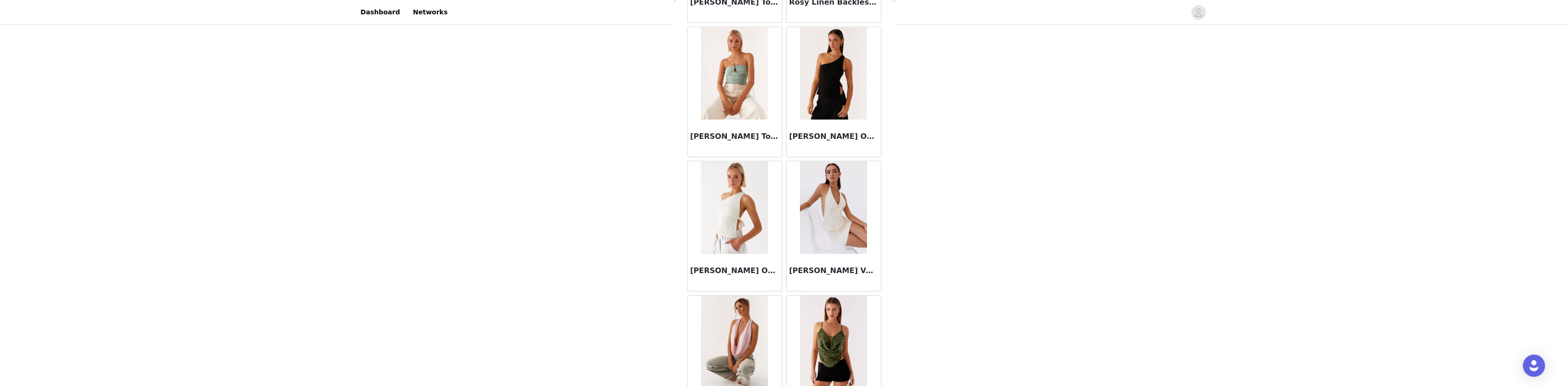
click at [750, 204] on img at bounding box center [734, 207] width 67 height 93
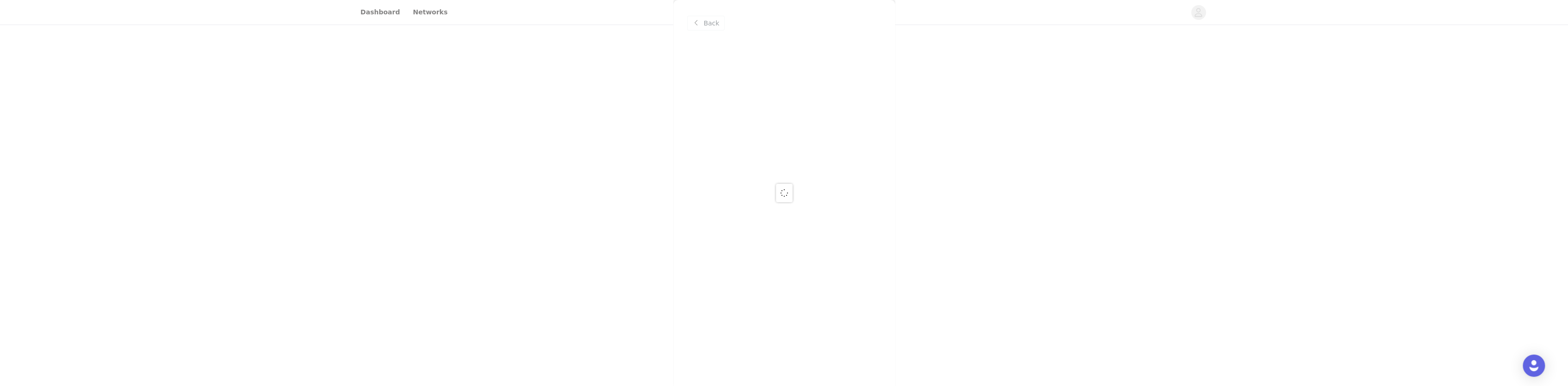
scroll to position [0, 0]
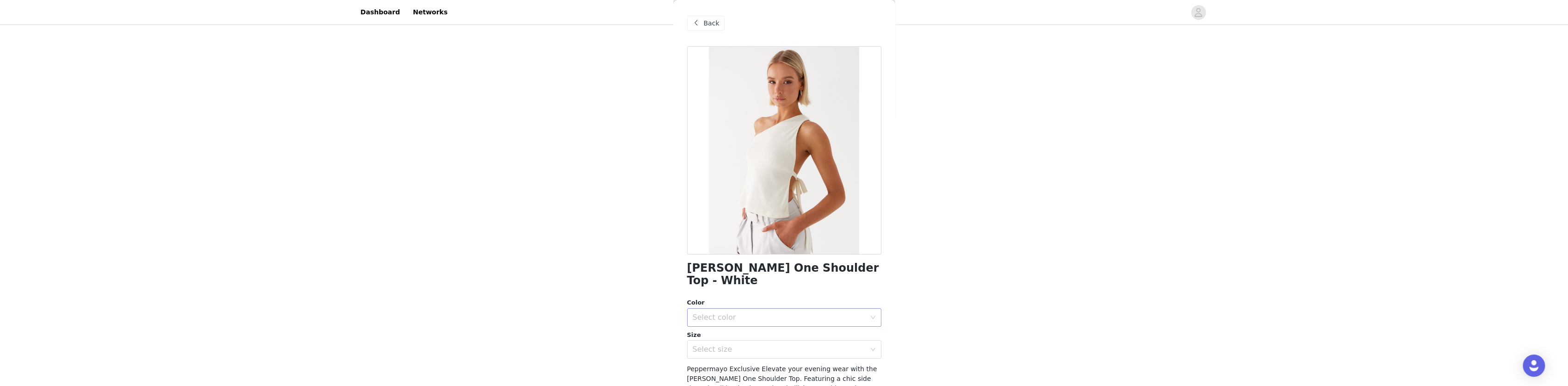
click at [776, 312] on div "Select color" at bounding box center [778, 317] width 173 height 10
click at [737, 332] on li "White" at bounding box center [780, 325] width 187 height 14
click at [728, 345] on div "Select size" at bounding box center [778, 350] width 173 height 10
click at [705, 377] on li "AU 6" at bounding box center [780, 372] width 187 height 14
click at [701, 21] on span at bounding box center [696, 23] width 11 height 11
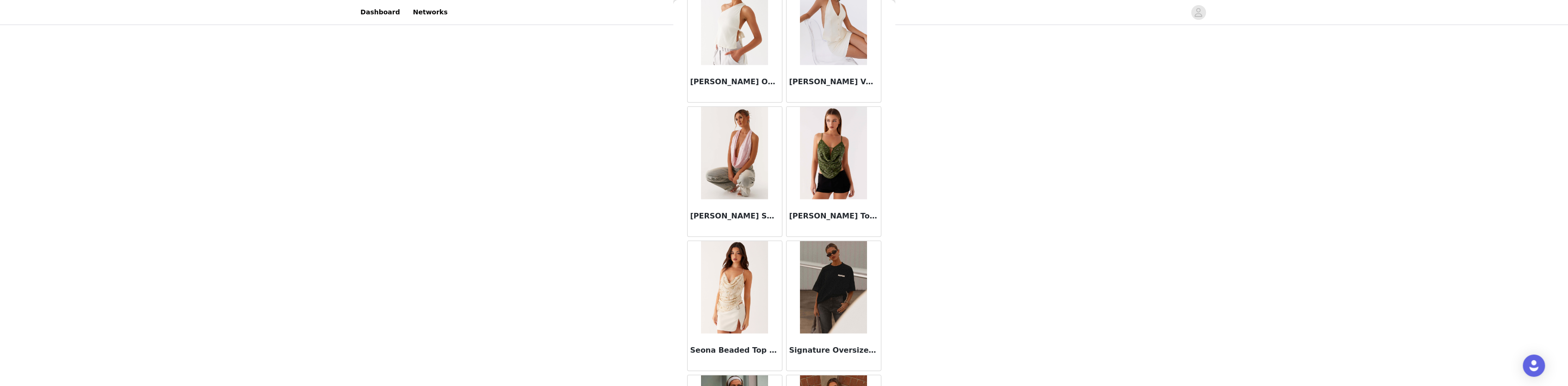
scroll to position [7719, 0]
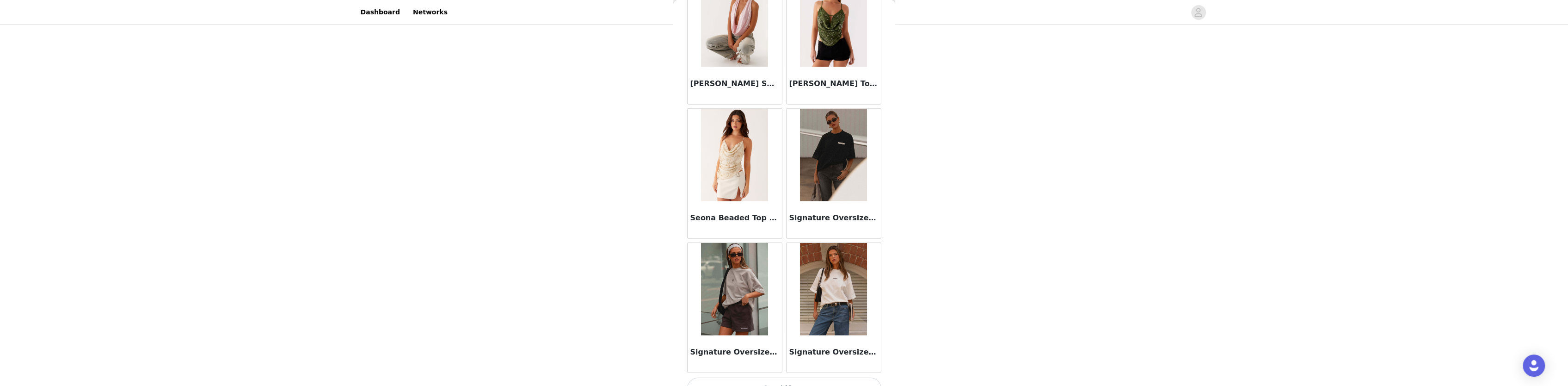
click at [832, 295] on img at bounding box center [834, 289] width 67 height 93
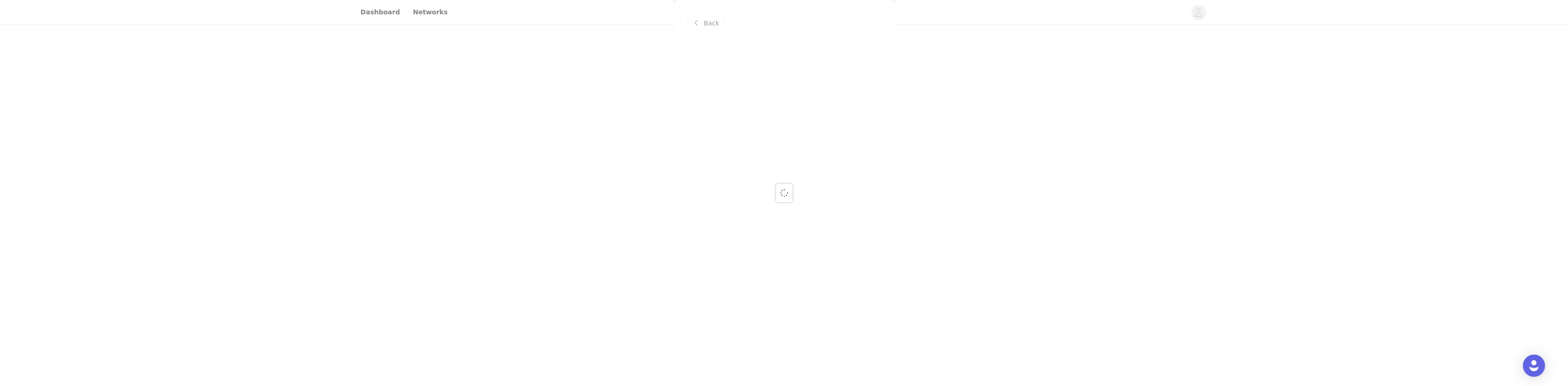
scroll to position [0, 0]
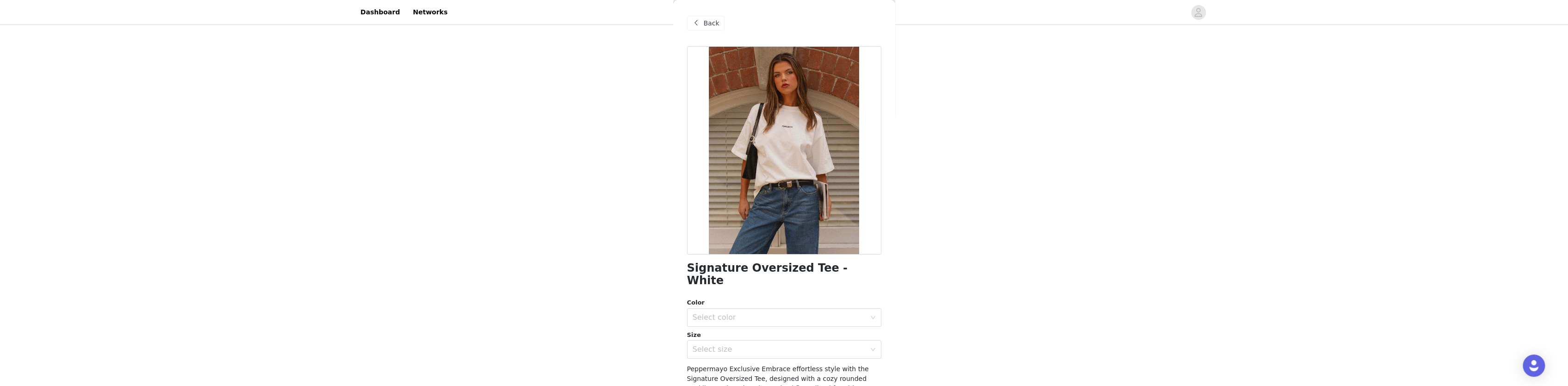
click at [716, 26] on span "Back" at bounding box center [711, 23] width 15 height 10
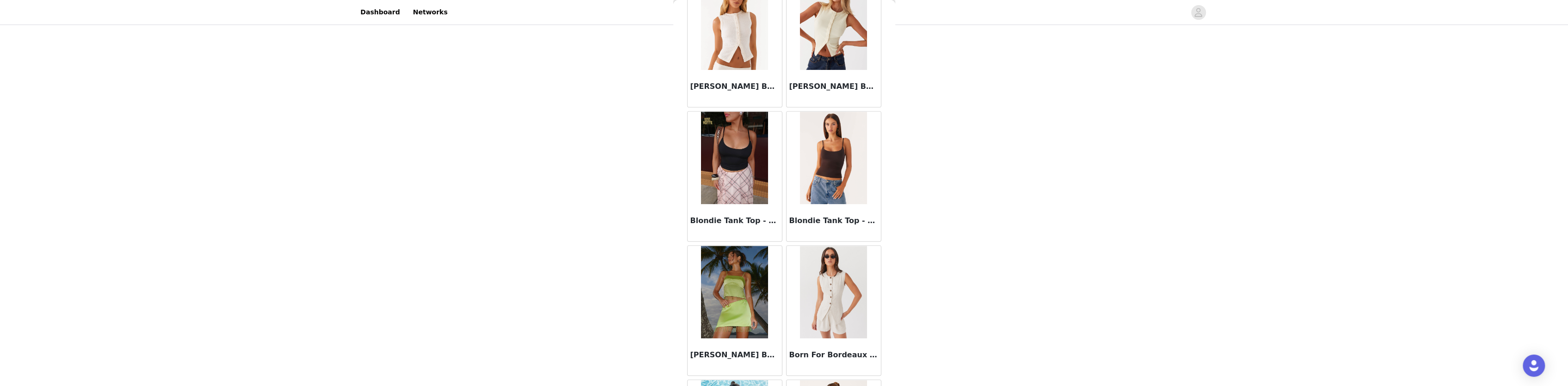
scroll to position [402, 0]
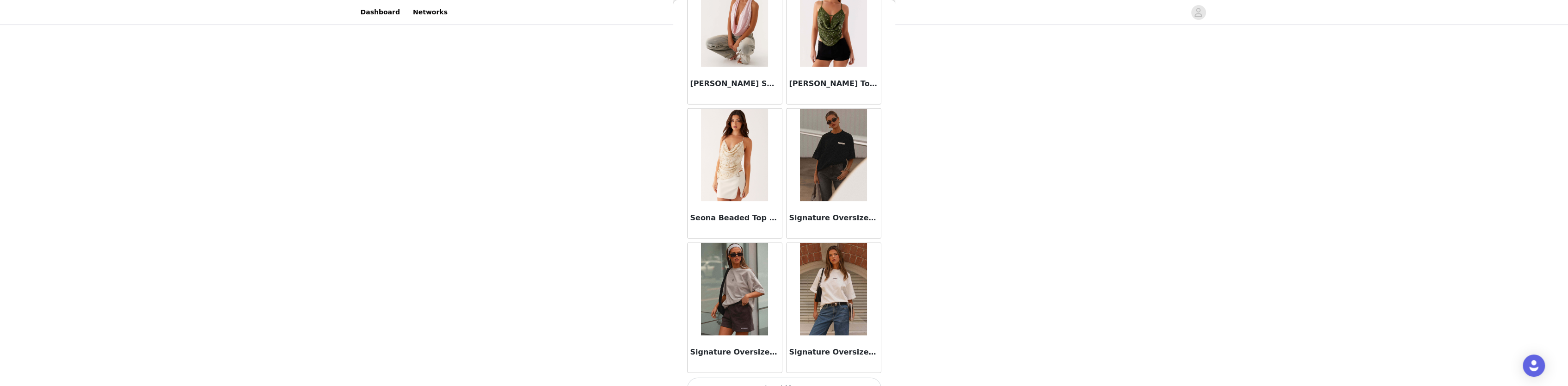
click at [807, 377] on button "Load More" at bounding box center [783, 388] width 194 height 22
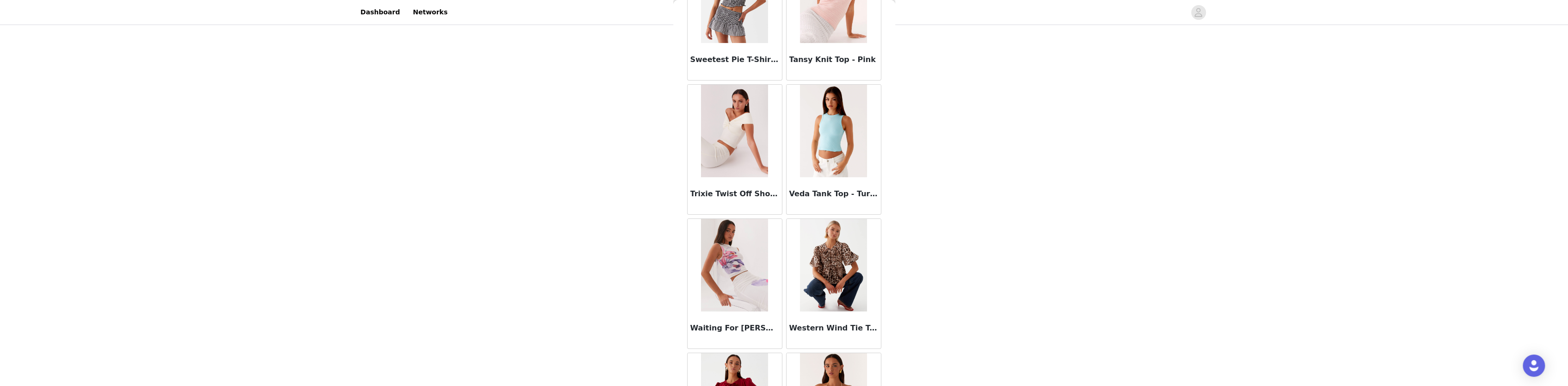
scroll to position [9058, 0]
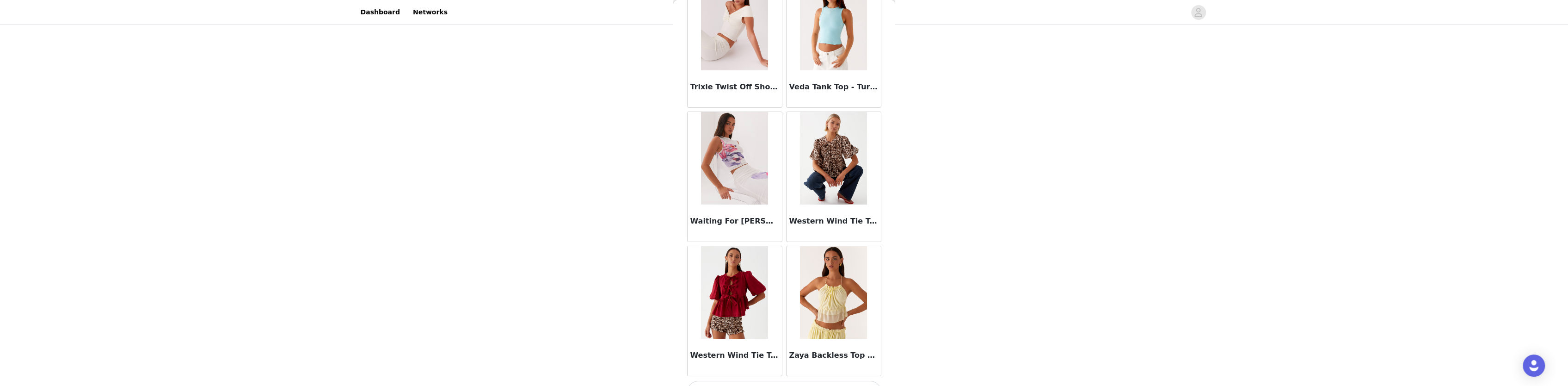
click at [775, 379] on button "Load More" at bounding box center [783, 391] width 194 height 22
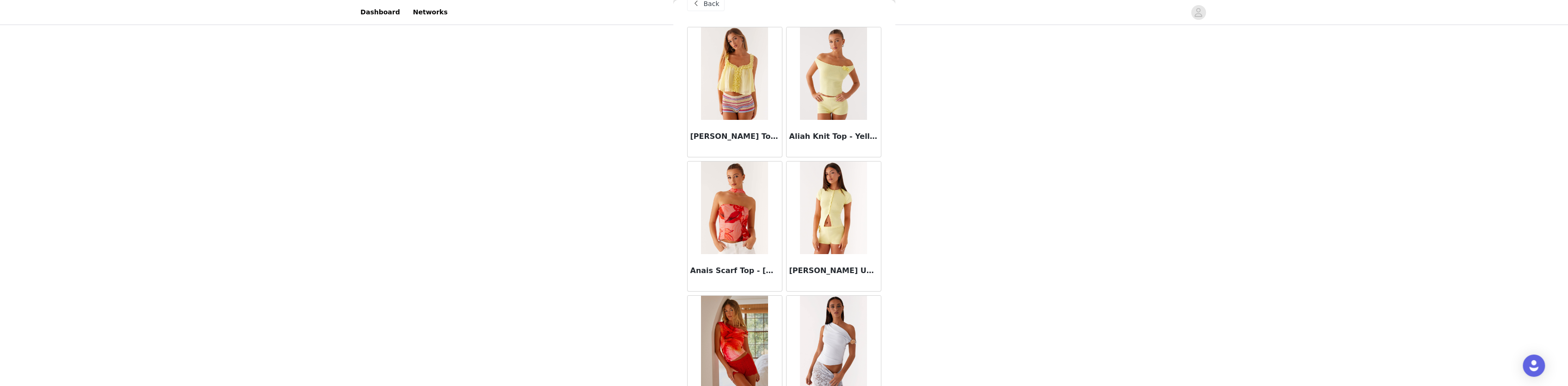
scroll to position [0, 0]
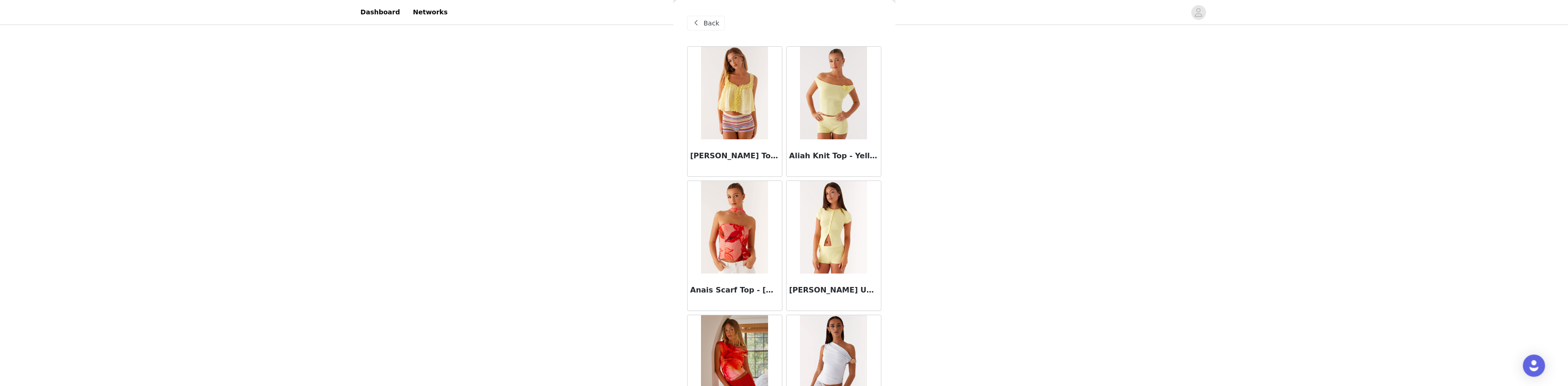
click at [706, 28] on span "Back" at bounding box center [711, 23] width 15 height 10
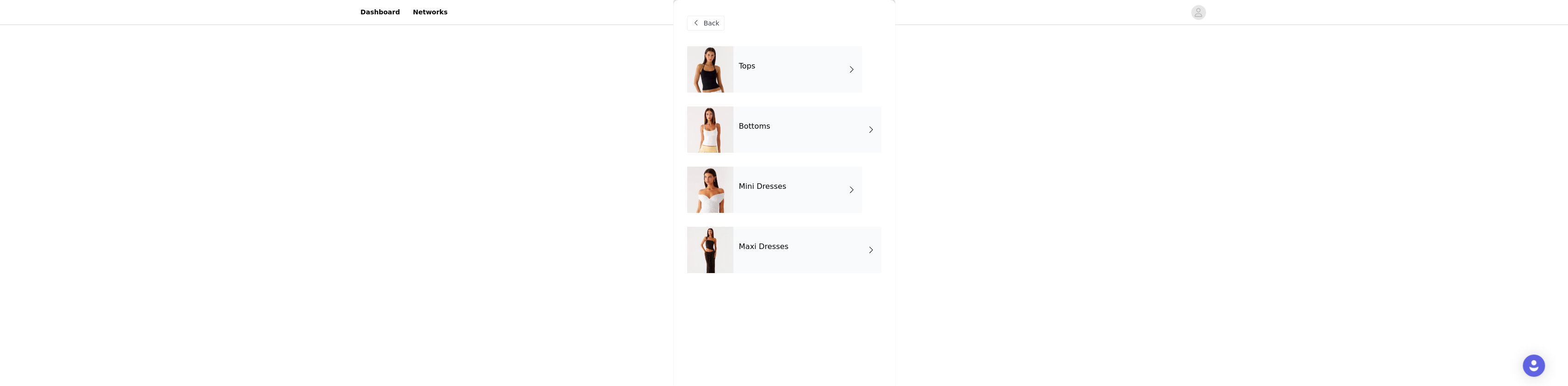
click at [752, 187] on h4 "Mini Dresses" at bounding box center [763, 186] width 48 height 9
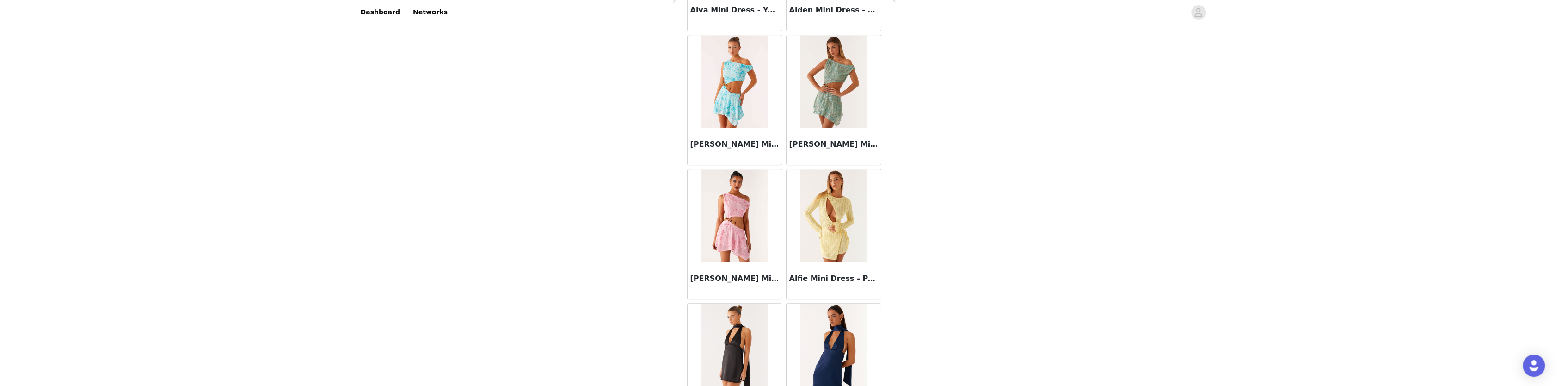
scroll to position [1026, 0]
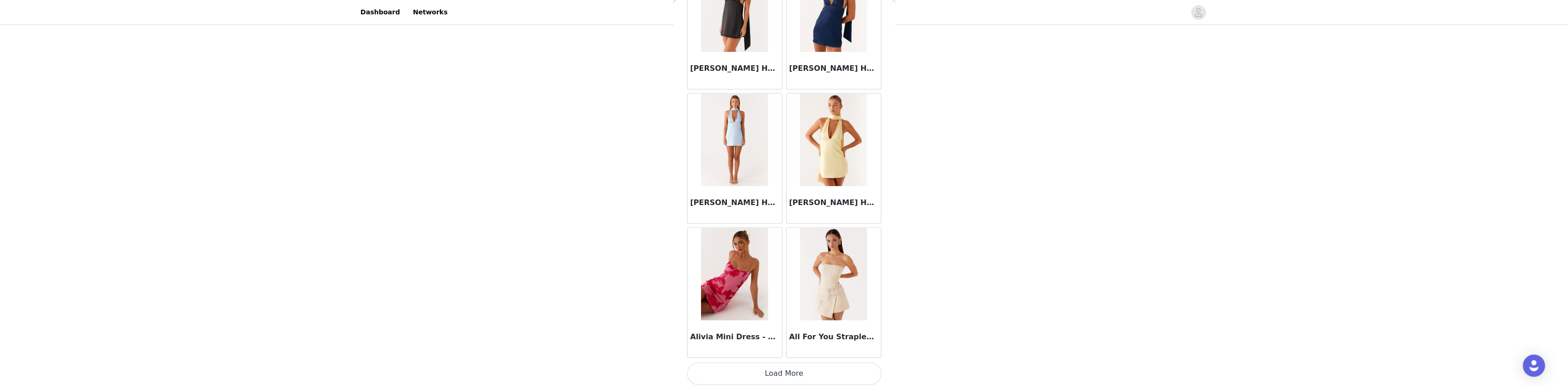
click at [826, 373] on button "Load More" at bounding box center [783, 373] width 194 height 22
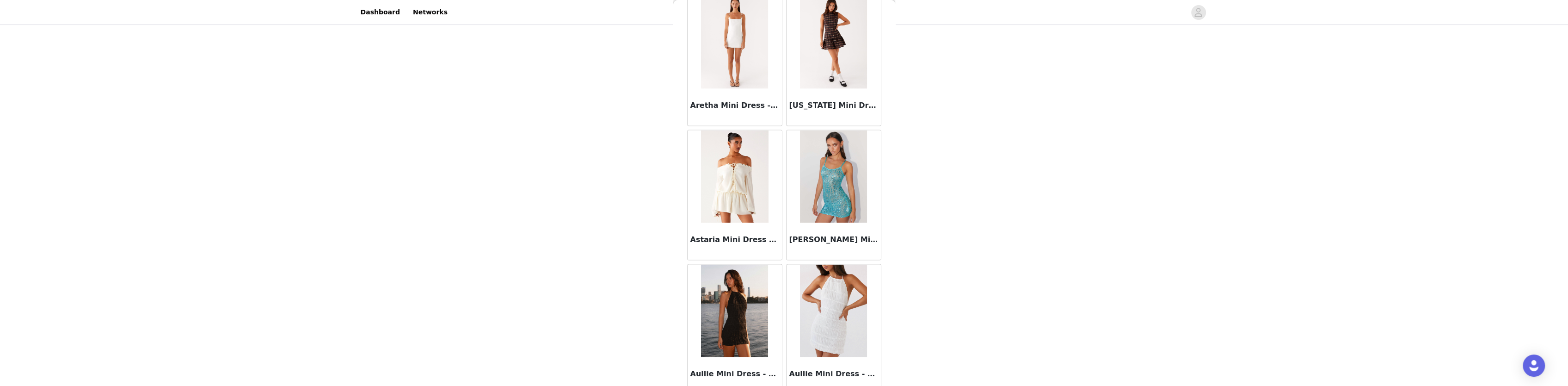
scroll to position [2365, 0]
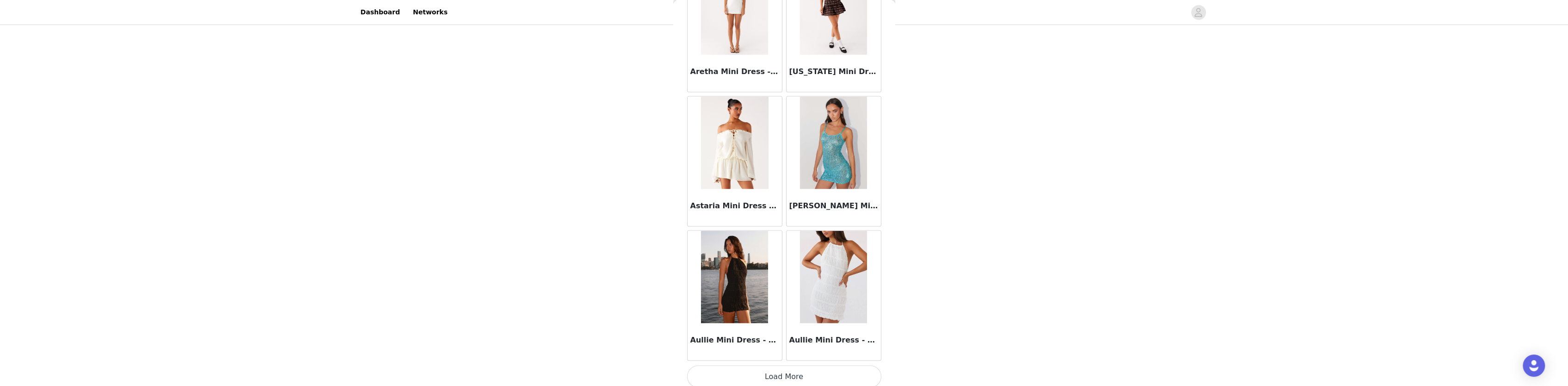
click at [756, 367] on button "Load More" at bounding box center [783, 376] width 194 height 22
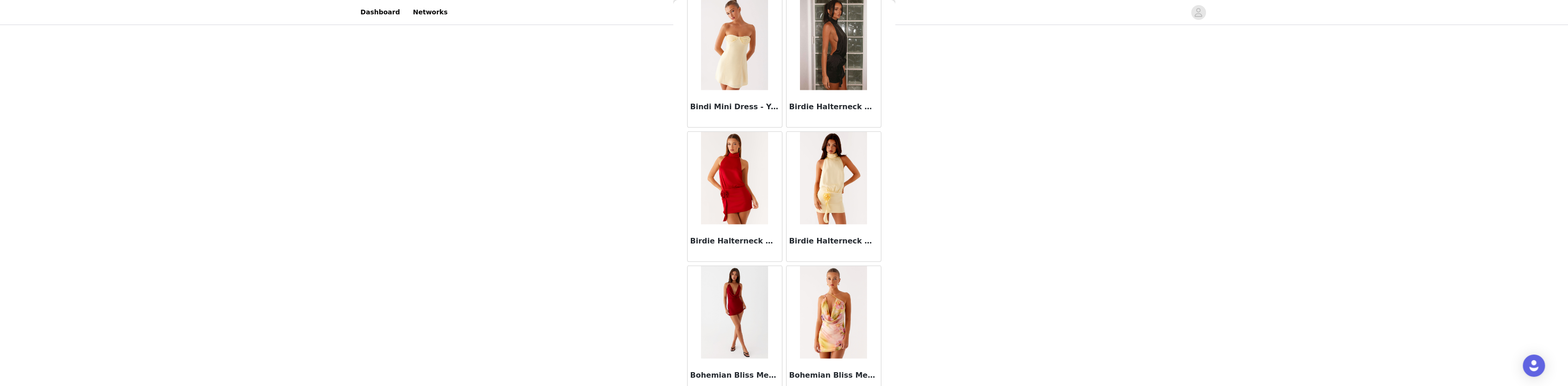
scroll to position [3703, 0]
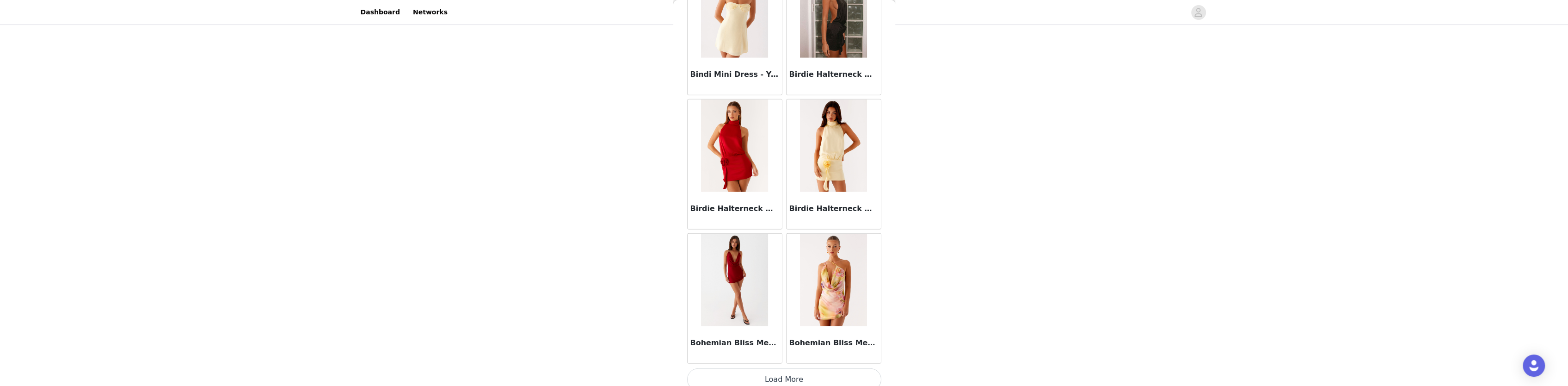
click at [782, 377] on button "Load More" at bounding box center [783, 378] width 194 height 22
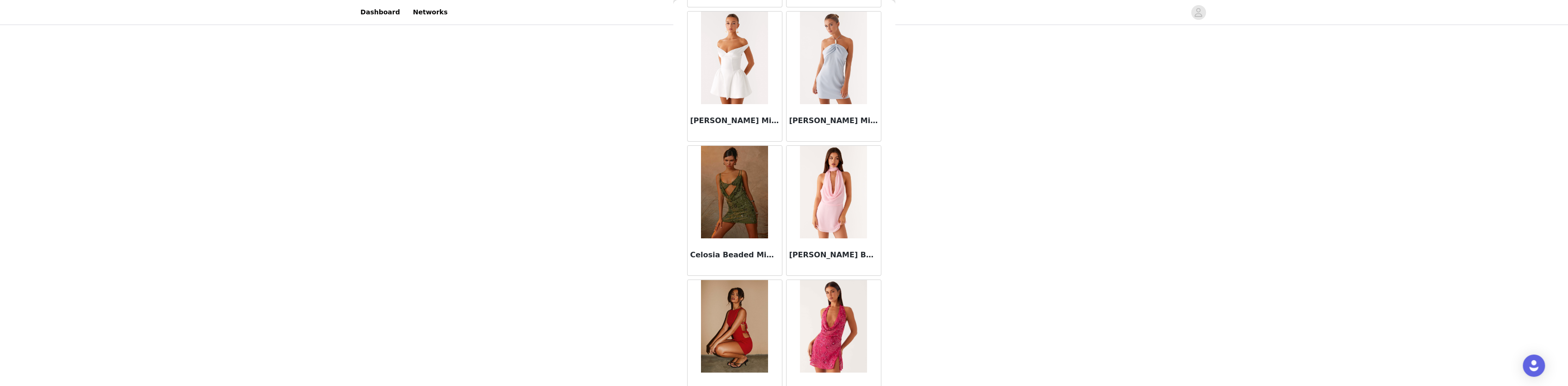
scroll to position [5042, 0]
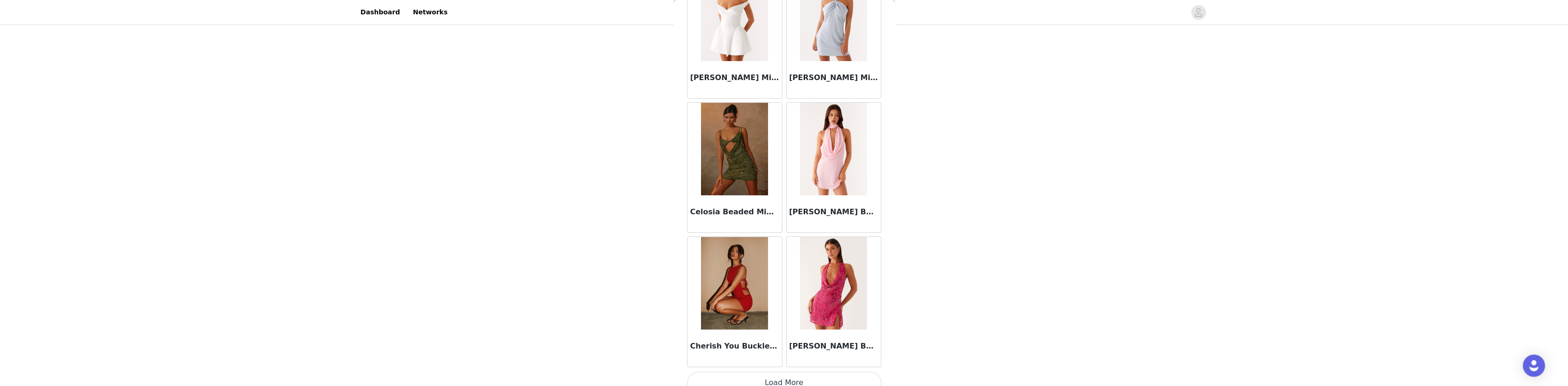
click at [777, 372] on button "Load More" at bounding box center [783, 382] width 194 height 22
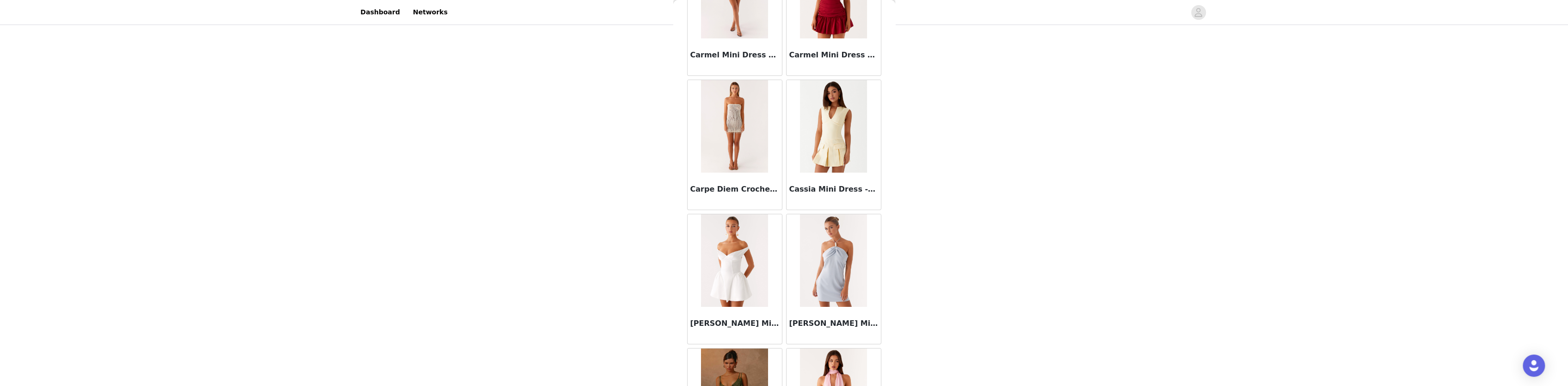
scroll to position [4946, 0]
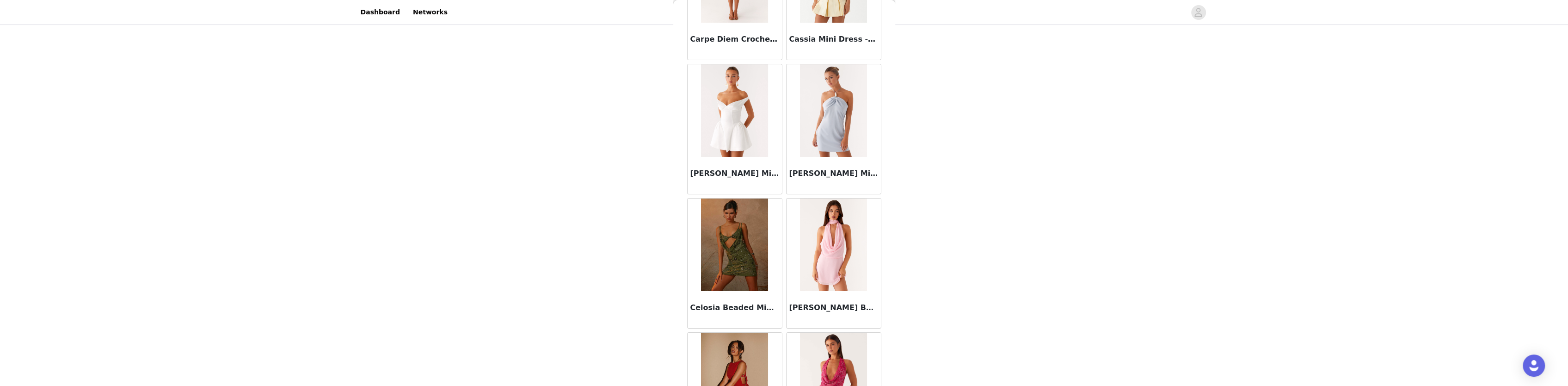
click at [743, 249] on img at bounding box center [734, 245] width 67 height 93
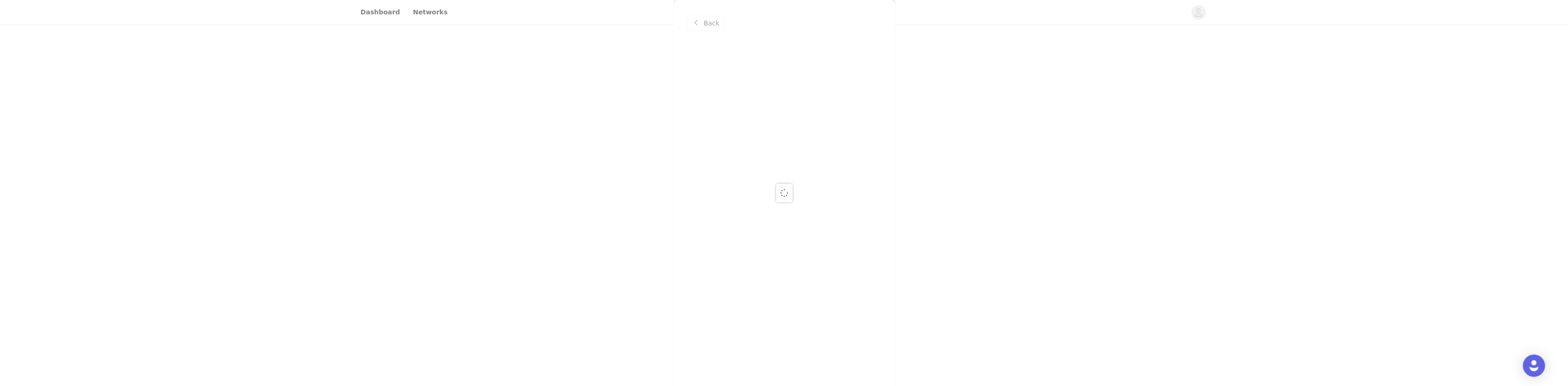
scroll to position [0, 0]
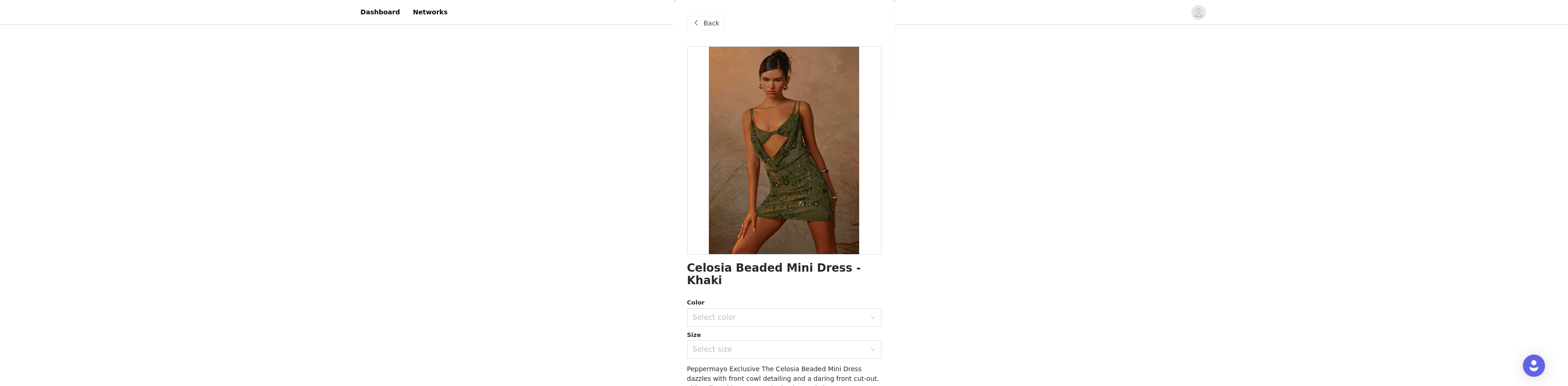
click at [711, 23] on span "Back" at bounding box center [711, 23] width 15 height 10
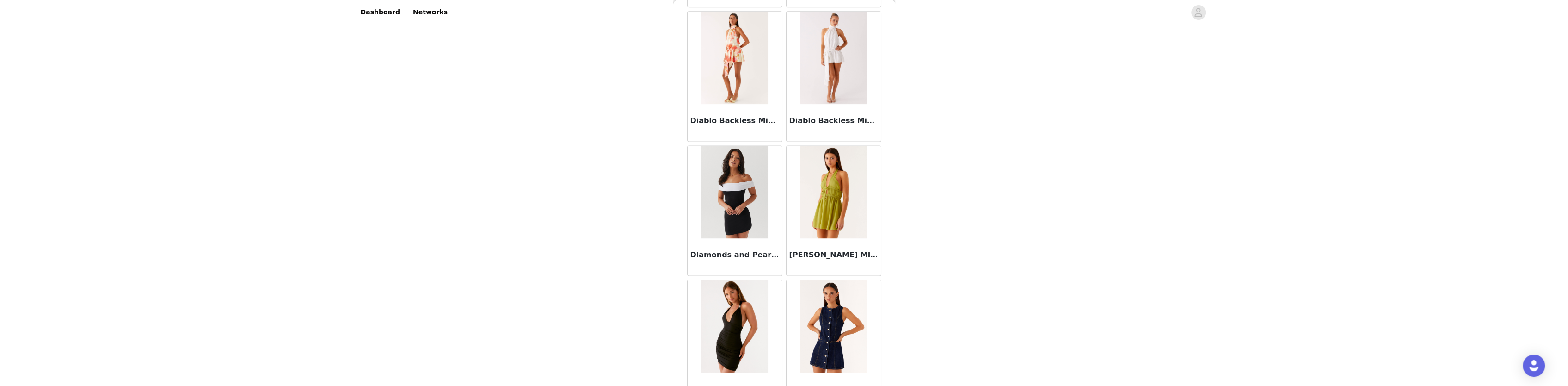
scroll to position [6380, 0]
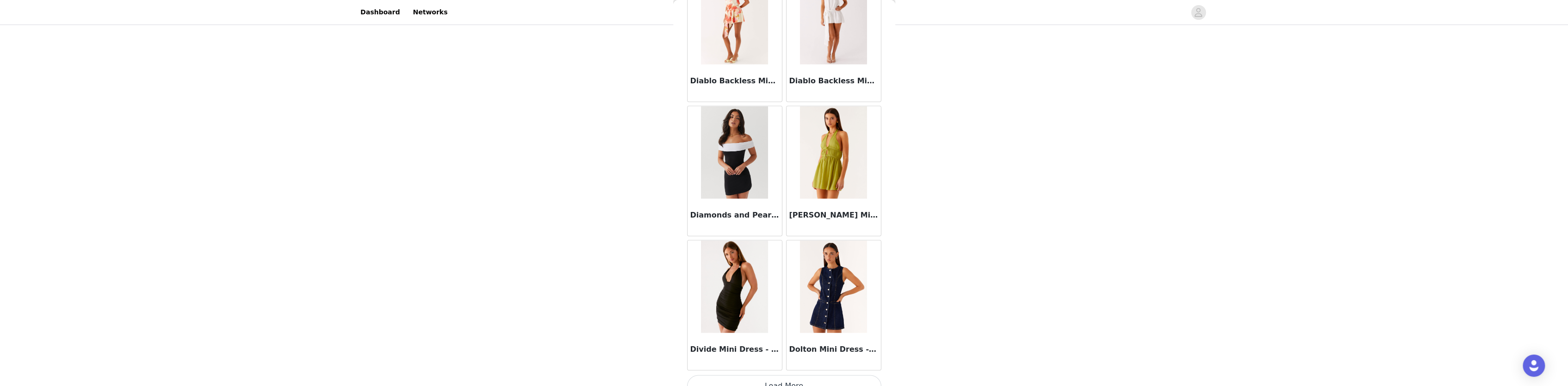
click at [797, 375] on button "Load More" at bounding box center [783, 385] width 194 height 22
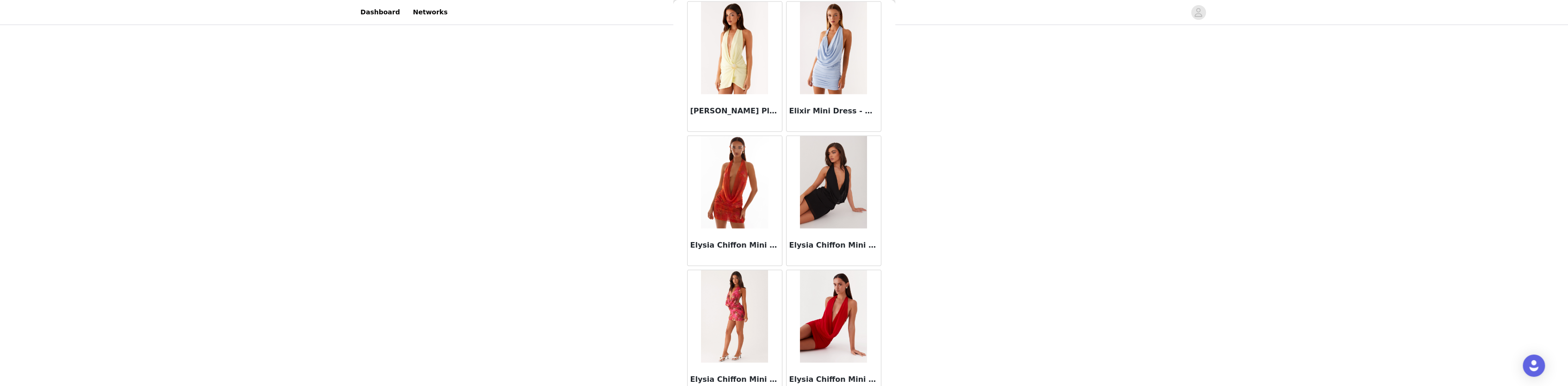
scroll to position [7719, 0]
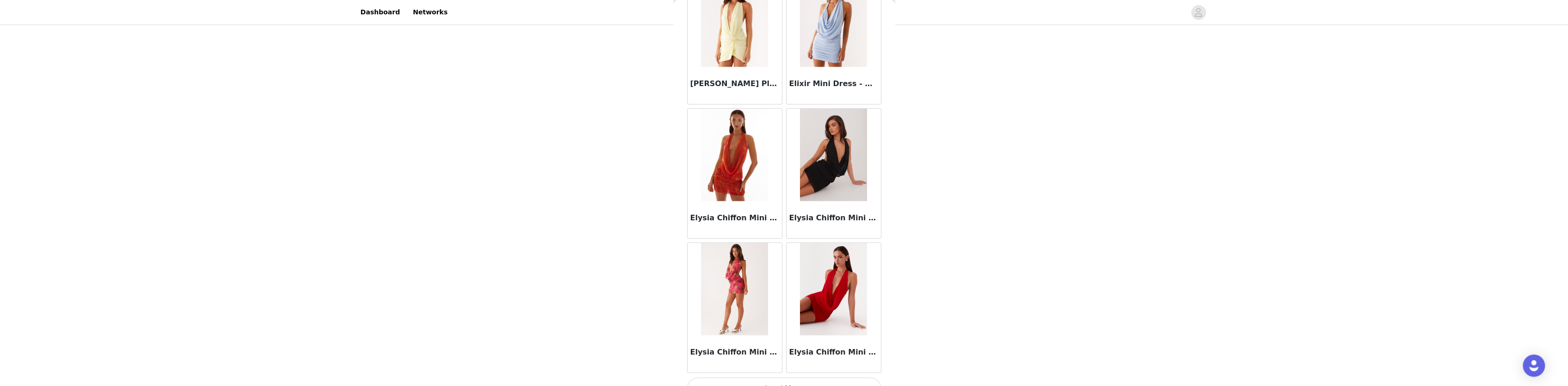
click at [754, 377] on button "Load More" at bounding box center [783, 388] width 194 height 22
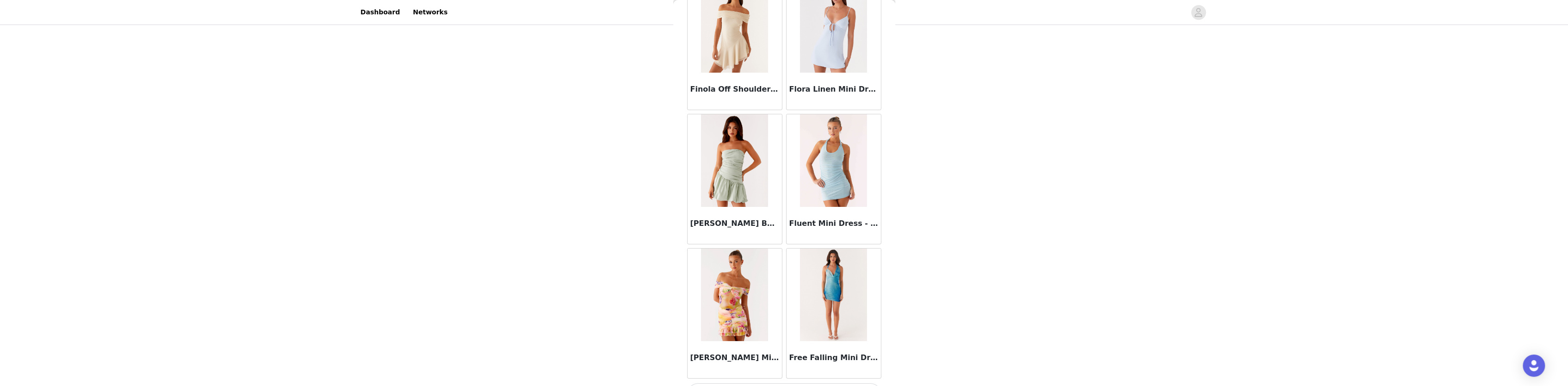
scroll to position [9058, 0]
click at [797, 379] on button "Load More" at bounding box center [783, 391] width 194 height 22
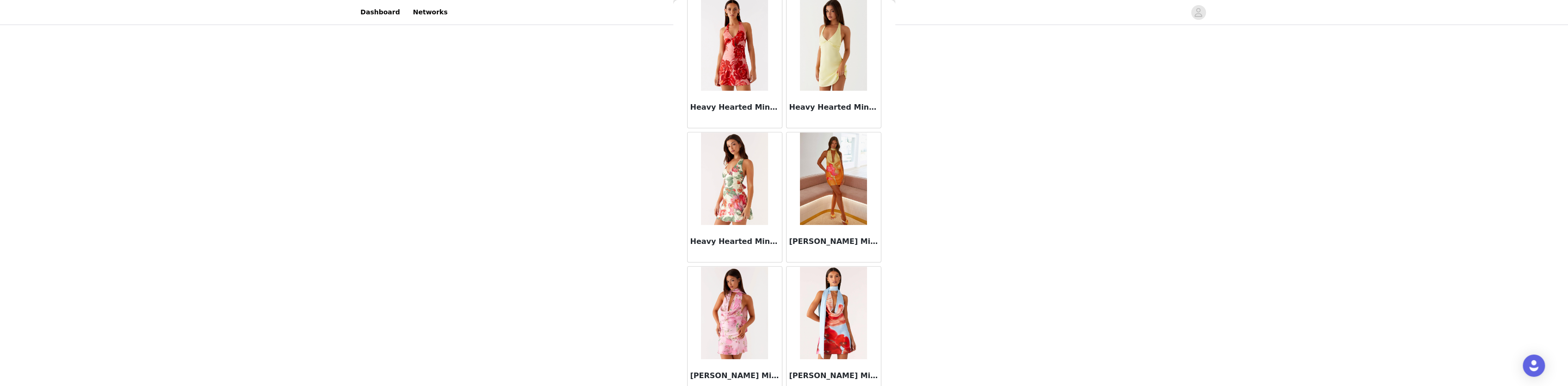
scroll to position [10396, 0]
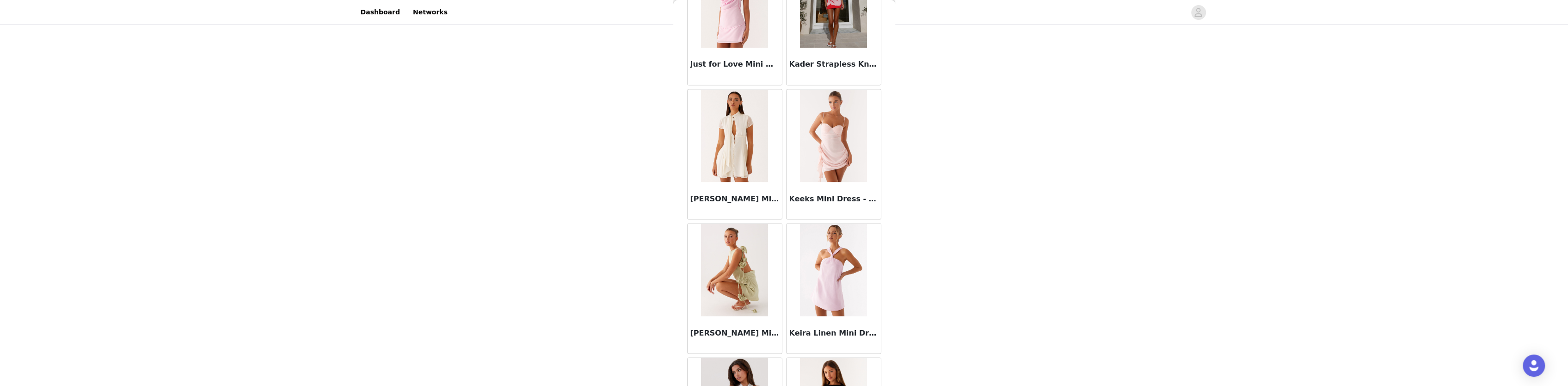
scroll to position [11735, 0]
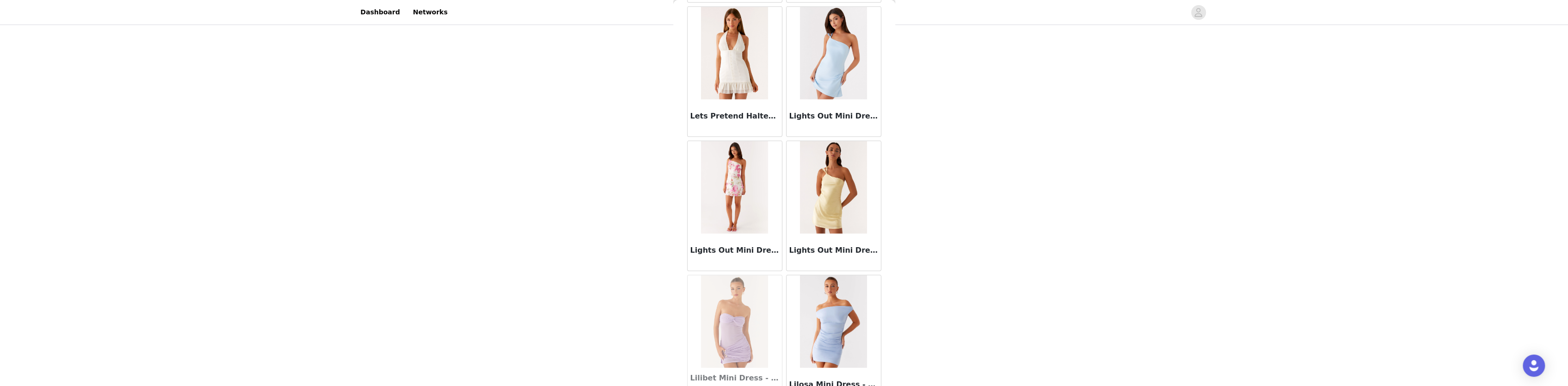
scroll to position [13073, 0]
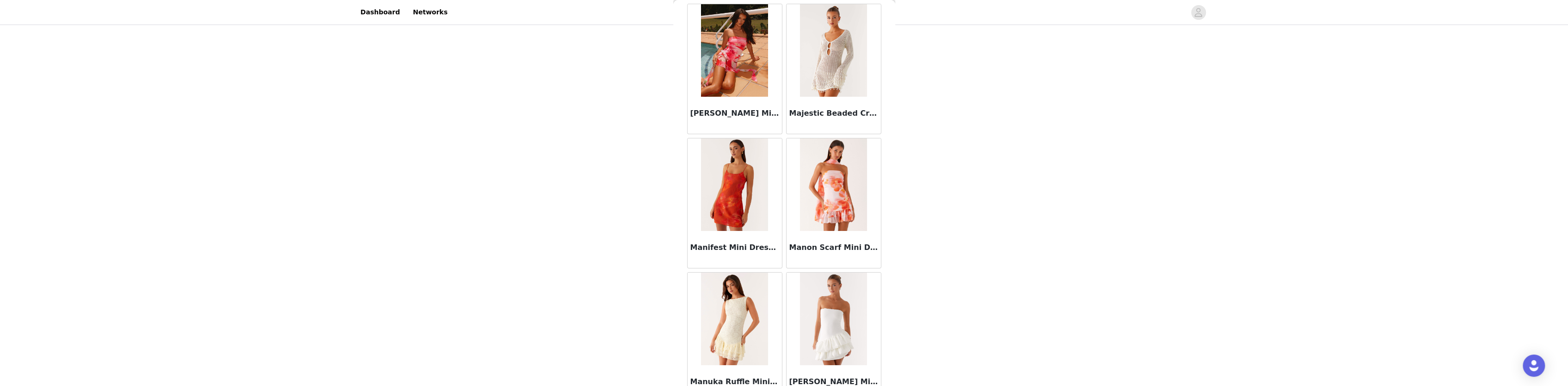
scroll to position [14411, 0]
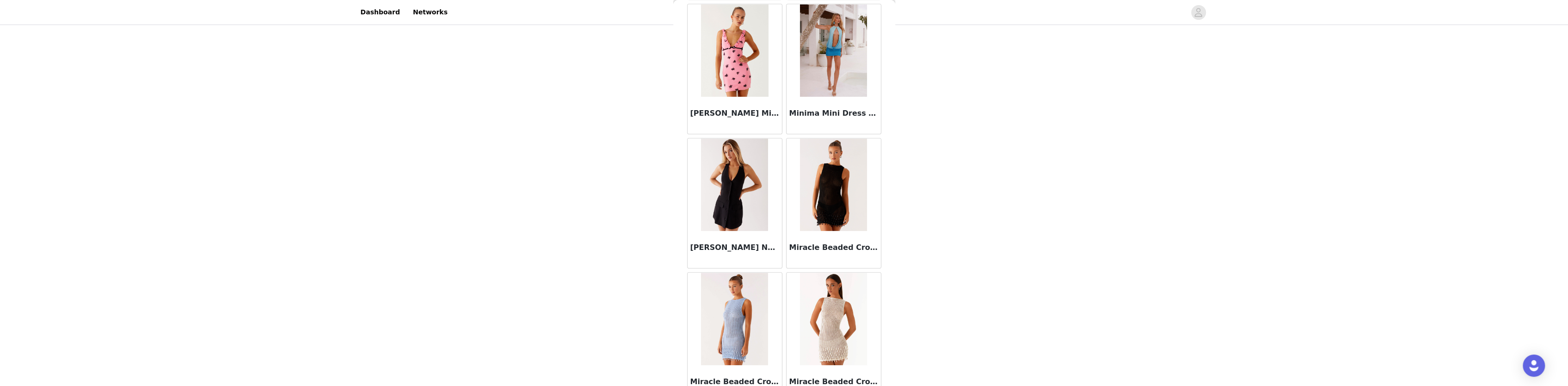
scroll to position [15521, 0]
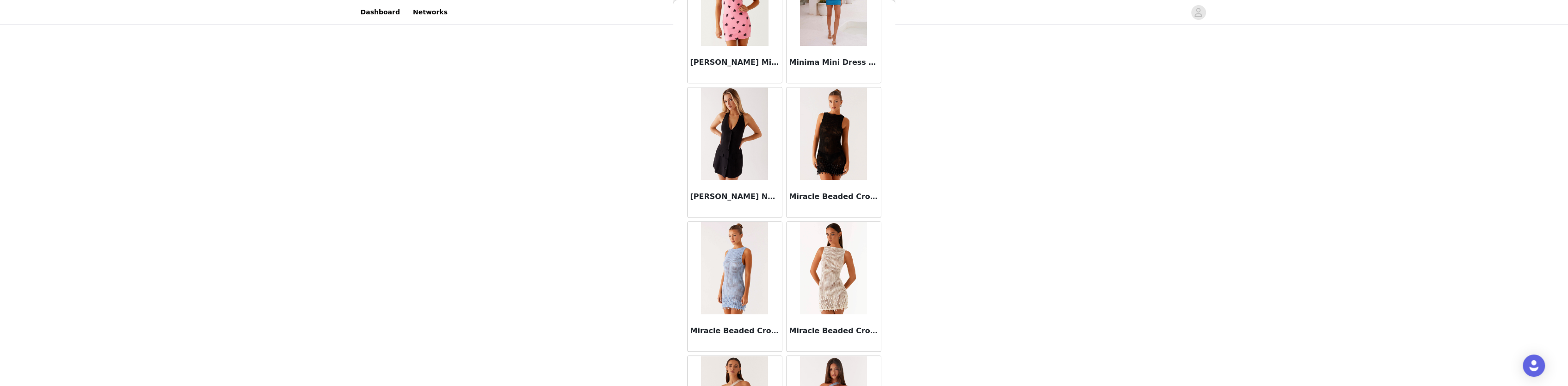
click at [851, 246] on img at bounding box center [834, 268] width 67 height 93
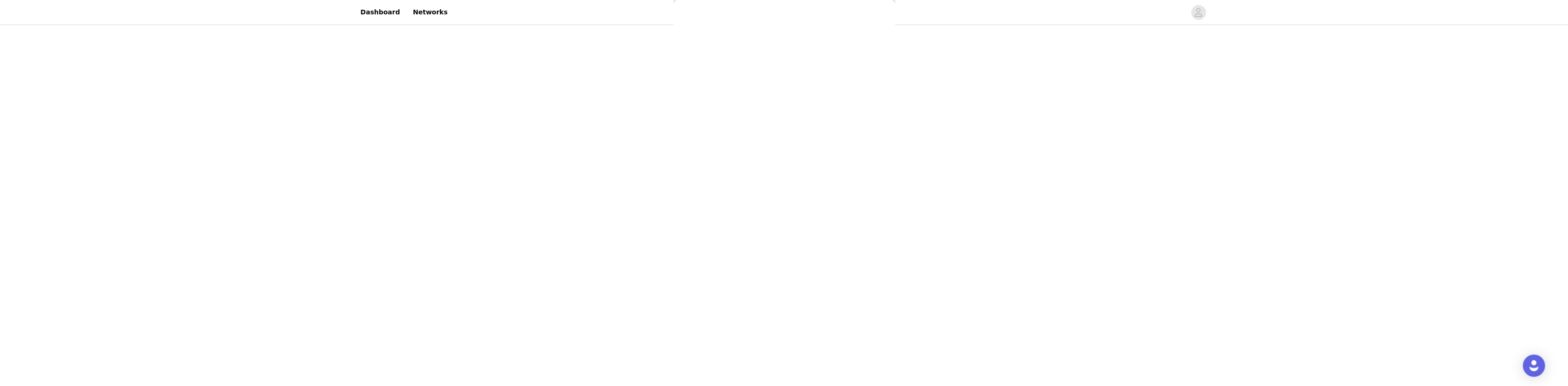
scroll to position [0, 0]
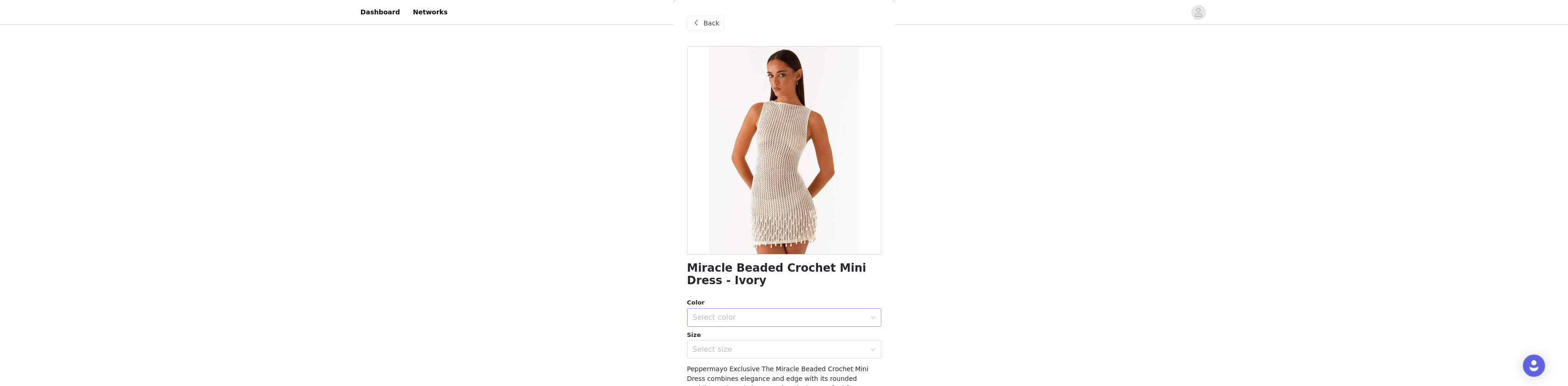
click at [739, 314] on div "Select color" at bounding box center [778, 317] width 173 height 10
click at [721, 340] on li "Ivory" at bounding box center [780, 337] width 187 height 14
click at [719, 354] on div "Select size" at bounding box center [780, 349] width 177 height 17
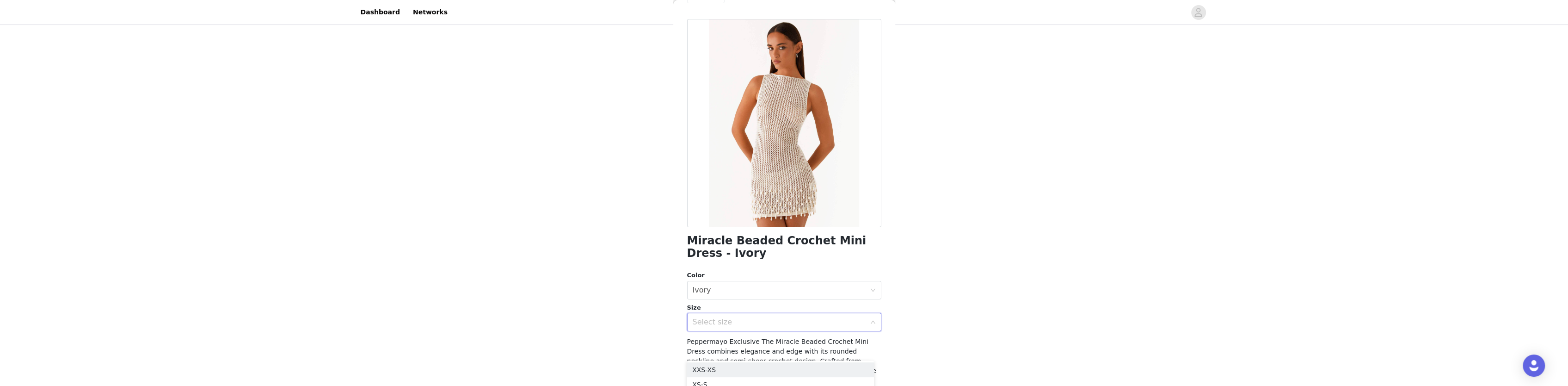
scroll to position [46, 0]
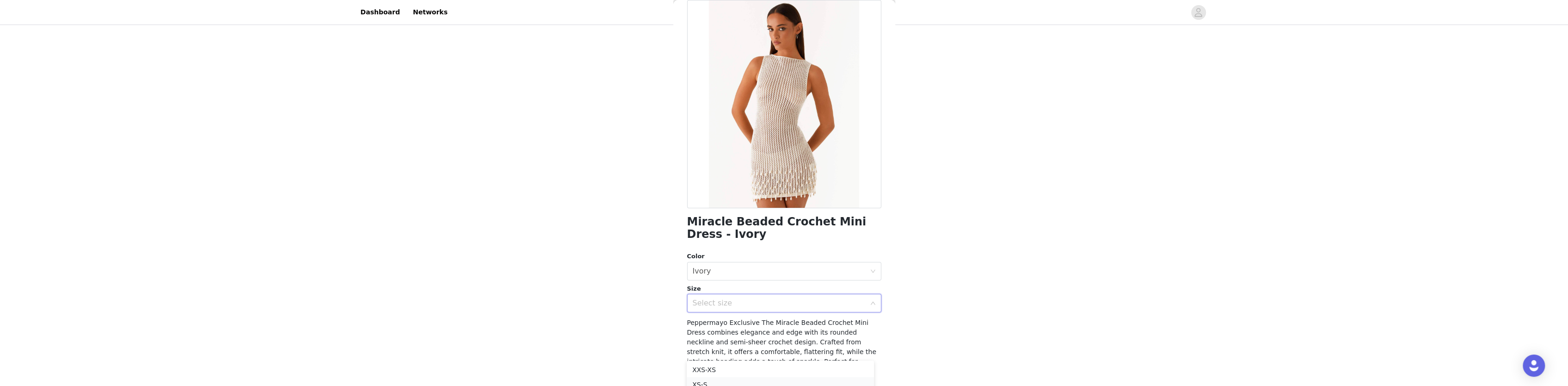
click at [707, 379] on li "XS-S" at bounding box center [780, 384] width 187 height 14
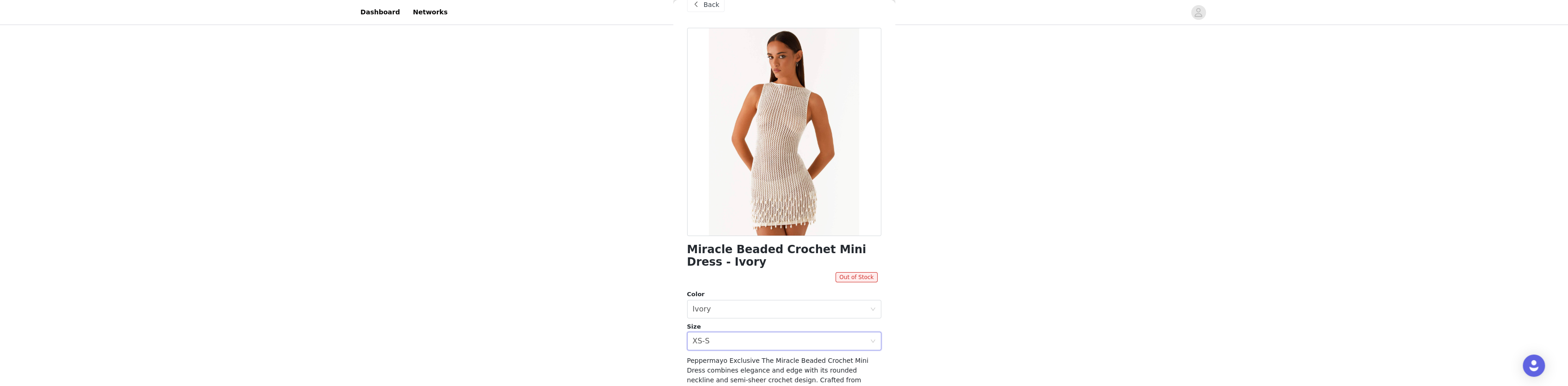
scroll to position [0, 0]
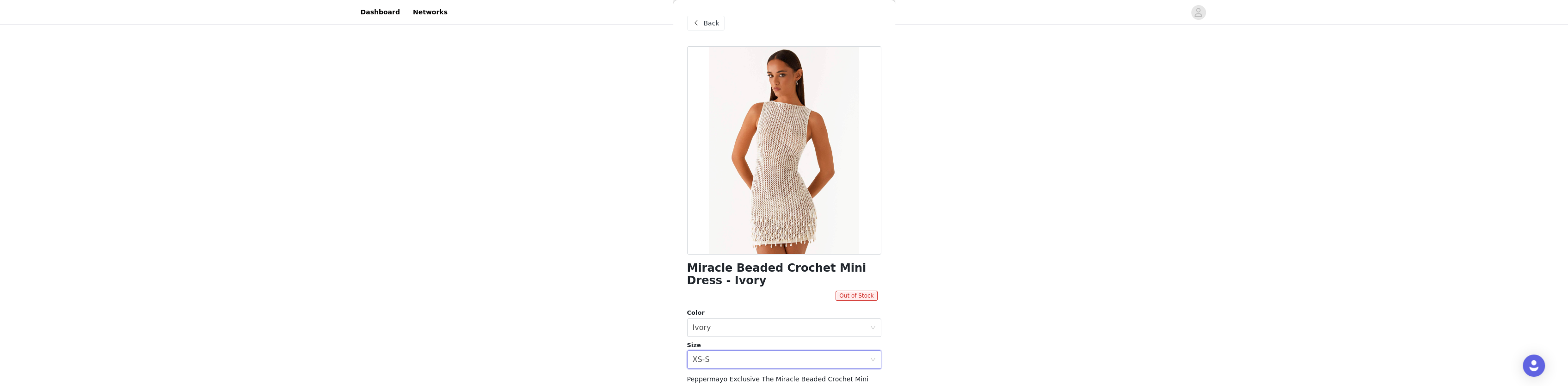
click at [696, 23] on span at bounding box center [696, 23] width 11 height 11
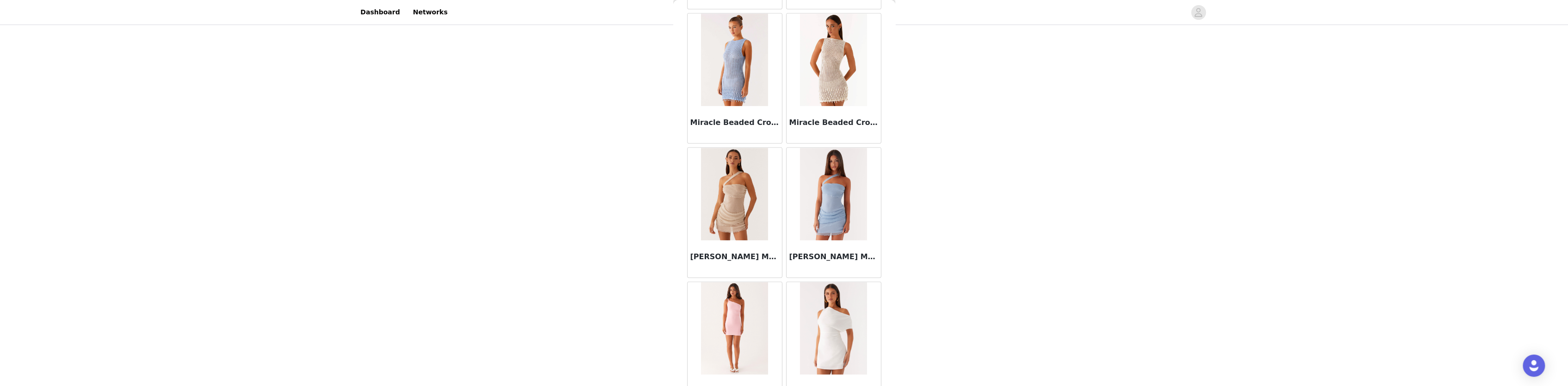
scroll to position [15751, 0]
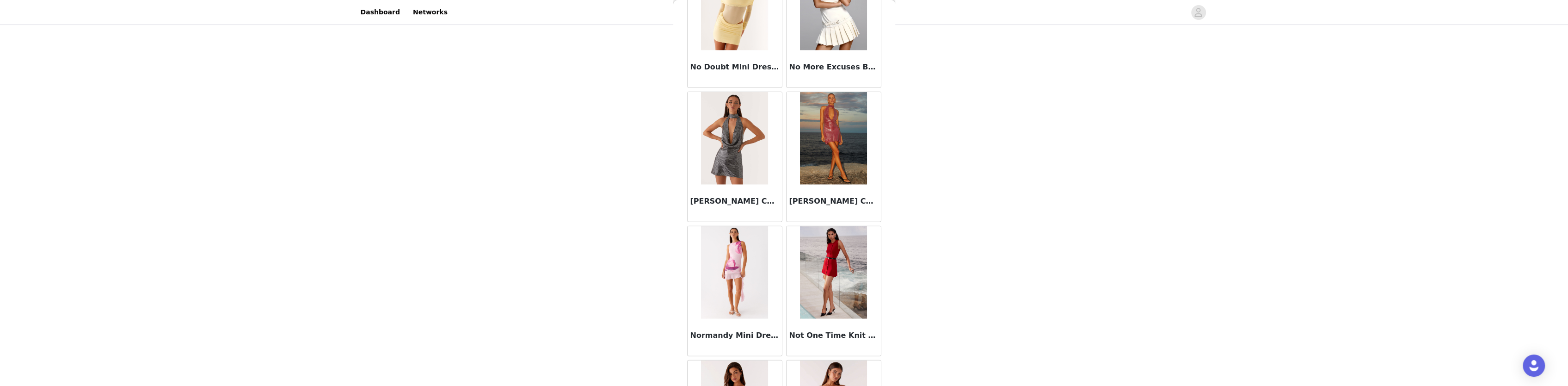
scroll to position [17088, 0]
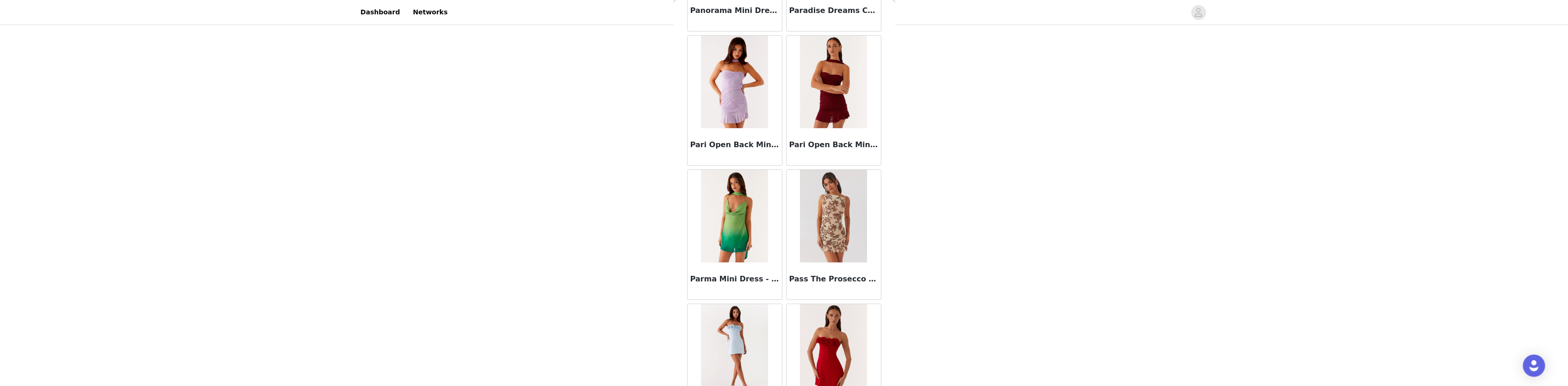
scroll to position [18427, 0]
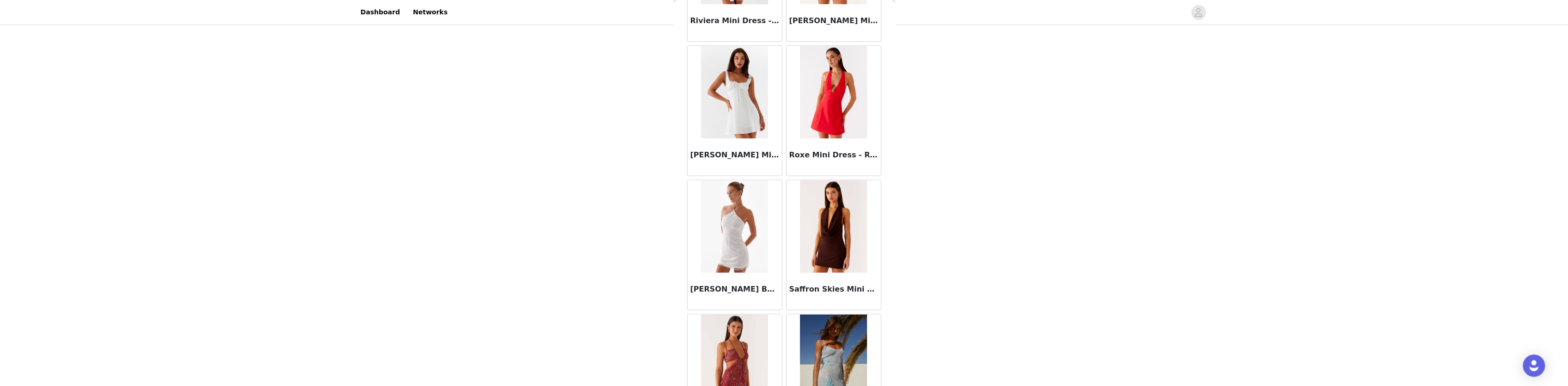
scroll to position [19765, 0]
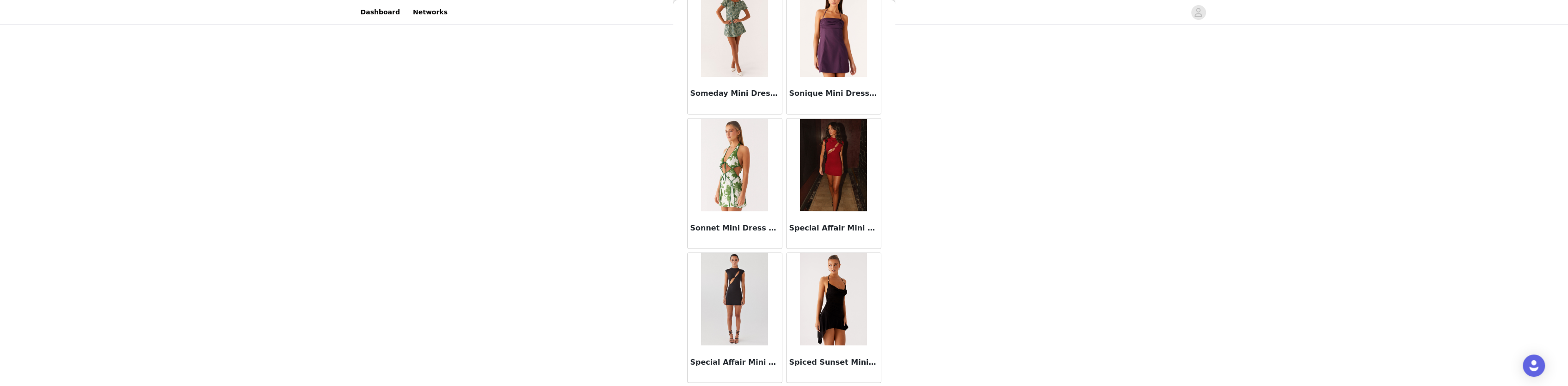
scroll to position [21104, 0]
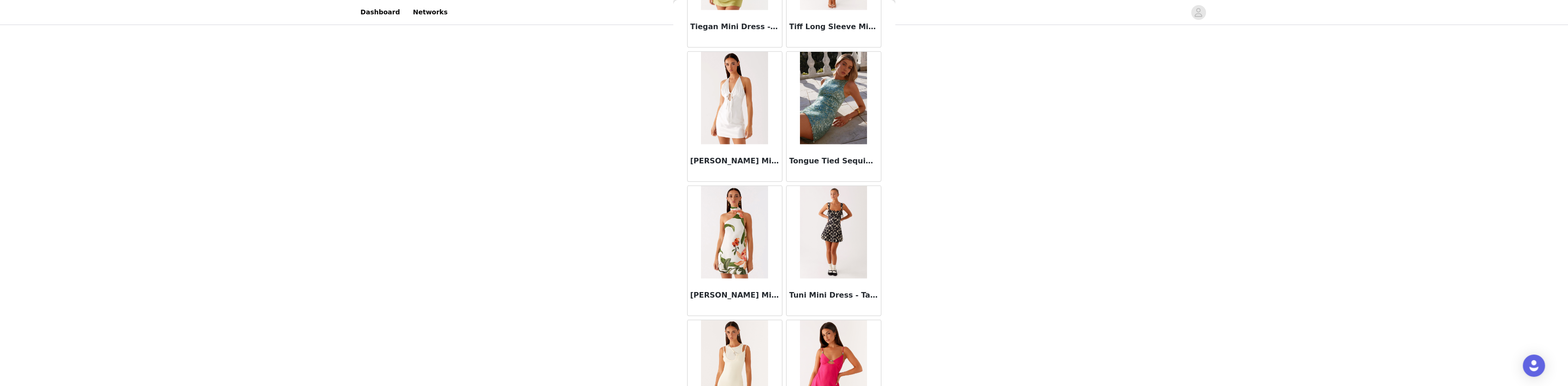
scroll to position [22442, 0]
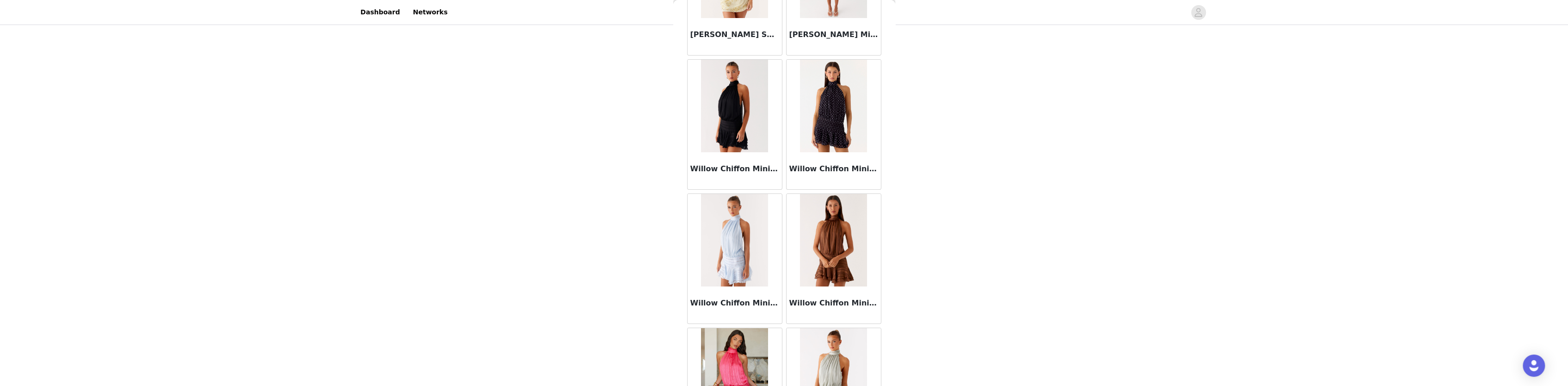
scroll to position [23781, 0]
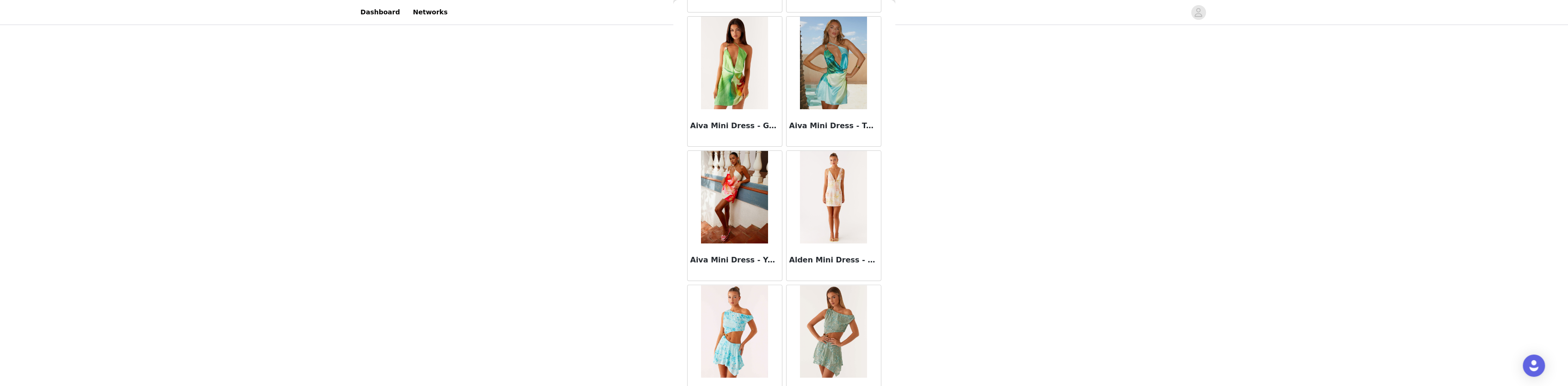
scroll to position [0, 0]
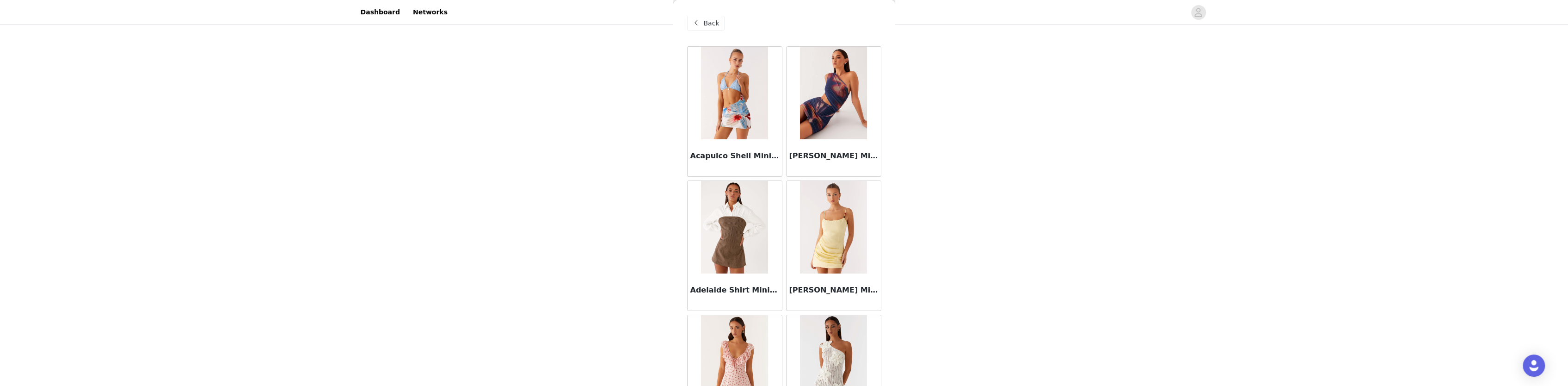
click at [708, 25] on span "Back" at bounding box center [711, 23] width 15 height 10
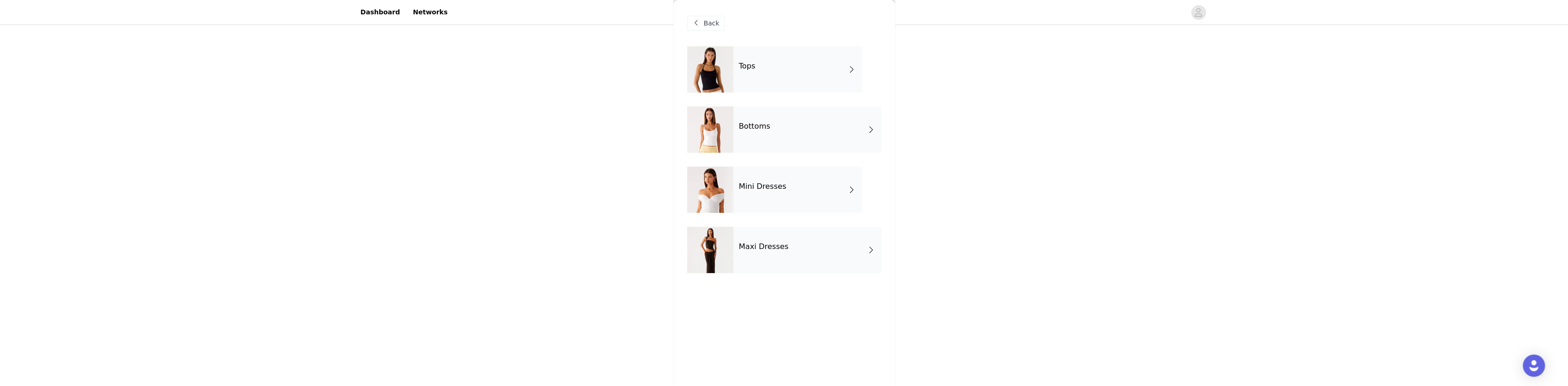
click at [785, 251] on div "Maxi Dresses" at bounding box center [807, 249] width 148 height 46
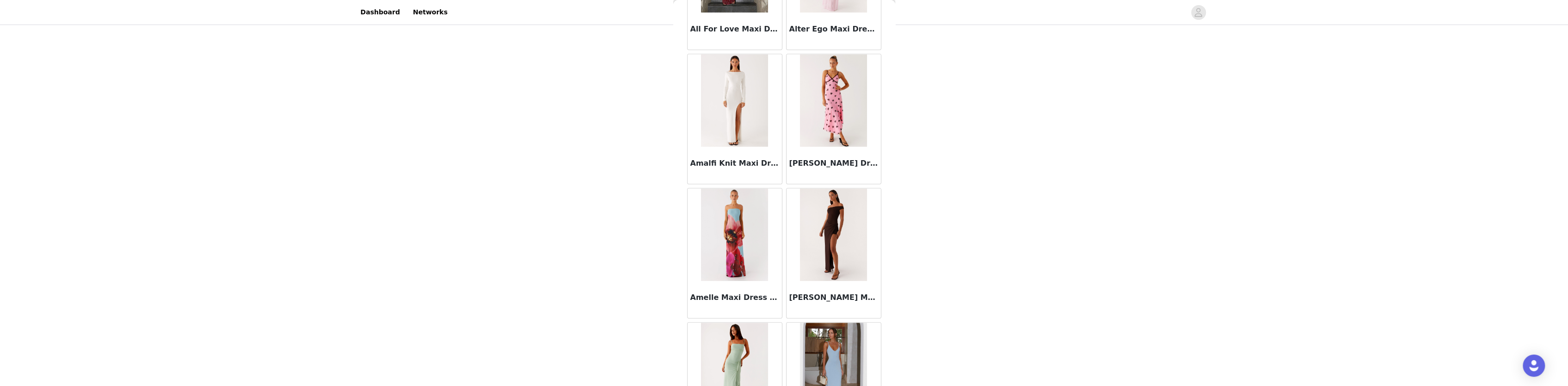
scroll to position [1026, 0]
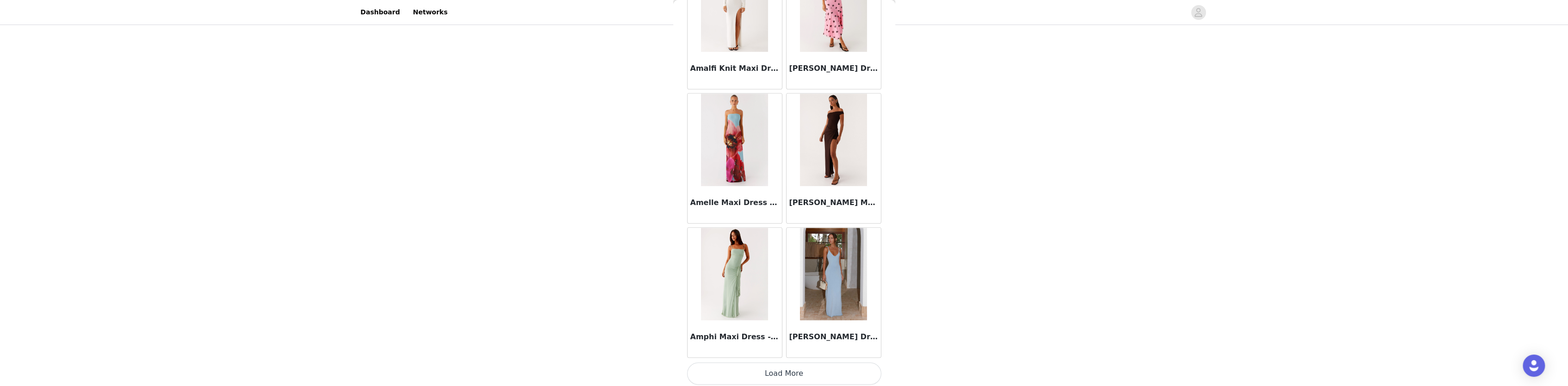
click at [836, 374] on button "Load More" at bounding box center [783, 373] width 194 height 22
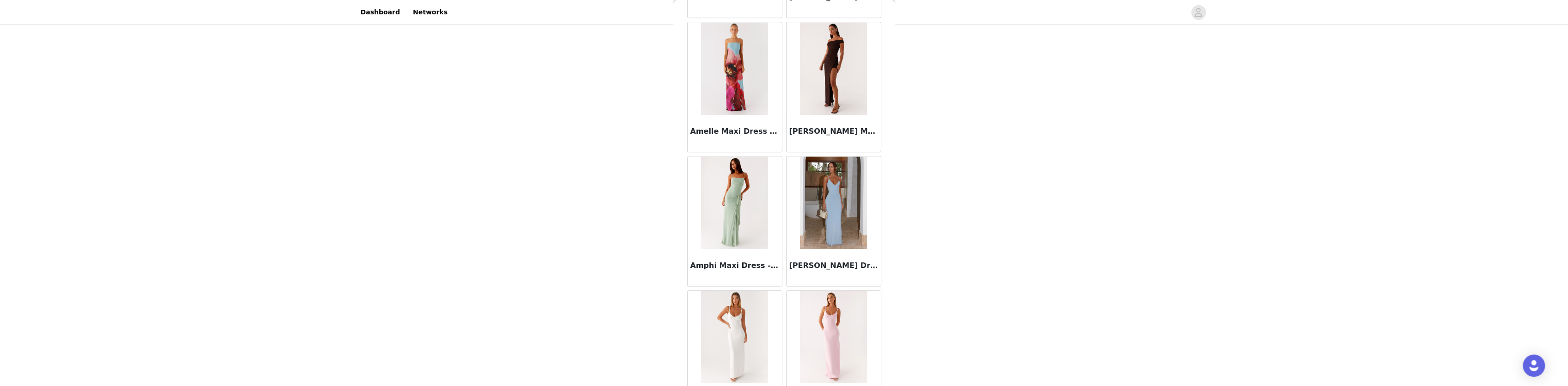
scroll to position [1212, 0]
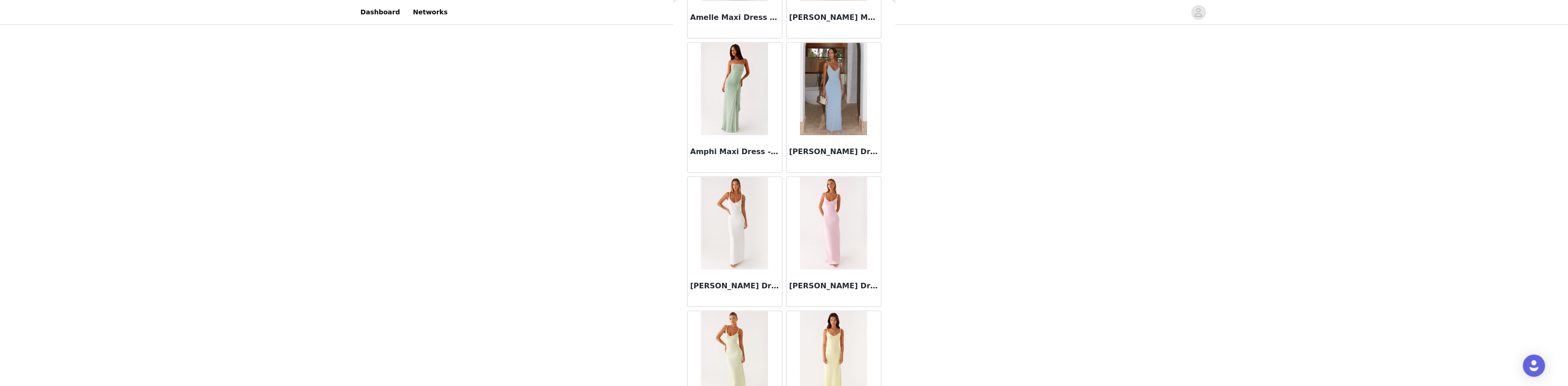
click at [739, 237] on img at bounding box center [734, 223] width 67 height 93
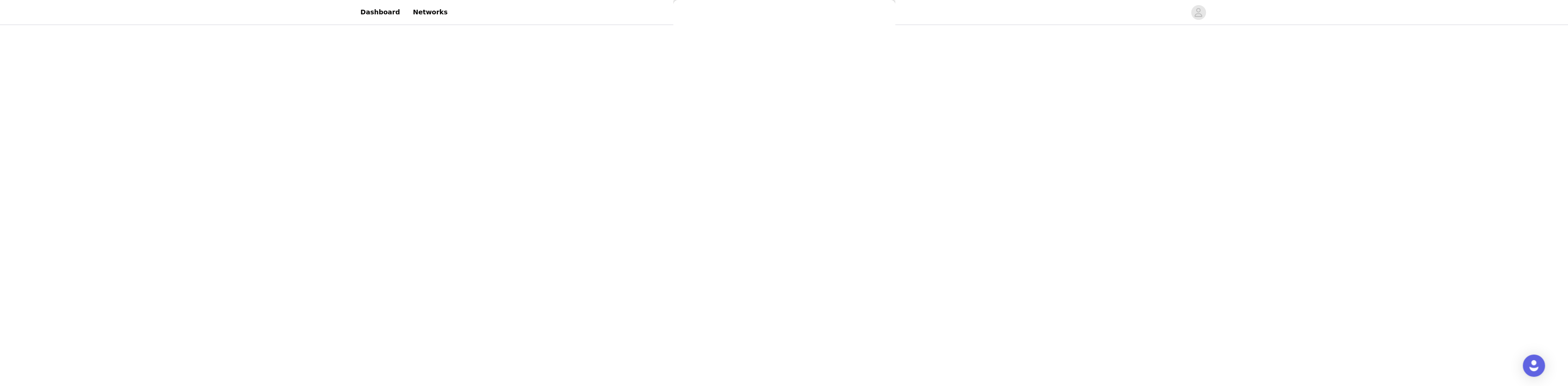
scroll to position [0, 0]
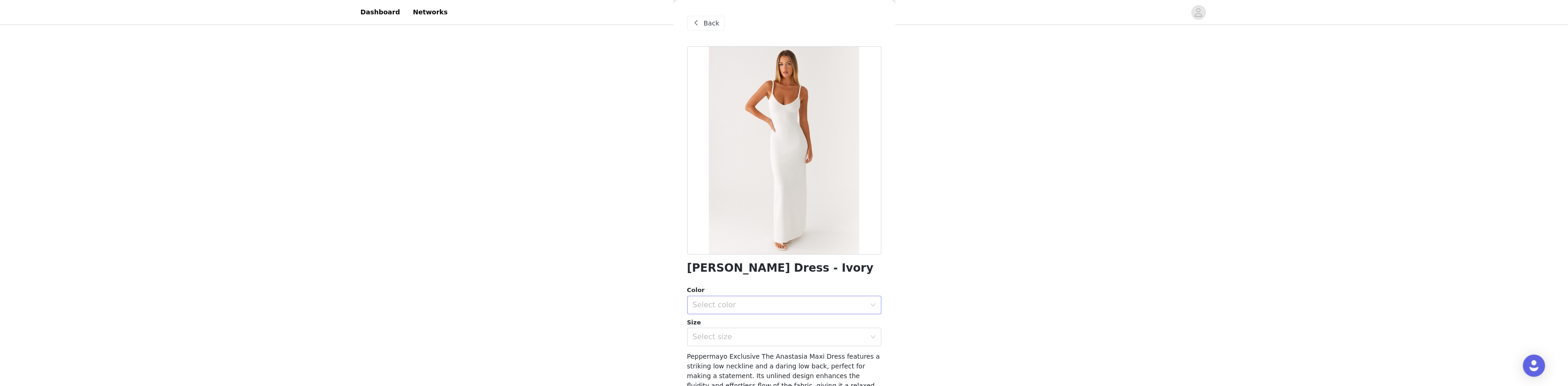
click at [830, 302] on div "Select color" at bounding box center [778, 305] width 173 height 10
click at [724, 331] on li "Ivory" at bounding box center [780, 325] width 187 height 14
click at [724, 340] on div "Select size" at bounding box center [778, 337] width 173 height 10
click at [706, 364] on li "XS-S" at bounding box center [780, 356] width 187 height 14
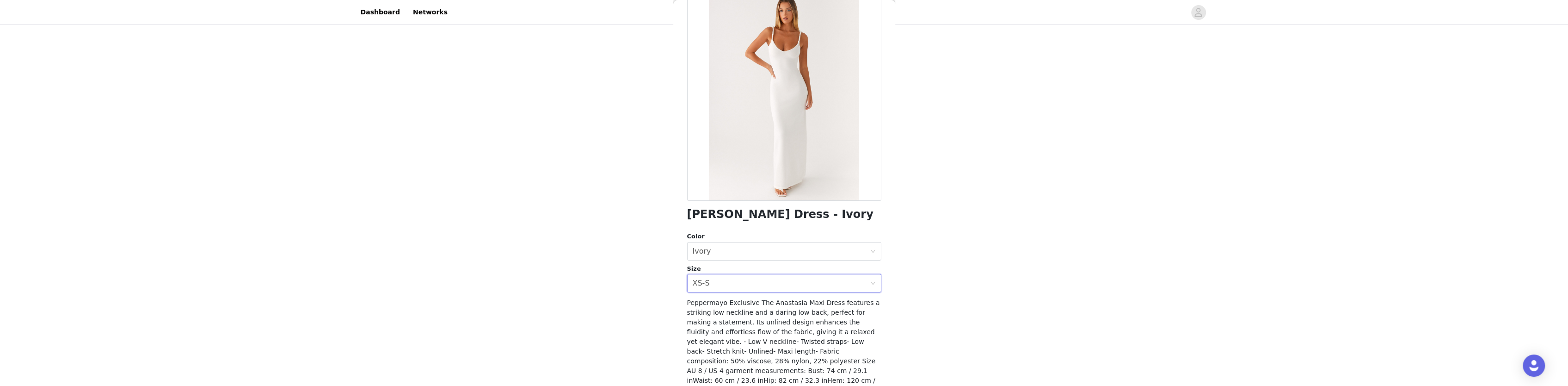
scroll to position [102, 0]
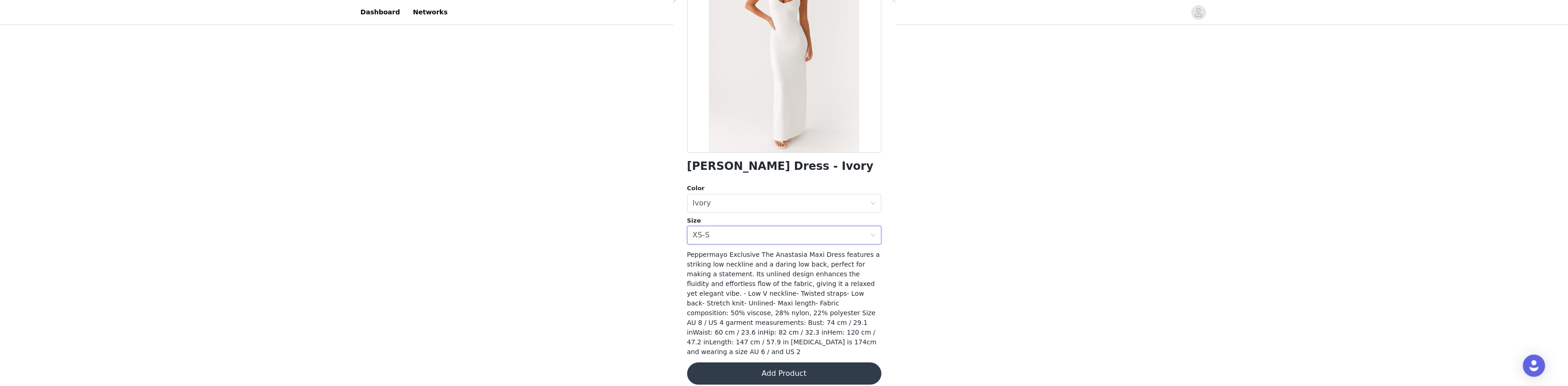
click at [771, 362] on button "Add Product" at bounding box center [783, 373] width 194 height 22
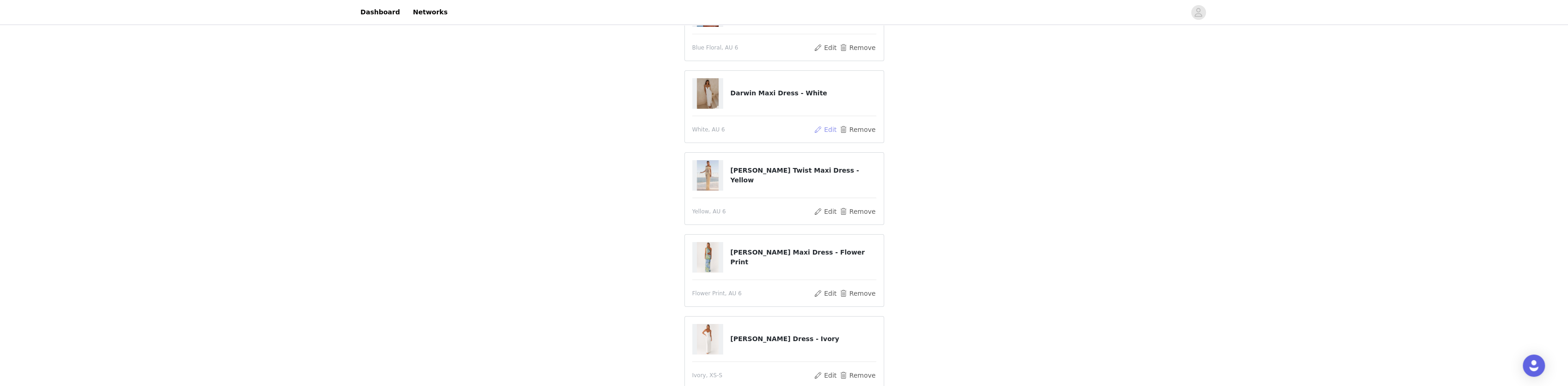
scroll to position [139, 0]
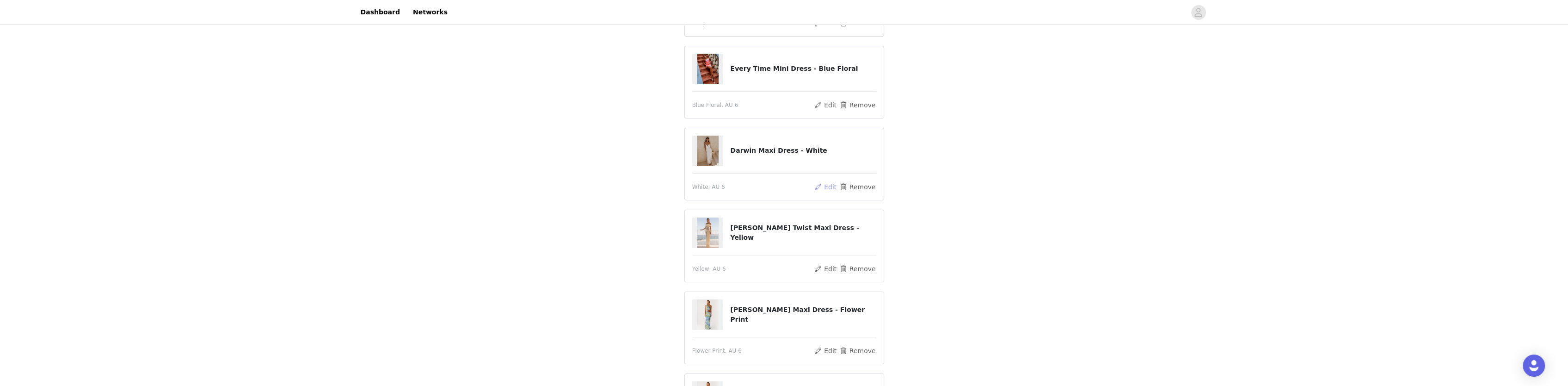
click at [835, 187] on button "Edit" at bounding box center [825, 187] width 24 height 11
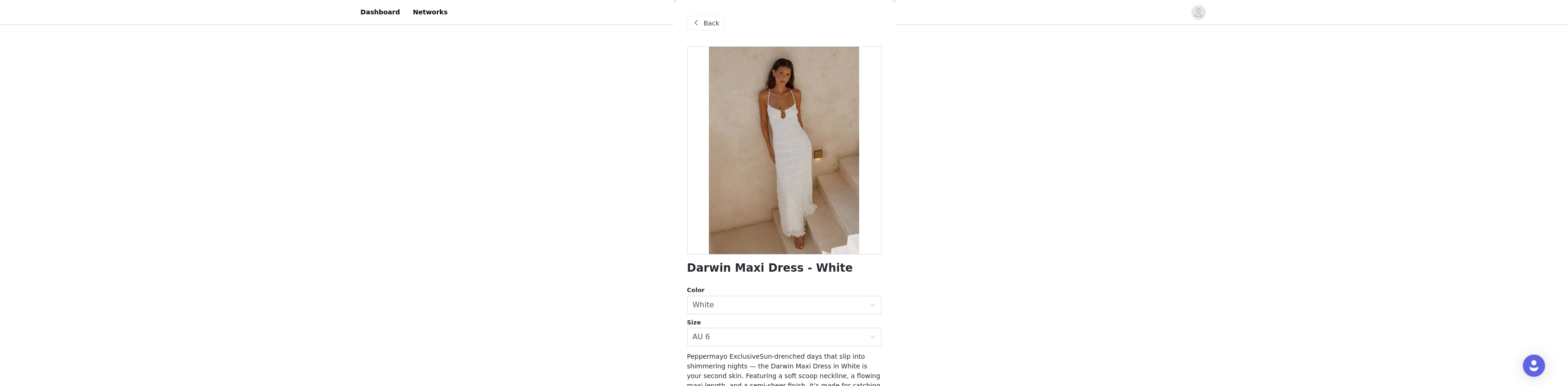
click at [709, 24] on span "Back" at bounding box center [711, 23] width 15 height 10
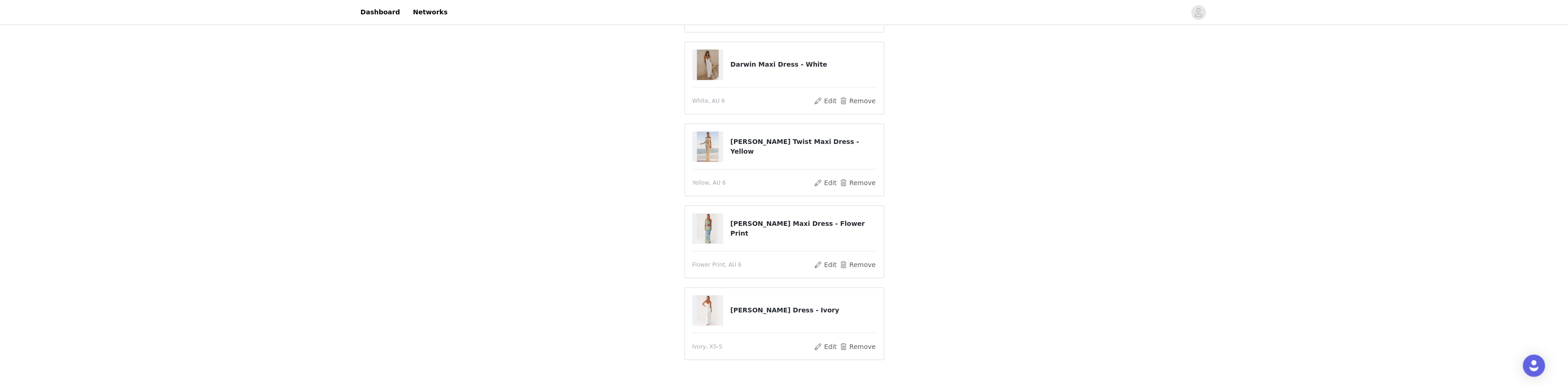
scroll to position [284, 0]
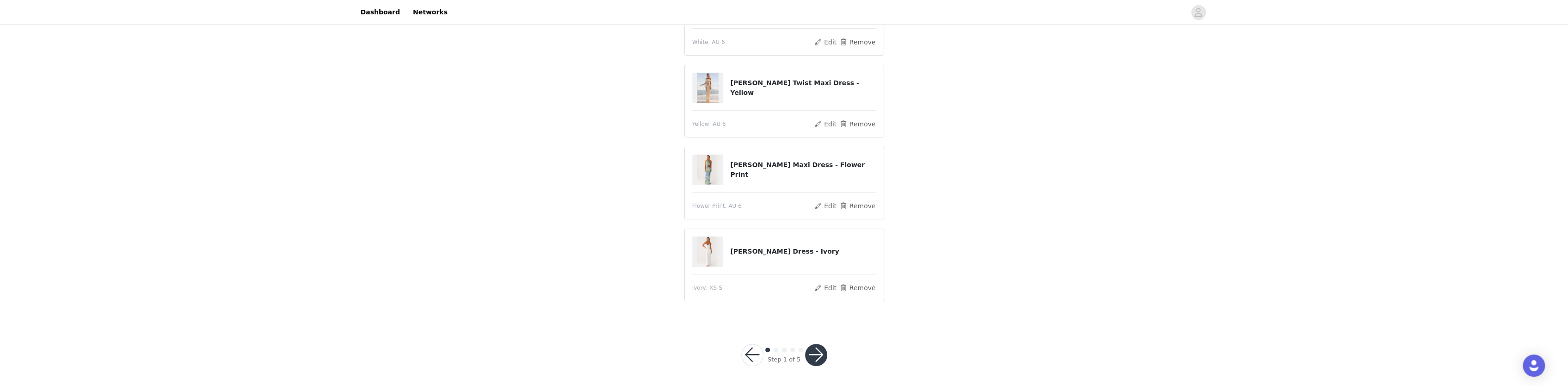
click at [819, 350] on button "button" at bounding box center [816, 354] width 22 height 22
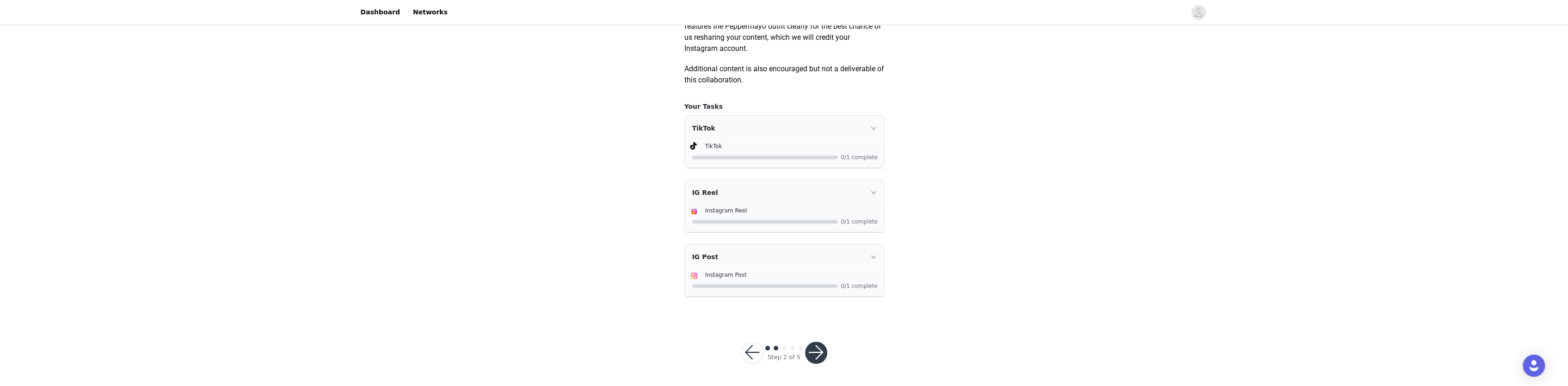
scroll to position [538, 0]
click at [818, 350] on button "button" at bounding box center [816, 352] width 22 height 22
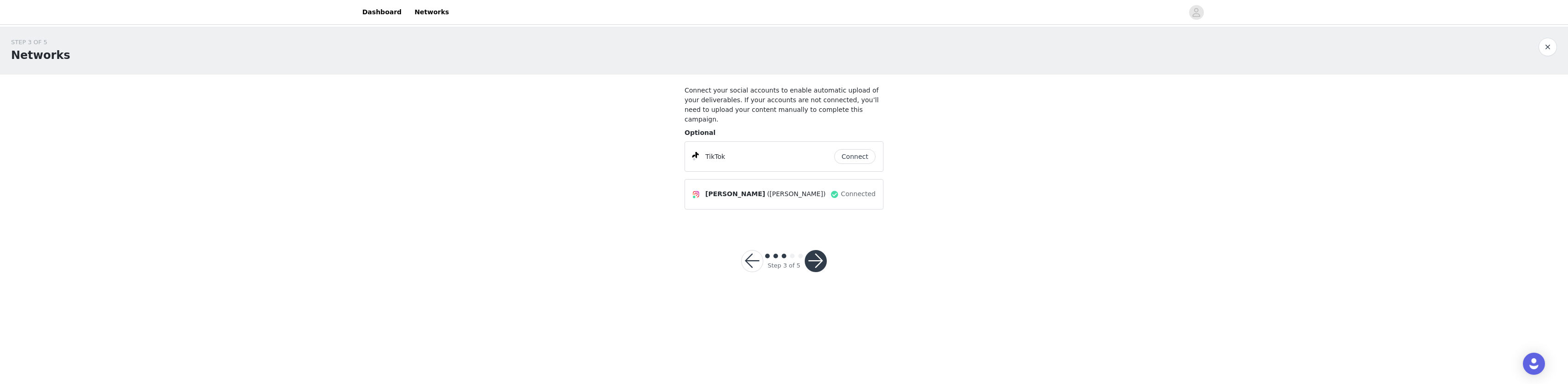
click at [818, 253] on button "button" at bounding box center [815, 260] width 22 height 22
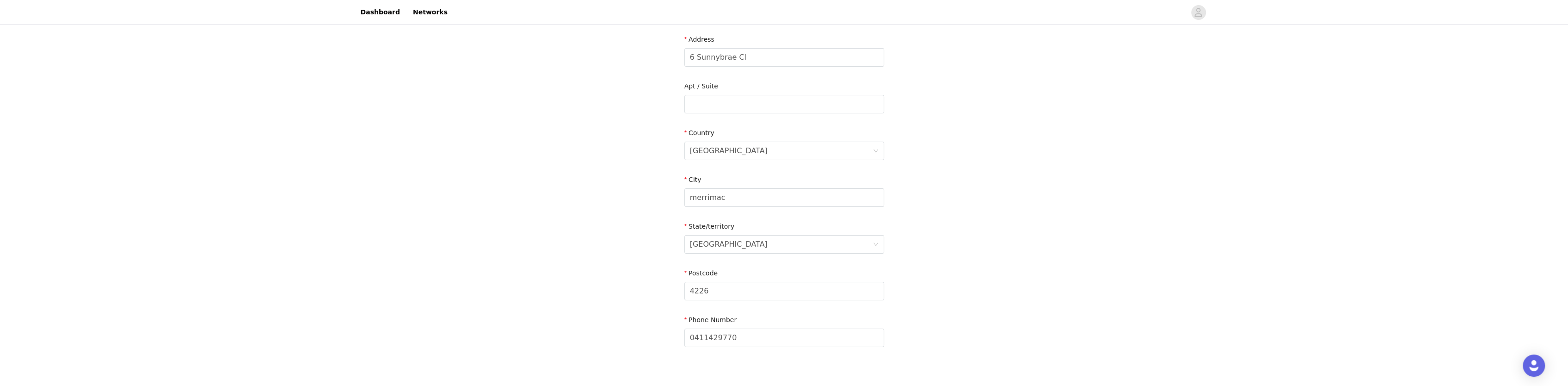
scroll to position [284, 0]
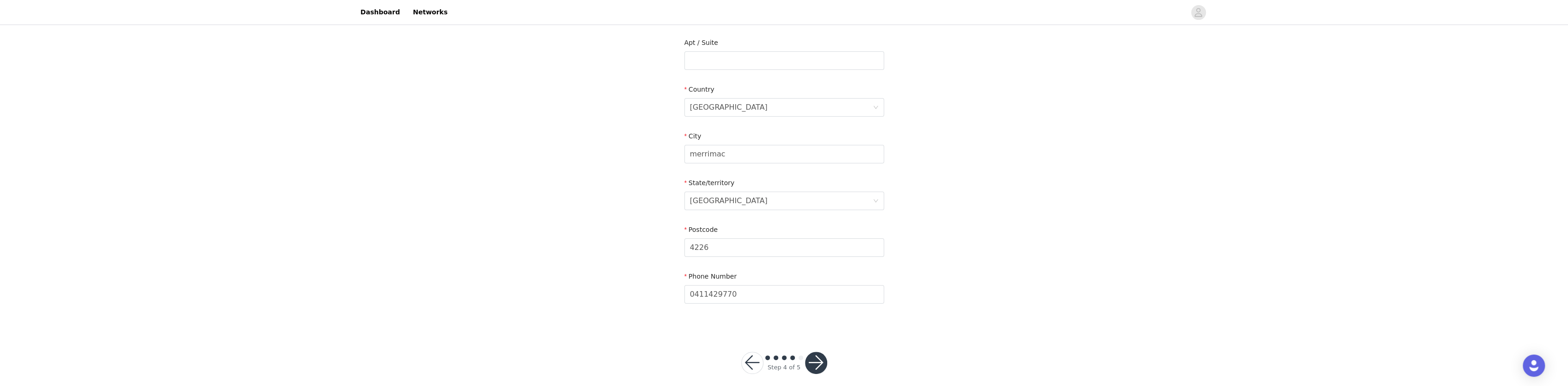
click at [814, 355] on button "button" at bounding box center [816, 362] width 22 height 22
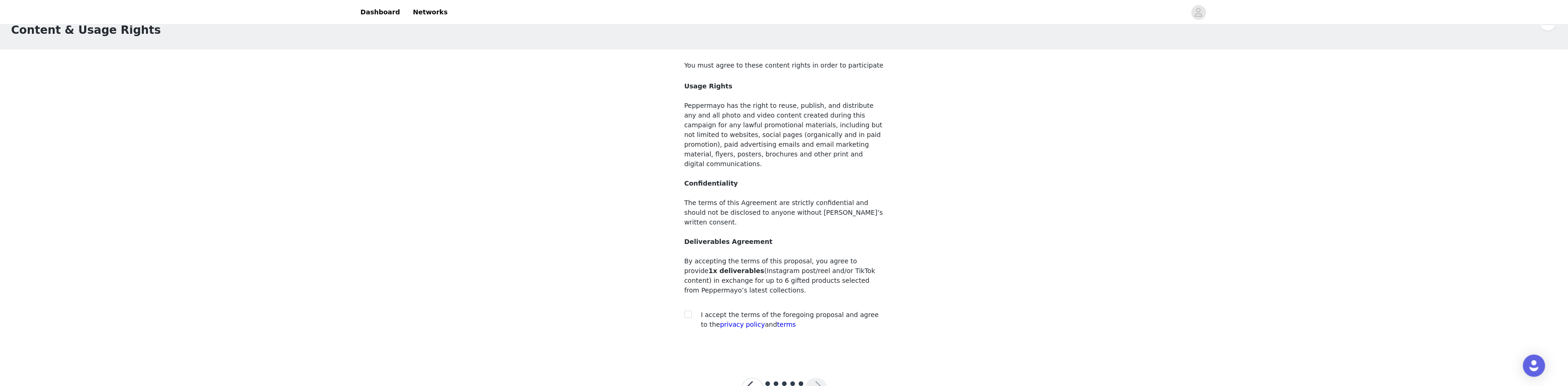
scroll to position [42, 0]
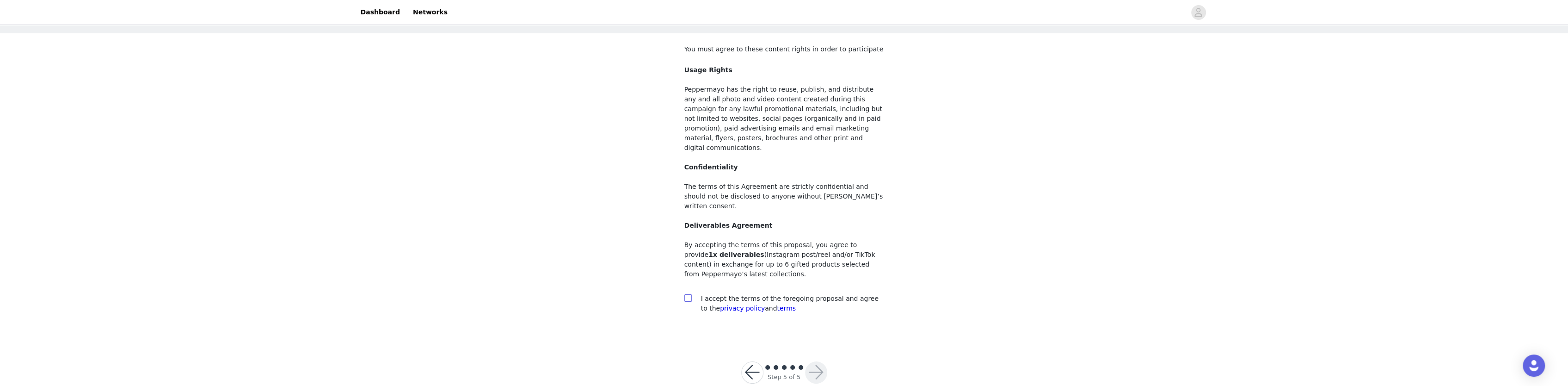
click at [685, 294] on input "checkbox" at bounding box center [688, 297] width 7 height 7
checkbox input "true"
click at [819, 361] on button "button" at bounding box center [816, 372] width 22 height 22
